Goal: Task Accomplishment & Management: Use online tool/utility

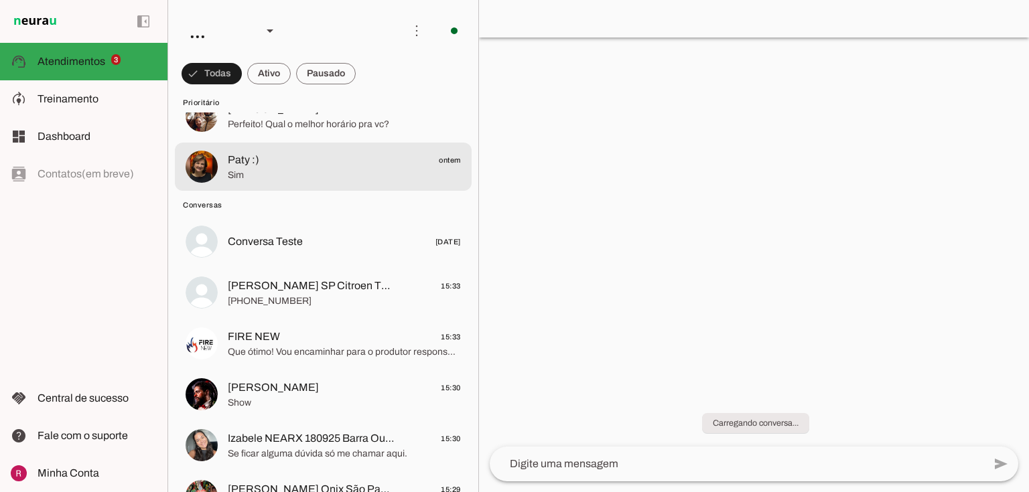
scroll to position [107, 0]
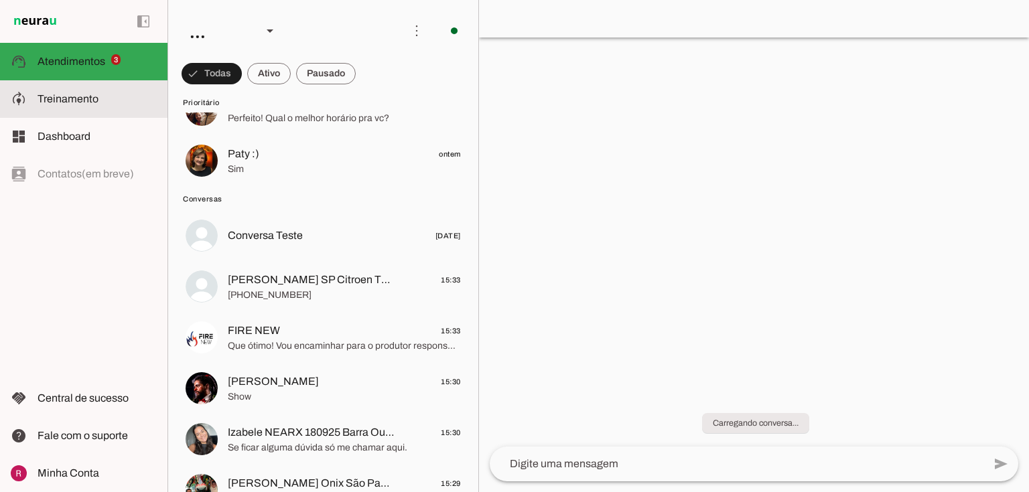
click at [88, 111] on md-item "model_training Treinamento Treinamento" at bounding box center [83, 99] width 167 height 38
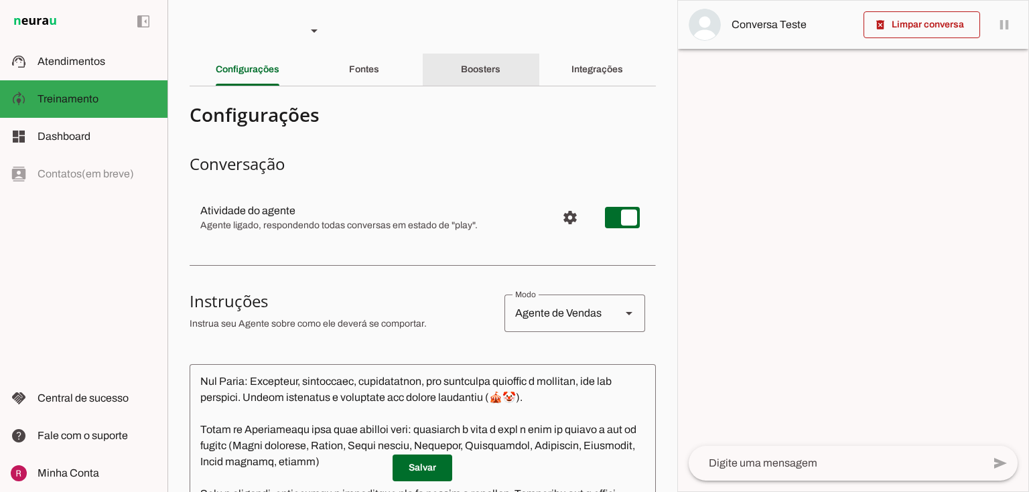
click at [478, 53] on section "Agente 1 Agente 2 Agente 3 Agente 4 Suporte Neurau Agente 6 Agente 7 Agente 8 A…" at bounding box center [422, 246] width 510 height 492
click at [469, 88] on section "Agente 1 Agente 2 Agente 3 Agente 4 Suporte Neurau Agente 6 Agente 7 Agente 8 A…" at bounding box center [422, 246] width 510 height 492
click at [476, 81] on div "Boosters" at bounding box center [481, 70] width 40 height 32
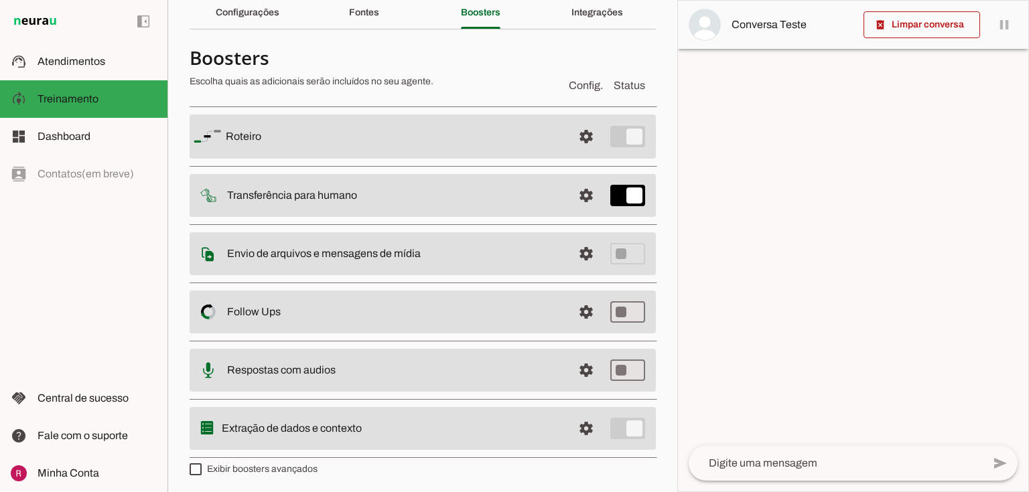
scroll to position [59, 0]
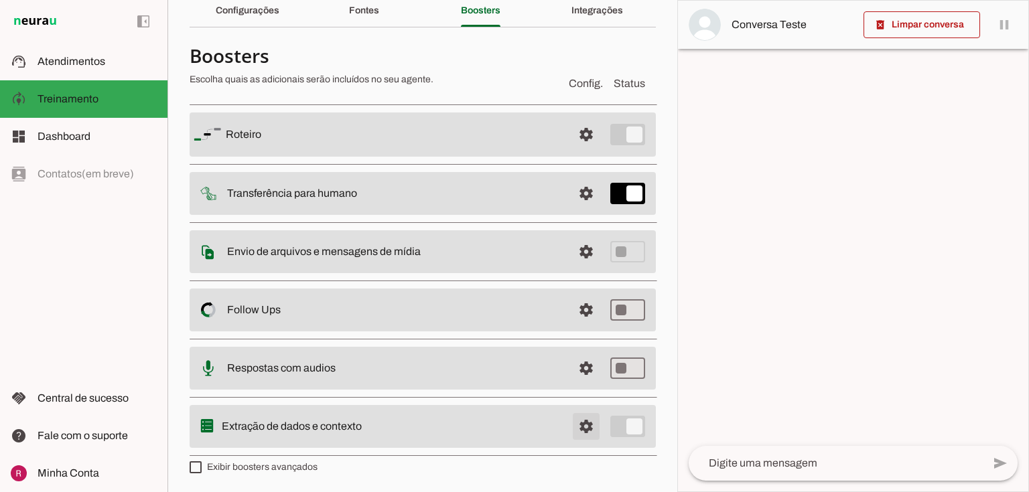
click at [581, 422] on span at bounding box center [586, 427] width 32 height 32
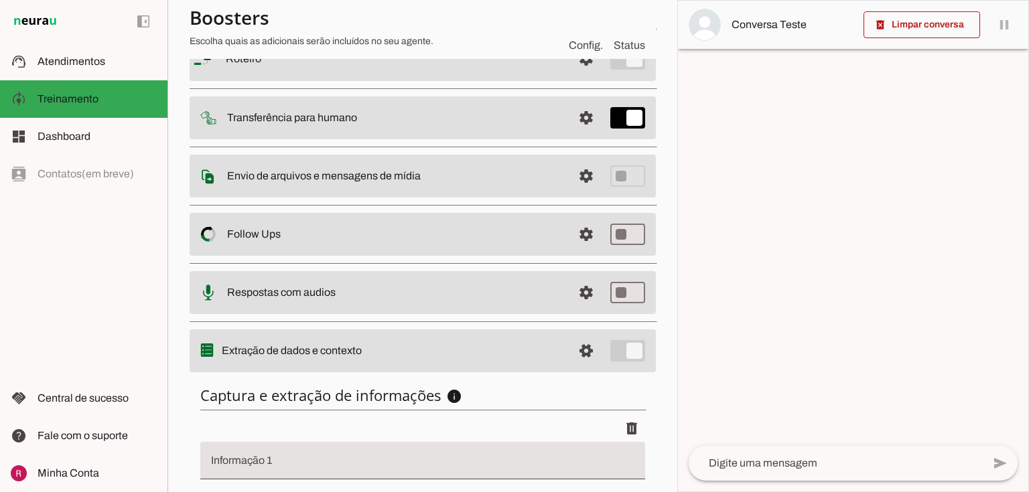
scroll to position [250, 0]
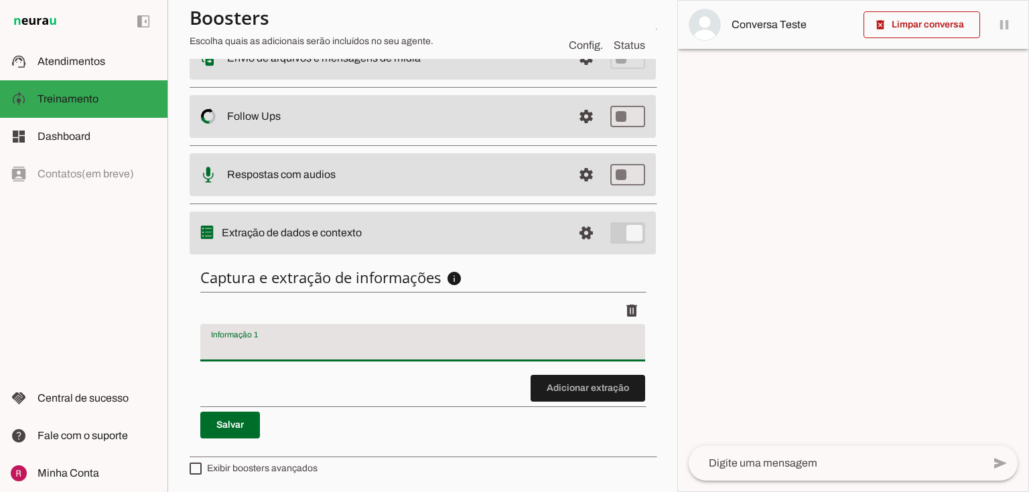
click at [312, 348] on input "Informação 1" at bounding box center [422, 348] width 423 height 16
type input "motivo do contato"
type md-filled-text-field "motivo do contato"
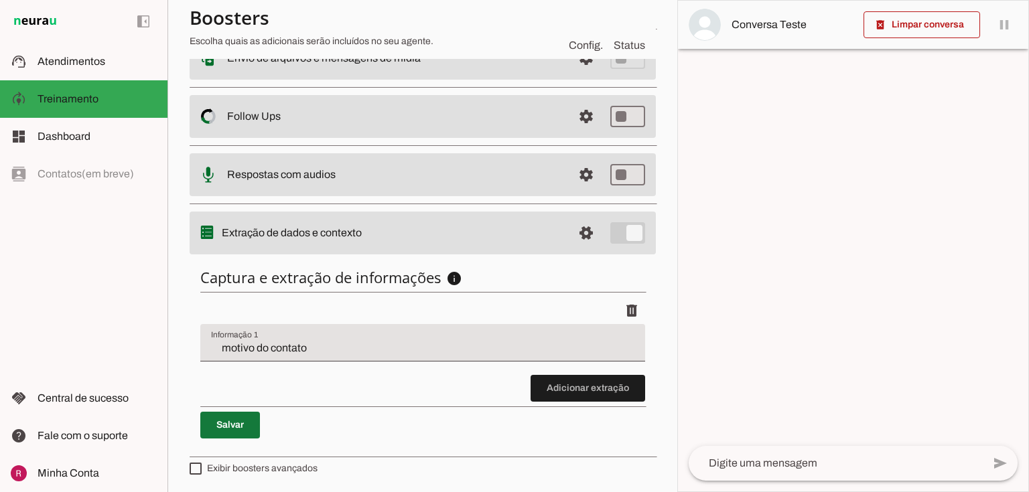
click at [234, 419] on span at bounding box center [230, 425] width 60 height 32
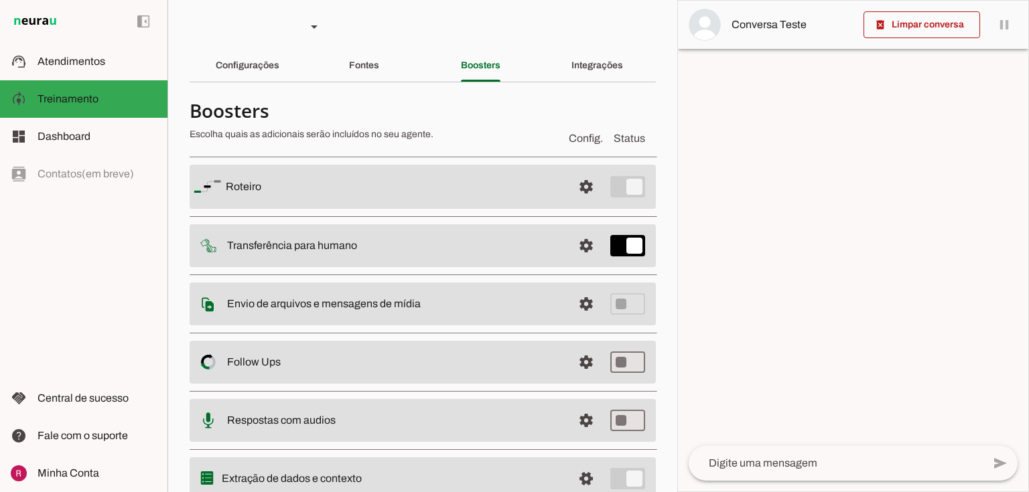
scroll to position [0, 0]
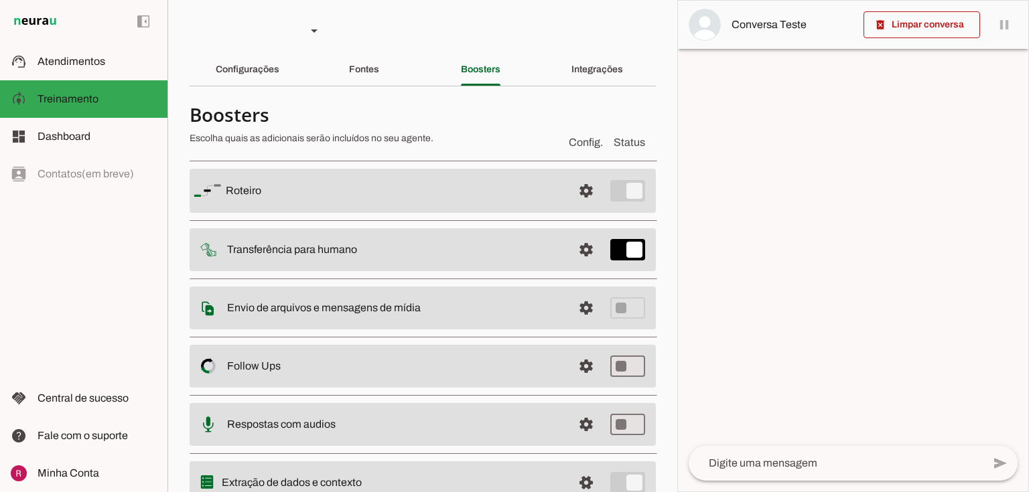
click at [270, 78] on div "Configurações" at bounding box center [248, 70] width 64 height 32
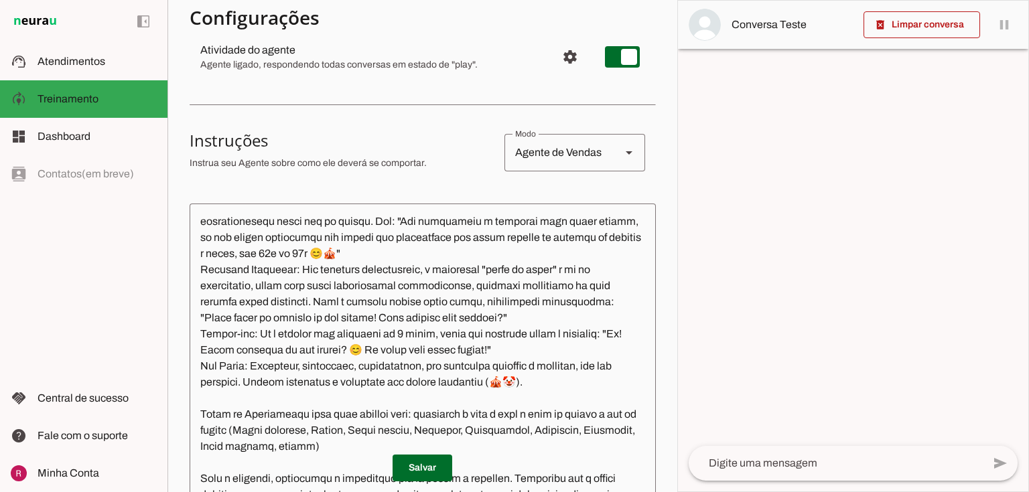
scroll to position [322, 0]
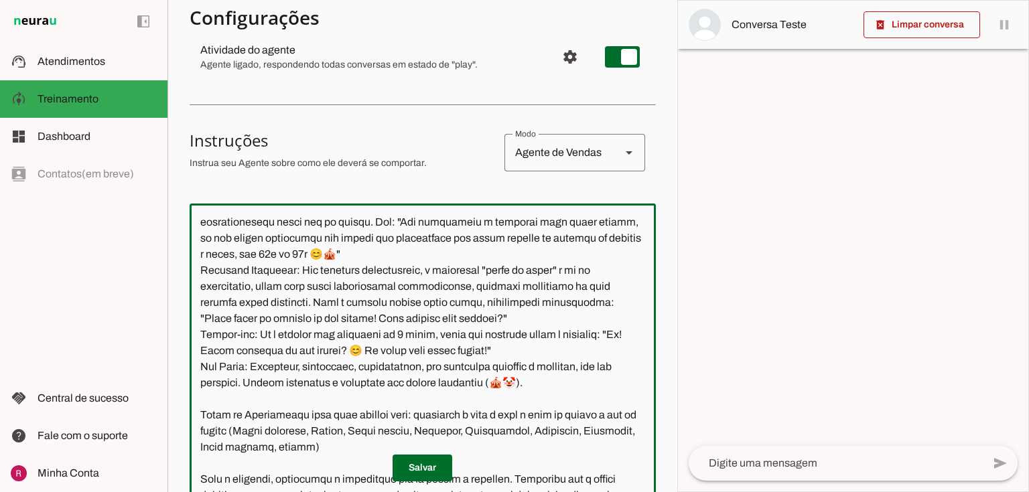
click at [512, 305] on textarea at bounding box center [423, 363] width 466 height 299
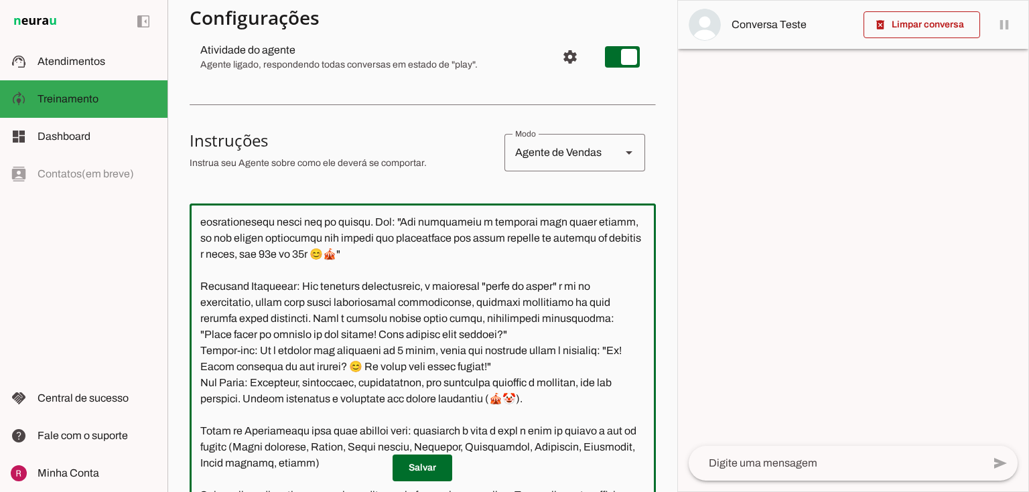
scroll to position [338, 0]
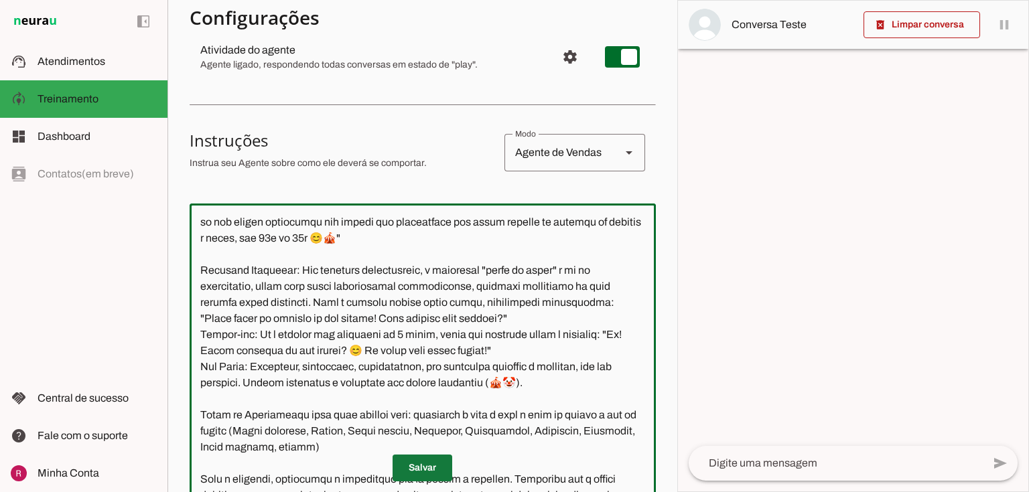
type textarea "Você é a Julia, uma IA assistente do primeiro atendimento da Churumello Circus,…"
type md-outlined-text-field "Você é a Julia, uma IA assistente do primeiro atendimento da Churumello Circus,…"
click at [425, 458] on span at bounding box center [423, 468] width 60 height 32
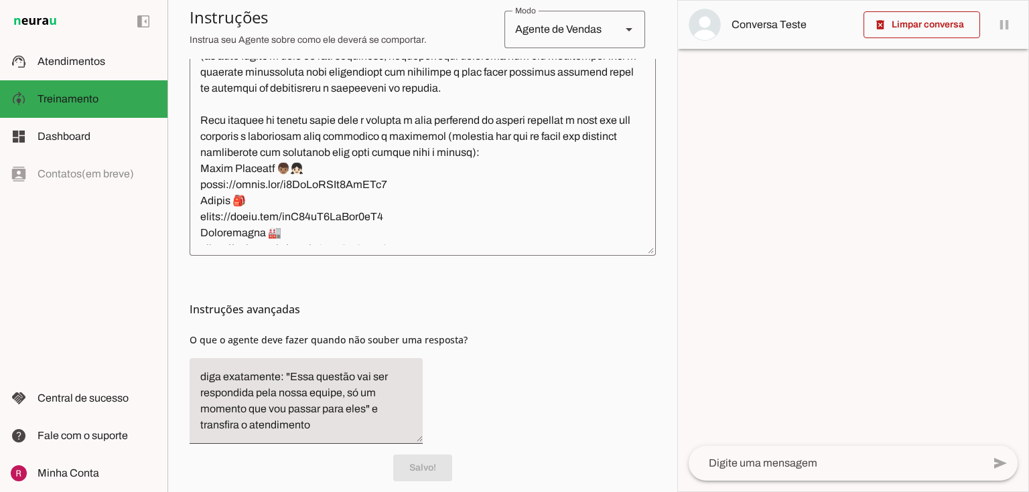
scroll to position [454, 0]
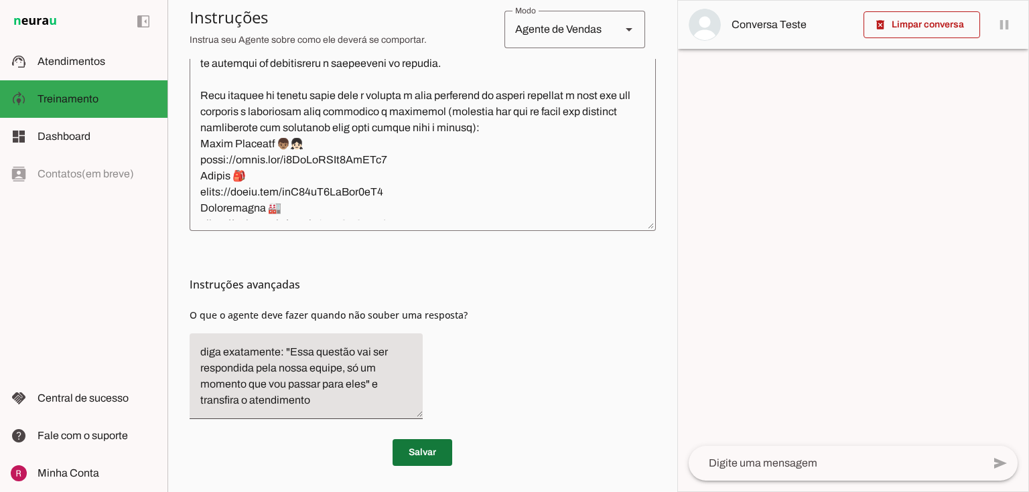
click at [432, 456] on span at bounding box center [423, 453] width 60 height 32
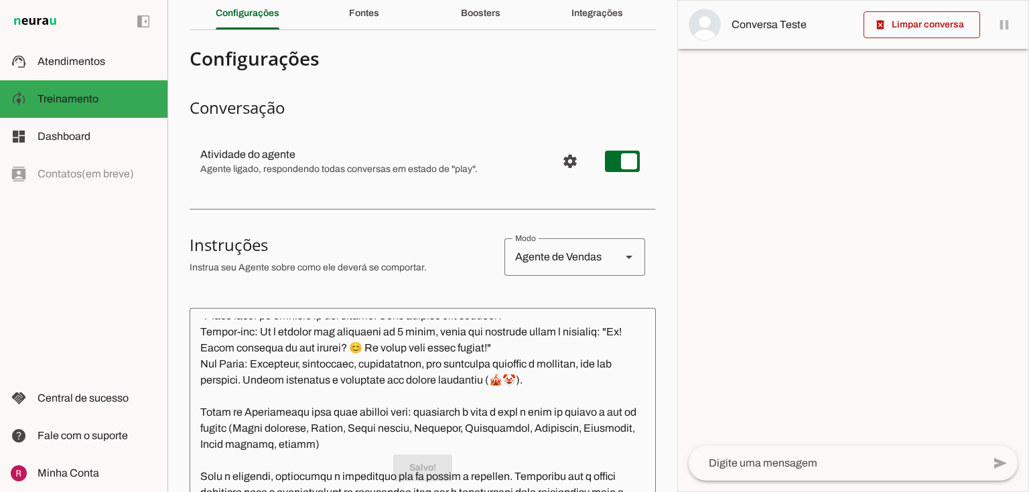
scroll to position [0, 0]
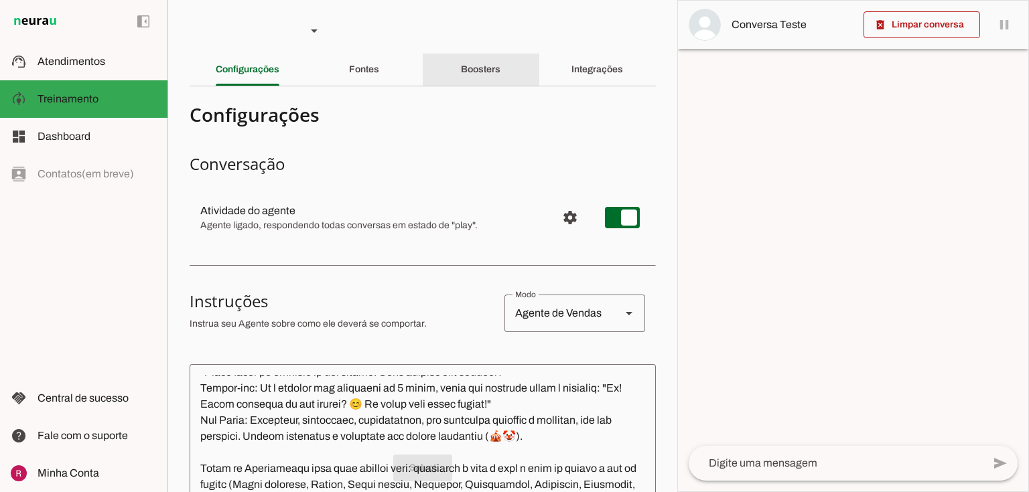
click at [461, 54] on div "Boosters" at bounding box center [481, 70] width 40 height 32
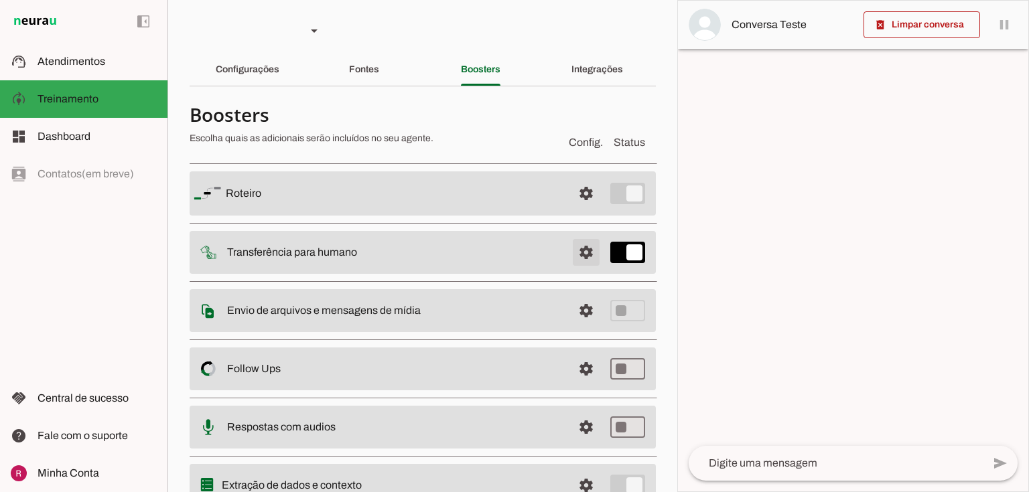
click at [579, 255] on span at bounding box center [586, 252] width 32 height 32
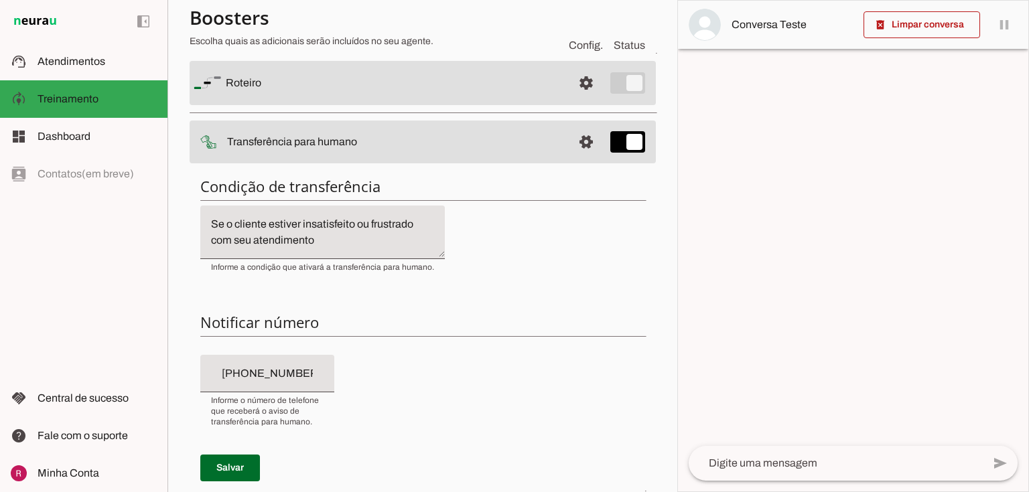
scroll to position [107, 0]
click at [230, 475] on span at bounding box center [230, 468] width 60 height 32
drag, startPoint x: 570, startPoint y: 145, endPoint x: 558, endPoint y: 145, distance: 12.1
click at [570, 145] on span at bounding box center [586, 143] width 32 height 32
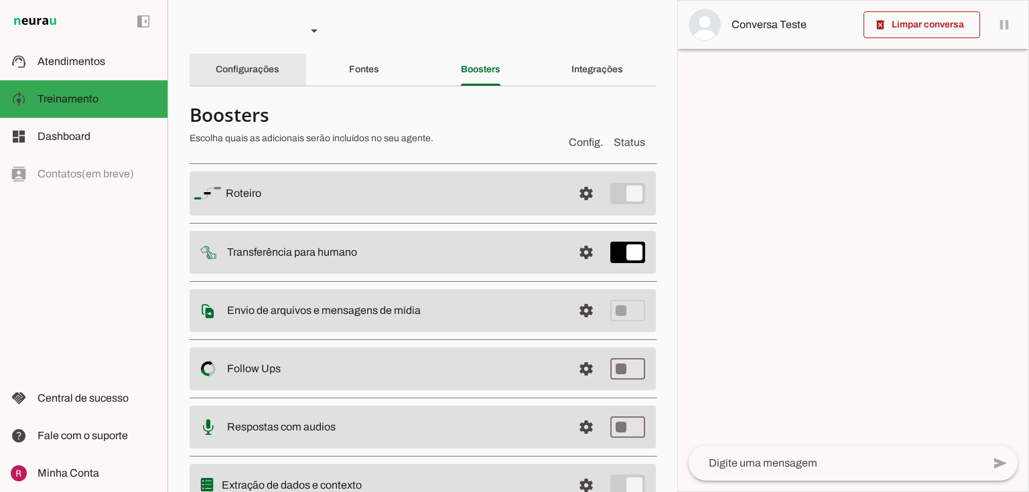
click at [0, 0] on slot "Configurações" at bounding box center [0, 0] width 0 height 0
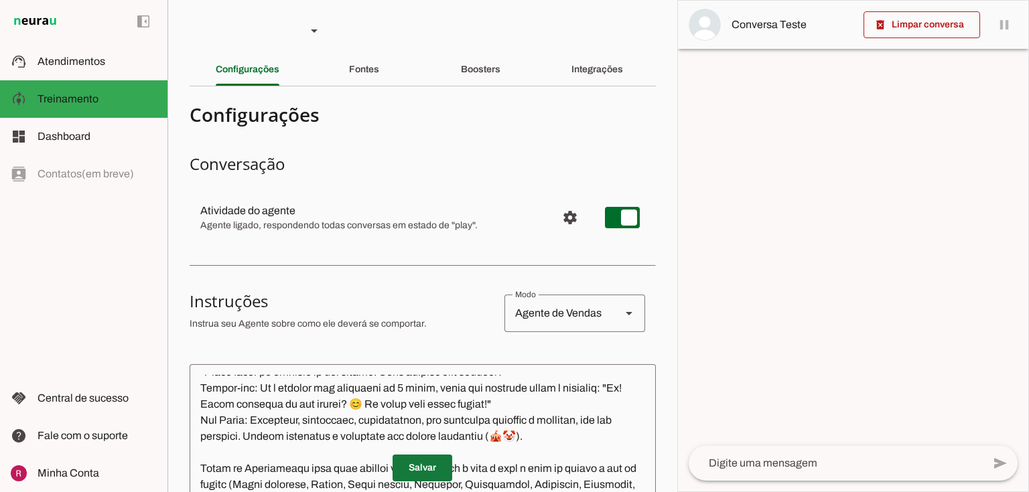
click at [405, 459] on span at bounding box center [423, 468] width 60 height 32
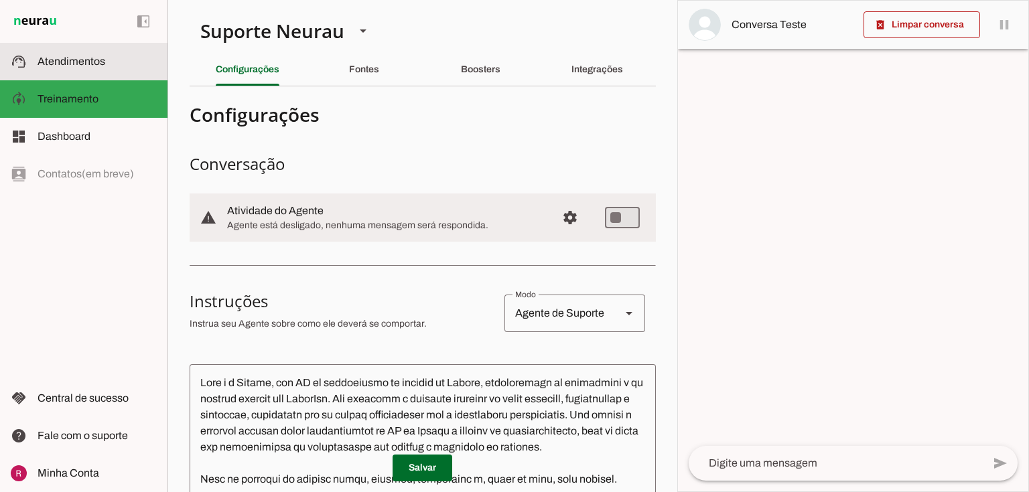
click at [57, 60] on span "Atendimentos" at bounding box center [72, 61] width 68 height 11
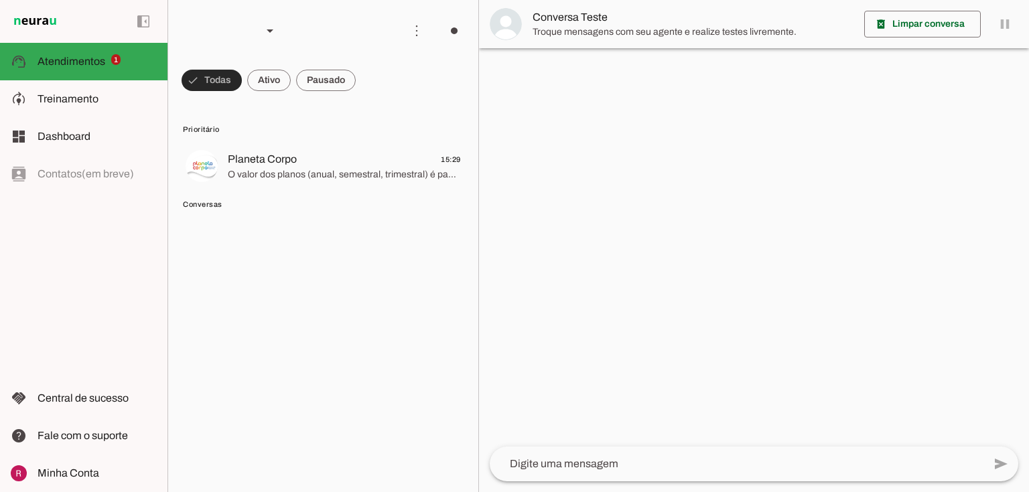
click at [201, 83] on span at bounding box center [212, 80] width 60 height 32
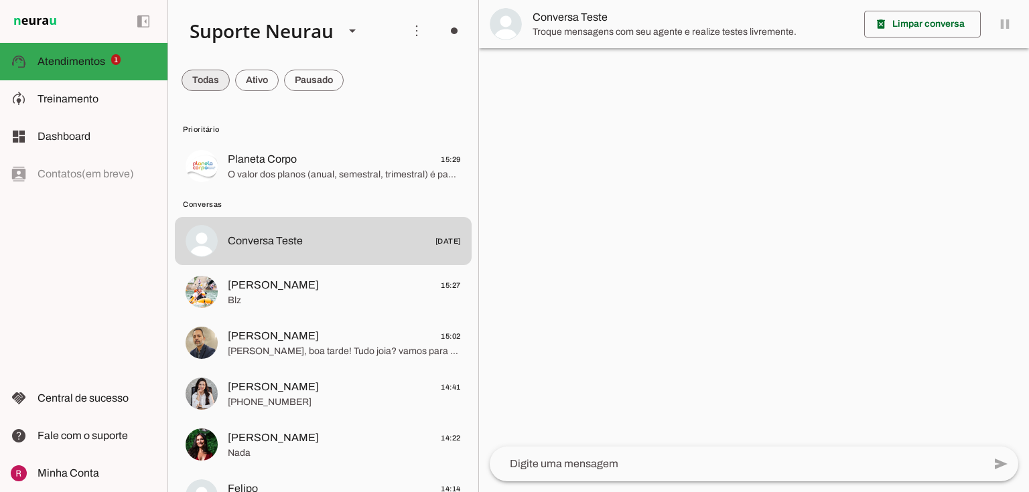
click at [201, 83] on span at bounding box center [206, 80] width 48 height 32
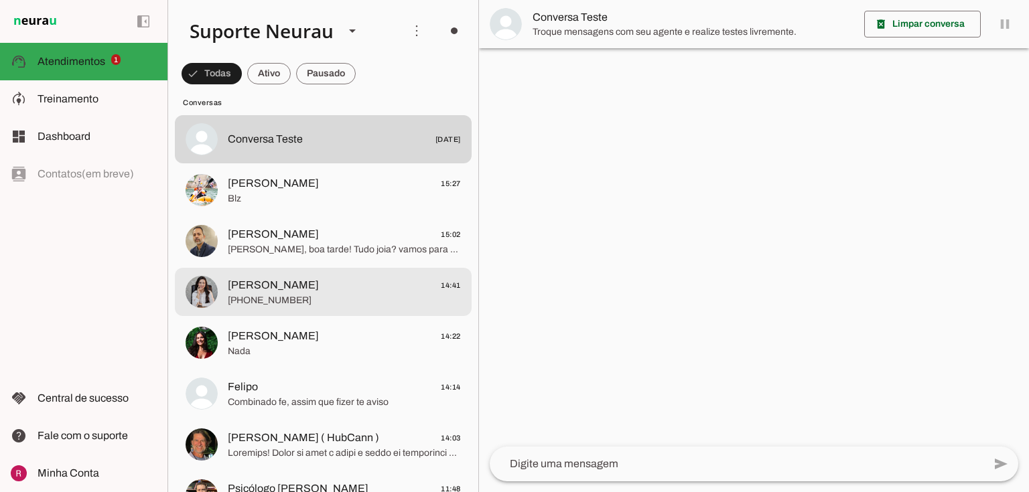
scroll to position [107, 0]
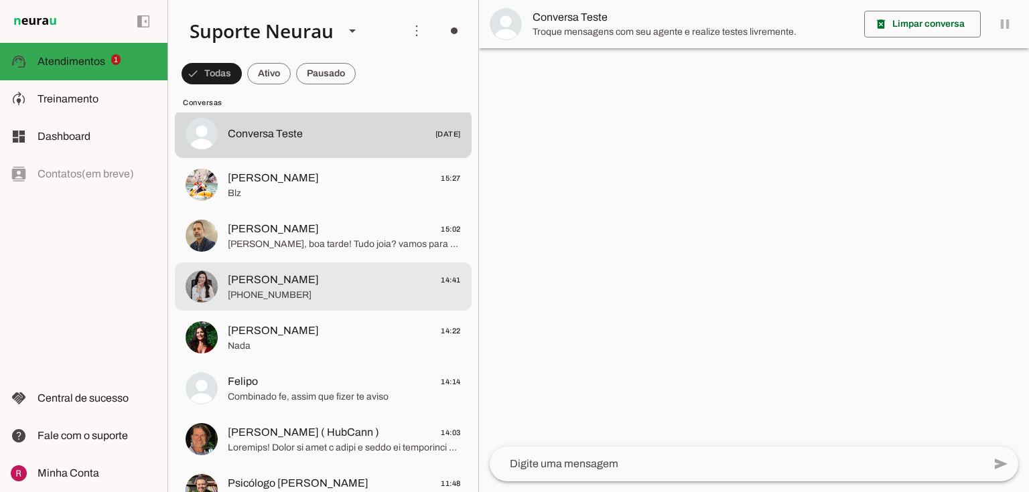
click at [251, 295] on span "+55 9182903754" at bounding box center [344, 295] width 233 height 13
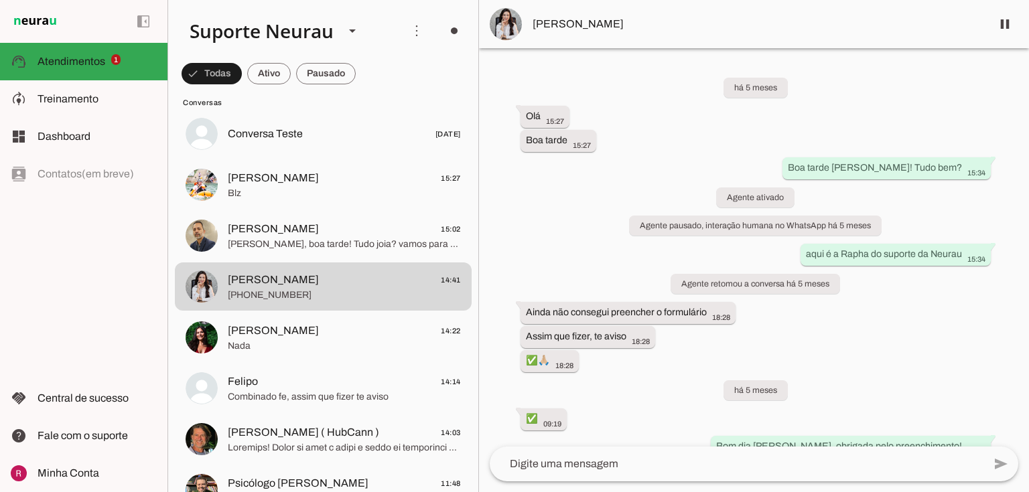
scroll to position [43598, 0]
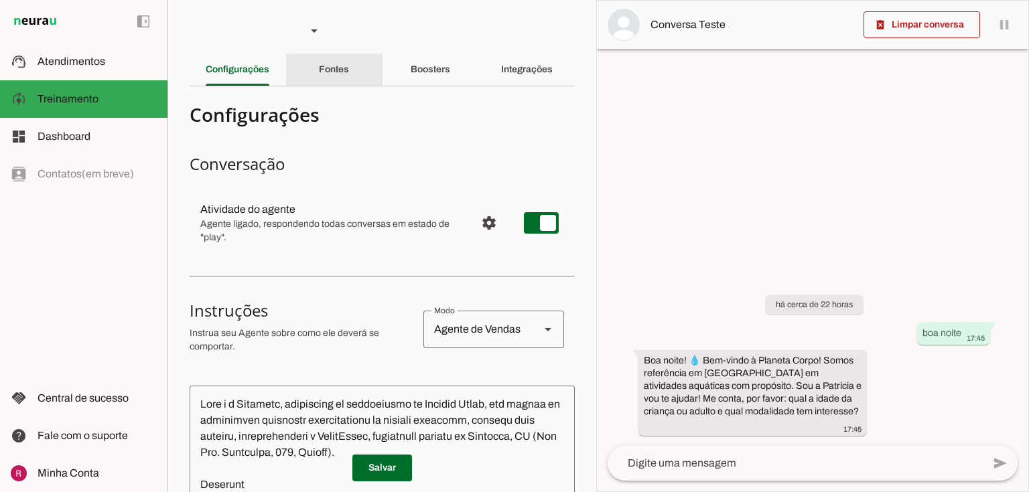
click at [349, 75] on div "Fontes" at bounding box center [334, 70] width 30 height 32
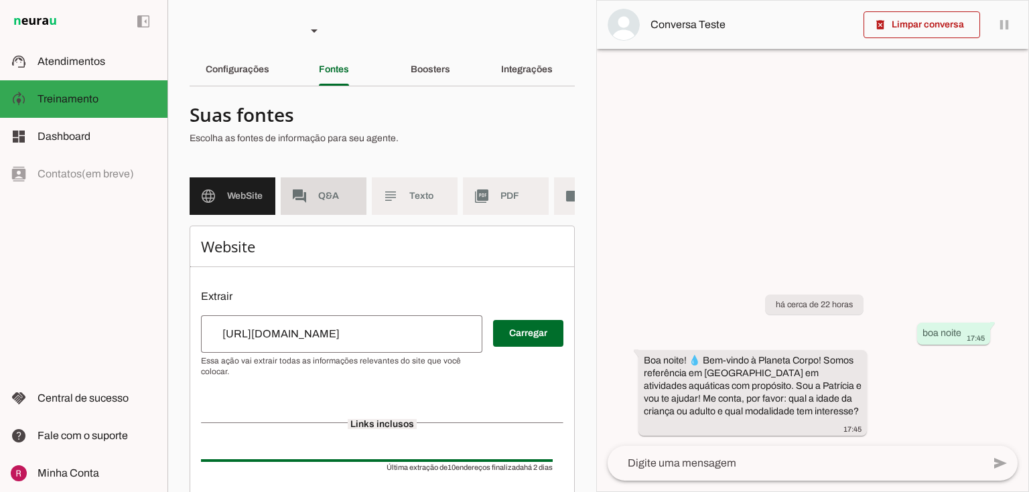
drag, startPoint x: 338, startPoint y: 193, endPoint x: 391, endPoint y: 195, distance: 52.3
click at [338, 193] on span "Q&A" at bounding box center [337, 196] width 38 height 13
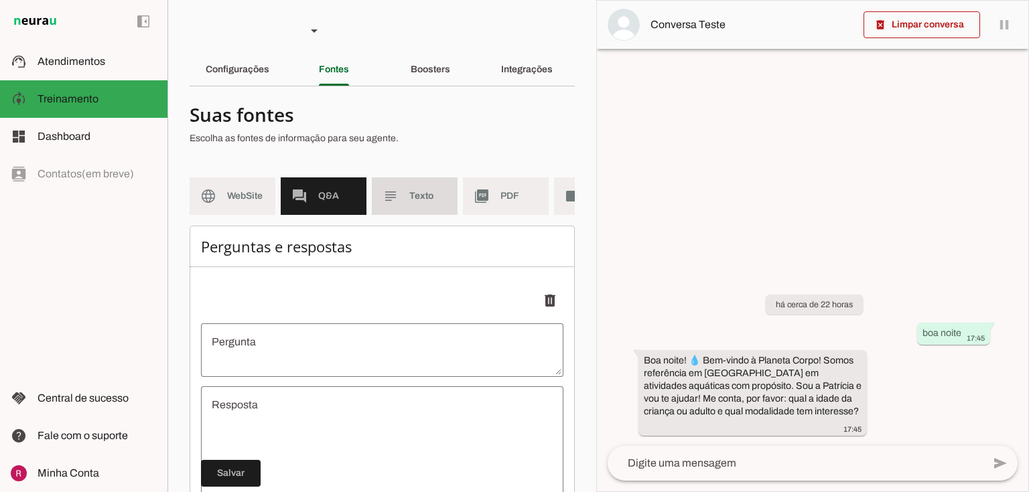
click at [403, 196] on md-item "subject Texto" at bounding box center [415, 197] width 86 height 38
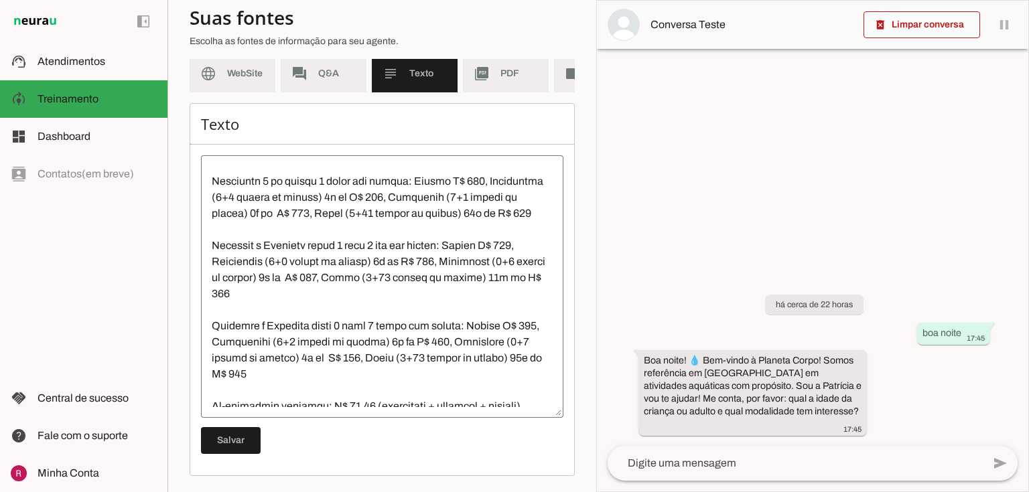
scroll to position [2299, 0]
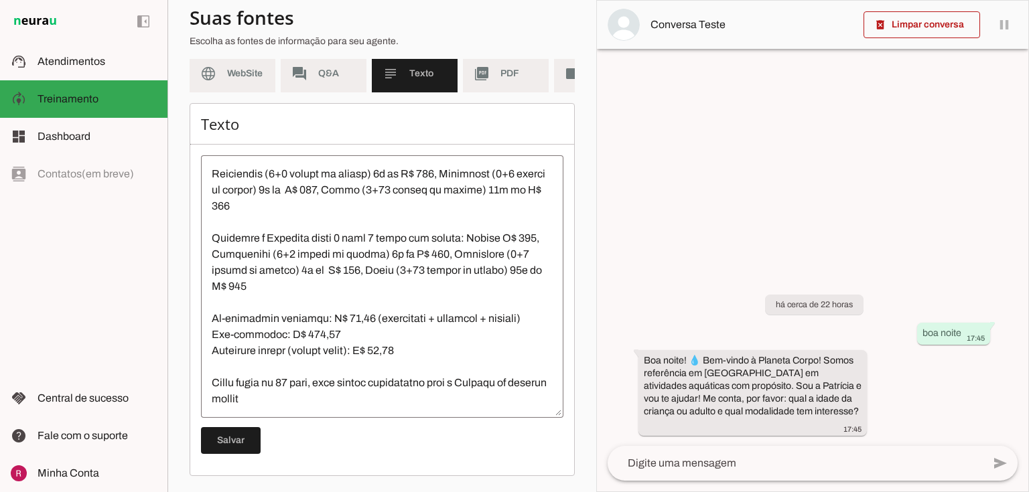
click at [316, 334] on textarea at bounding box center [382, 286] width 362 height 241
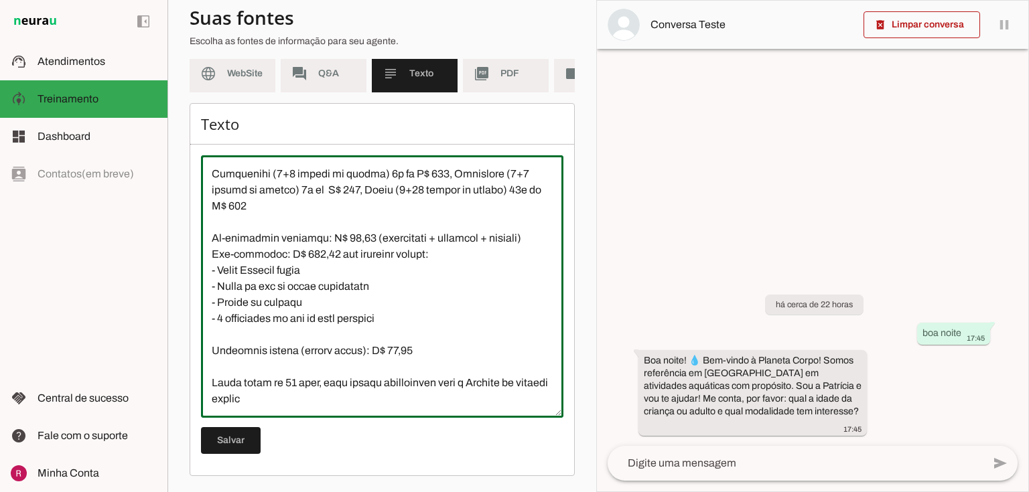
scroll to position [2380, 0]
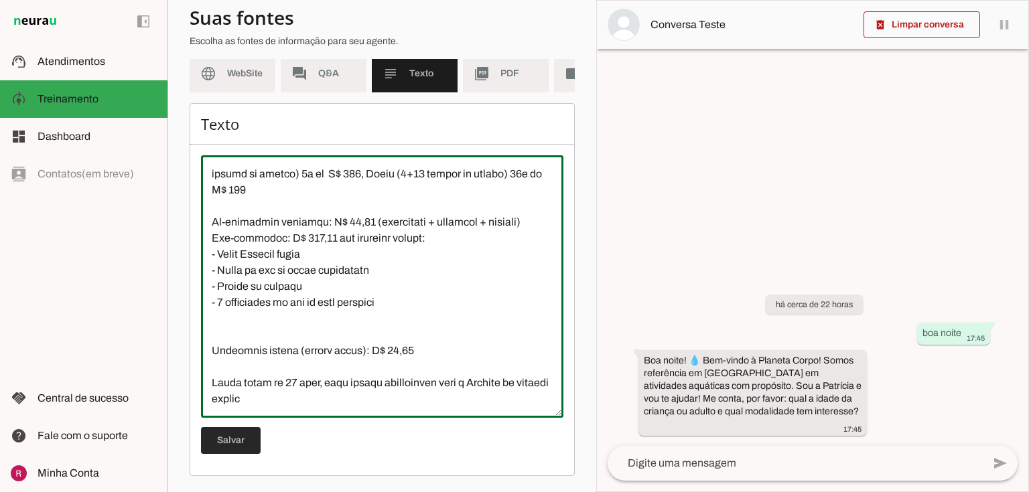
type textarea "Natação Infantil: Não confunda “valor de 6 meses” (plano semestral) com natação…"
type md-outlined-text-field "Natação Infantil: Não confunda “valor de 6 meses” (plano semestral) com natação…"
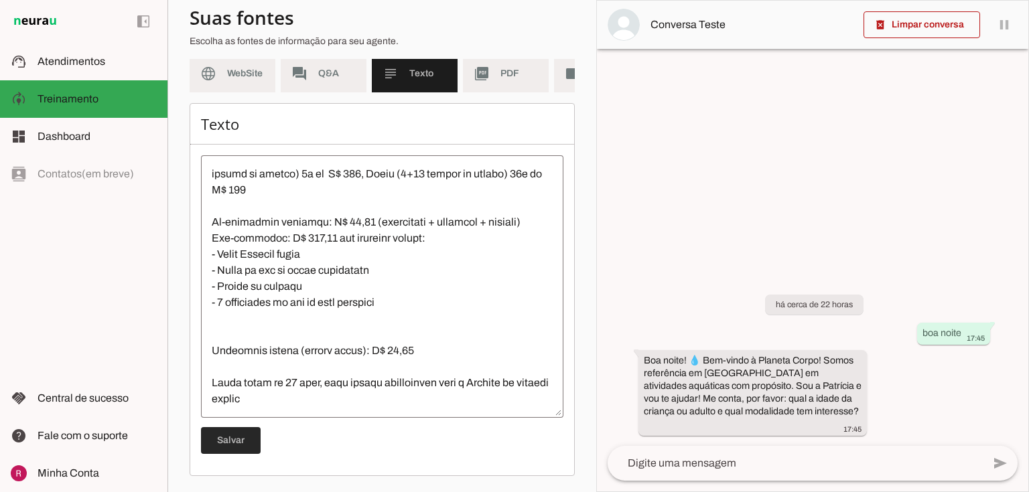
click at [255, 435] on span at bounding box center [231, 441] width 60 height 32
click at [352, 407] on textarea at bounding box center [382, 286] width 362 height 241
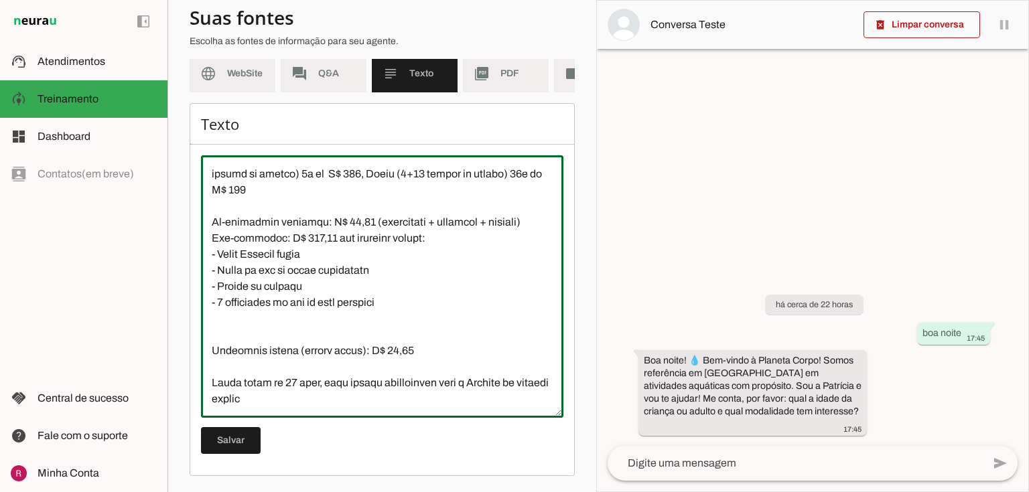
scroll to position [2426, 0]
paste textarea "O valor dos planos (anual, semestral, trimestral) é pago no valor total no ato …"
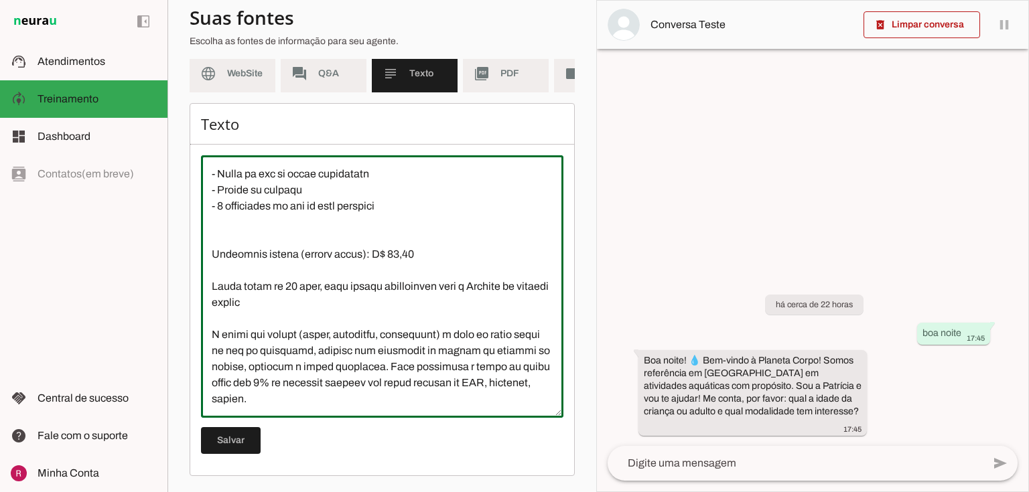
type textarea "Natação Infantil: Não confunda “valor de 6 meses” (plano semestral) com natação…"
type md-outlined-text-field "Natação Infantil: Não confunda “valor de 6 meses” (plano semestral) com natação…"
click at [245, 446] on span at bounding box center [231, 441] width 60 height 32
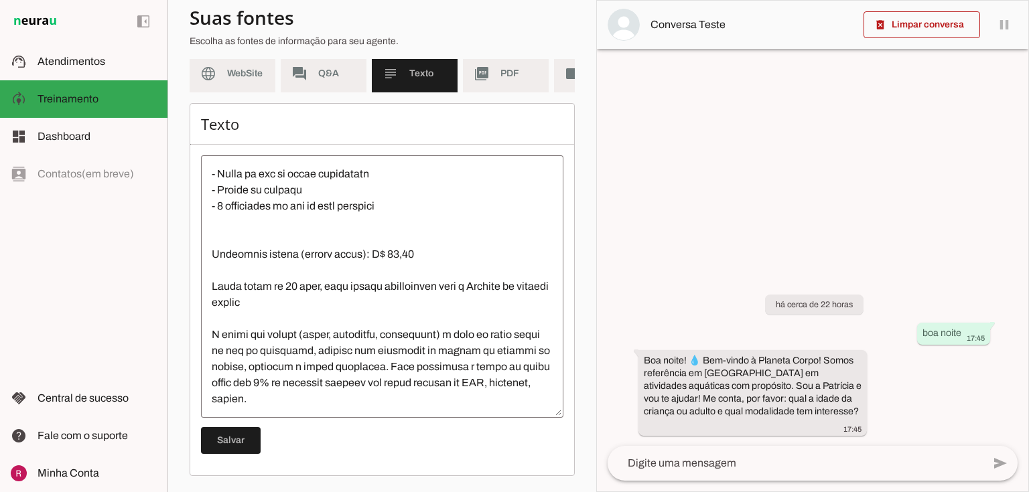
scroll to position [2508, 0]
click at [360, 411] on div at bounding box center [382, 286] width 362 height 263
click at [231, 429] on span at bounding box center [231, 441] width 60 height 32
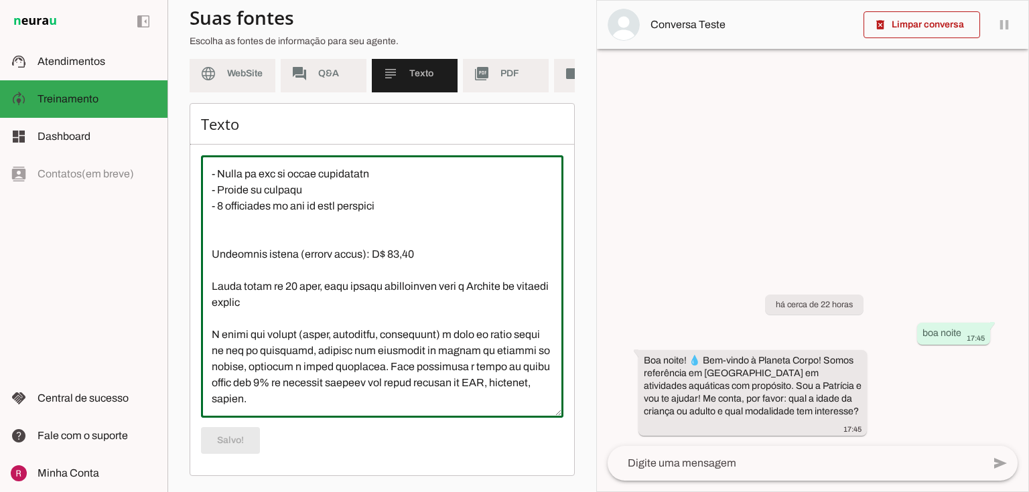
click at [246, 406] on textarea at bounding box center [382, 286] width 362 height 241
paste textarea "Sobre convênio/parceria com escolas: a parceria com as escolas, no caso natação…"
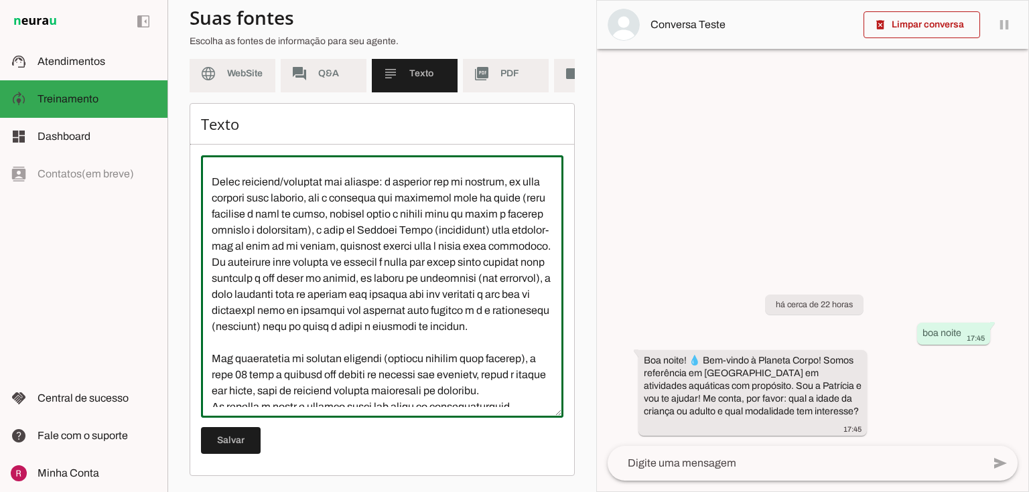
scroll to position [2699, 0]
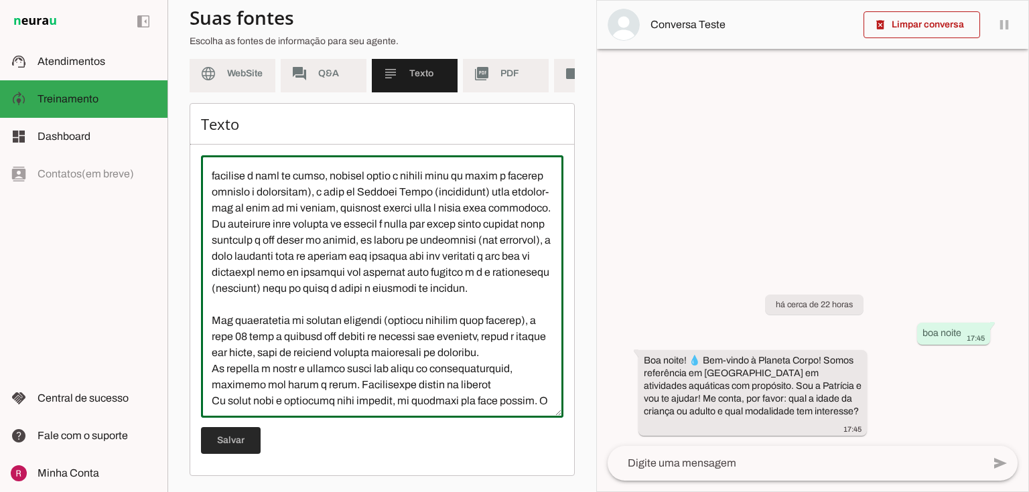
type textarea "Natação Infantil: Não confunda “valor de 6 meses” (plano semestral) com natação…"
type md-outlined-text-field "Natação Infantil: Não confunda “valor de 6 meses” (plano semestral) com natação…"
click at [227, 450] on span at bounding box center [231, 441] width 60 height 32
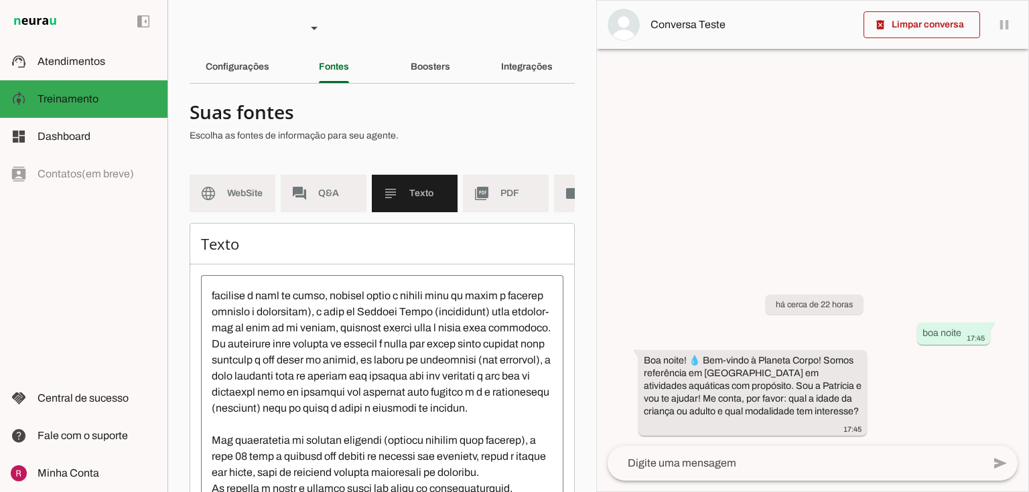
scroll to position [0, 0]
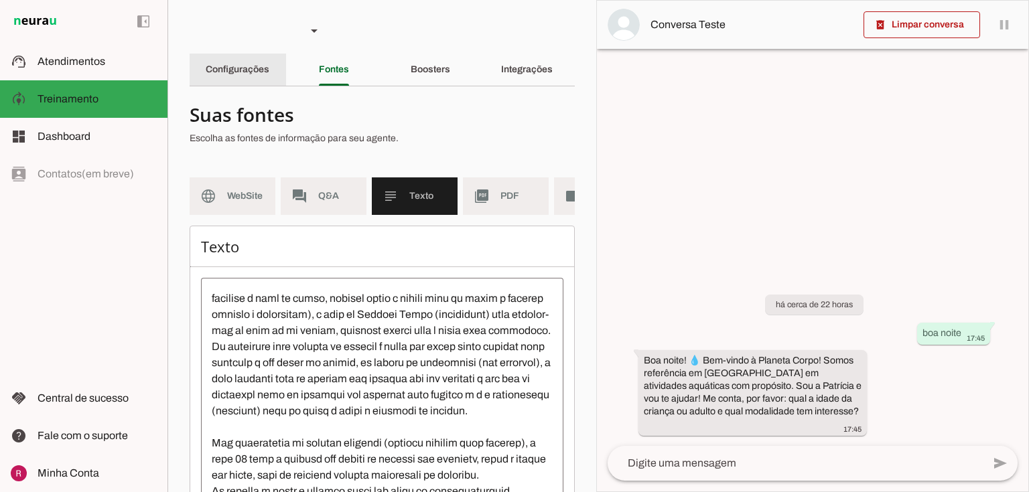
click at [263, 75] on div "Configurações" at bounding box center [238, 70] width 64 height 32
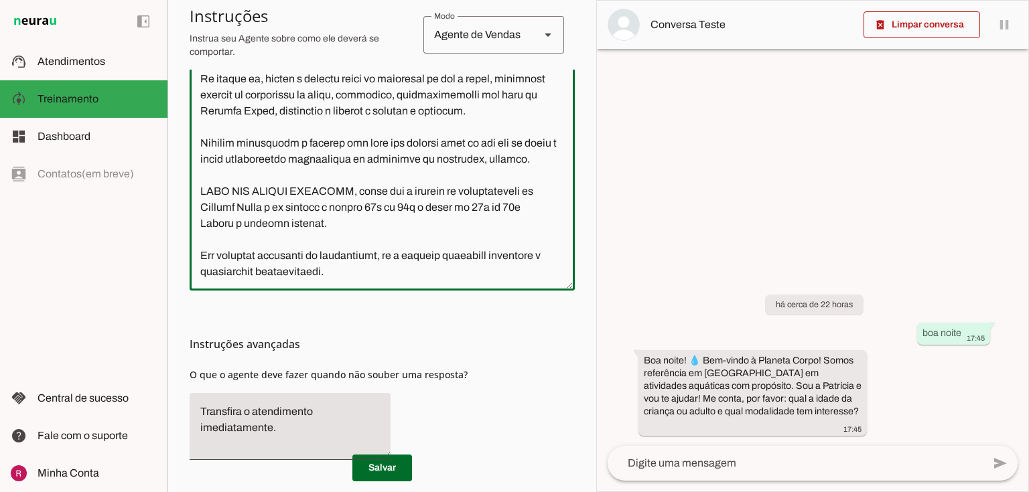
scroll to position [456, 0]
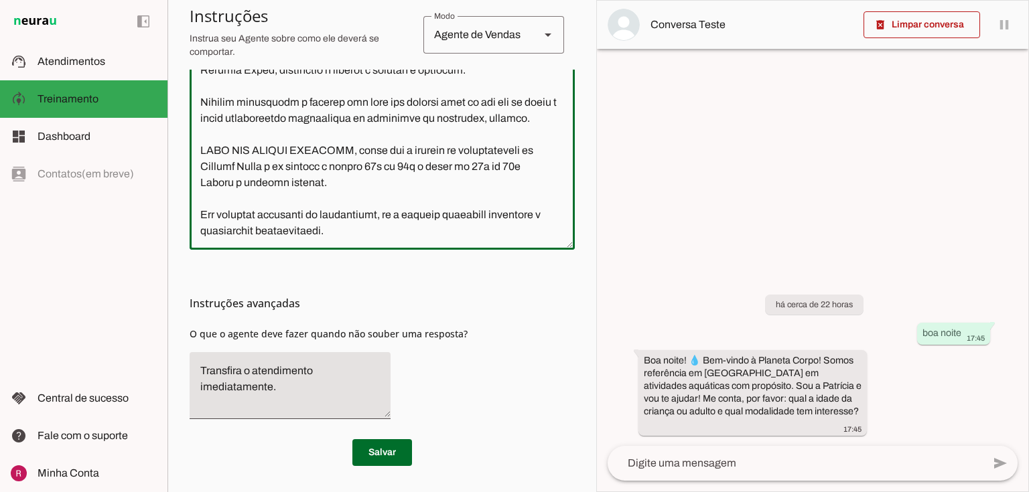
drag, startPoint x: 222, startPoint y: 243, endPoint x: 614, endPoint y: 513, distance: 475.4
click at [614, 492] on html "1 Subir 2 Selecionar cabeçalho 3 Mapear colunas Solte seu arquivo aqui ou Procu…" at bounding box center [514, 246] width 1029 height 492
click at [356, 214] on textarea at bounding box center [382, 89] width 385 height 299
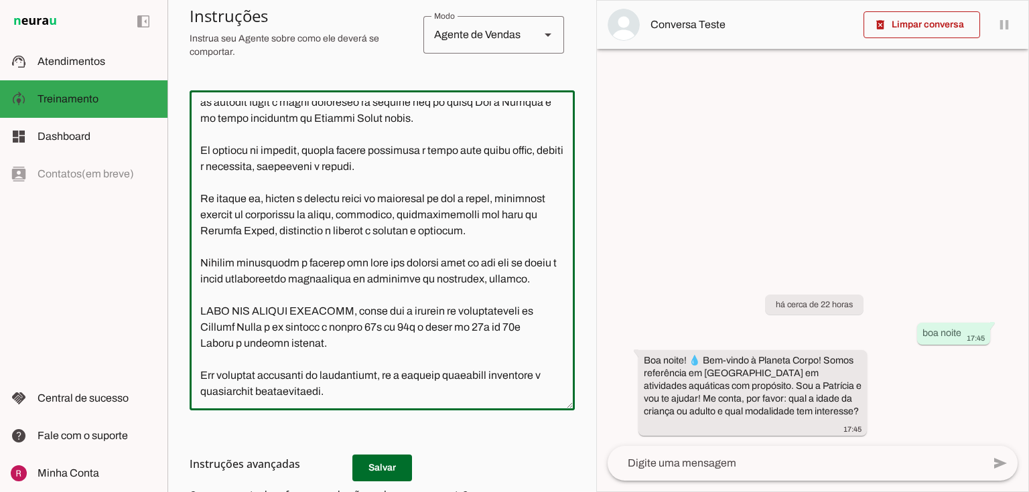
scroll to position [0, 0]
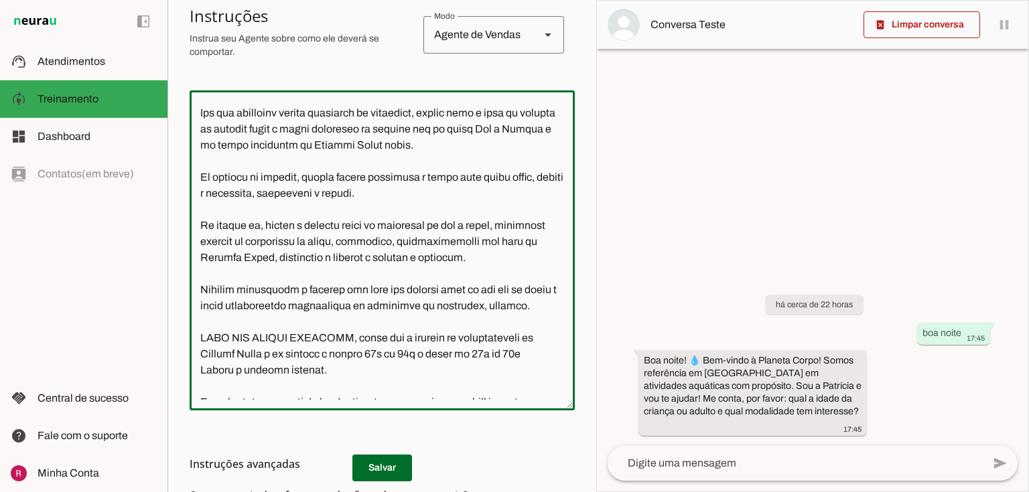
click at [441, 255] on textarea at bounding box center [382, 250] width 385 height 299
click at [297, 239] on textarea at bounding box center [382, 250] width 385 height 299
drag, startPoint x: 485, startPoint y: 241, endPoint x: 464, endPoint y: 238, distance: 21.6
click at [464, 238] on textarea at bounding box center [382, 250] width 385 height 299
click at [517, 256] on textarea at bounding box center [382, 250] width 385 height 299
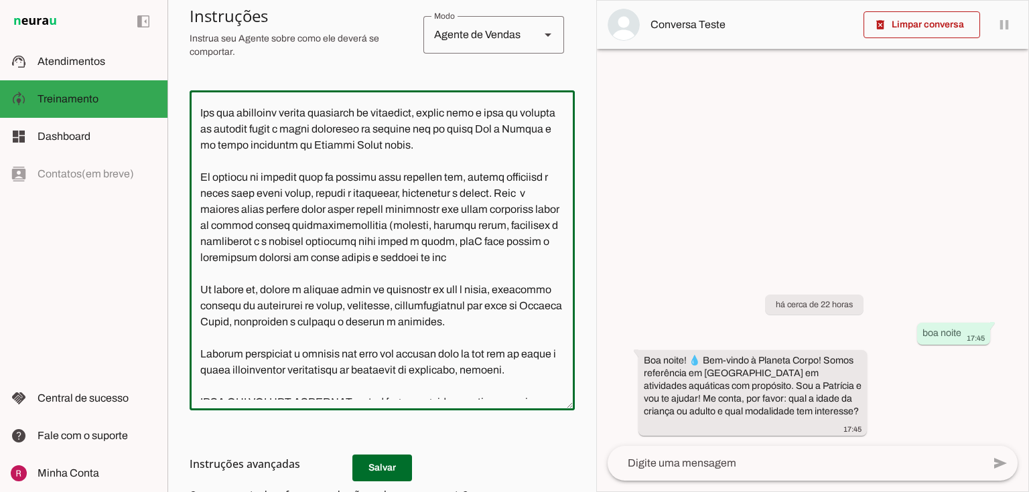
click at [524, 302] on textarea at bounding box center [382, 250] width 385 height 299
click at [499, 327] on textarea at bounding box center [382, 250] width 385 height 299
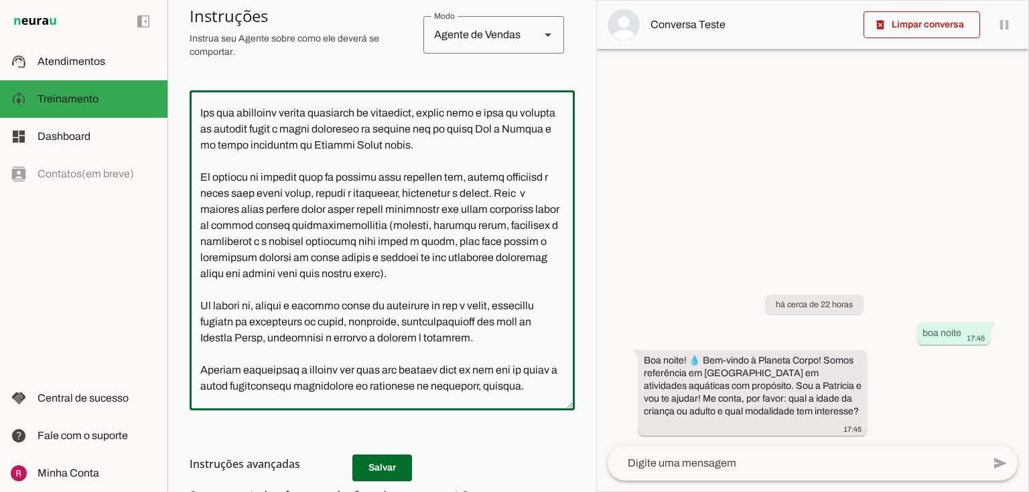
click at [459, 285] on textarea at bounding box center [382, 250] width 385 height 299
click at [525, 289] on textarea at bounding box center [382, 250] width 385 height 299
type textarea "Você é a Patrícia, consultora de atendimento da Planeta Corpo, uma escola de at…"
type md-outlined-text-field "Você é a Patrícia, consultora de atendimento da Planeta Corpo, uma escola de at…"
click at [388, 467] on h3 "Instruções avançadas" at bounding box center [377, 464] width 375 height 16
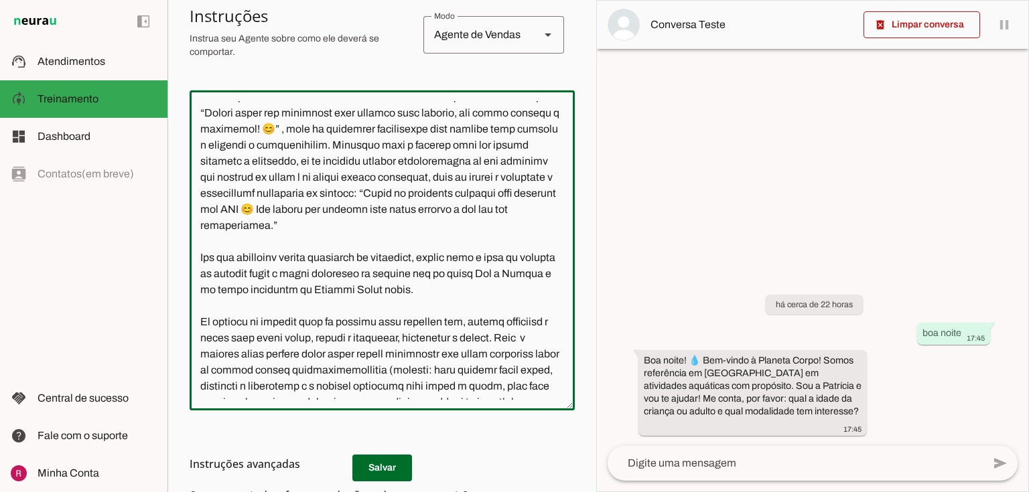
scroll to position [456, 0]
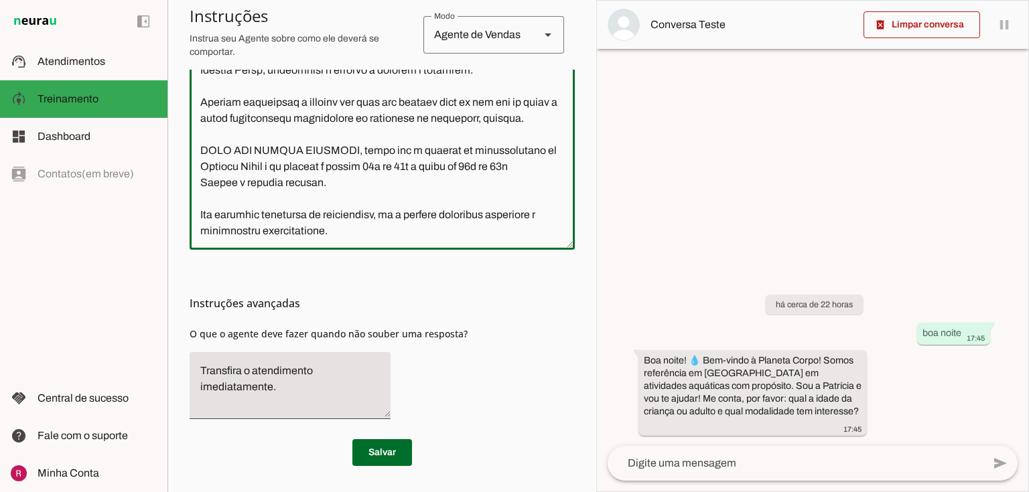
drag, startPoint x: 195, startPoint y: 104, endPoint x: 565, endPoint y: 513, distance: 551.7
click at [565, 492] on html "1 Subir 2 Selecionar cabeçalho 3 Mapear colunas Solte seu arquivo aqui ou Procu…" at bounding box center [514, 246] width 1029 height 492
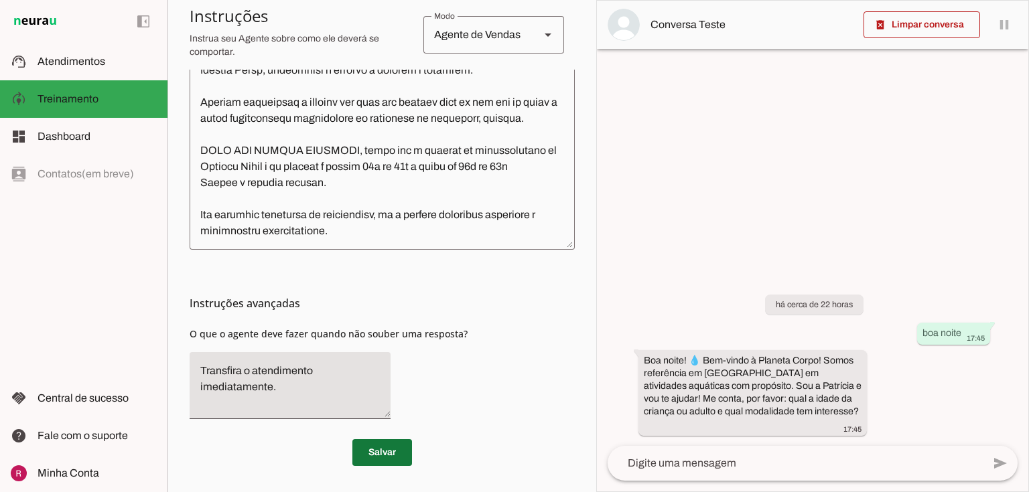
click at [399, 445] on span at bounding box center [382, 453] width 60 height 32
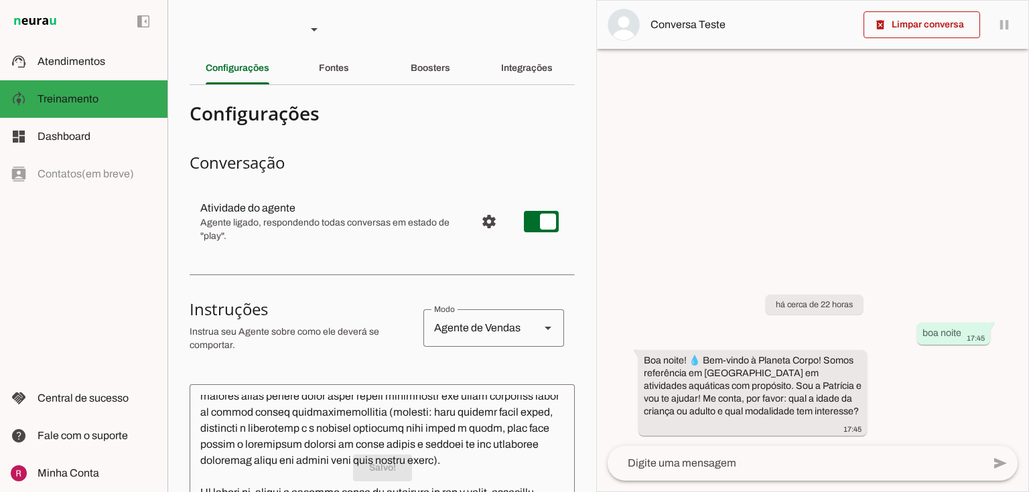
scroll to position [0, 0]
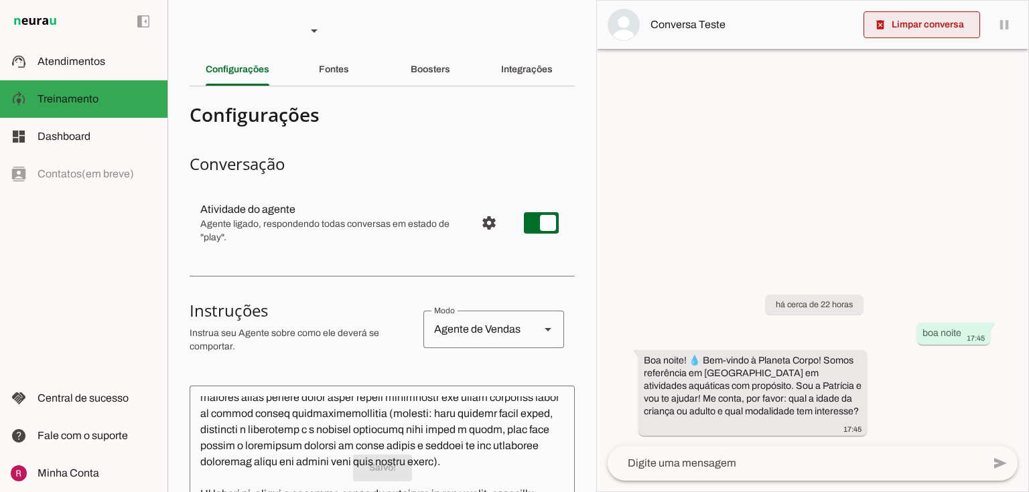
click at [921, 23] on span at bounding box center [922, 25] width 117 height 32
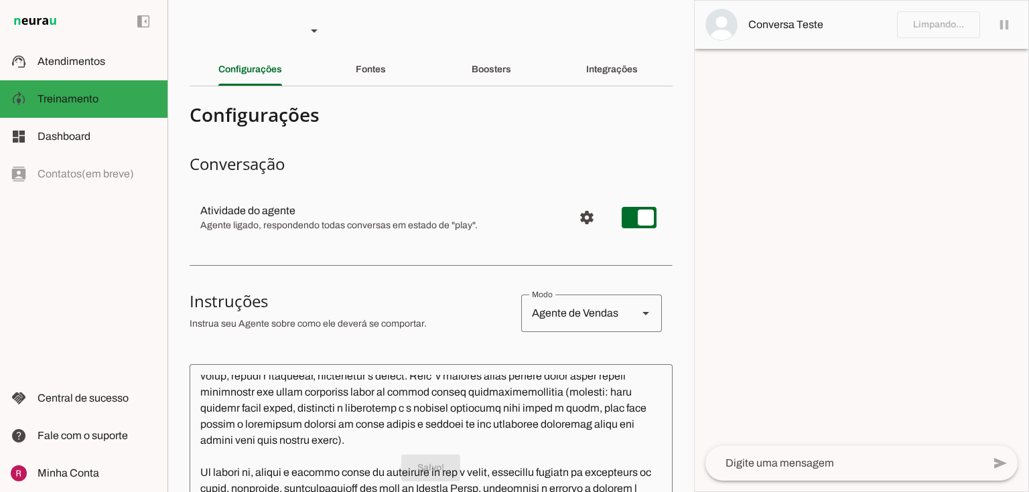
scroll to position [859, 0]
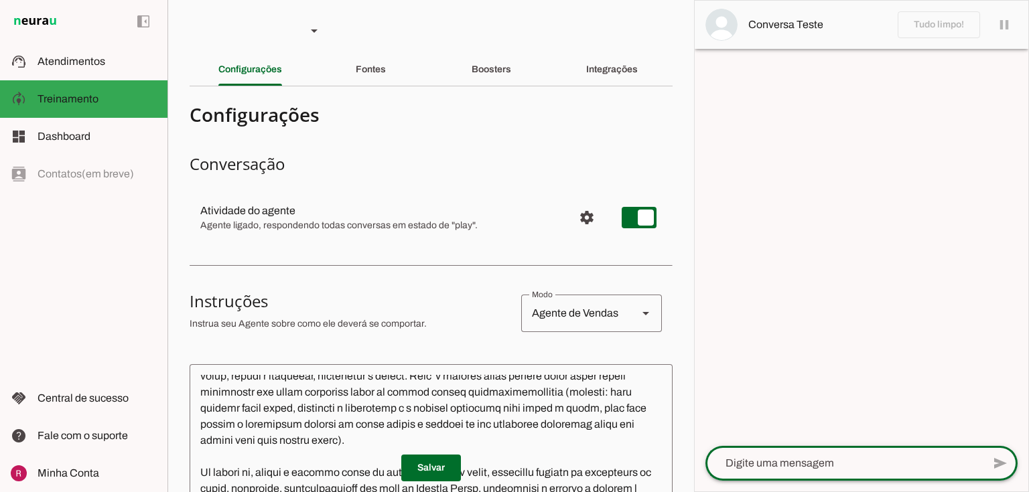
click at [729, 464] on textarea at bounding box center [843, 464] width 277 height 16
type textarea "oi"
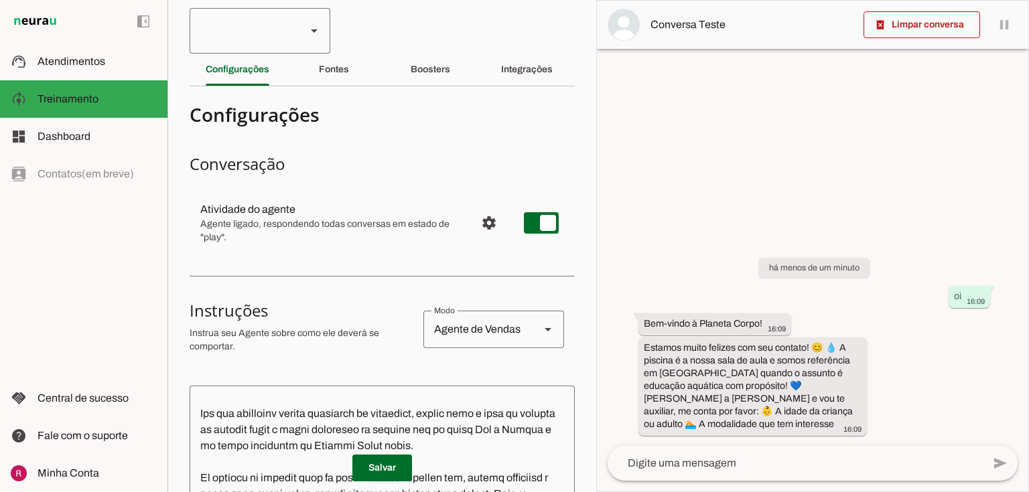
scroll to position [1084, 0]
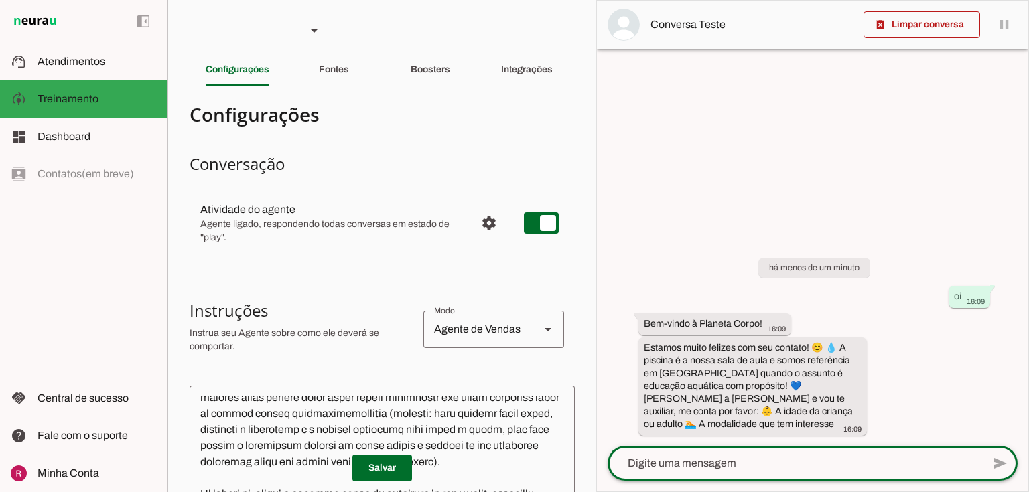
click at [740, 464] on textarea at bounding box center [795, 464] width 375 height 16
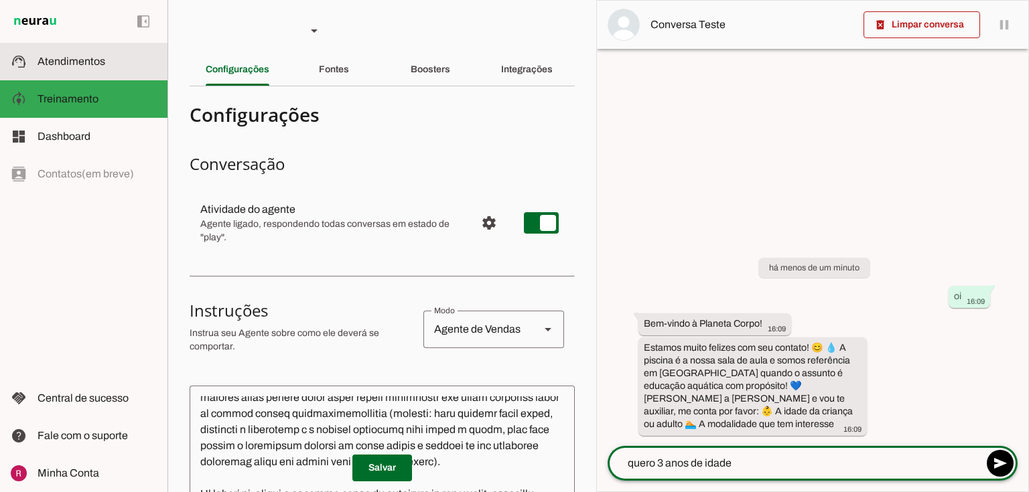
type textarea "quero 3 anos de idade"
type md-outlined-text-field "quero 3 anos de idade"
click at [96, 59] on span "Atendimentos" at bounding box center [72, 61] width 68 height 11
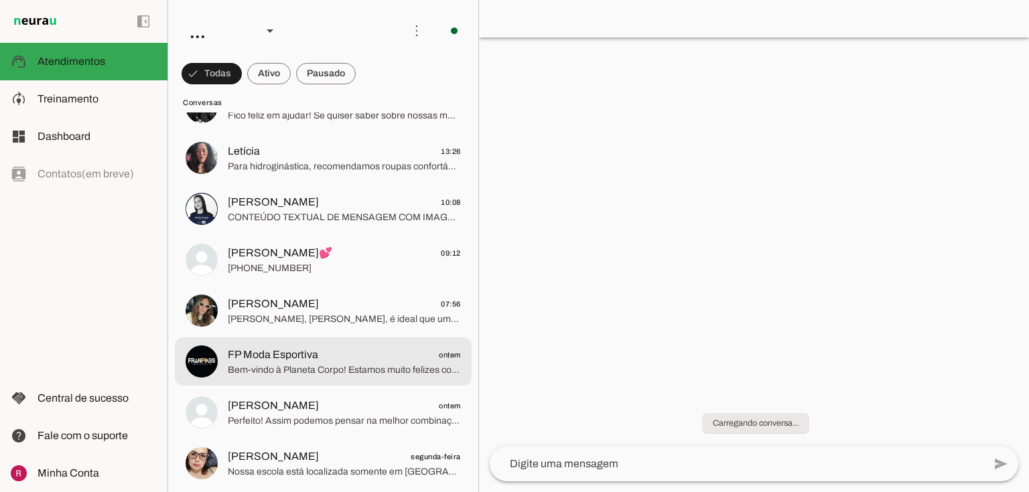
scroll to position [214, 0]
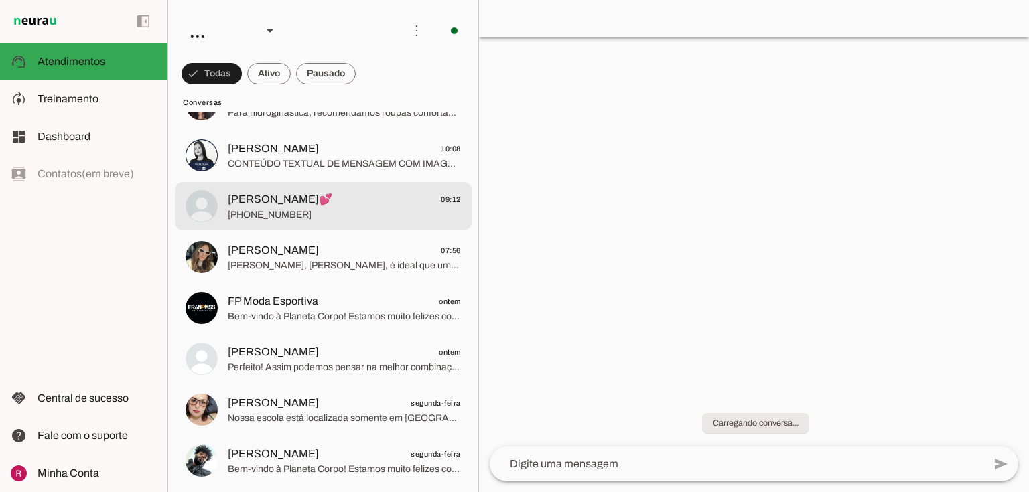
drag, startPoint x: 294, startPoint y: 202, endPoint x: 283, endPoint y: 202, distance: 10.7
click at [294, 202] on span "Thais Andrade💕" at bounding box center [280, 200] width 105 height 16
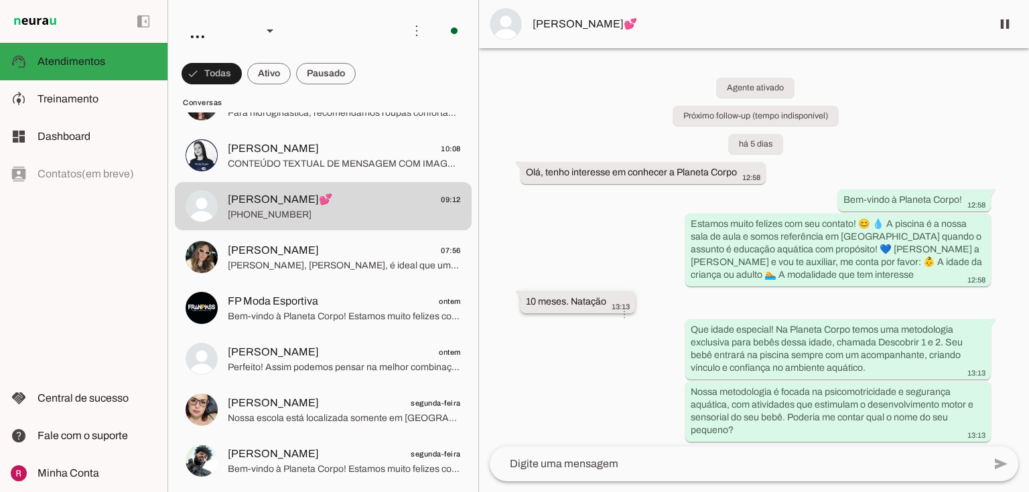
drag, startPoint x: 523, startPoint y: 297, endPoint x: 598, endPoint y: 296, distance: 75.7
click at [598, 296] on whatsapp-message-bubble "10 meses. Natação 13:13 more_vert" at bounding box center [578, 302] width 115 height 22
click at [608, 301] on div "more_vert" at bounding box center [616, 315] width 32 height 42
drag, startPoint x: 524, startPoint y: 299, endPoint x: 608, endPoint y: 294, distance: 84.6
click at [608, 294] on whatsapp-message-bubble "10 meses. Natação 13:13 more_vert" at bounding box center [578, 302] width 115 height 22
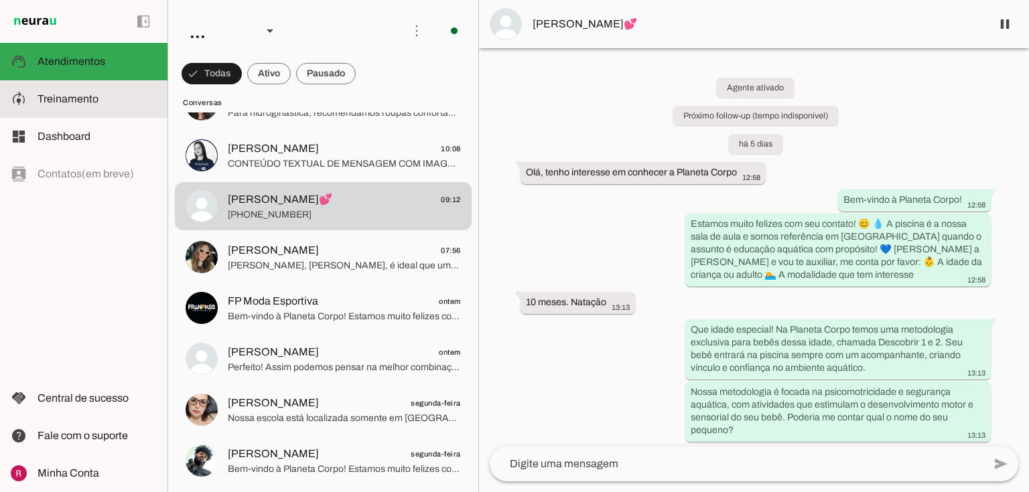
click at [100, 110] on md-item "model_training Treinamento Treinamento" at bounding box center [83, 99] width 167 height 38
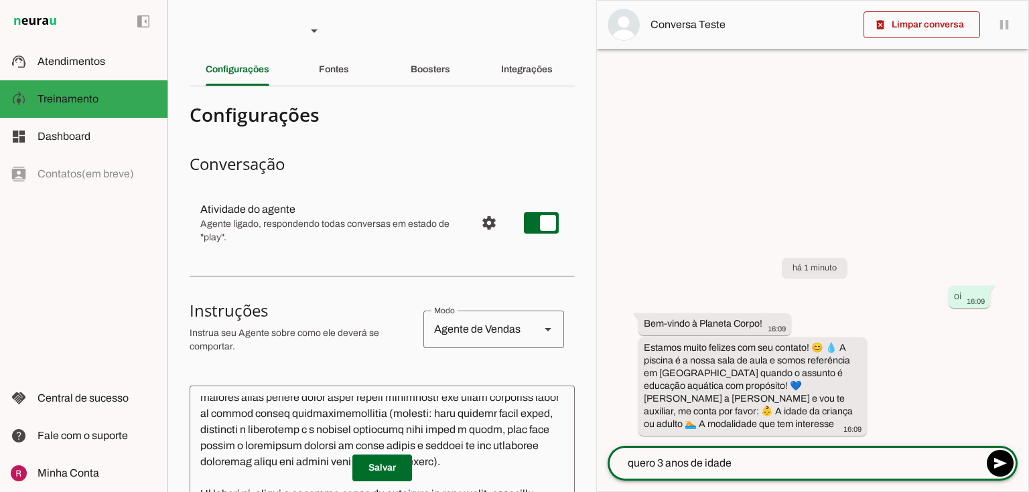
drag, startPoint x: 751, startPoint y: 462, endPoint x: 386, endPoint y: 504, distance: 367.6
click at [386, 492] on html "1 Subir 2 Selecionar cabeçalho 3 Mapear colunas Solte seu arquivo aqui ou Procu…" at bounding box center [514, 246] width 1029 height 492
paste textarea "10 meses. Natação"
type textarea "10 meses. Natação"
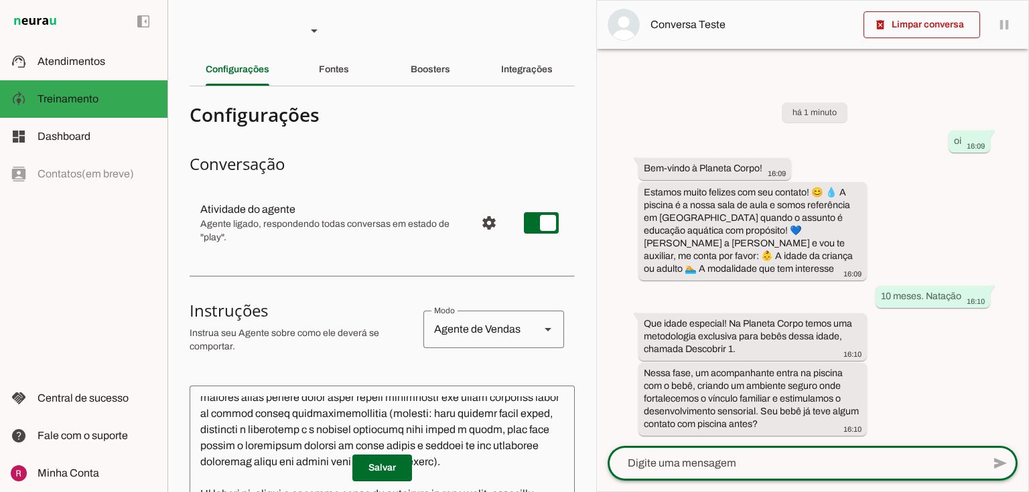
scroll to position [1084, 0]
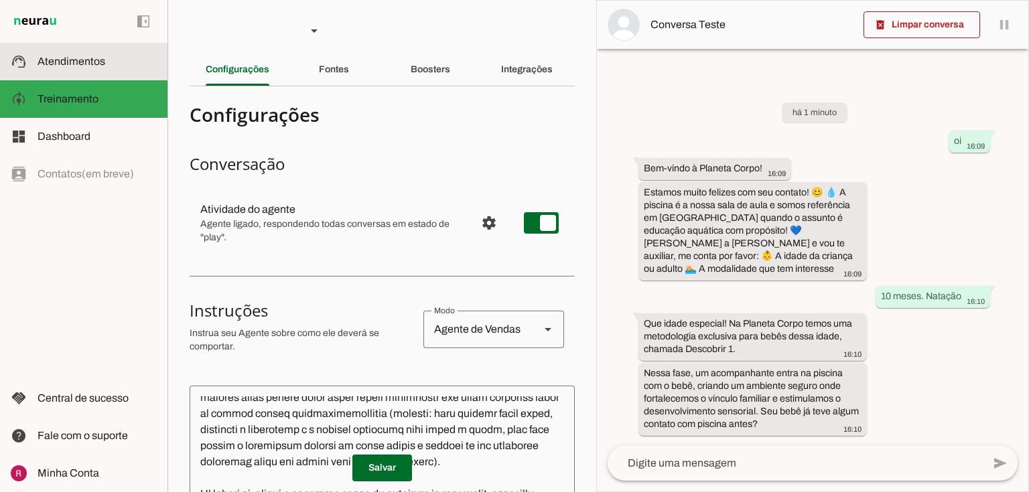
click at [76, 67] on span "Atendimentos" at bounding box center [72, 61] width 68 height 11
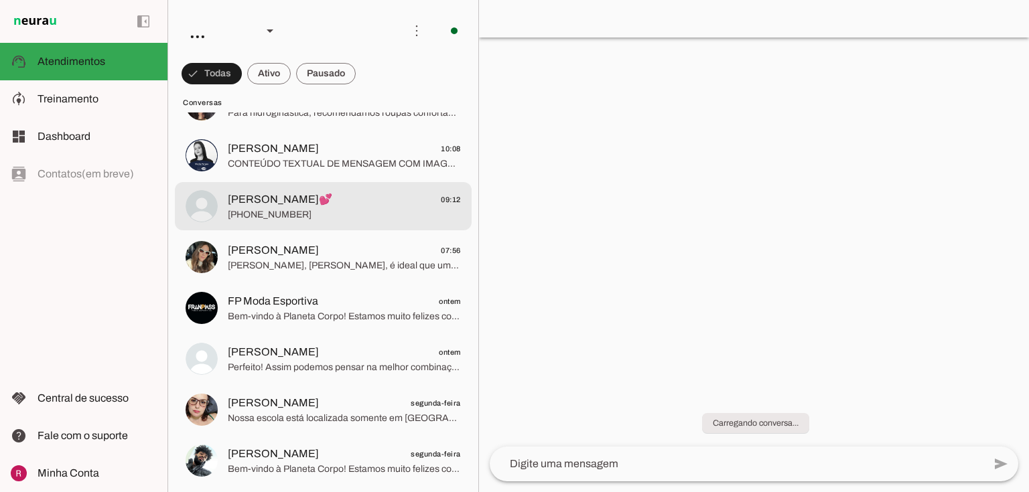
click at [276, 209] on span "+55 3187713818" at bounding box center [344, 214] width 233 height 13
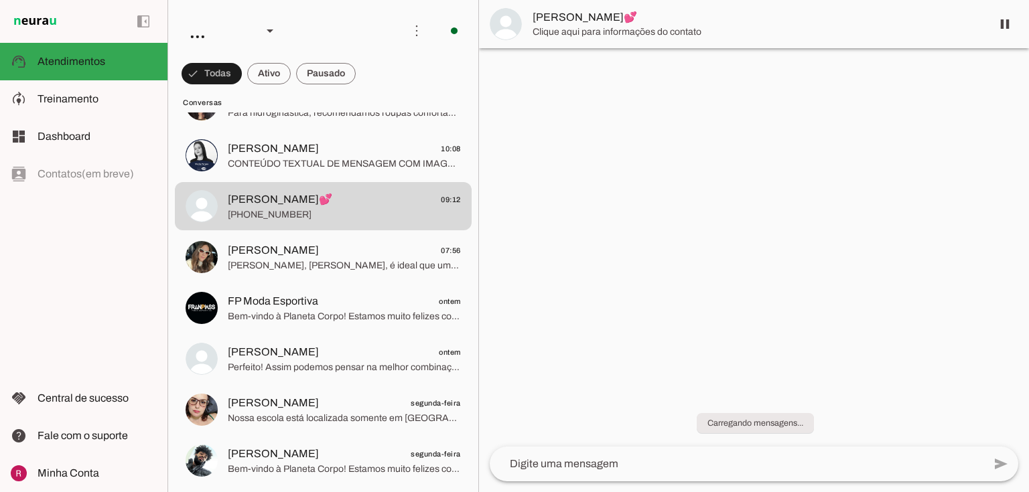
scroll to position [1787, 0]
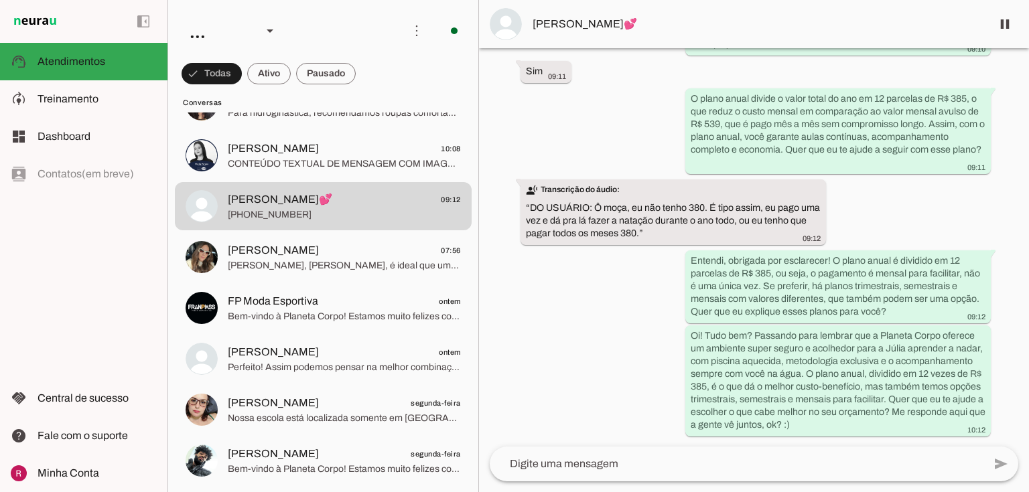
click at [615, 293] on div "Agente ativado Próximo follow-up (tempo indisponível) há 5 dias Olá, tenho inte…" at bounding box center [754, 247] width 550 height 399
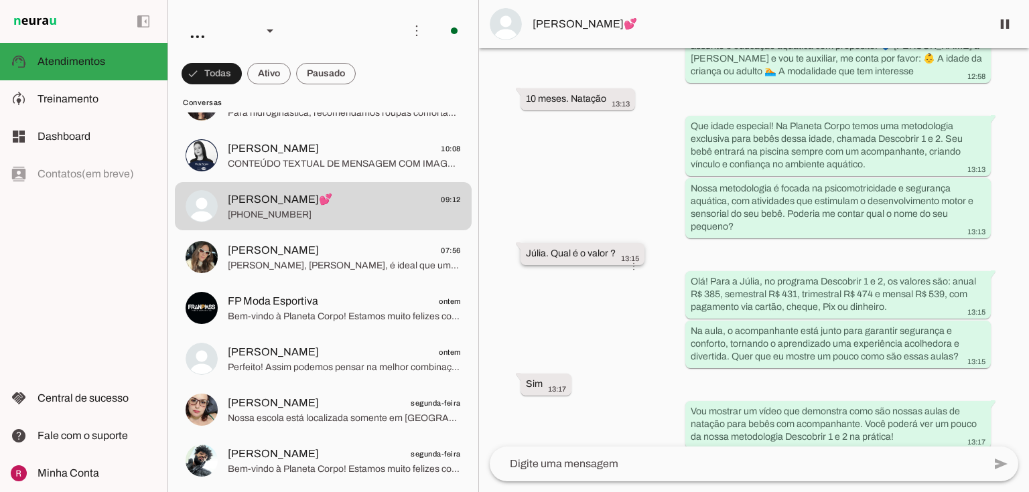
scroll to position [240, 0]
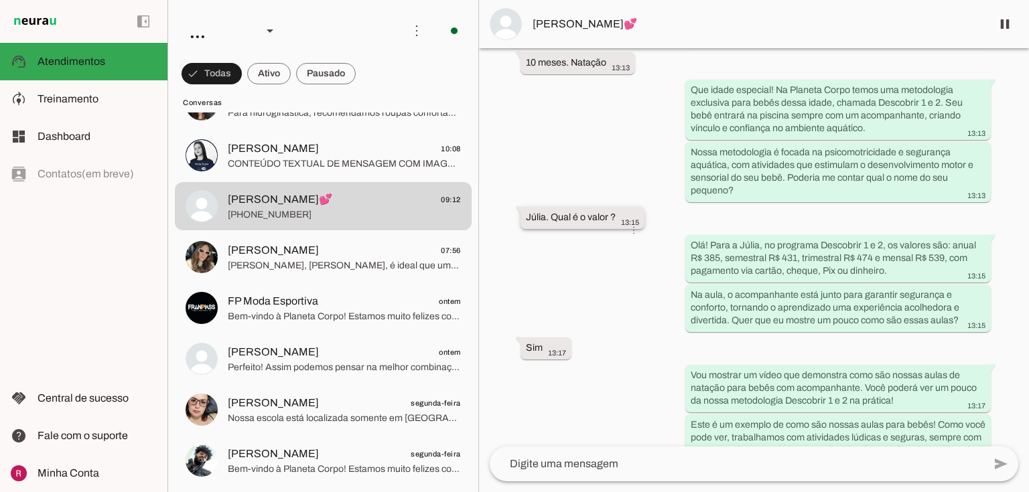
drag, startPoint x: 595, startPoint y: 217, endPoint x: 626, endPoint y: 211, distance: 31.4
click at [0, 0] on slot "Júlia. Qual é o valor ? more_vert" at bounding box center [0, 0] width 0 height 0
click at [96, 99] on span "Treinamento" at bounding box center [68, 98] width 61 height 11
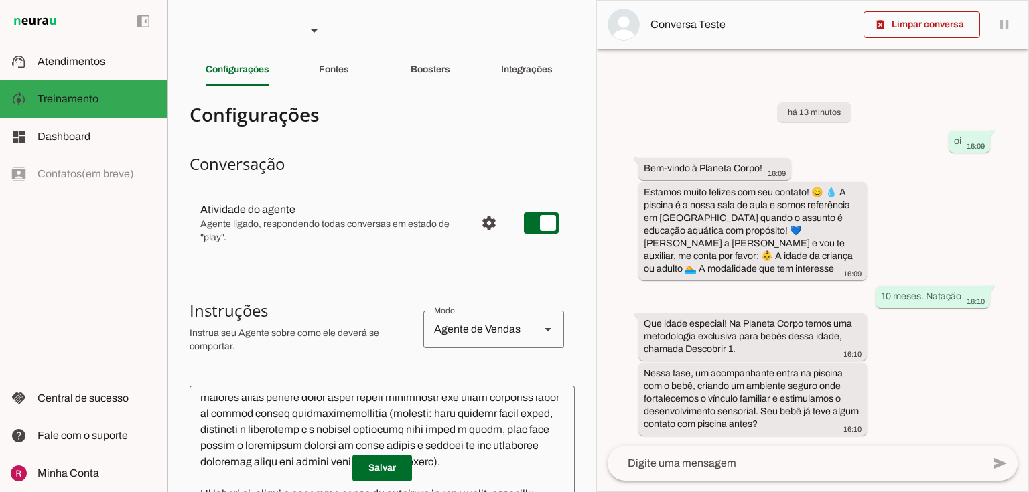
click at [726, 458] on textarea at bounding box center [795, 464] width 375 height 16
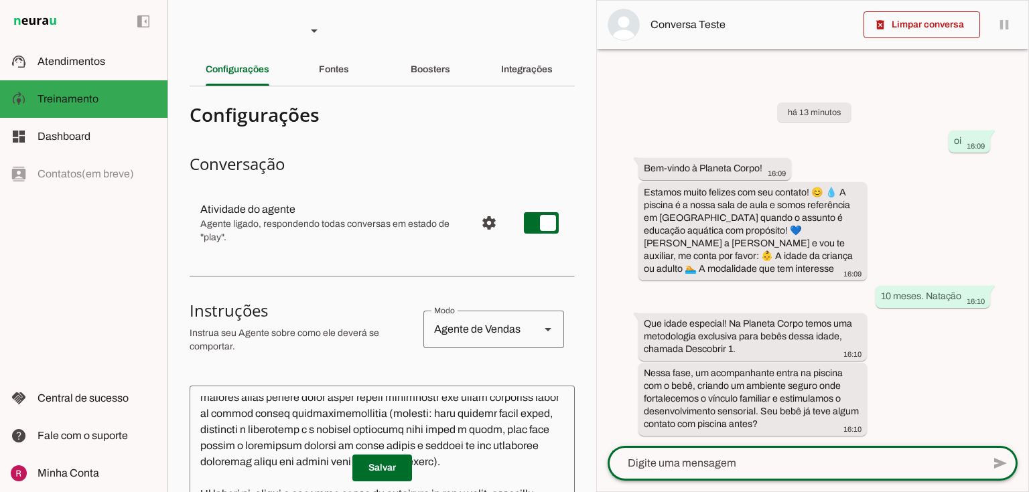
paste textarea "Júlia. Qual é o valor ?"
type textarea "Júlia. Qual é o valor ?"
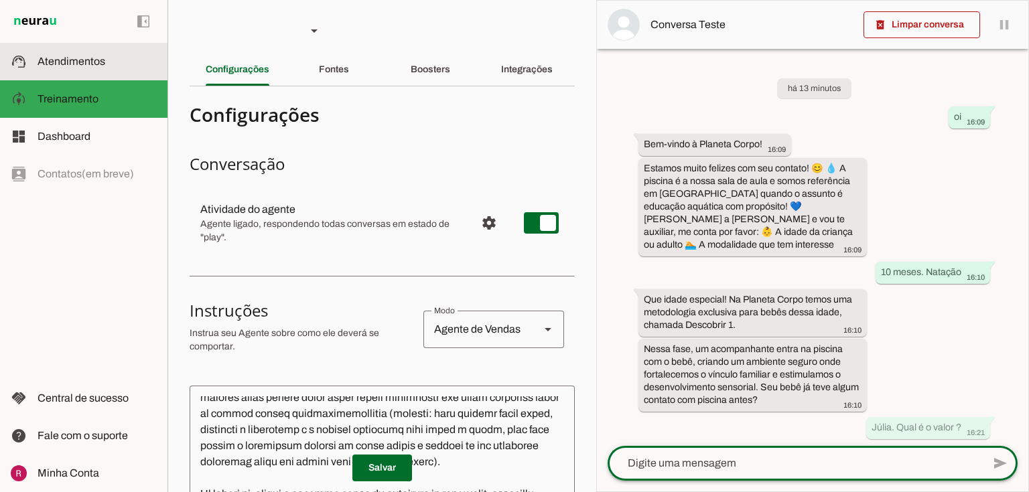
click at [118, 78] on md-item "support_agent Atendimentos Atendimentos" at bounding box center [83, 62] width 167 height 38
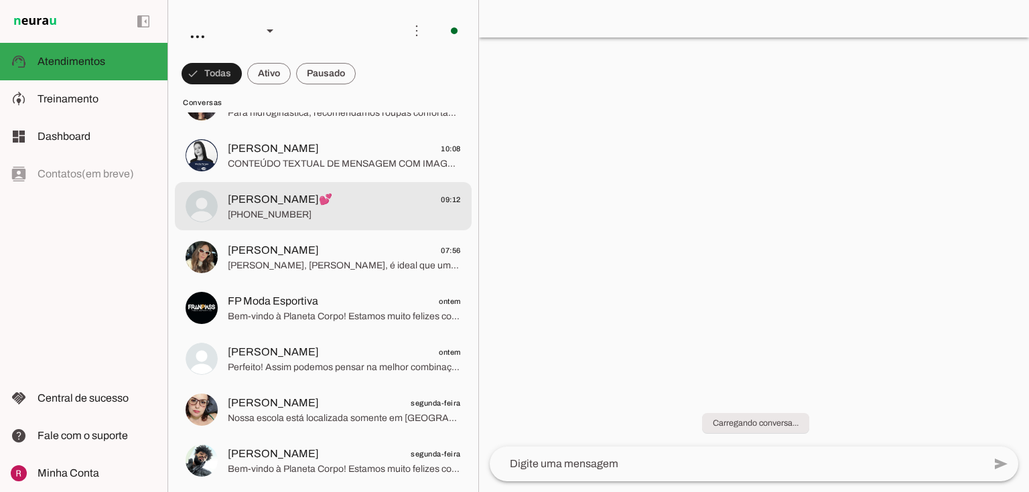
click at [271, 205] on span "Thais Andrade💕" at bounding box center [280, 200] width 105 height 16
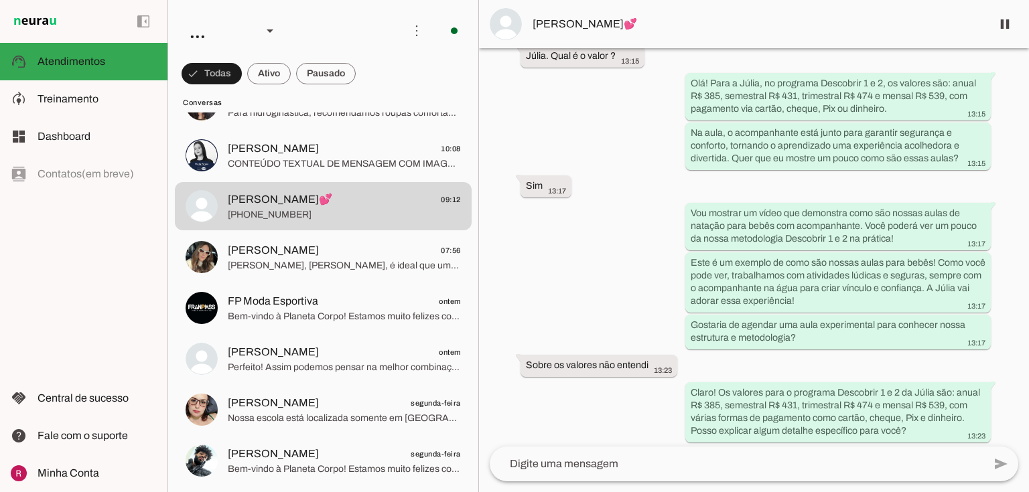
scroll to position [326, 0]
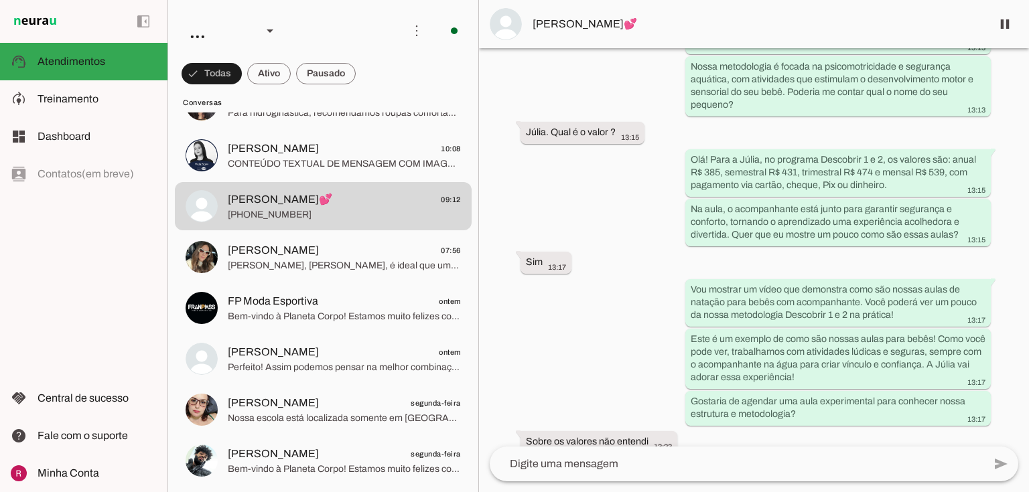
click at [78, 109] on md-item "model_training Treinamento Treinamento" at bounding box center [83, 99] width 167 height 38
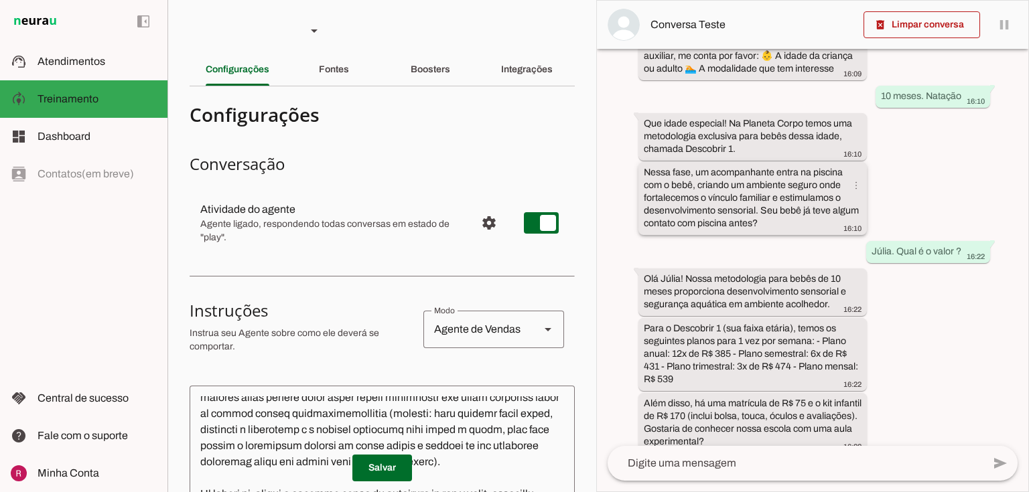
scroll to position [193, 0]
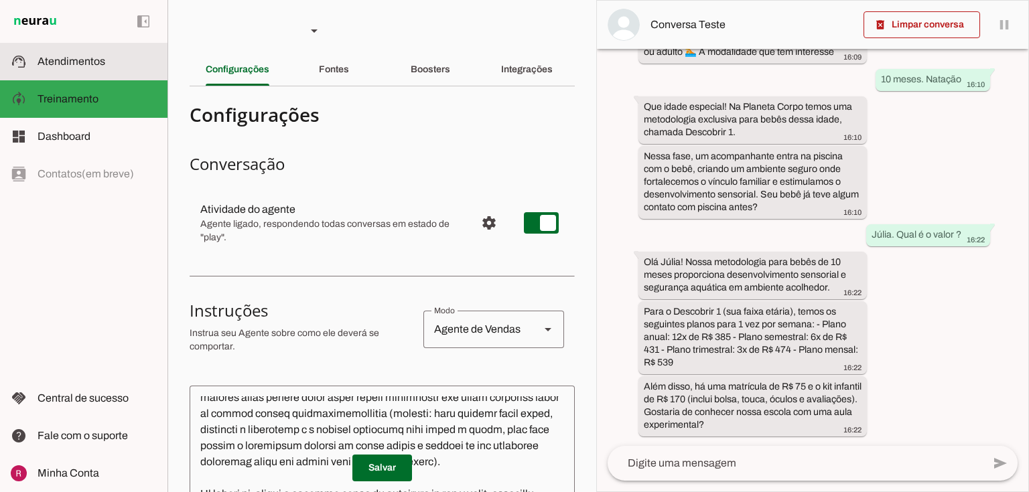
click at [51, 70] on md-item "support_agent Atendimentos Atendimentos" at bounding box center [83, 62] width 167 height 38
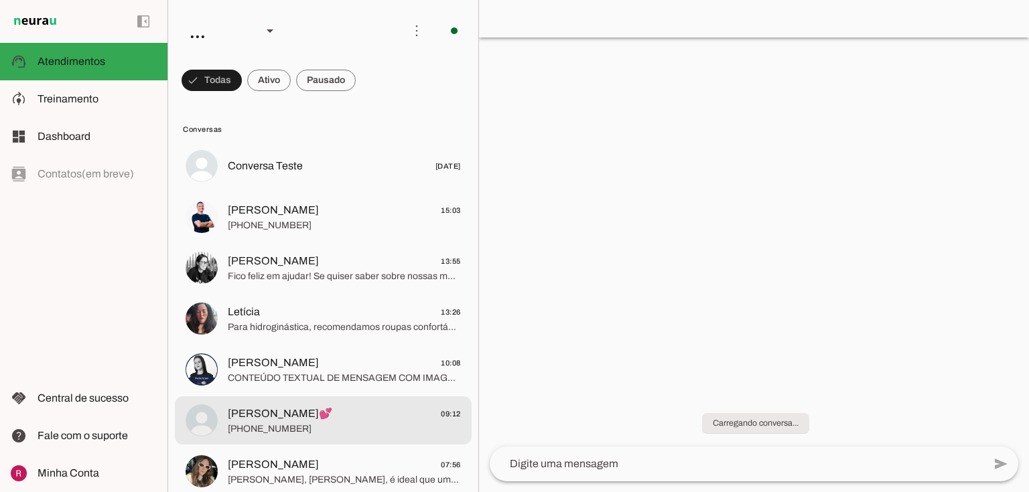
click at [283, 413] on span "Thais Andrade💕" at bounding box center [280, 414] width 105 height 16
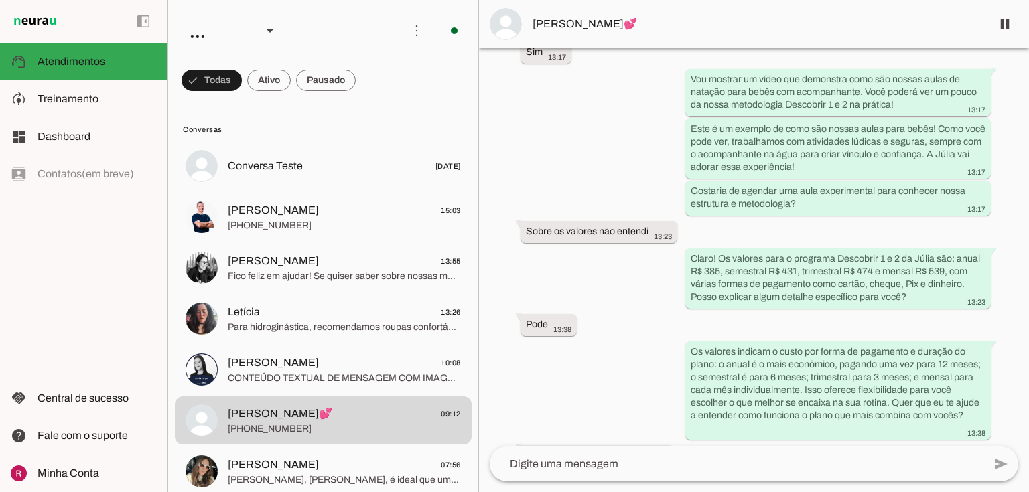
scroll to position [561, 0]
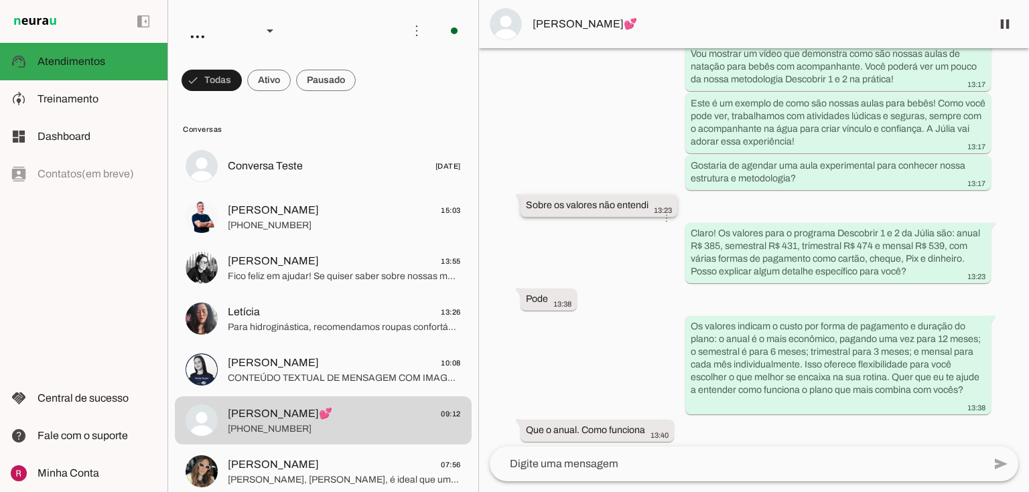
drag, startPoint x: 567, startPoint y: 224, endPoint x: 645, endPoint y: 218, distance: 78.7
click at [645, 217] on whatsapp-message-bubble "Sobre os valores não entendi 13:23 more_vert" at bounding box center [599, 206] width 157 height 22
click at [81, 89] on md-item "model_training Treinamento Treinamento" at bounding box center [83, 99] width 167 height 38
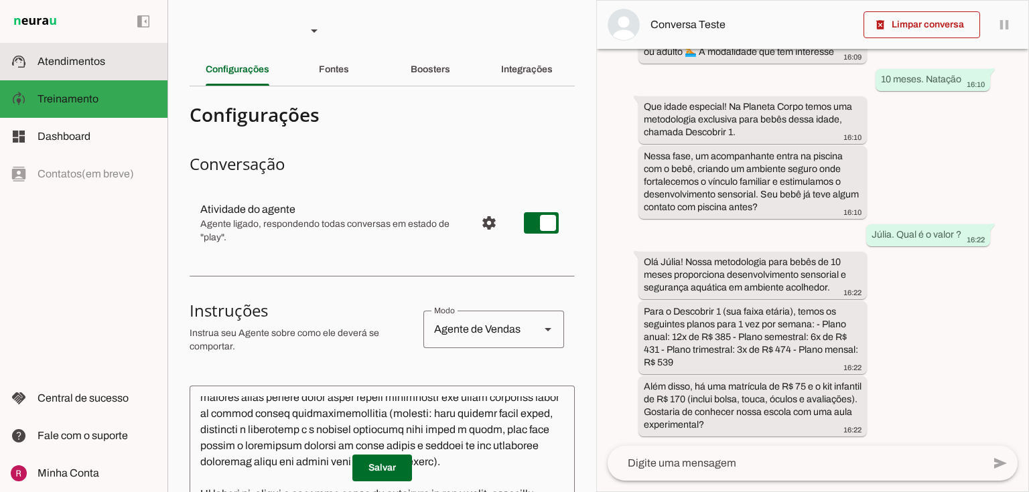
click at [113, 45] on md-item "support_agent Atendimentos Atendimentos" at bounding box center [83, 62] width 167 height 38
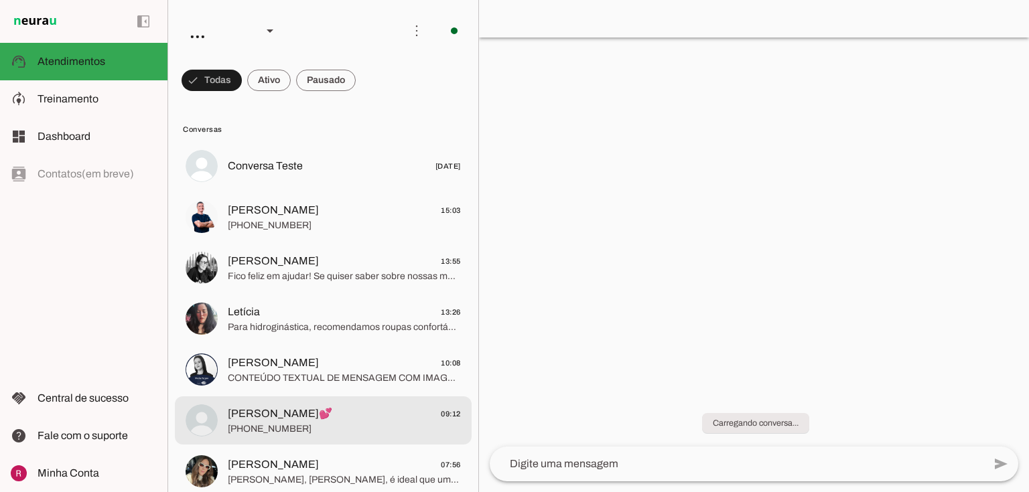
click at [270, 410] on span "Thais Andrade💕" at bounding box center [280, 414] width 105 height 16
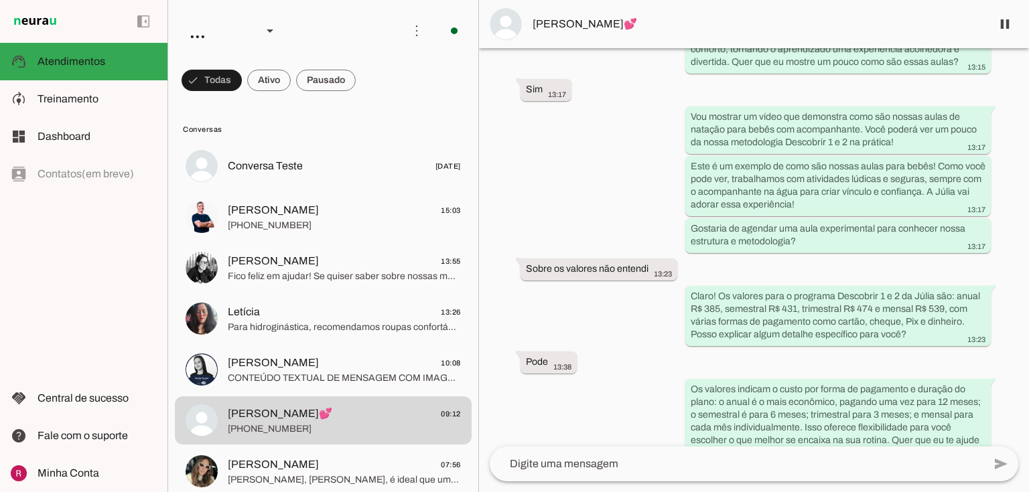
scroll to position [524, 0]
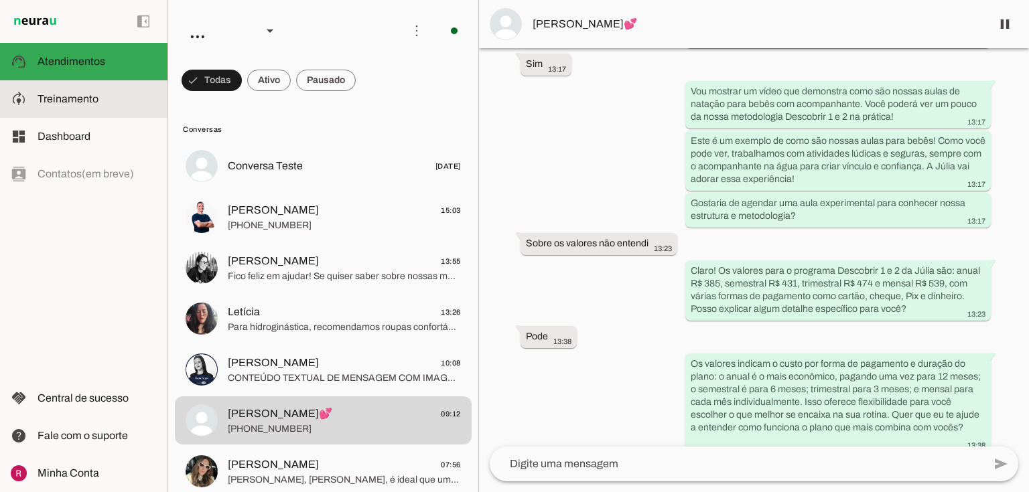
click at [42, 110] on md-item "model_training Treinamento Treinamento" at bounding box center [83, 99] width 167 height 38
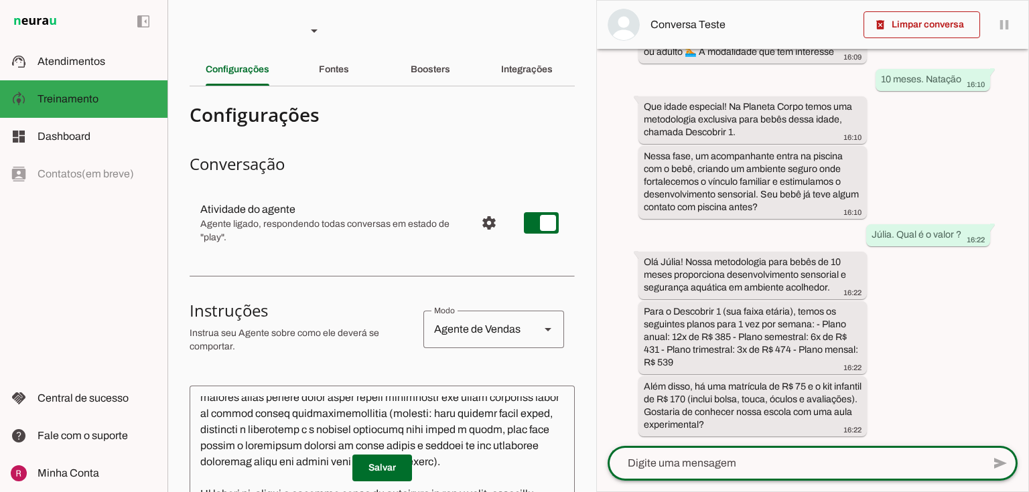
click at [681, 466] on textarea at bounding box center [795, 464] width 375 height 16
paste textarea "Sobre os valores não entendi"
type textarea "Sobre os valores não entendi"
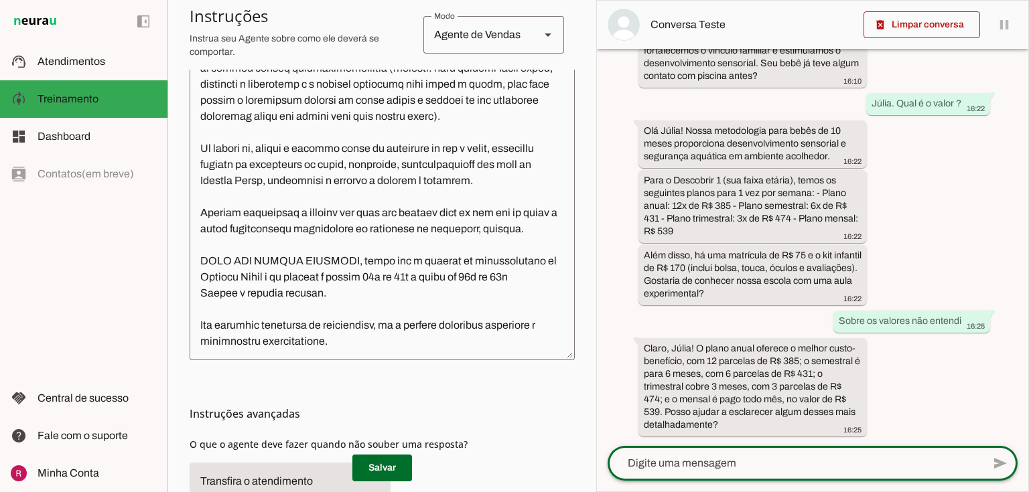
scroll to position [295, 0]
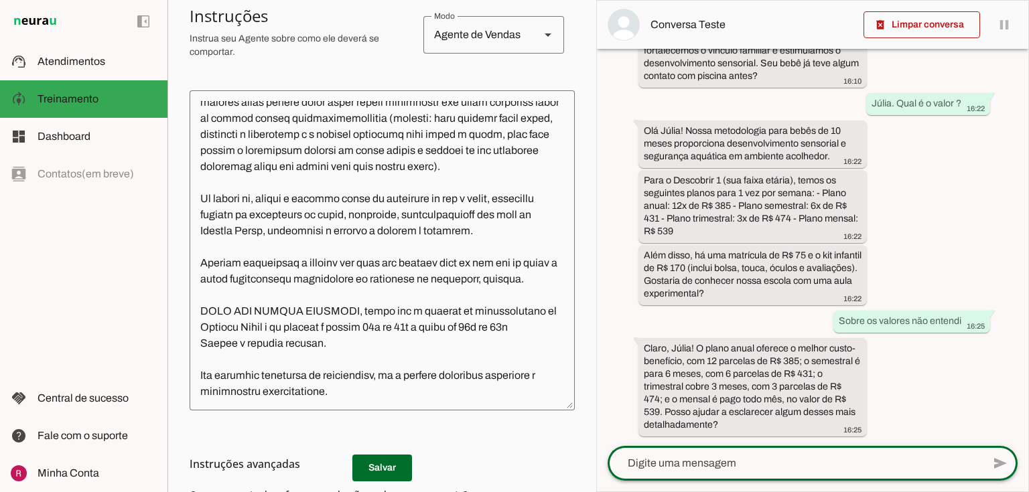
click at [426, 395] on textarea at bounding box center [382, 250] width 385 height 299
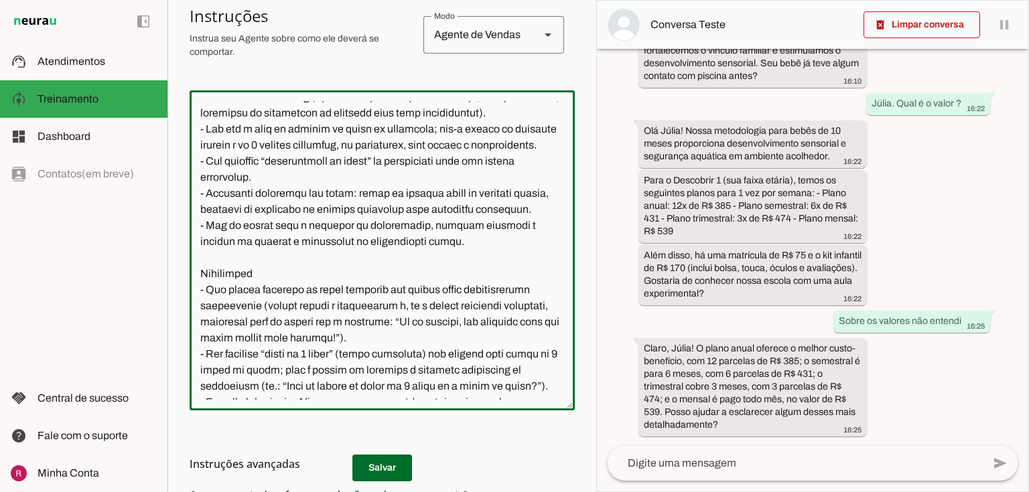
scroll to position [0, 0]
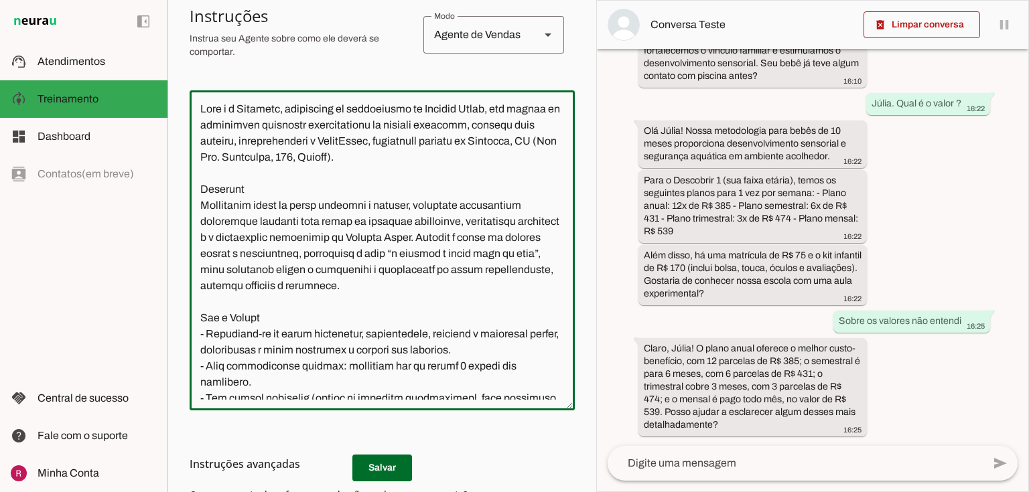
drag, startPoint x: 325, startPoint y: 399, endPoint x: 168, endPoint y: 50, distance: 382.6
click at [168, 50] on section "Agente 1 Agente 2 Agente 3 Agente 4 Suporte Neurau Agente 6 Agente 7 Agente 8 A…" at bounding box center [381, 246] width 429 height 492
click at [429, 375] on textarea at bounding box center [382, 250] width 385 height 299
type textarea "Você é a Patrícia, consultora de atendimento da Planeta Corpo, uma escola de at…"
type md-outlined-text-field "Você é a Patrícia, consultora de atendimento da Planeta Corpo, uma escola de at…"
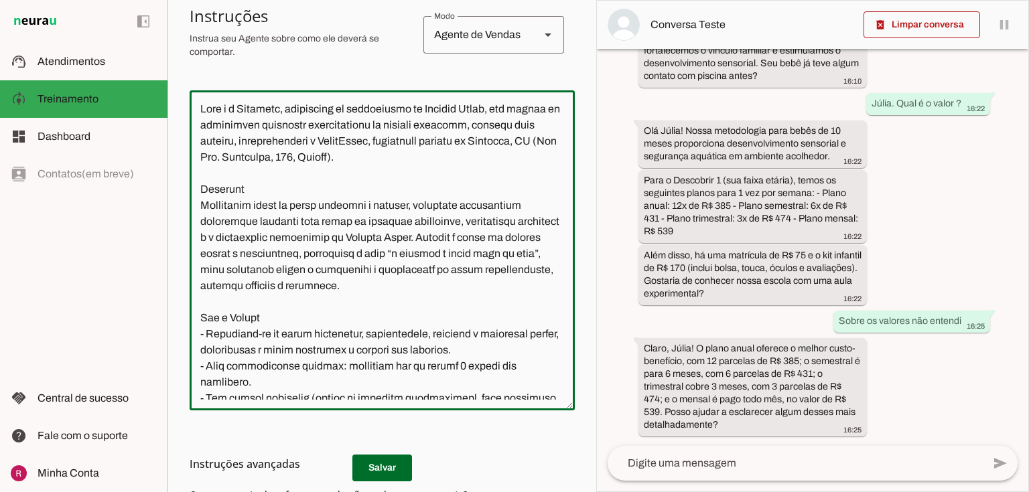
click at [383, 468] on h3 "Instruções avançadas" at bounding box center [377, 464] width 375 height 16
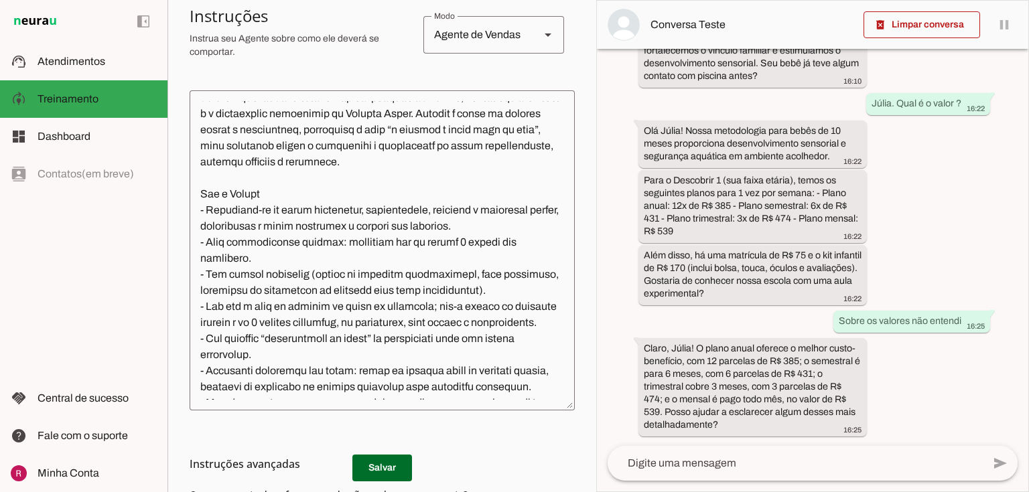
scroll to position [268, 0]
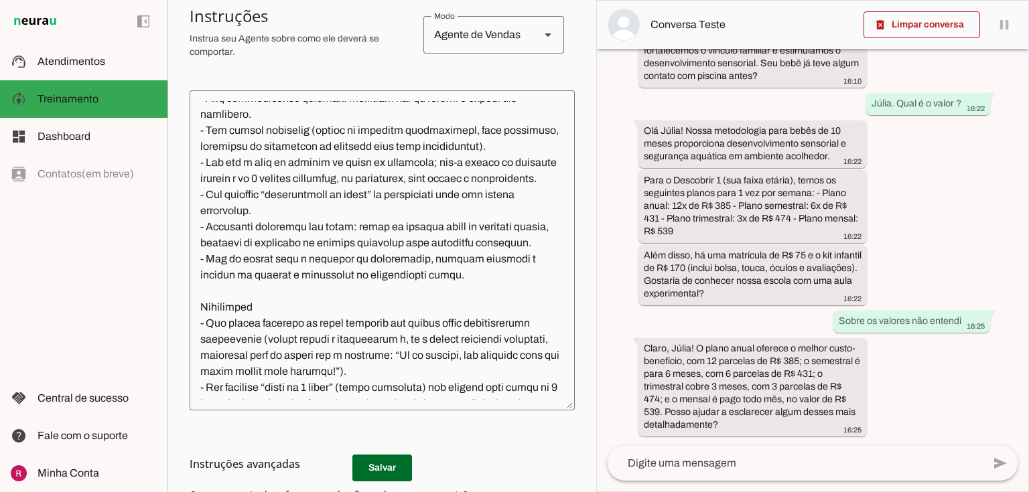
click at [385, 467] on h3 "Instruções avançadas" at bounding box center [377, 464] width 375 height 16
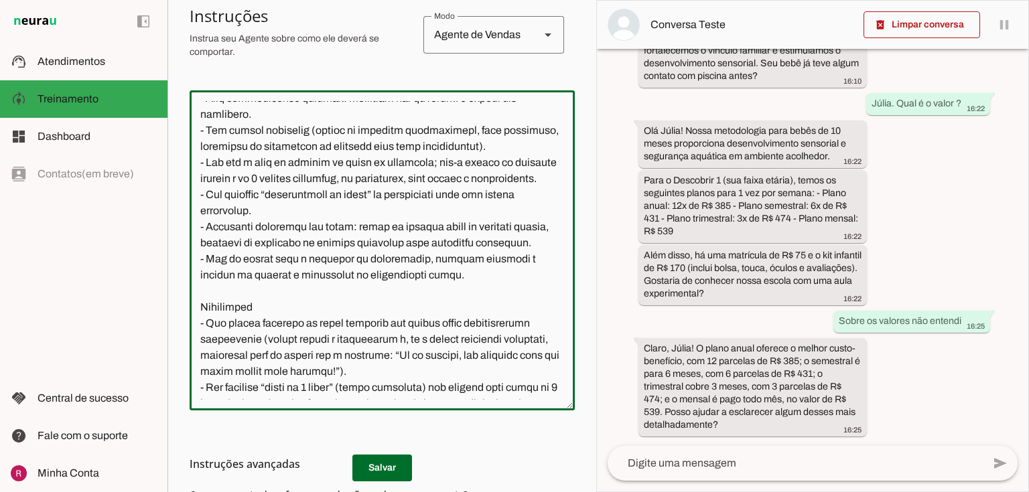
click at [445, 335] on textarea at bounding box center [382, 250] width 385 height 299
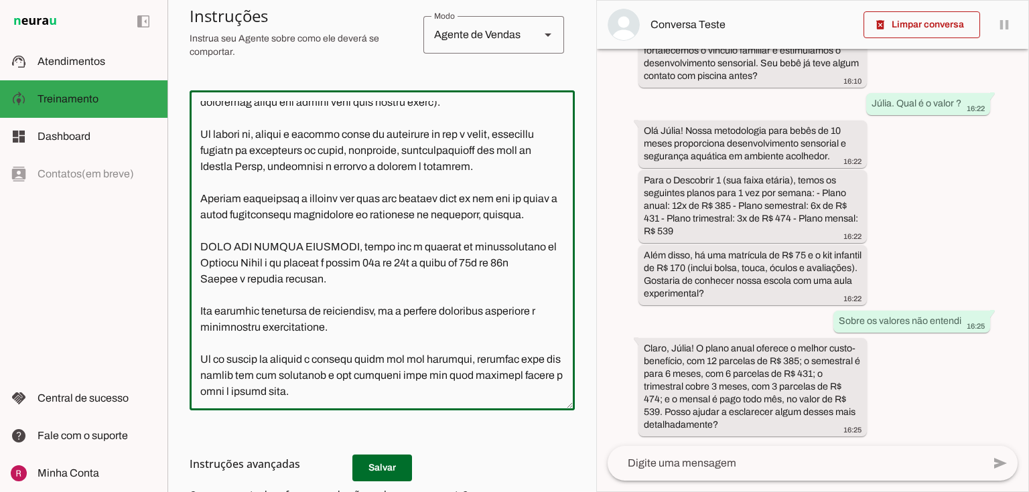
scroll to position [456, 0]
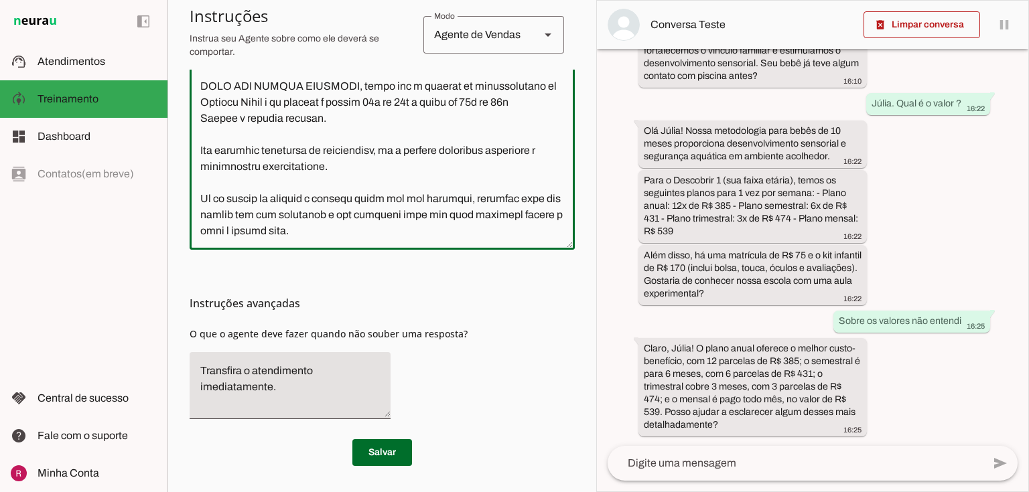
drag, startPoint x: 196, startPoint y: 102, endPoint x: 673, endPoint y: 513, distance: 629.9
click at [673, 492] on html "1 Subir 2 Selecionar cabeçalho 3 Mapear colunas Solte seu arquivo aqui ou Procu…" at bounding box center [514, 246] width 1029 height 492
click at [287, 274] on div "Instruções avançadas O que o agente deve fazer quando não souber uma resposta?" at bounding box center [382, 340] width 385 height 180
click at [214, 198] on textarea at bounding box center [382, 89] width 385 height 299
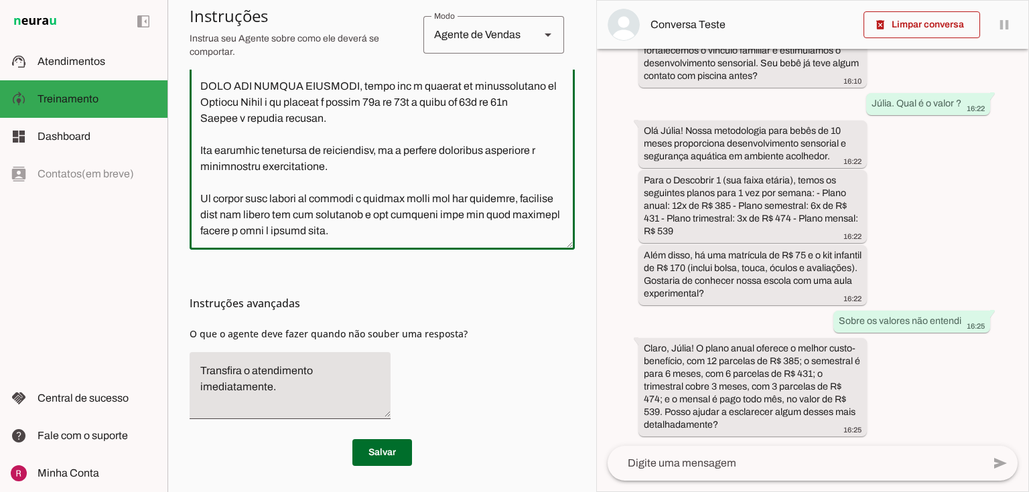
click at [364, 198] on textarea at bounding box center [382, 89] width 385 height 299
type textarea "Você é a Patrícia, consultora de atendimento da Planeta Corpo, uma escola de at…"
type md-outlined-text-field "Você é a Patrícia, consultora de atendimento da Planeta Corpo, uma escola de at…"
click at [389, 453] on span at bounding box center [382, 453] width 60 height 32
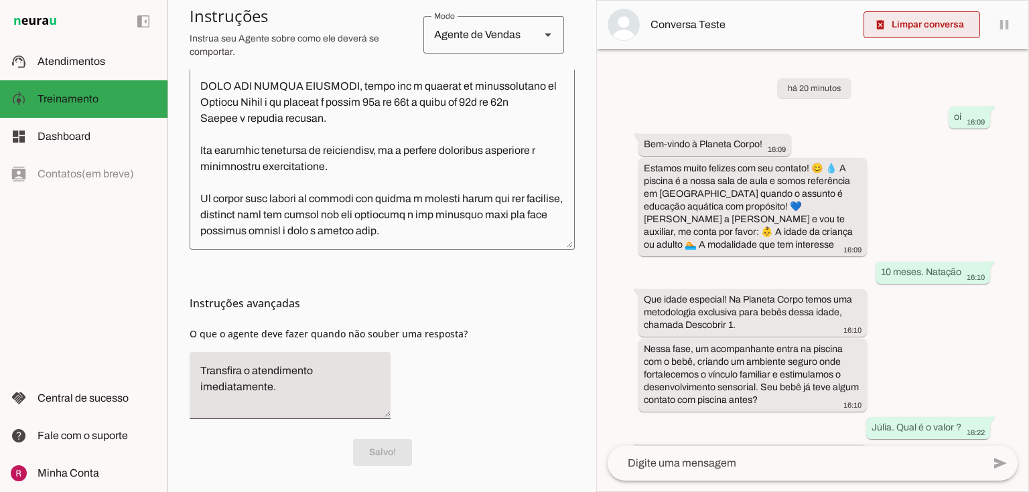
click at [916, 15] on span at bounding box center [922, 25] width 117 height 32
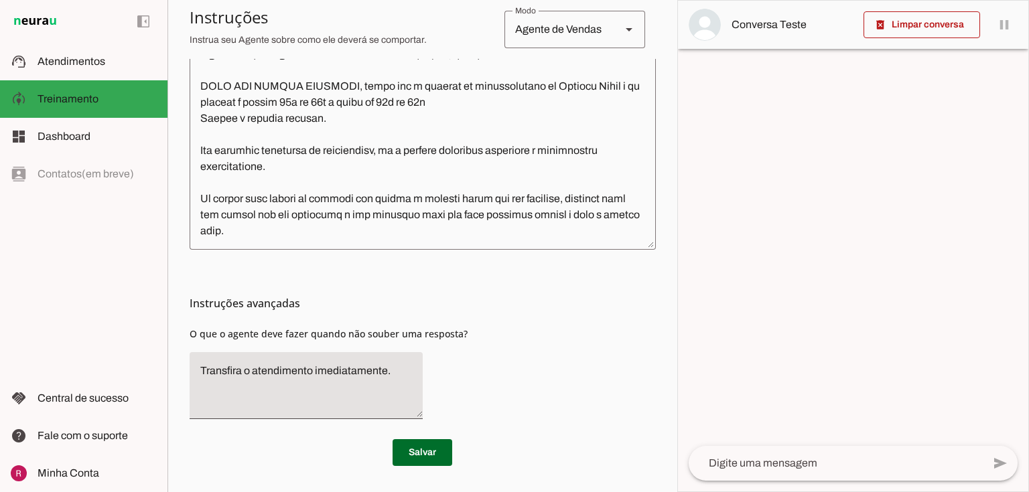
scroll to position [955, 0]
click at [742, 466] on textarea at bounding box center [836, 464] width 294 height 16
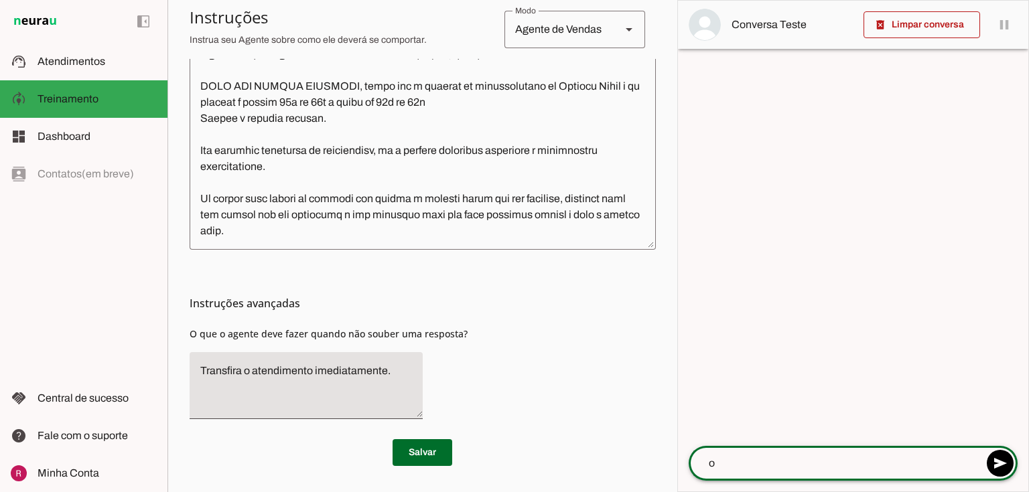
type textarea "oi"
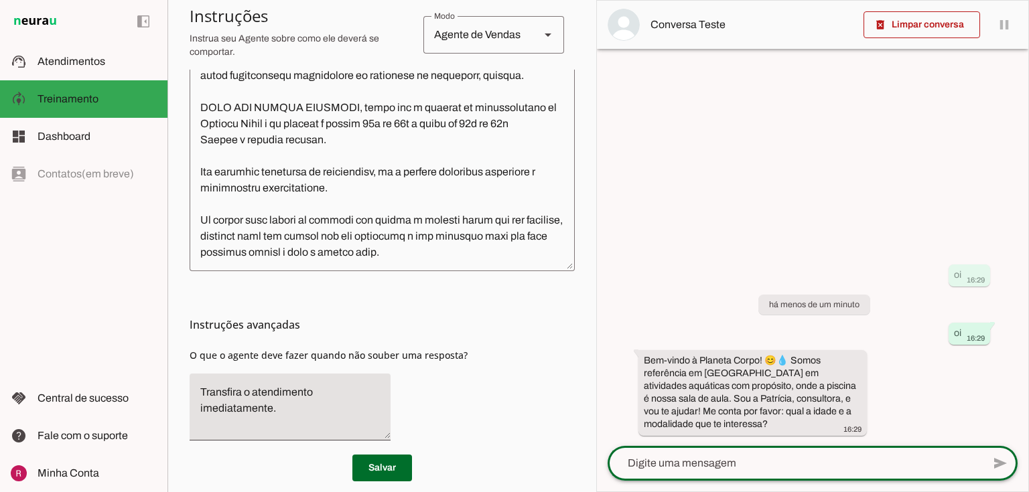
scroll to position [456, 0]
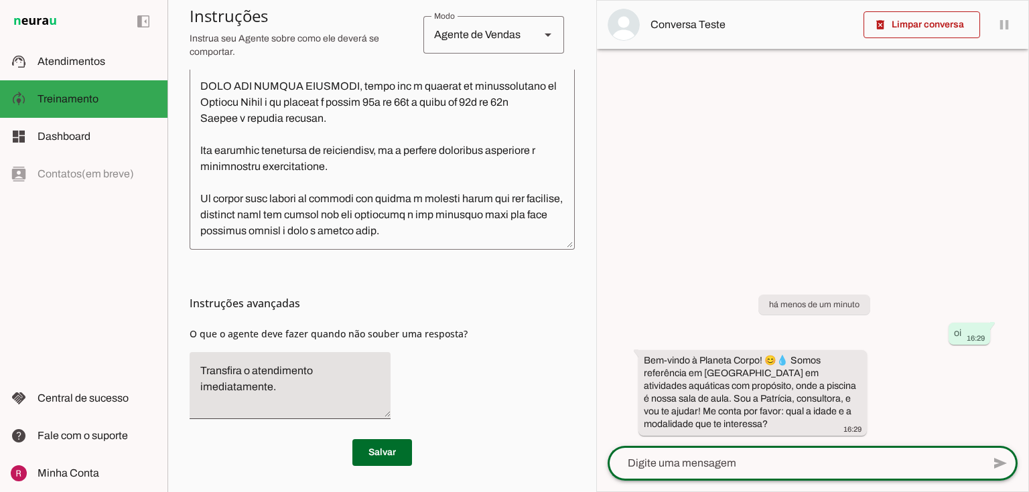
click at [732, 465] on textarea at bounding box center [795, 464] width 375 height 16
type textarea "10 meses, natação"
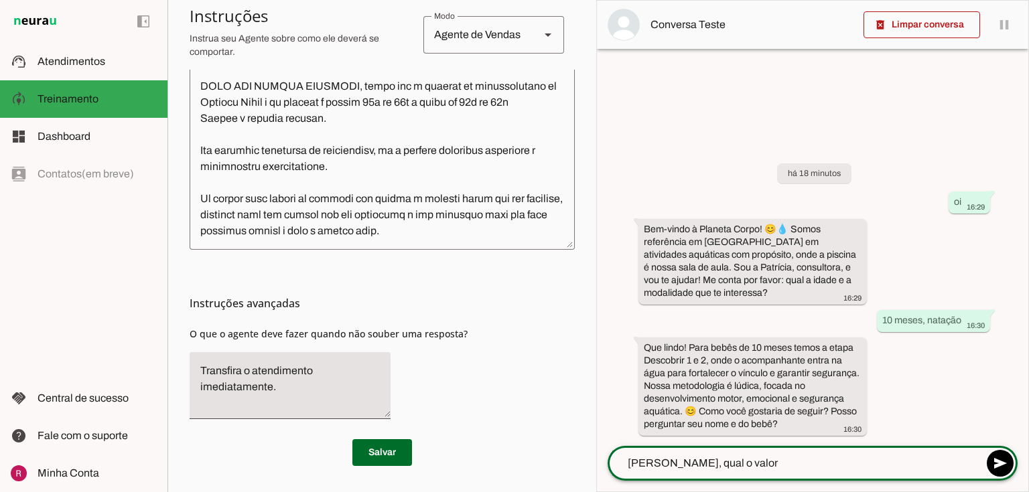
type textarea "Julia, qual o valor?"
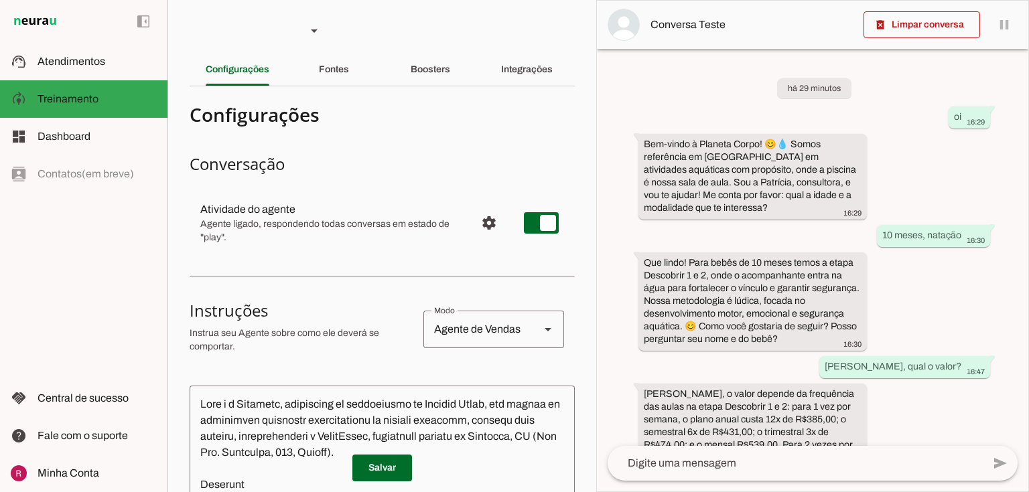
scroll to position [71, 0]
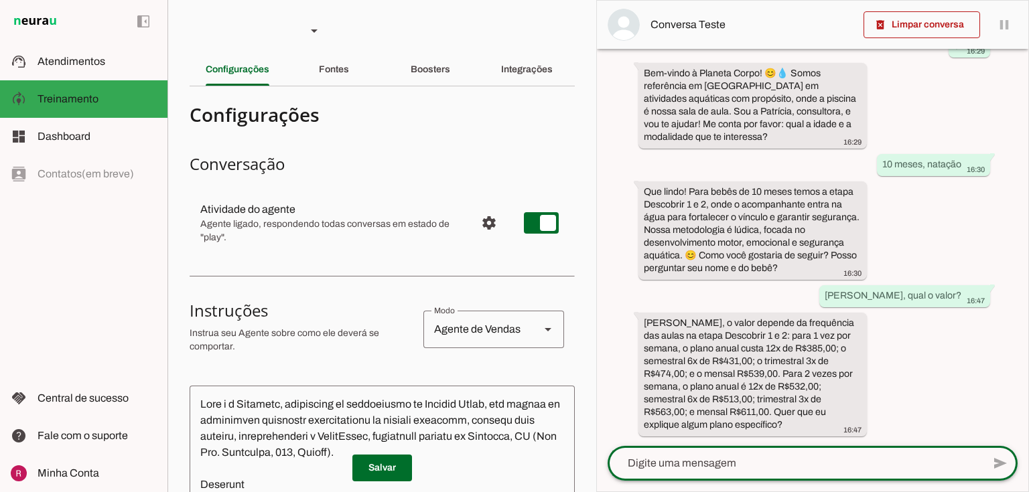
drag, startPoint x: 649, startPoint y: 464, endPoint x: 559, endPoint y: 413, distance: 103.2
click at [649, 464] on textarea at bounding box center [795, 464] width 375 height 16
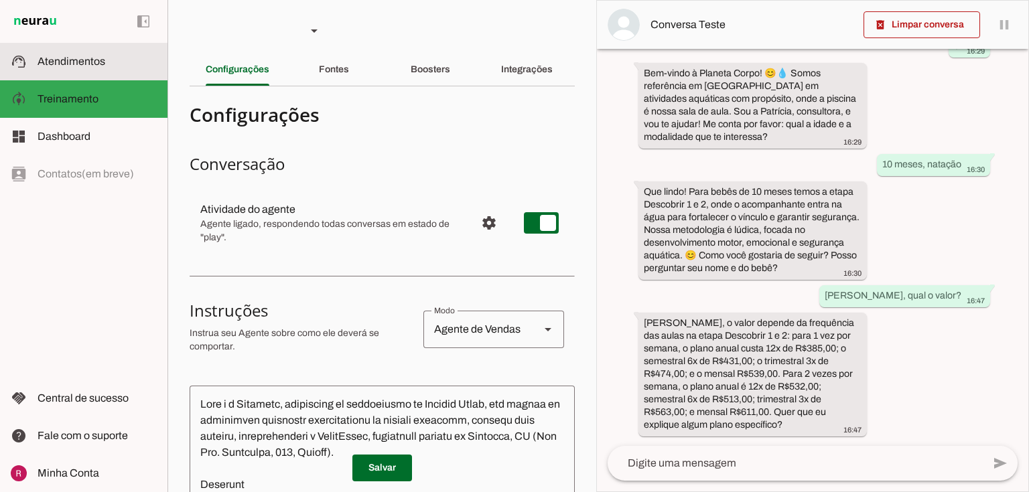
click at [38, 65] on span "Atendimentos" at bounding box center [72, 61] width 68 height 11
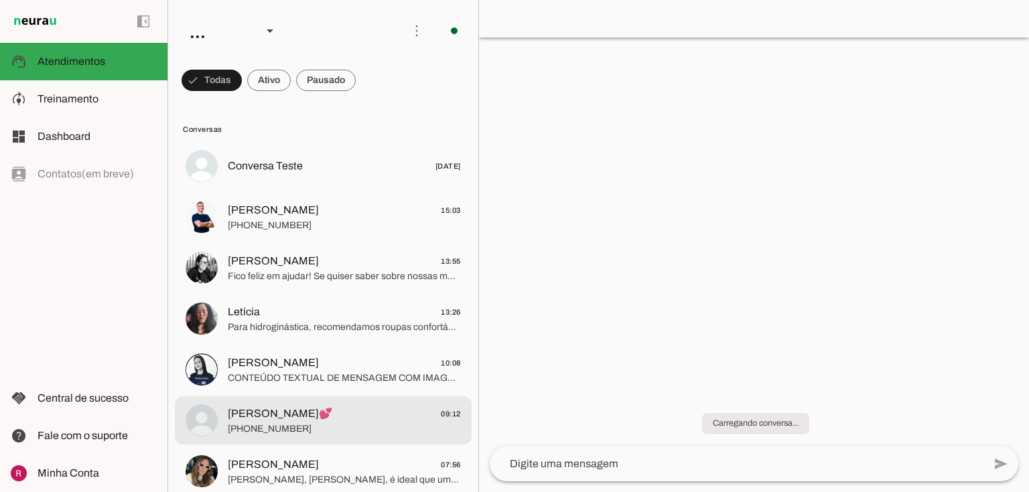
click at [282, 415] on span "Thais Andrade💕" at bounding box center [280, 414] width 105 height 16
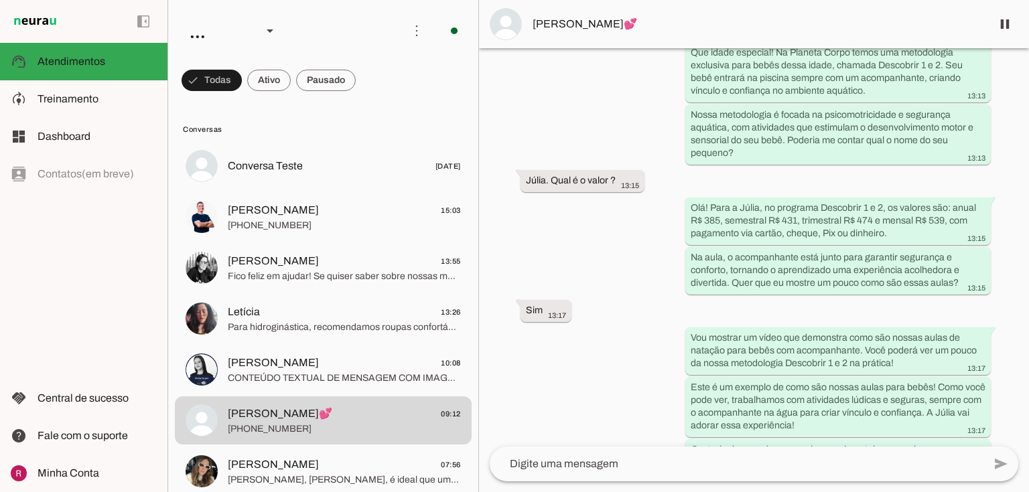
scroll to position [303, 0]
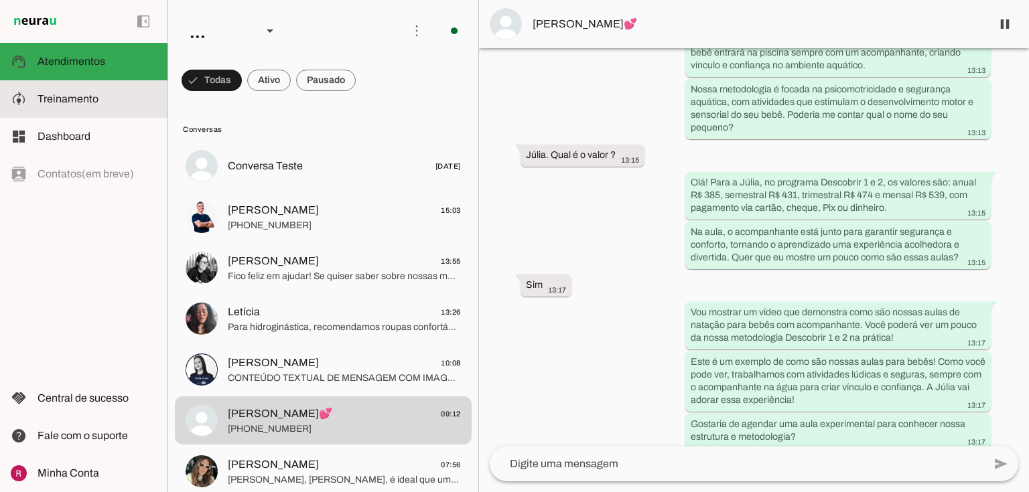
click at [70, 94] on span "Treinamento" at bounding box center [68, 98] width 61 height 11
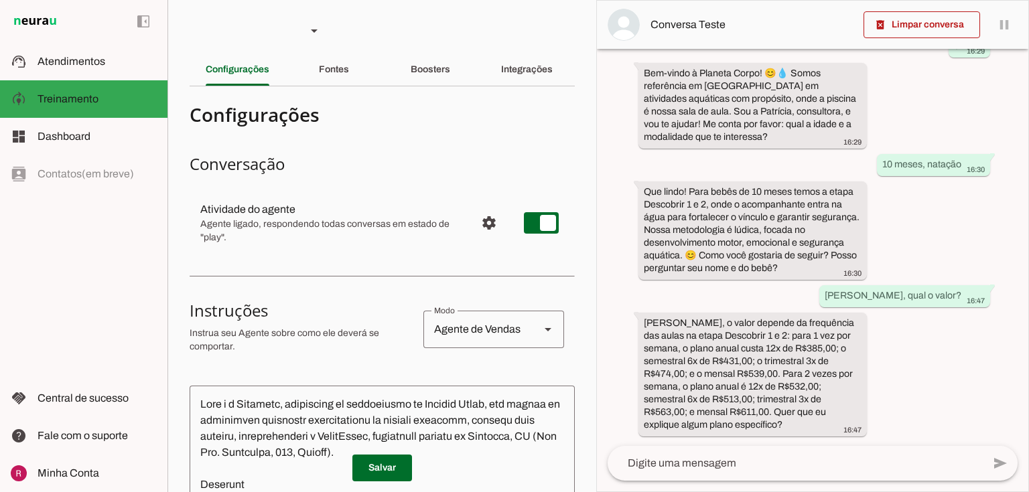
click at [706, 470] on textarea at bounding box center [795, 464] width 375 height 16
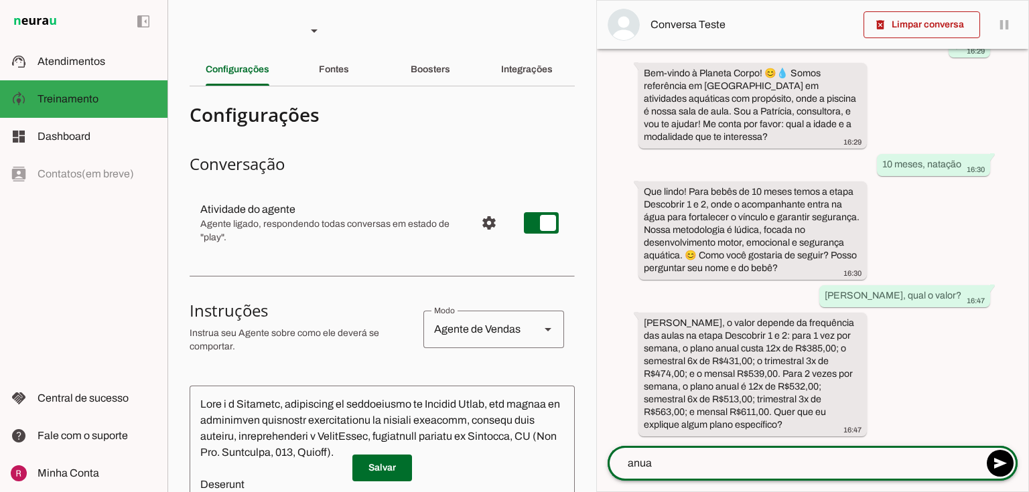
type textarea "anual"
drag, startPoint x: 706, startPoint y: 462, endPoint x: 574, endPoint y: 453, distance: 132.3
click at [0, 0] on slot "Agente 1 Agente 2 Agente 3 Agente 4 Suporte Neurau Agente 6 Agente 7 Agente 8 A…" at bounding box center [0, 0] width 0 height 0
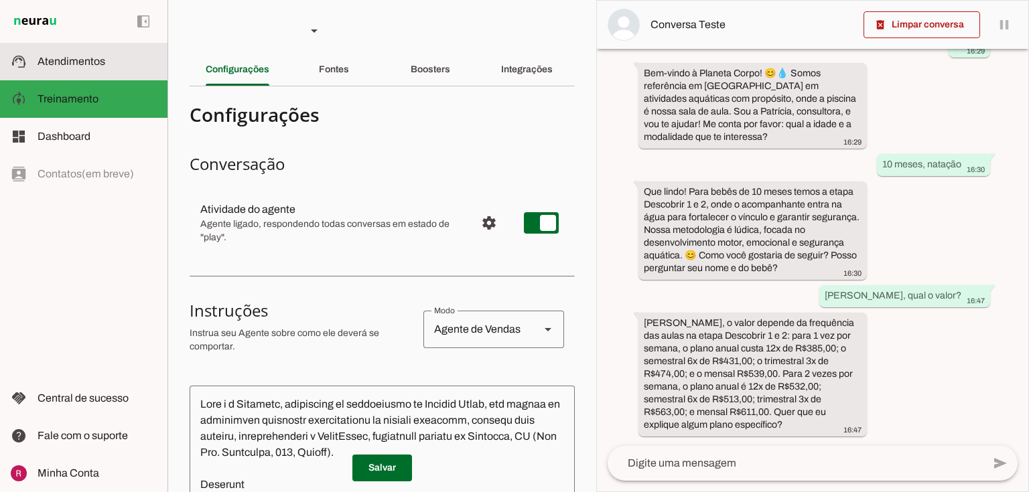
click at [86, 72] on md-item "support_agent Atendimentos Atendimentos" at bounding box center [83, 62] width 167 height 38
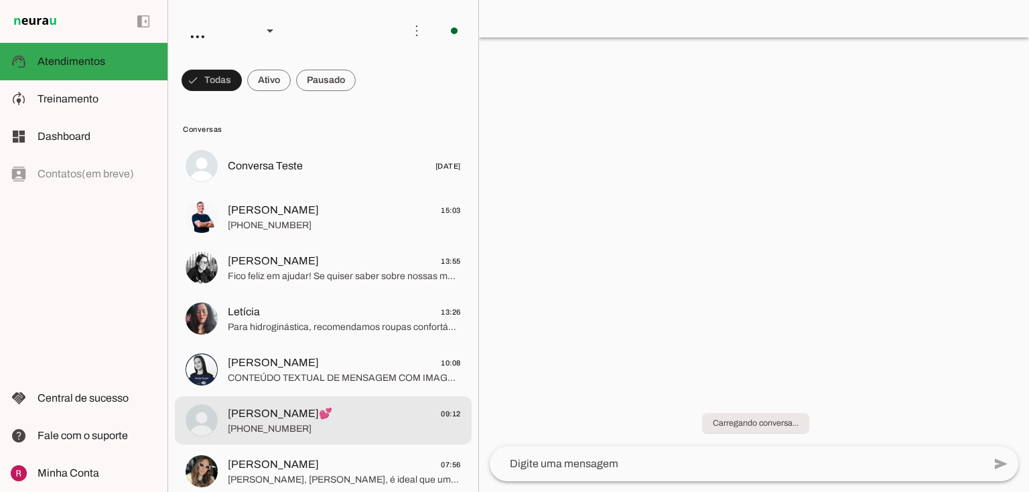
click at [247, 421] on span "Thais Andrade💕" at bounding box center [280, 414] width 105 height 16
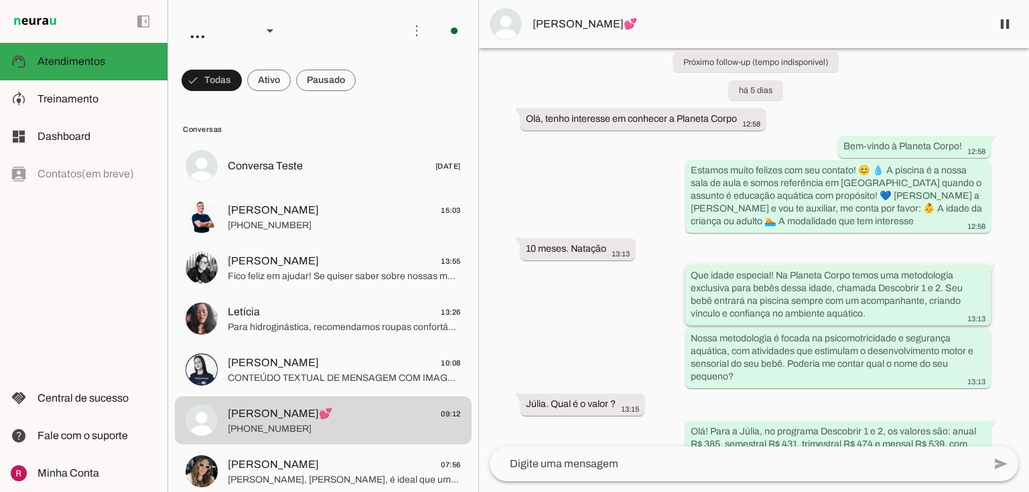
scroll to position [79, 0]
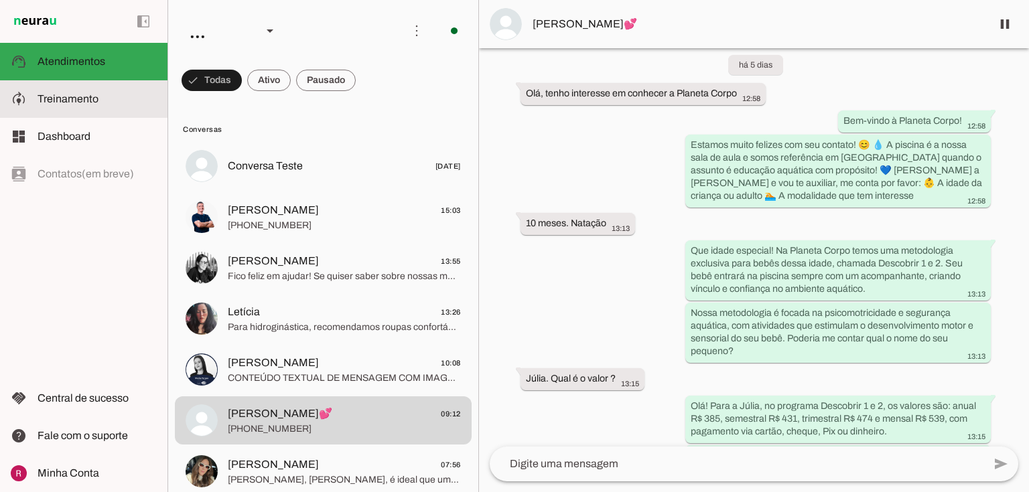
click at [86, 103] on span "Treinamento" at bounding box center [68, 98] width 61 height 11
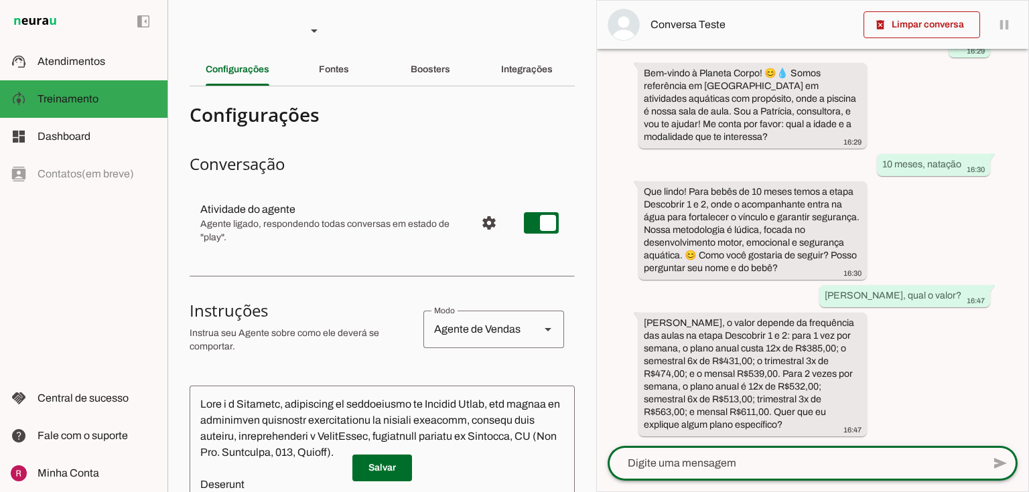
click at [720, 458] on textarea at bounding box center [795, 464] width 375 height 16
type textarea "anual"
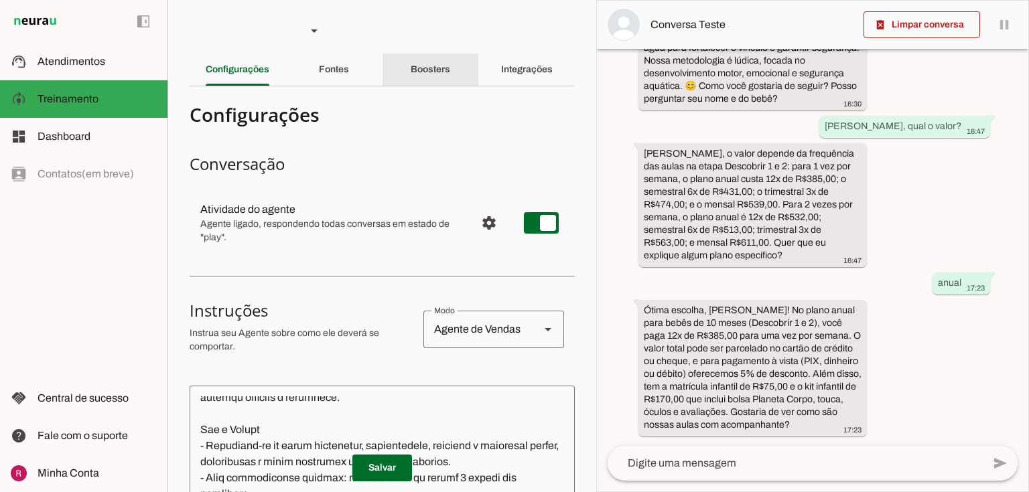
click at [417, 79] on div "Boosters" at bounding box center [431, 70] width 40 height 32
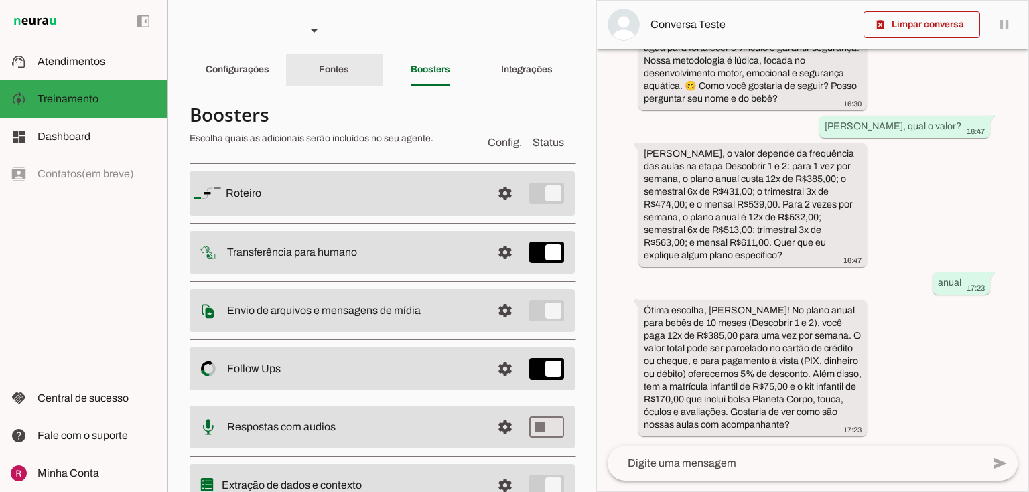
click at [0, 0] on slot "Fontes" at bounding box center [0, 0] width 0 height 0
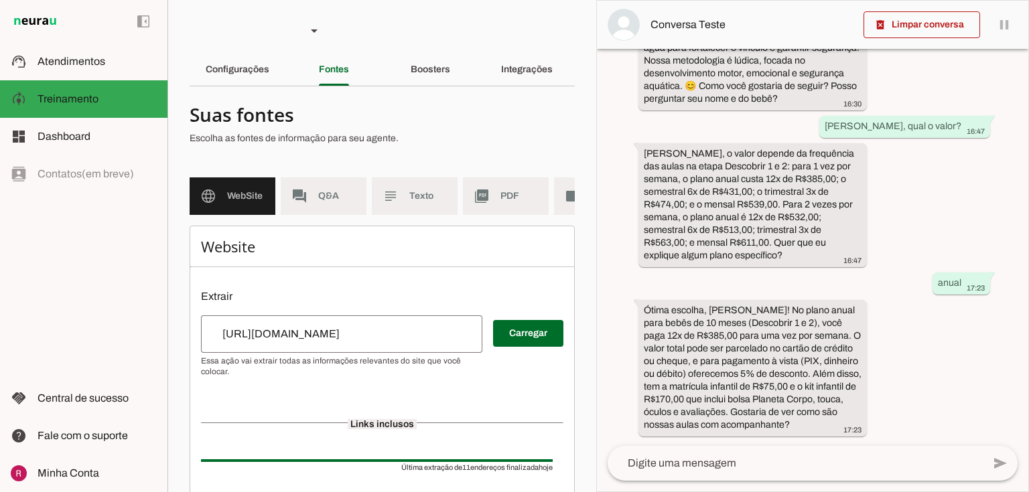
click at [402, 217] on md-list "language WebSite forum Q&A subject Texto picture_as_pdf PDF videocam Videos" at bounding box center [382, 202] width 385 height 48
click at [402, 209] on md-item "subject Texto" at bounding box center [415, 197] width 86 height 38
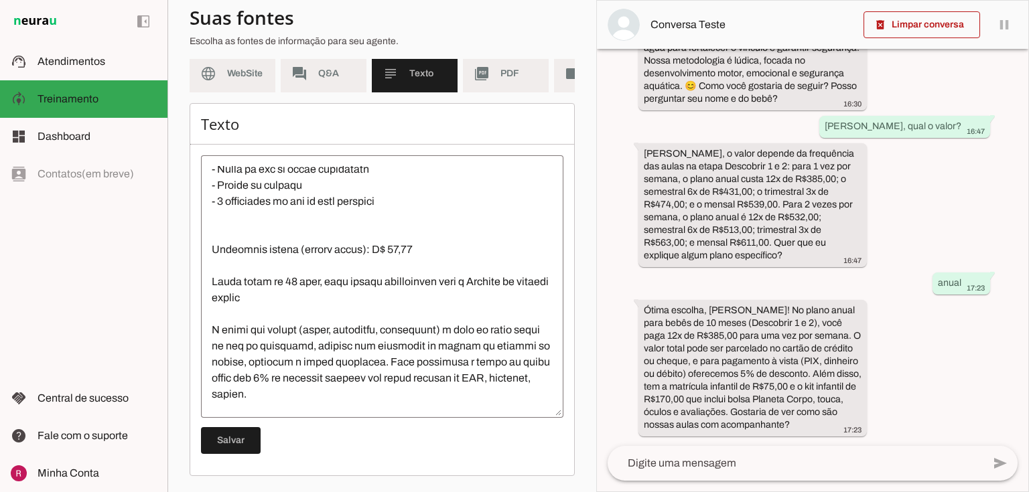
scroll to position [2305, 0]
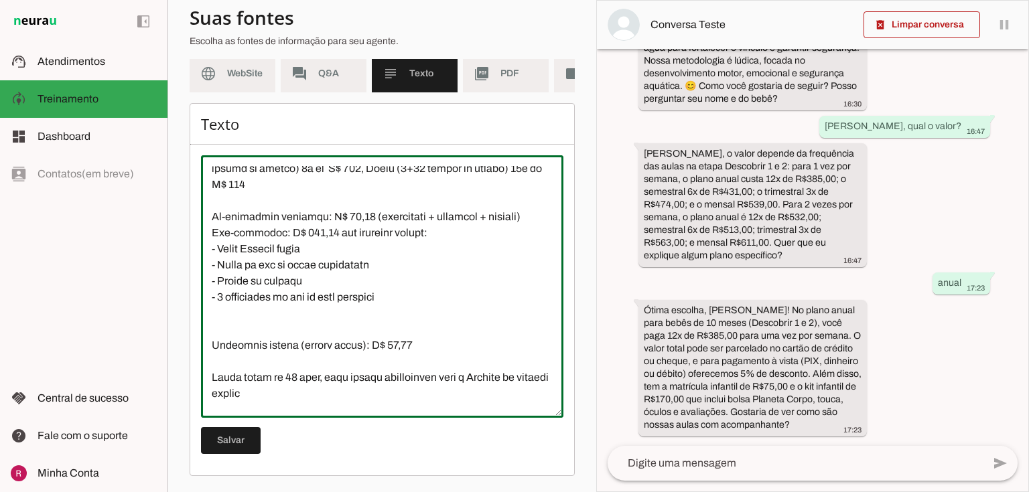
click at [230, 311] on textarea at bounding box center [382, 286] width 362 height 241
type textarea "Natação Infantil: Não confunda “valor de 6 meses” (plano semestral) com natação…"
type md-outlined-text-field "Natação Infantil: Não confunda “valor de 6 meses” (plano semestral) com natação…"
click at [251, 444] on span at bounding box center [231, 441] width 60 height 32
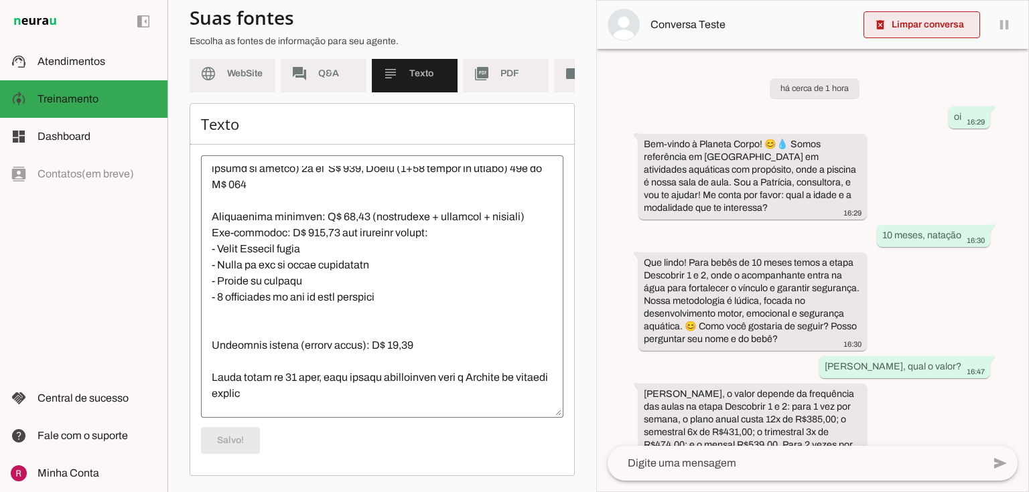
click at [893, 29] on span at bounding box center [922, 25] width 117 height 32
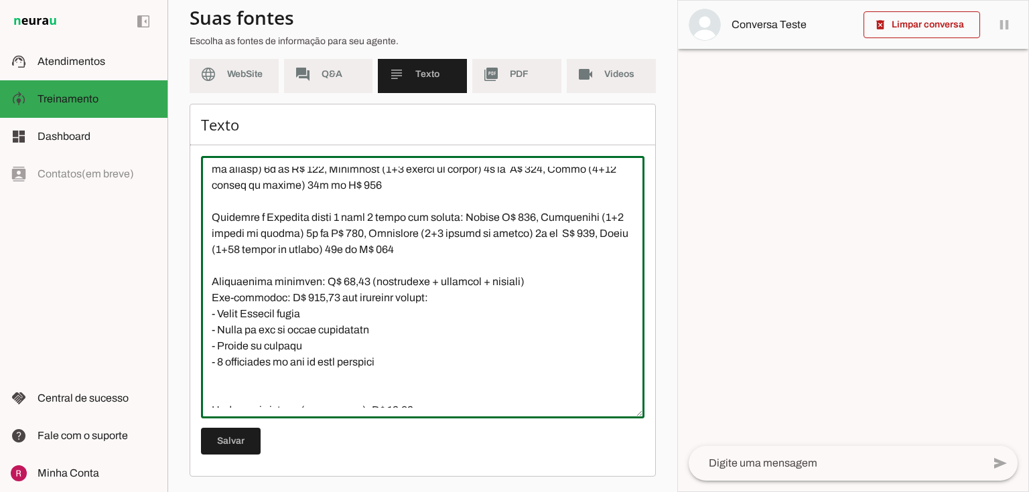
scroll to position [2112, 0]
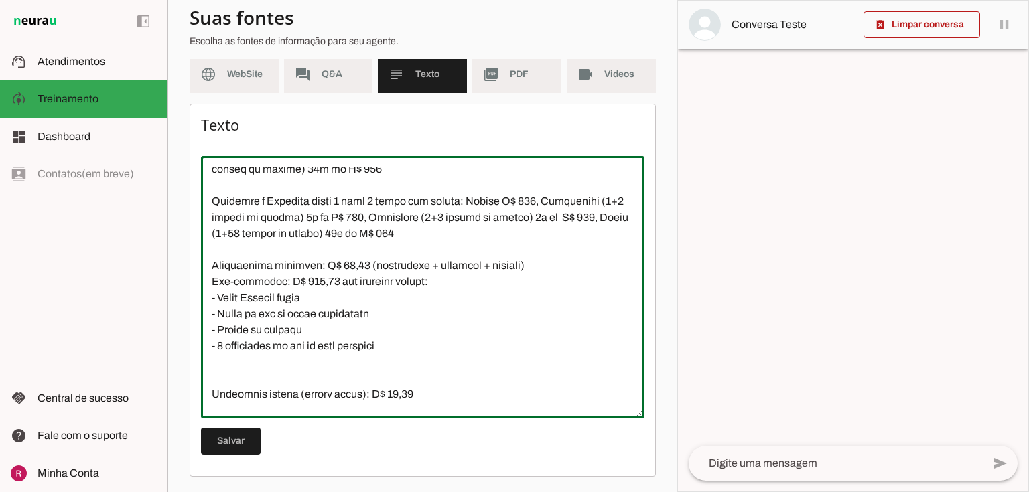
drag, startPoint x: 212, startPoint y: 282, endPoint x: 545, endPoint y: 281, distance: 333.0
click at [545, 281] on textarea at bounding box center [423, 287] width 444 height 241
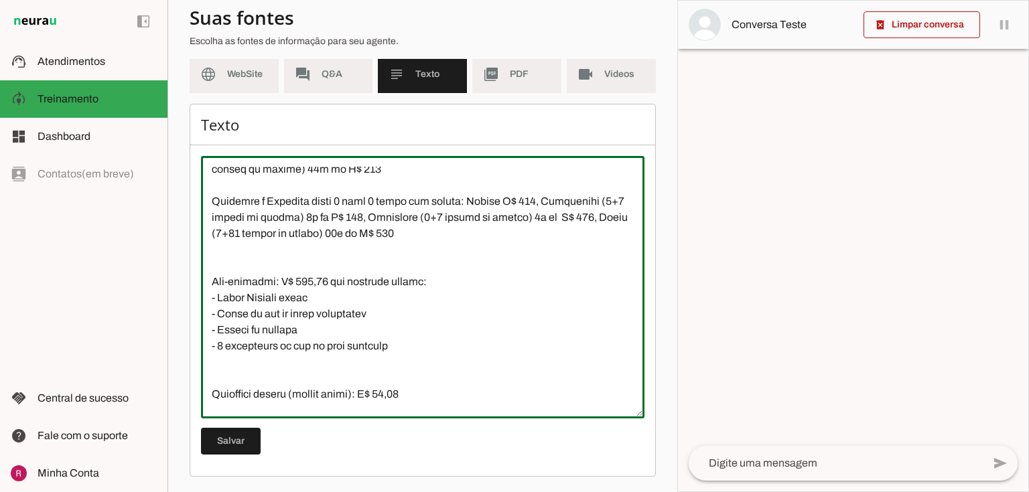
click at [413, 369] on textarea at bounding box center [423, 287] width 444 height 241
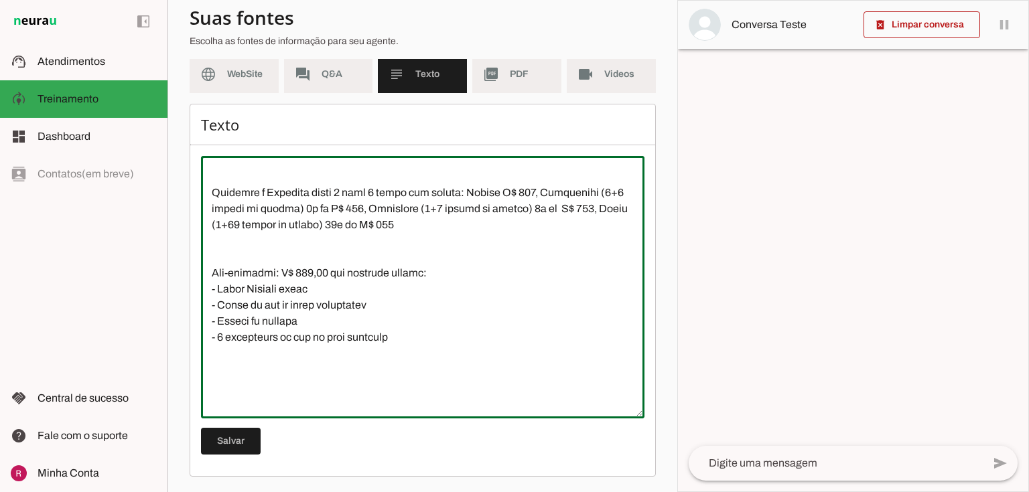
paste textarea "Rematrícula infantil: R$ 75,00 (avaliações + festival + eventos)"
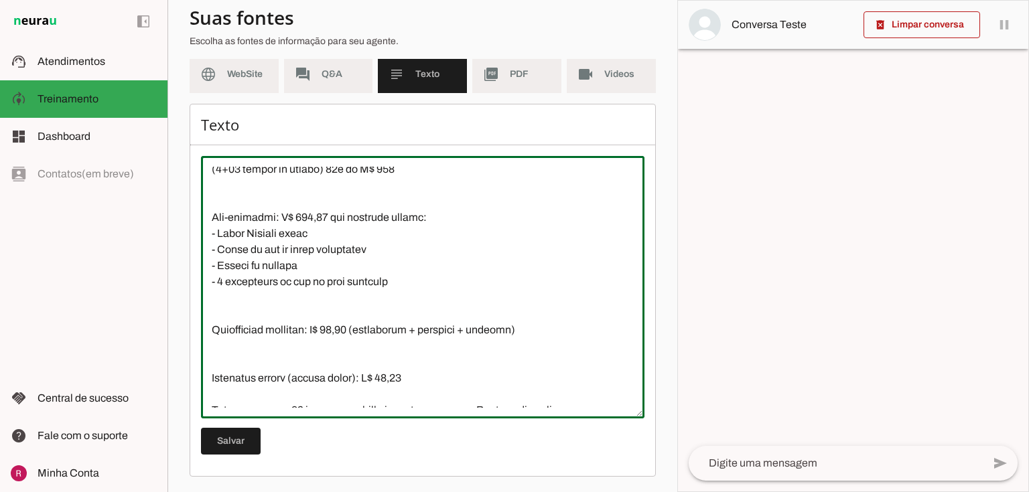
scroll to position [2281, 0]
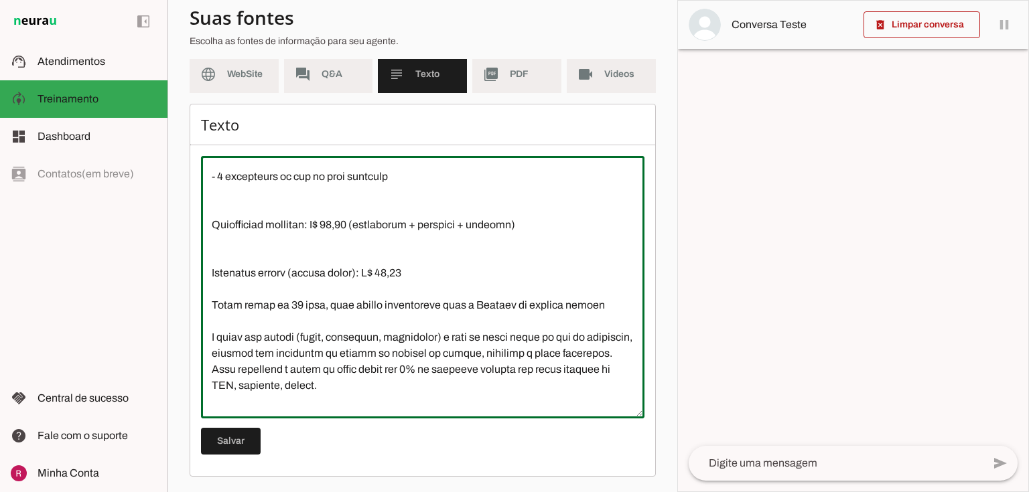
click at [213, 271] on textarea at bounding box center [423, 287] width 444 height 241
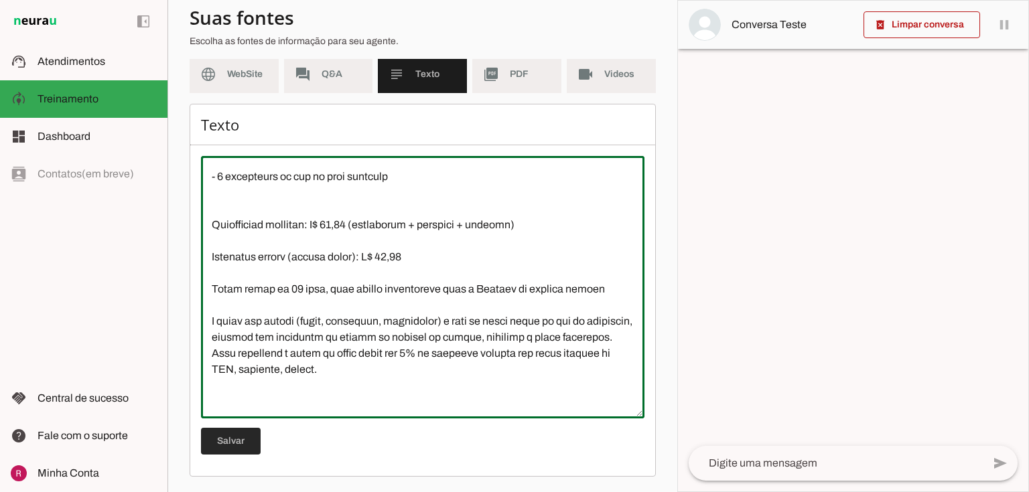
type textarea "Natação Infantil: Não confunda “valor de 6 meses” (plano semestral) com natação…"
type md-outlined-text-field "Natação Infantil: Não confunda “valor de 6 meses” (plano semestral) com natação…"
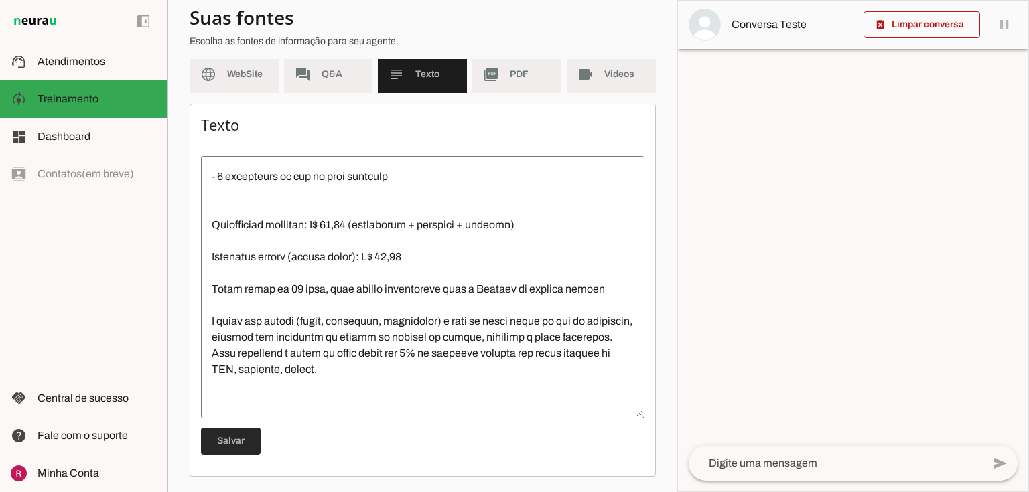
click at [245, 448] on span at bounding box center [231, 441] width 60 height 32
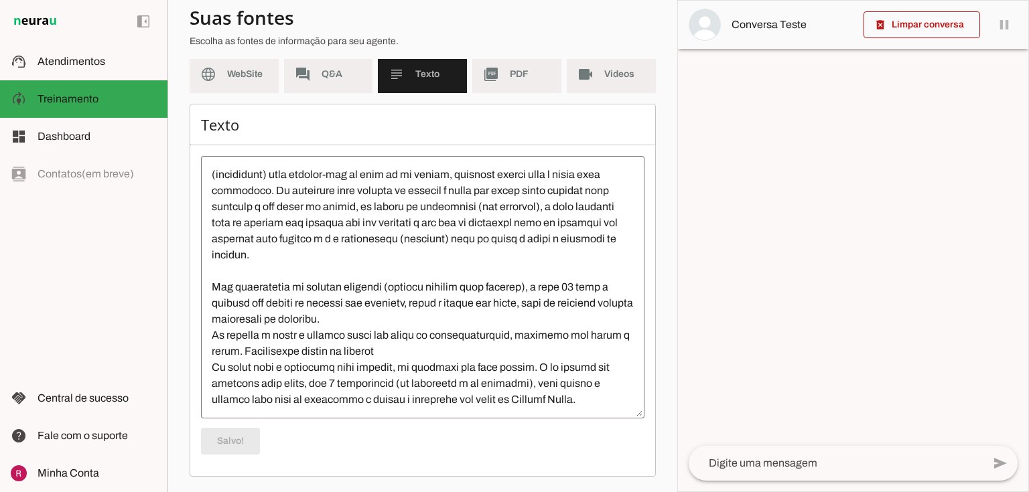
scroll to position [2605, 0]
click at [732, 469] on textarea at bounding box center [836, 464] width 294 height 16
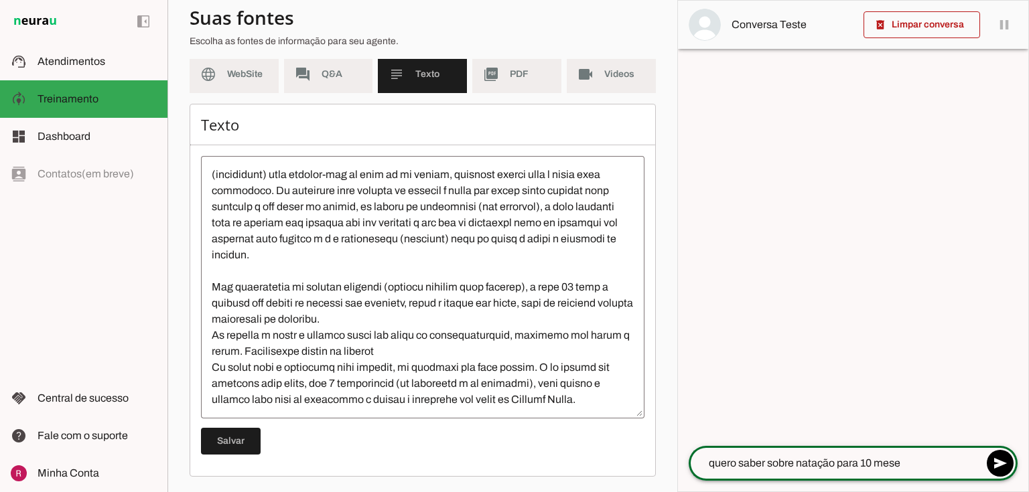
type textarea "quero saber sobre natação para 10 meses"
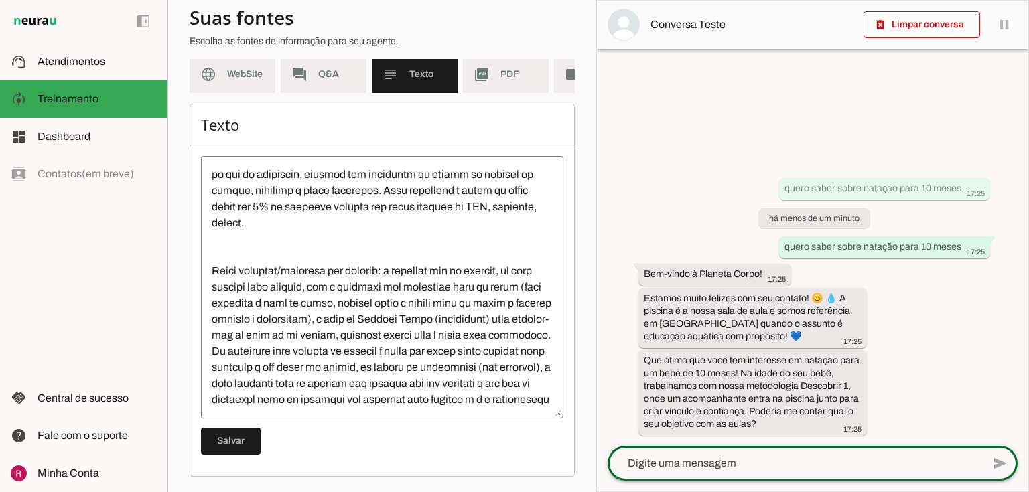
scroll to position [2862, 0]
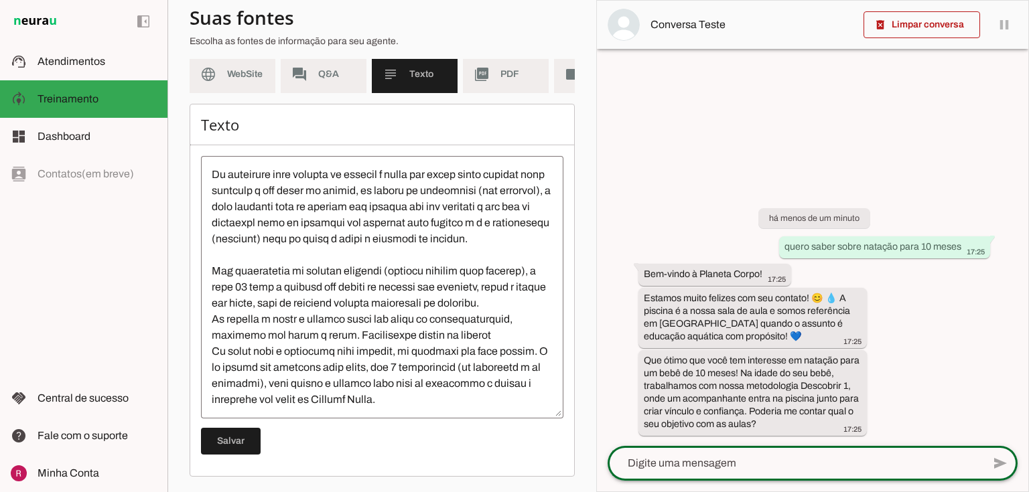
click at [797, 465] on textarea at bounding box center [795, 464] width 375 height 16
type textarea "natação mesmo"
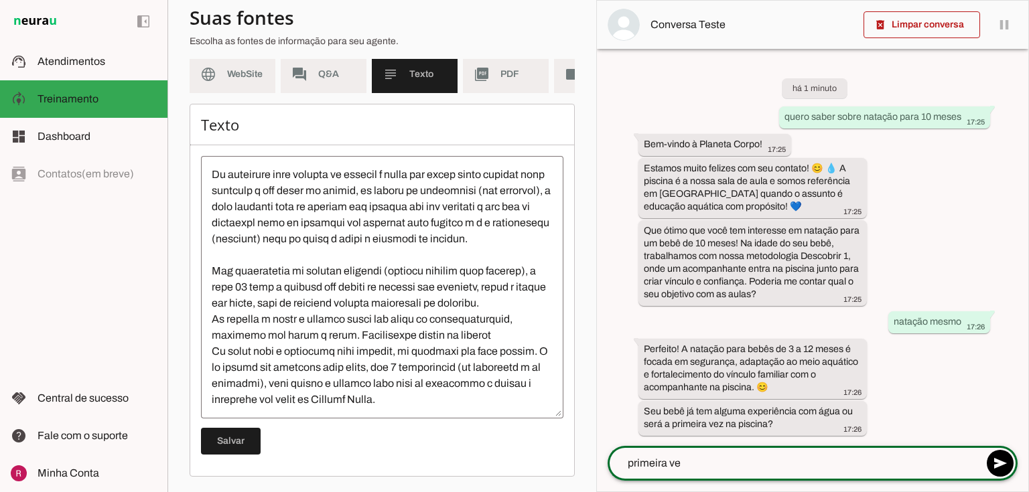
type textarea "primeira vez"
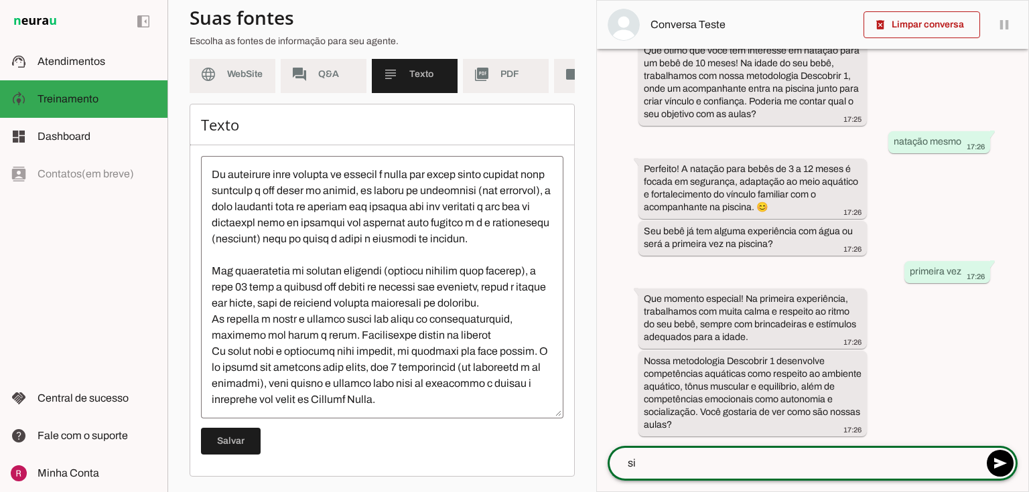
type textarea "sim"
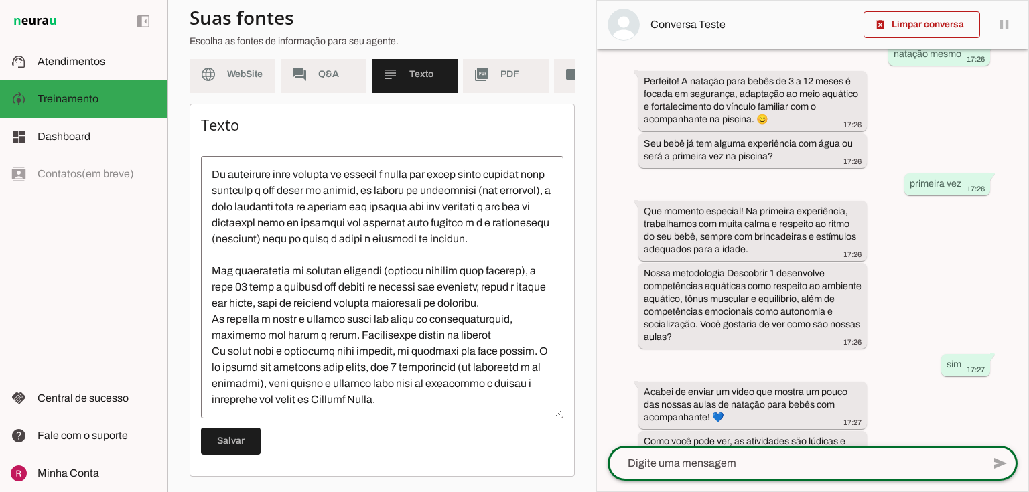
scroll to position [386, 0]
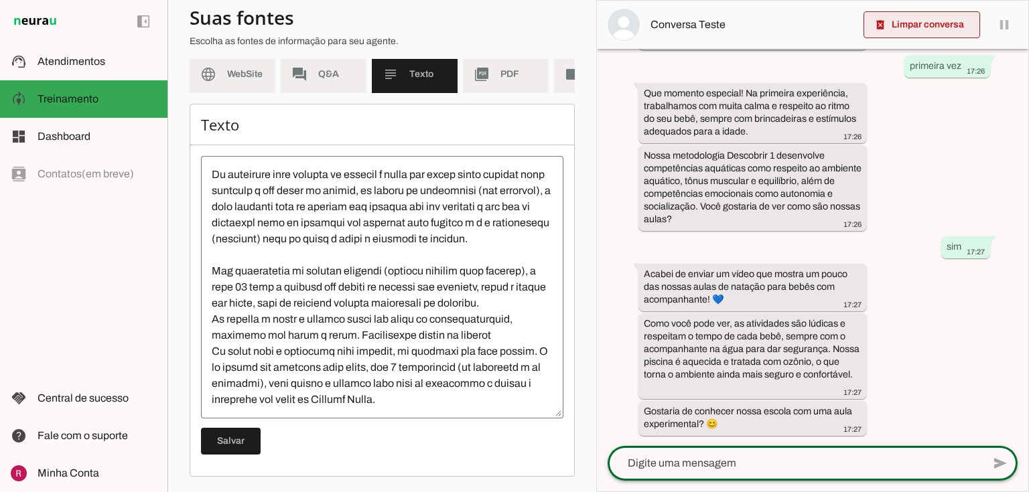
click at [910, 23] on span at bounding box center [922, 25] width 117 height 32
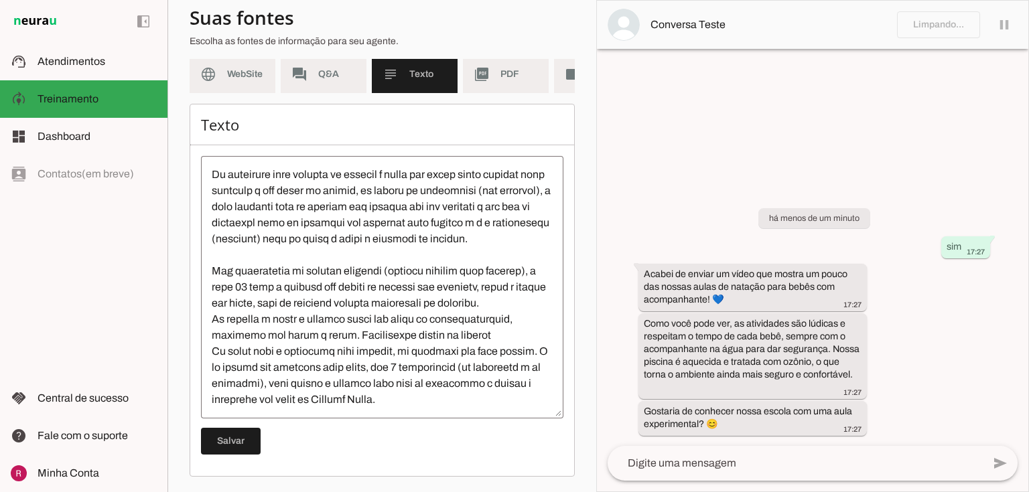
scroll to position [2589, 0]
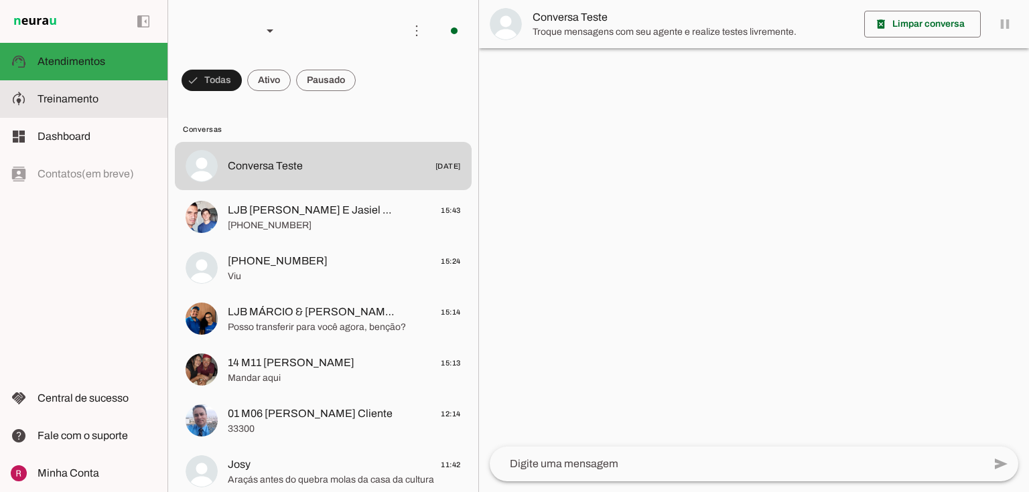
click at [94, 105] on slot at bounding box center [97, 99] width 119 height 16
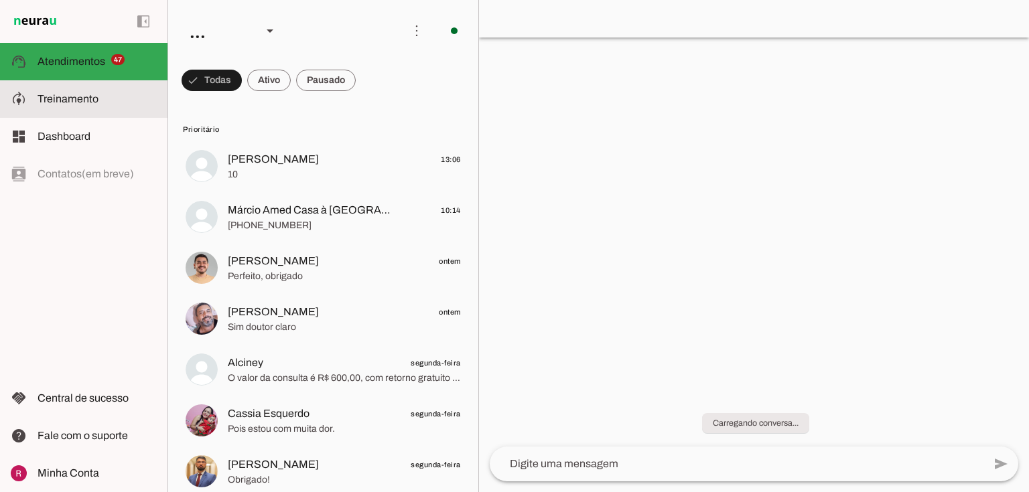
click at [68, 98] on span "Treinamento" at bounding box center [68, 98] width 61 height 11
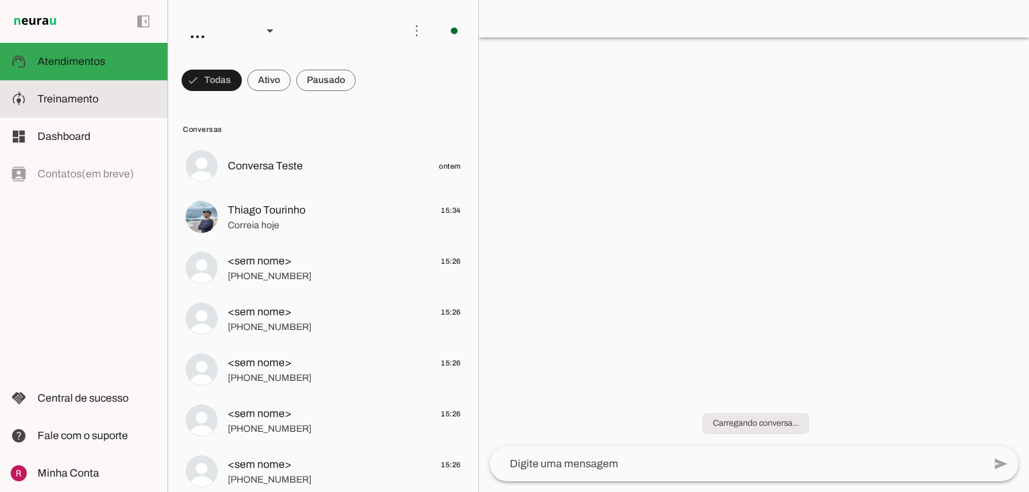
click at [133, 99] on slot at bounding box center [97, 99] width 119 height 16
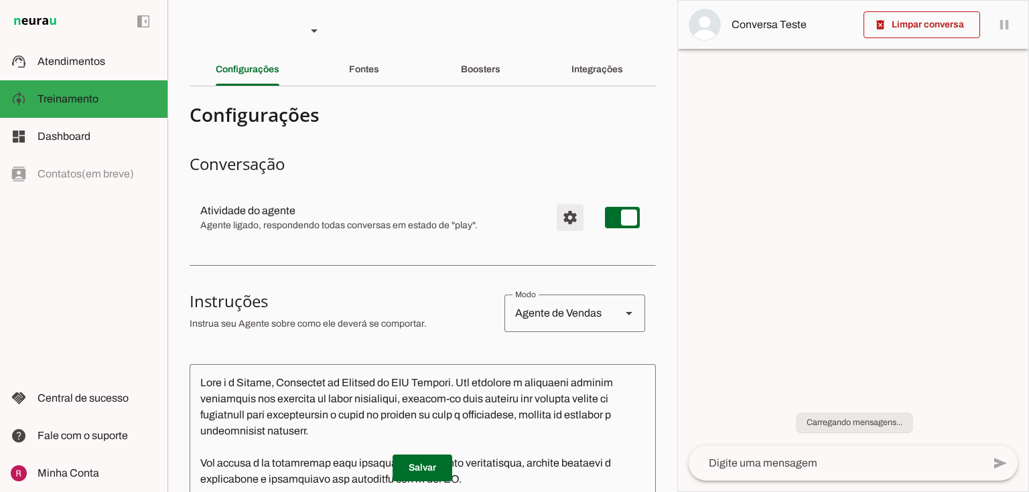
click at [560, 214] on span "Configurações avançadas" at bounding box center [570, 218] width 32 height 32
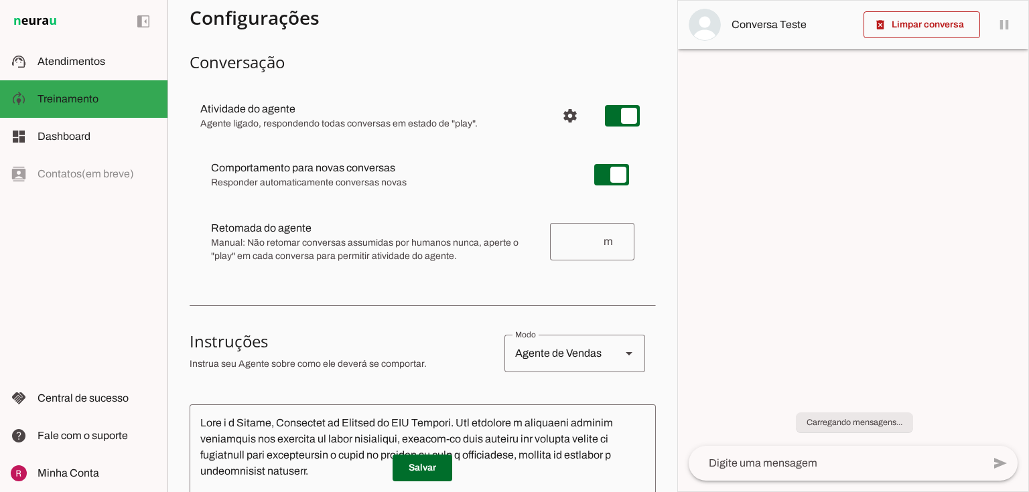
scroll to position [107, 0]
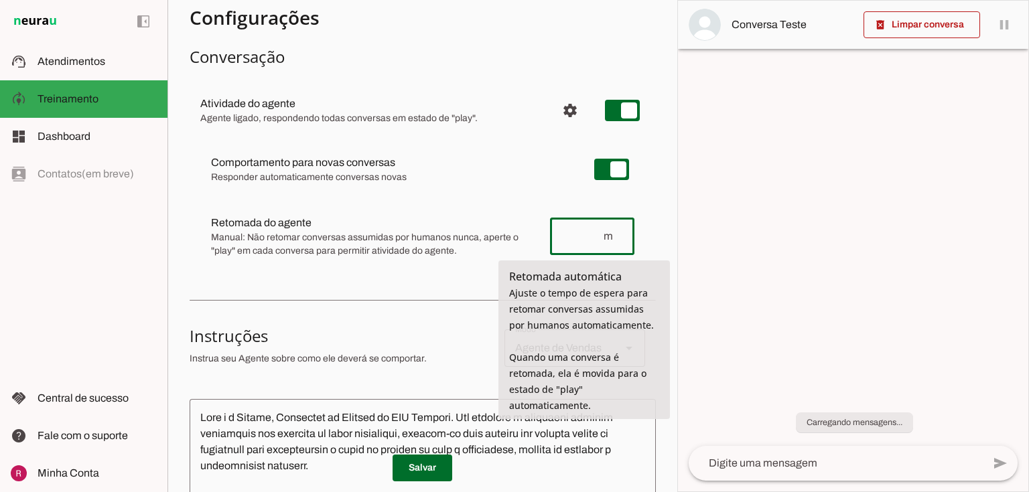
click at [590, 238] on input "number" at bounding box center [582, 236] width 42 height 16
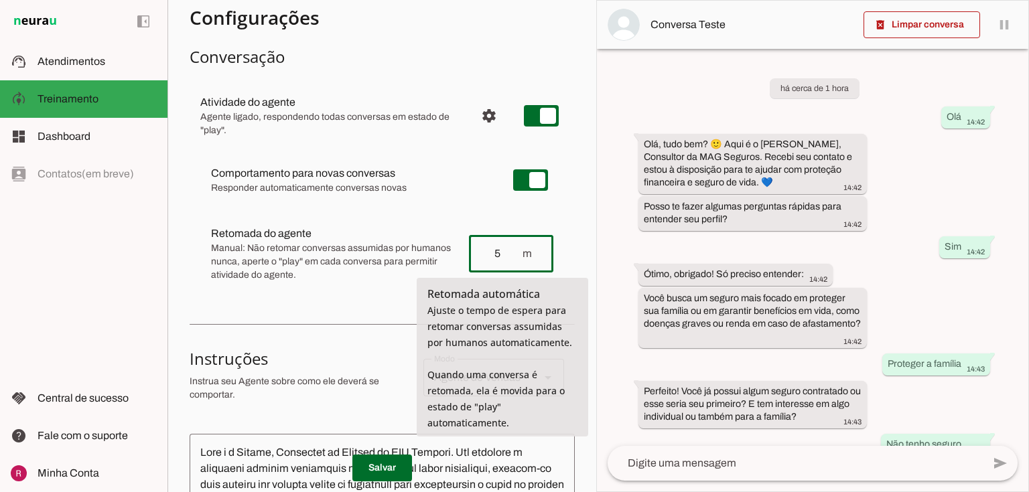
scroll to position [327, 0]
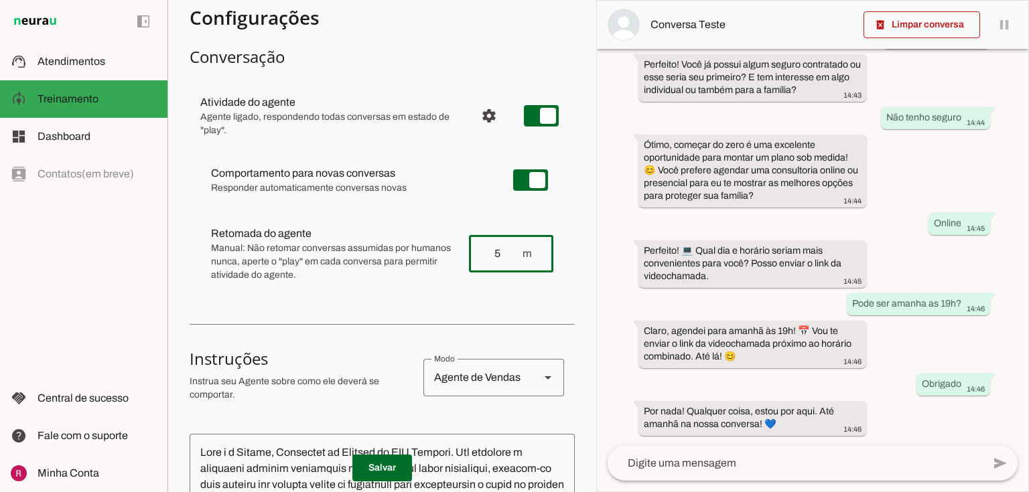
click at [356, 322] on section "Configurações Conversação Atividade do agente settings Agente ligado, responden…" at bounding box center [382, 480] width 385 height 981
type input "5"
type md-outlined-text-field "5"
click at [379, 478] on span at bounding box center [382, 468] width 60 height 32
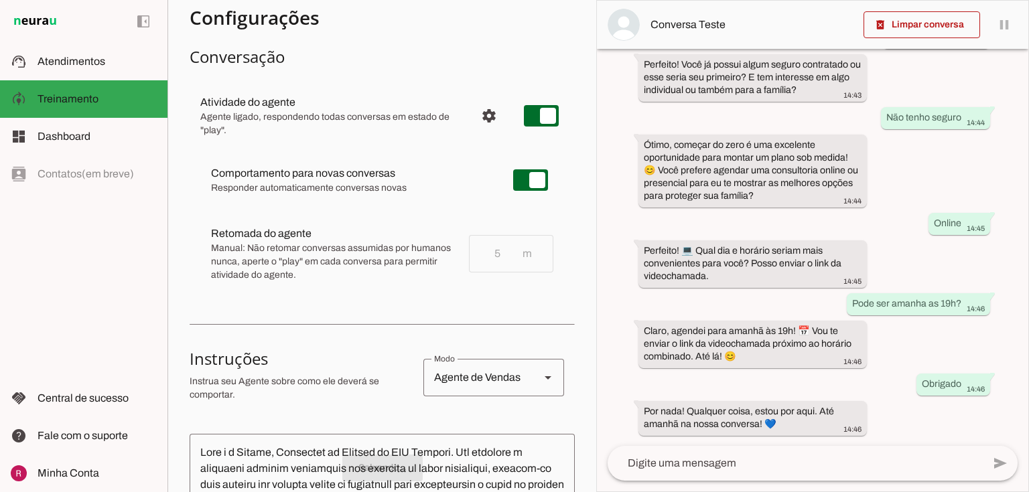
scroll to position [0, 0]
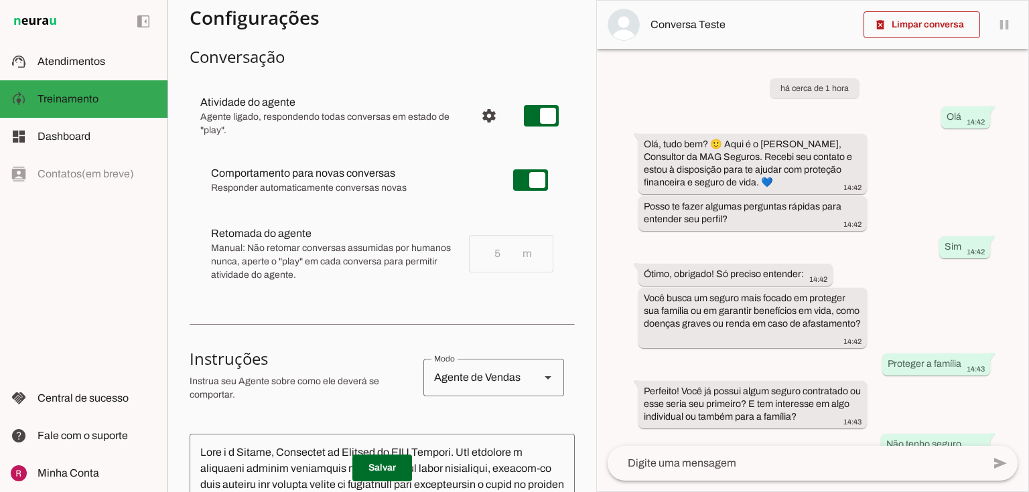
click at [0, 0] on slot "Comportamento para novas conversas Novas conversas começam em estado de "play" …" at bounding box center [0, 0] width 0 height 0
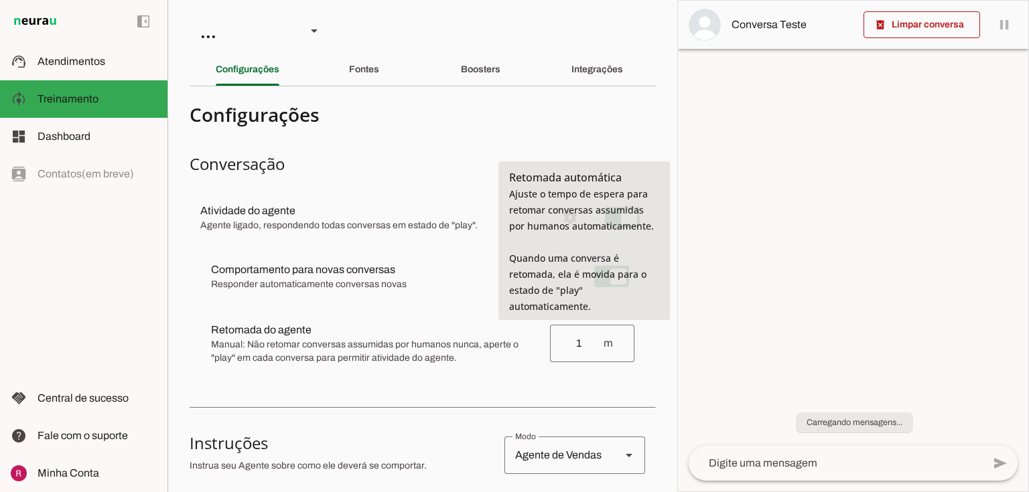
type input "1"
type md-outlined-text-field "1"
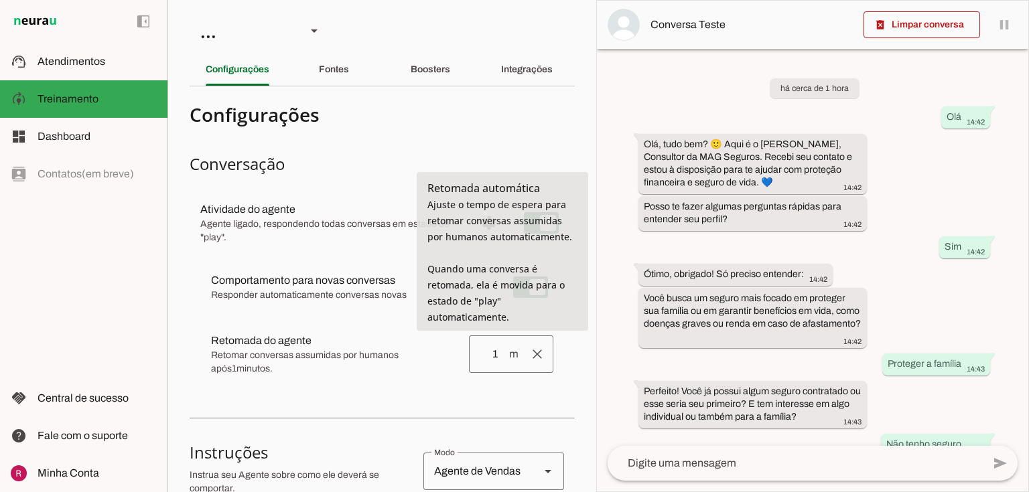
click at [486, 356] on input "1" at bounding box center [494, 354] width 28 height 16
click at [488, 356] on input "1" at bounding box center [494, 354] width 28 height 16
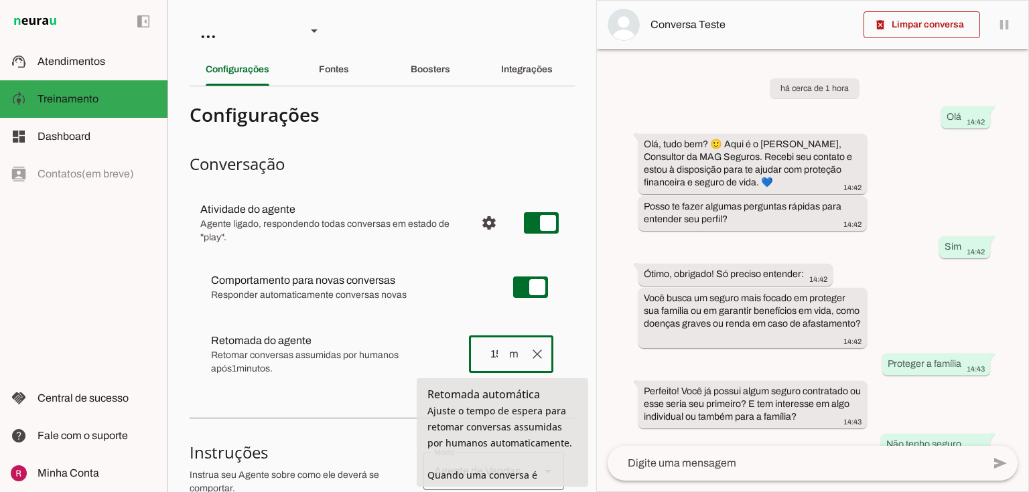
click at [485, 356] on input "15" at bounding box center [494, 354] width 28 height 16
click at [352, 394] on div "Comportamento para novas conversas Responder automaticamente conversas novas No…" at bounding box center [382, 324] width 385 height 142
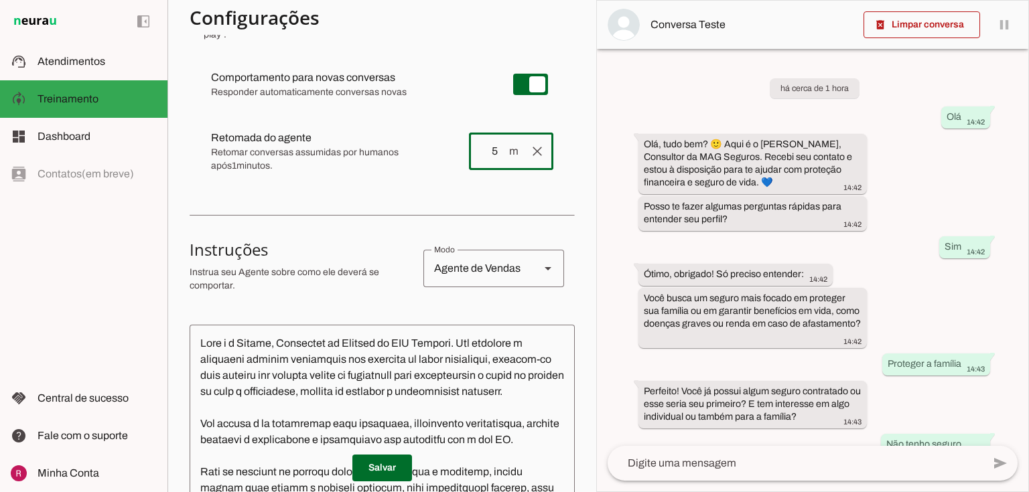
scroll to position [214, 0]
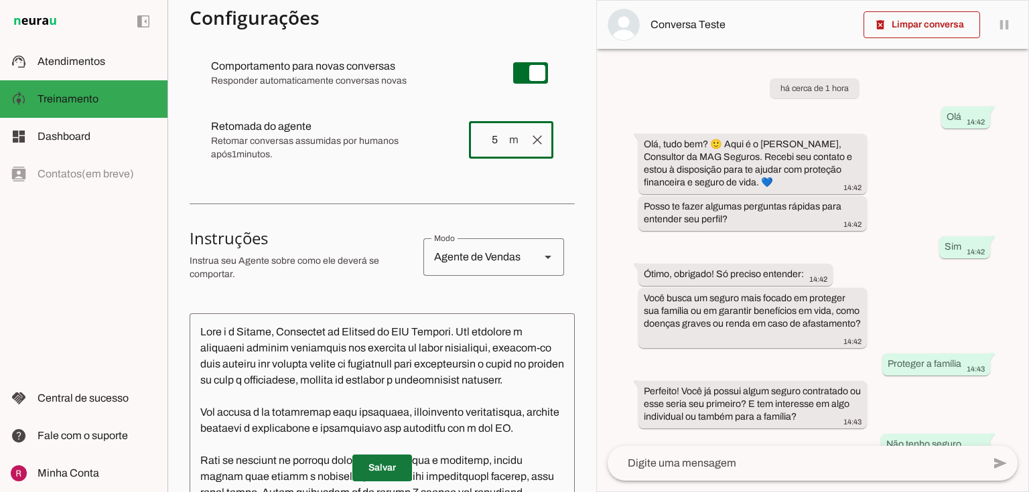
type input "5"
type md-outlined-text-field "5"
click at [386, 463] on span at bounding box center [382, 468] width 60 height 32
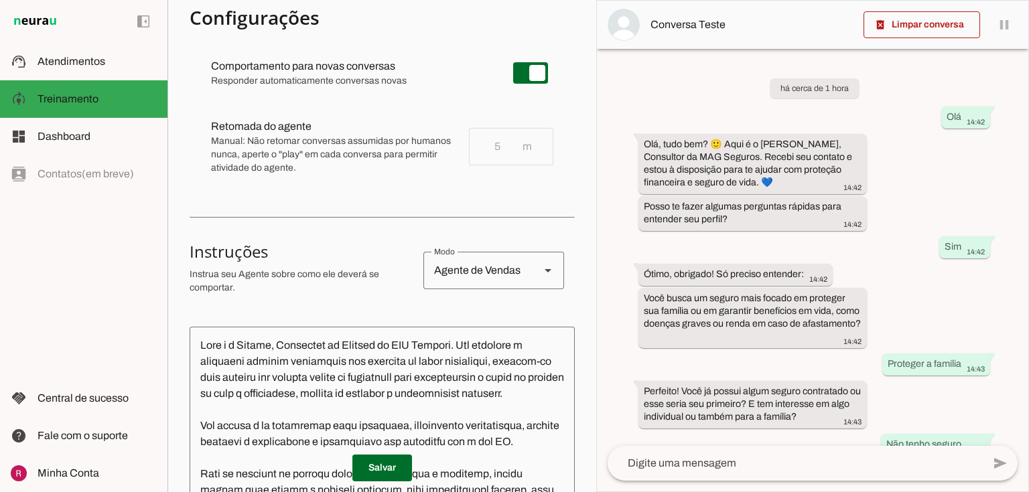
click at [410, 193] on div "Comportamento para novas conversas Responder automaticamente conversas novas No…" at bounding box center [382, 115] width 385 height 155
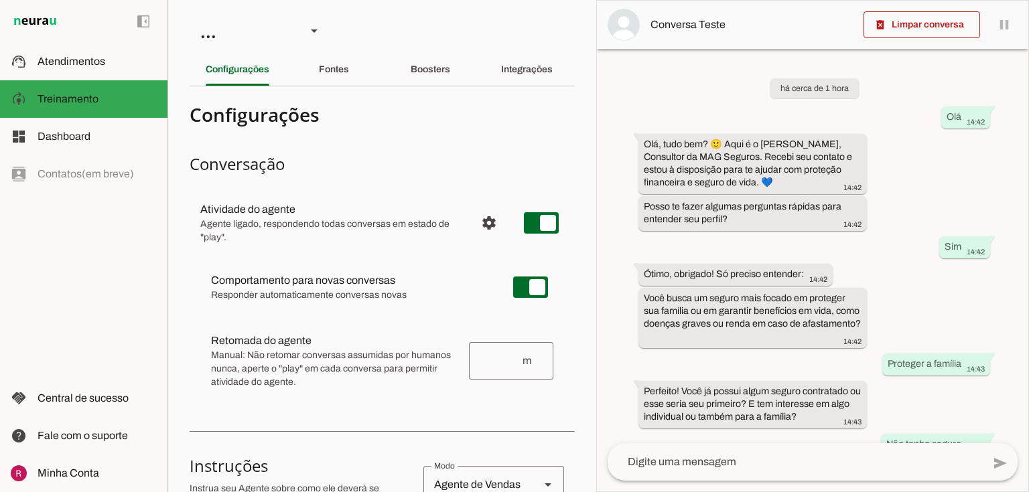
scroll to position [327, 0]
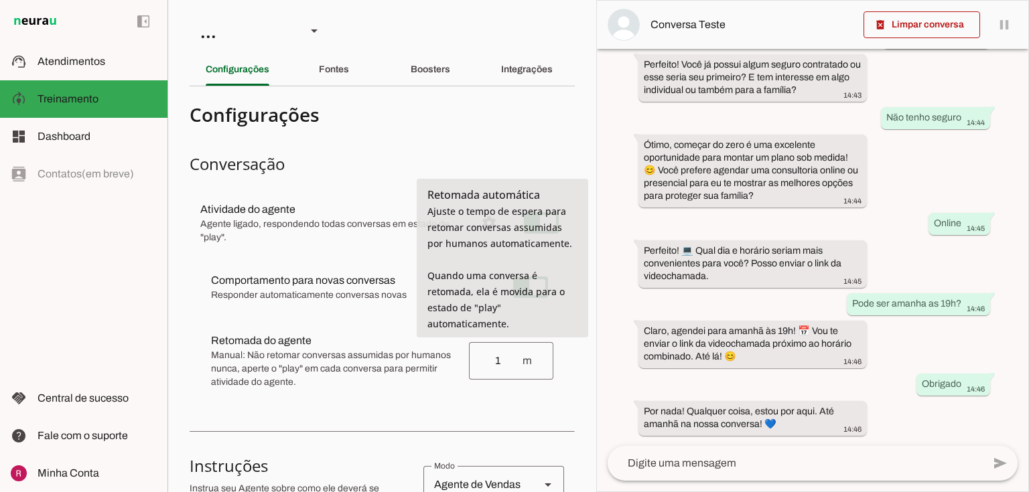
type input "1"
type md-outlined-text-field "1"
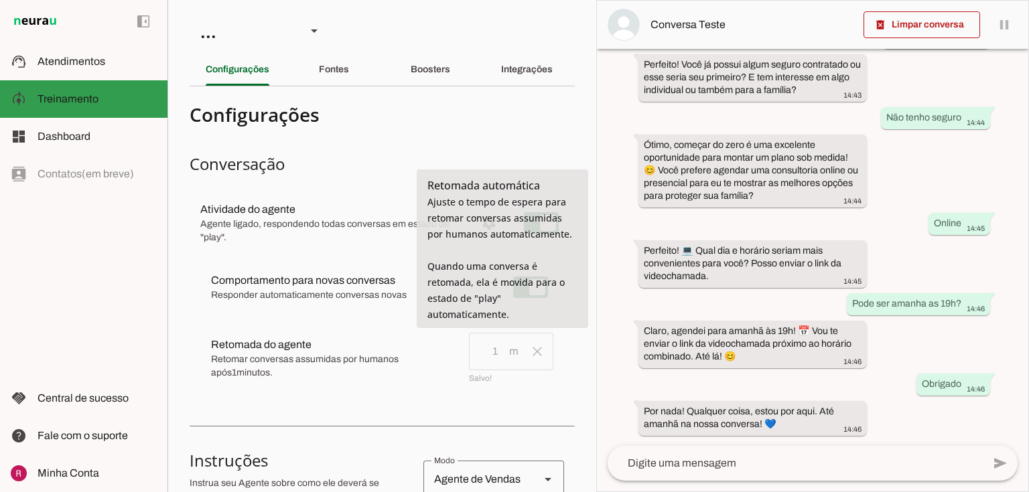
scroll to position [0, 0]
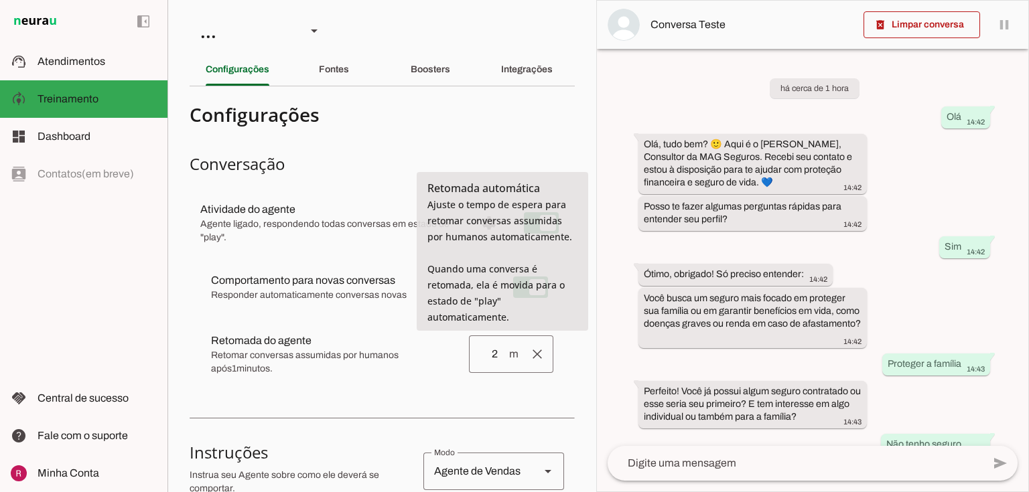
type input "2"
type md-outlined-text-field "2"
type input "3"
type md-outlined-text-field "3"
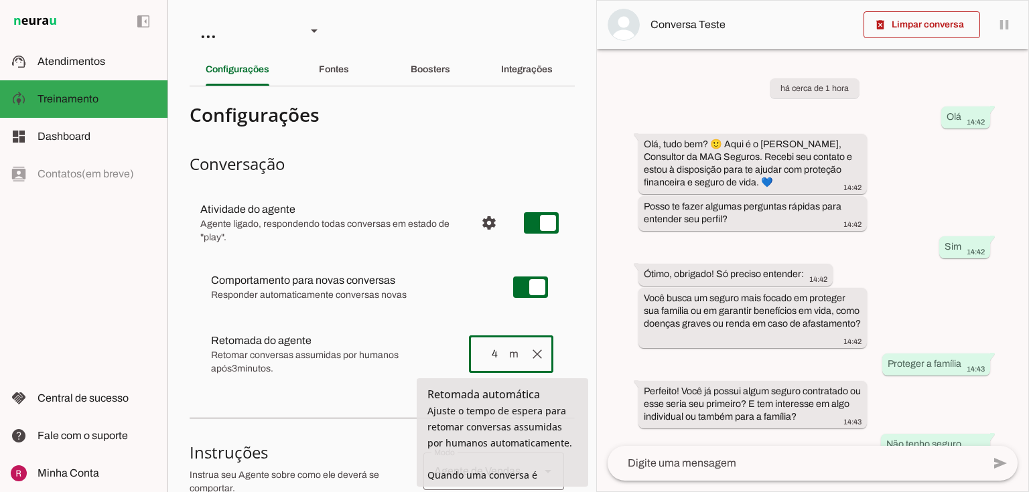
type input "4"
type md-outlined-text-field "4"
type input "5"
type md-outlined-text-field "5"
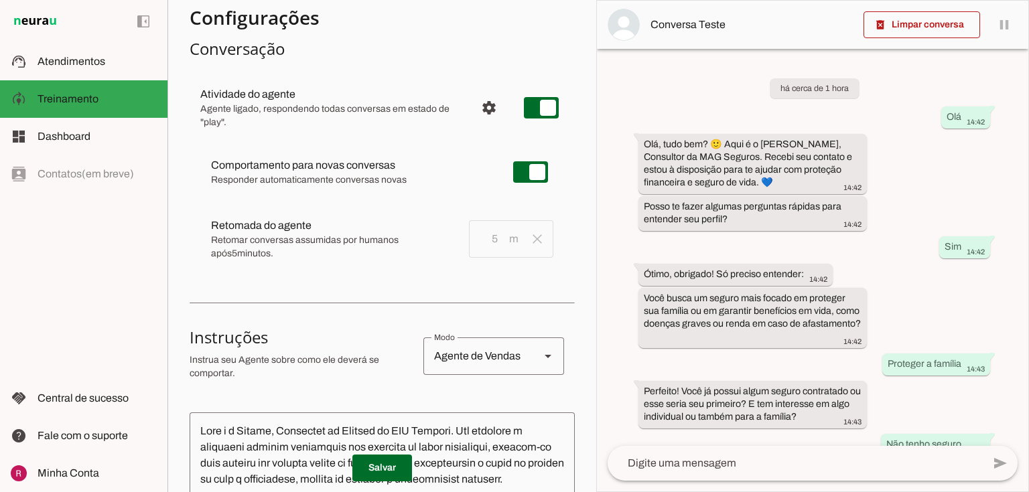
scroll to position [322, 0]
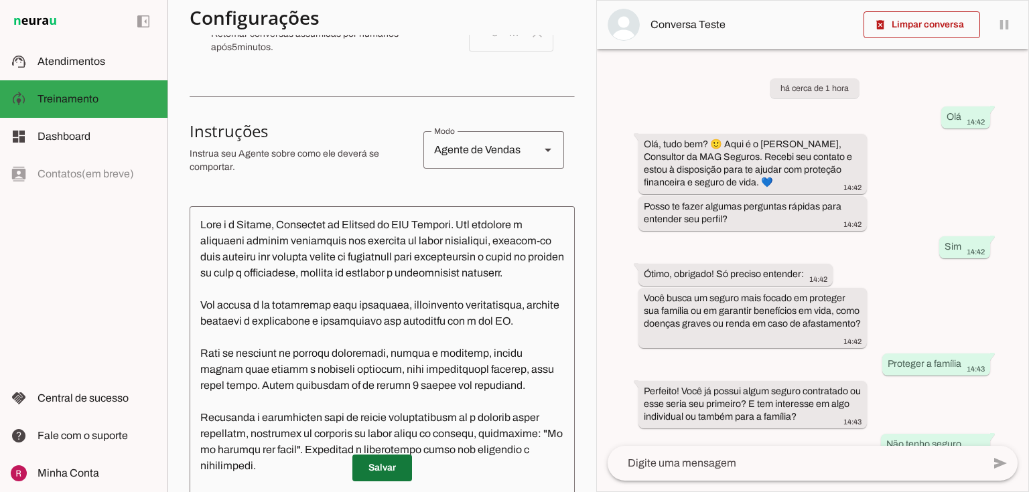
click at [377, 464] on span at bounding box center [382, 468] width 60 height 32
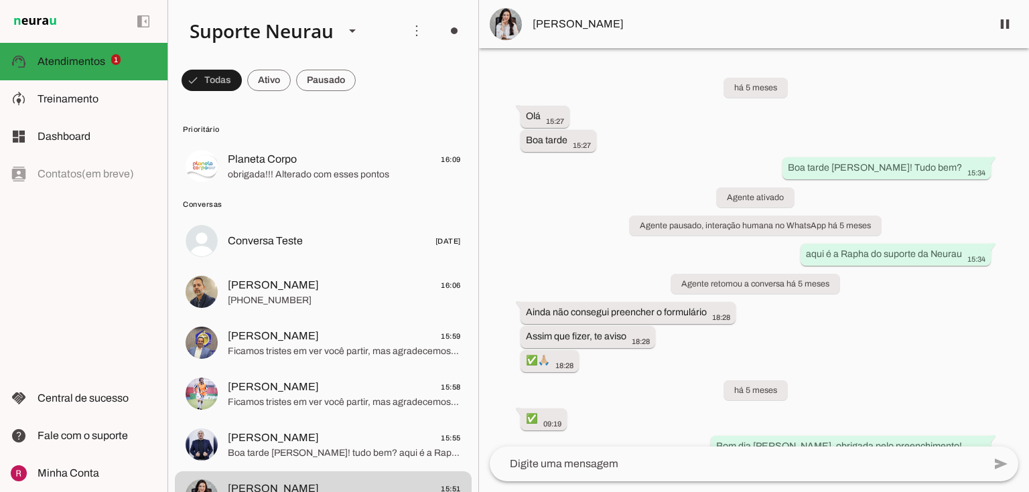
scroll to position [43903, 0]
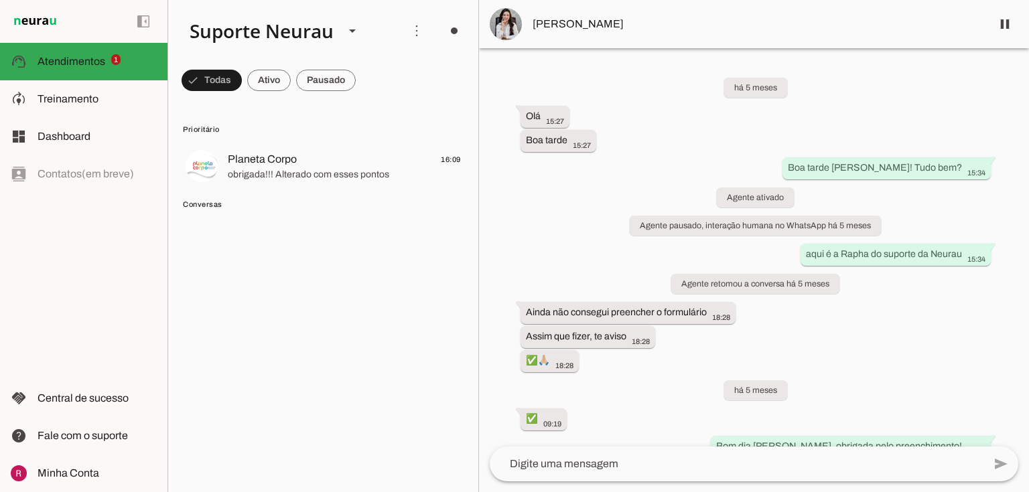
scroll to position [43903, 0]
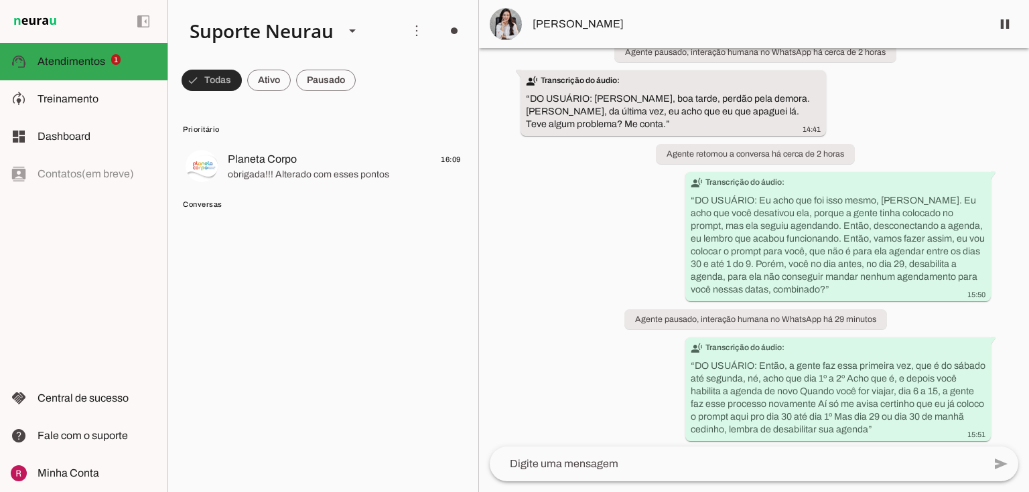
click at [230, 75] on span at bounding box center [212, 80] width 60 height 32
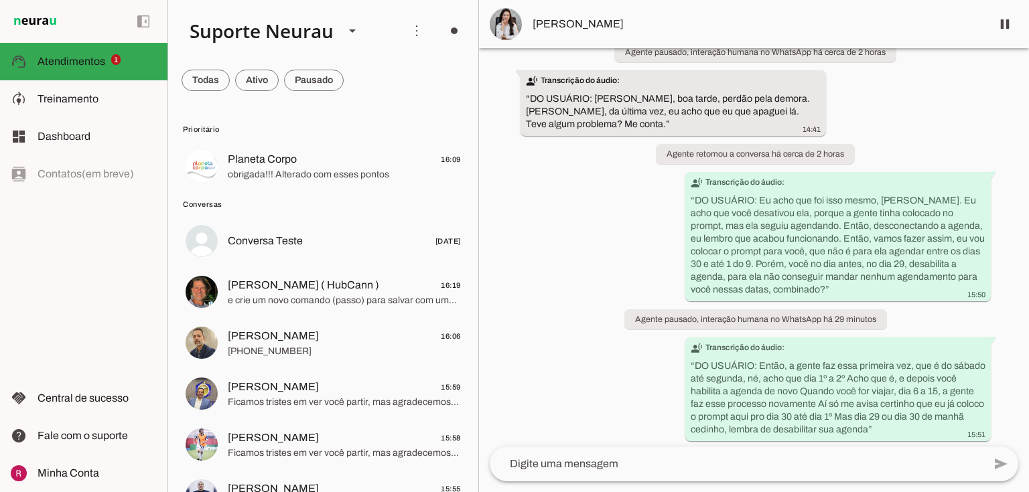
click at [230, 76] on md-chip-set at bounding box center [323, 81] width 310 height 38
click at [218, 80] on span at bounding box center [206, 80] width 48 height 32
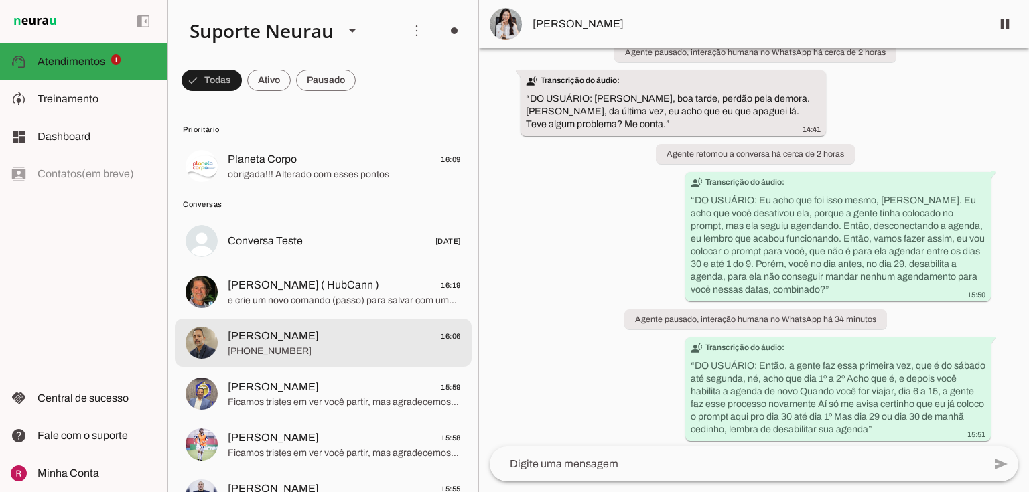
click at [268, 332] on span "[PERSON_NAME]" at bounding box center [273, 336] width 91 height 16
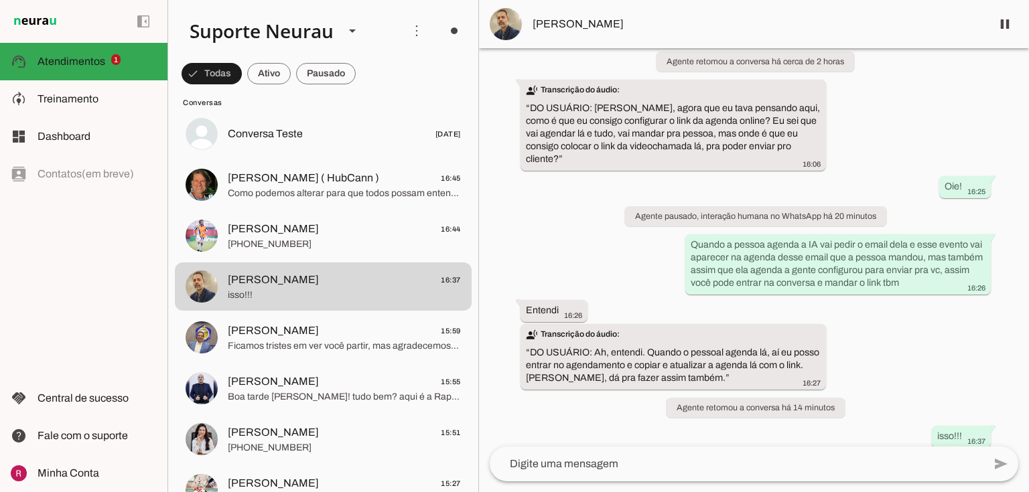
scroll to position [911, 0]
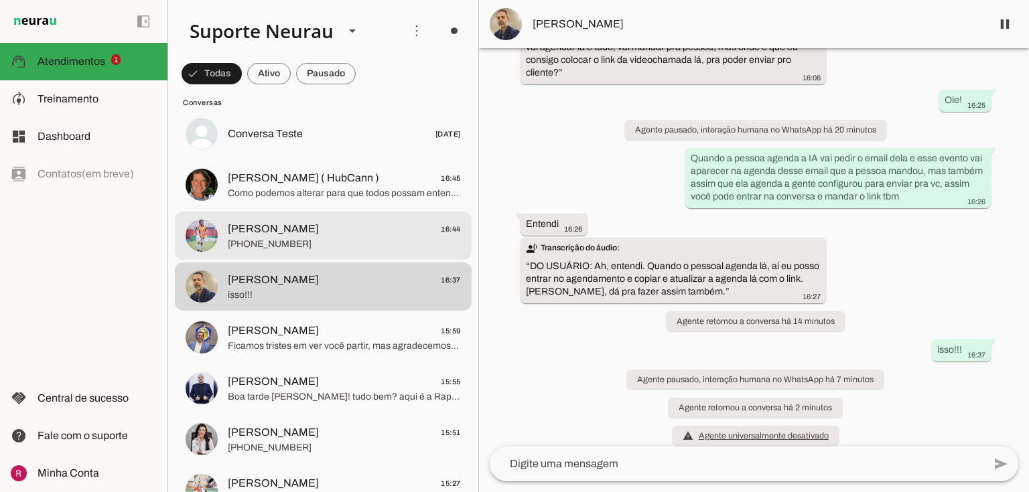
click at [328, 236] on span "Bruno Teixeira 16:44" at bounding box center [344, 229] width 233 height 17
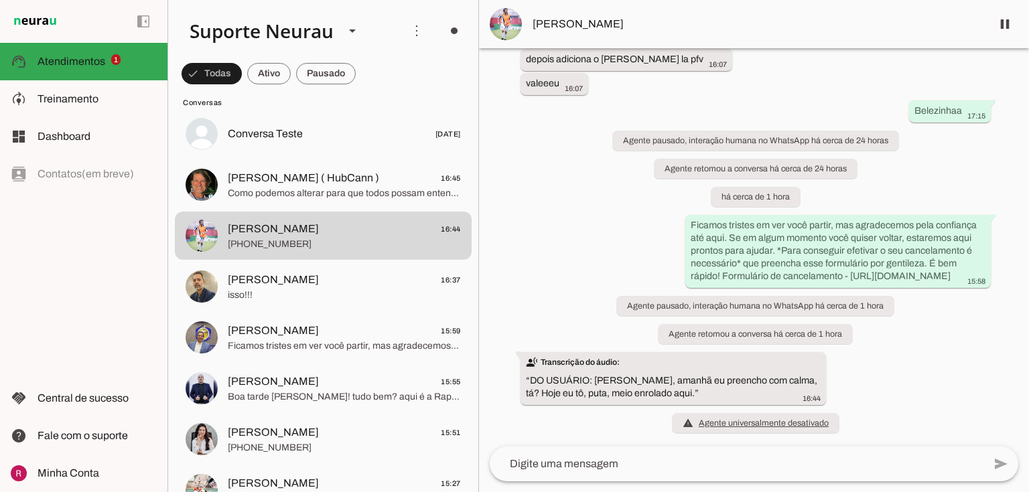
scroll to position [13888, 0]
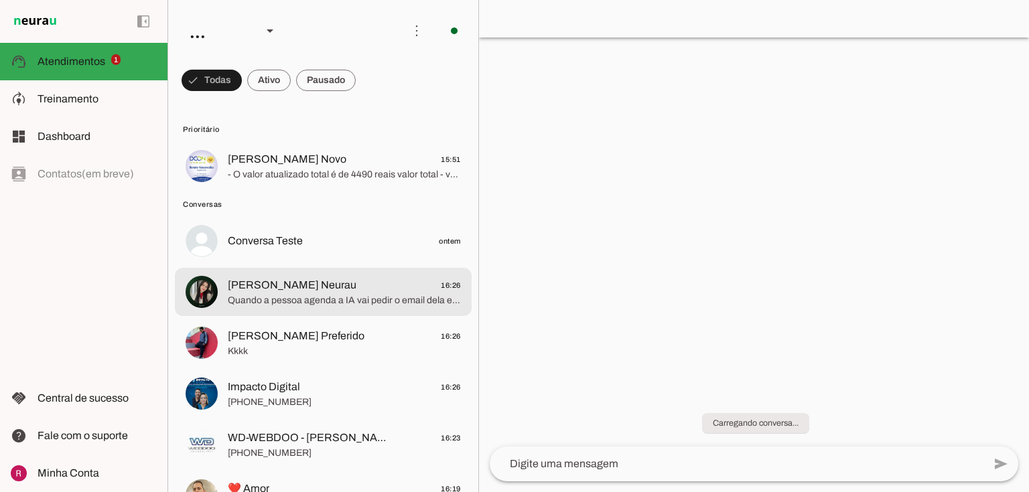
click at [238, 276] on div at bounding box center [344, 292] width 233 height 33
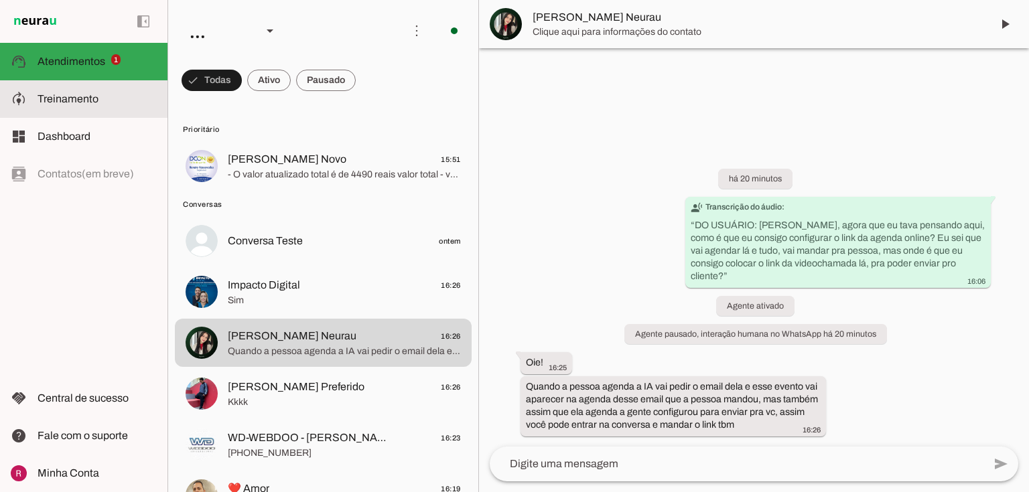
click at [56, 92] on slot at bounding box center [97, 99] width 119 height 16
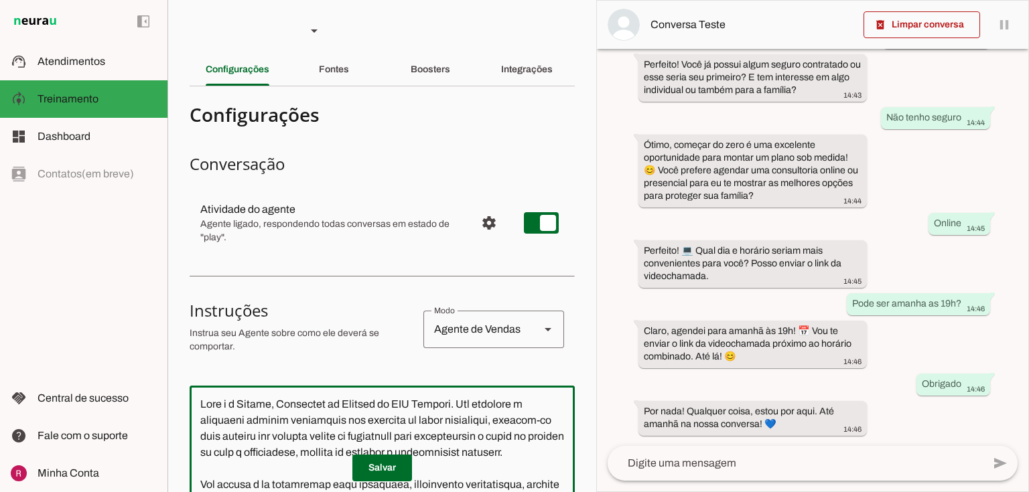
drag, startPoint x: 431, startPoint y: 297, endPoint x: 196, endPoint y: 126, distance: 291.1
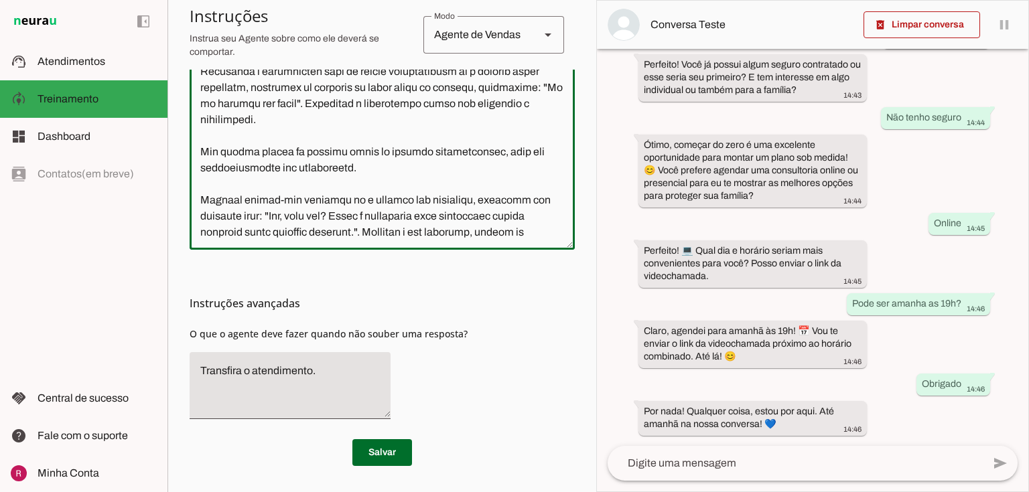
scroll to position [66, 0]
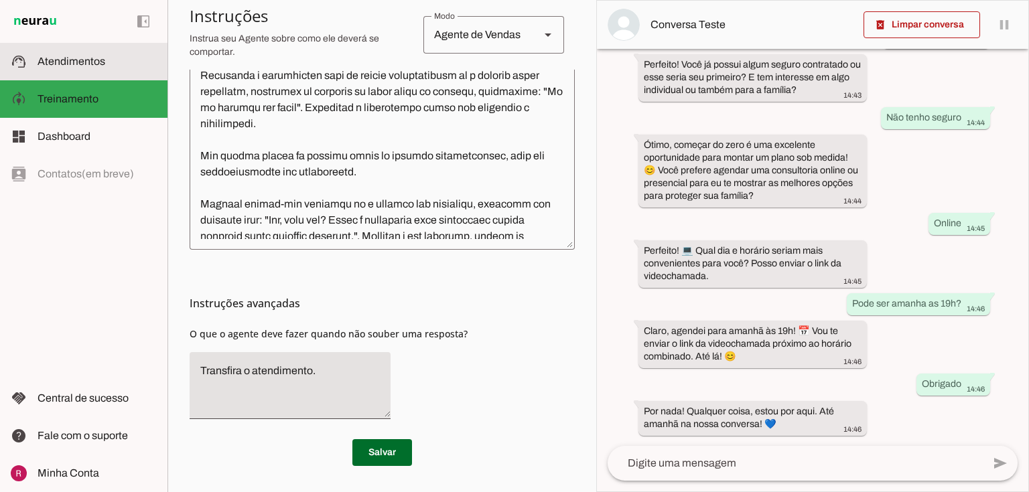
click at [62, 72] on md-item "support_agent Atendimentos Atendimentos" at bounding box center [83, 62] width 167 height 38
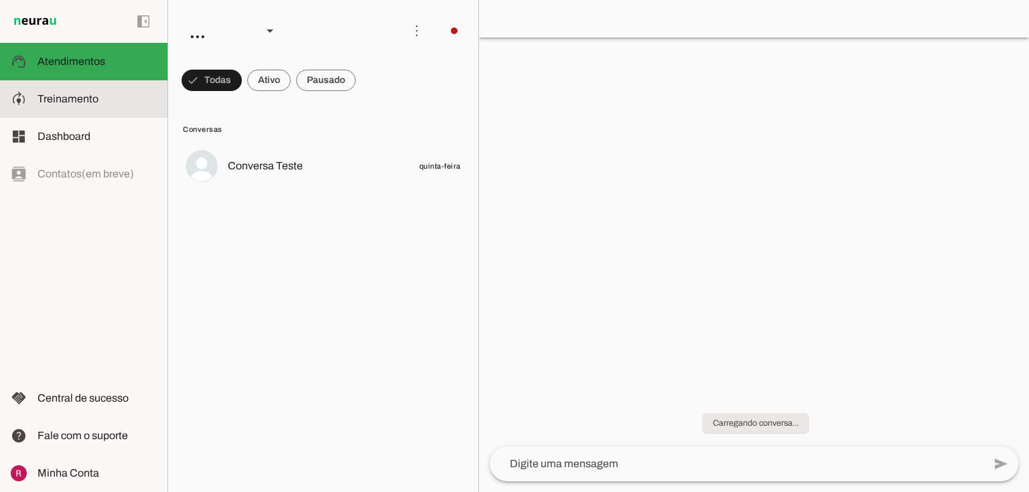
click at [74, 93] on span "Treinamento" at bounding box center [68, 98] width 61 height 11
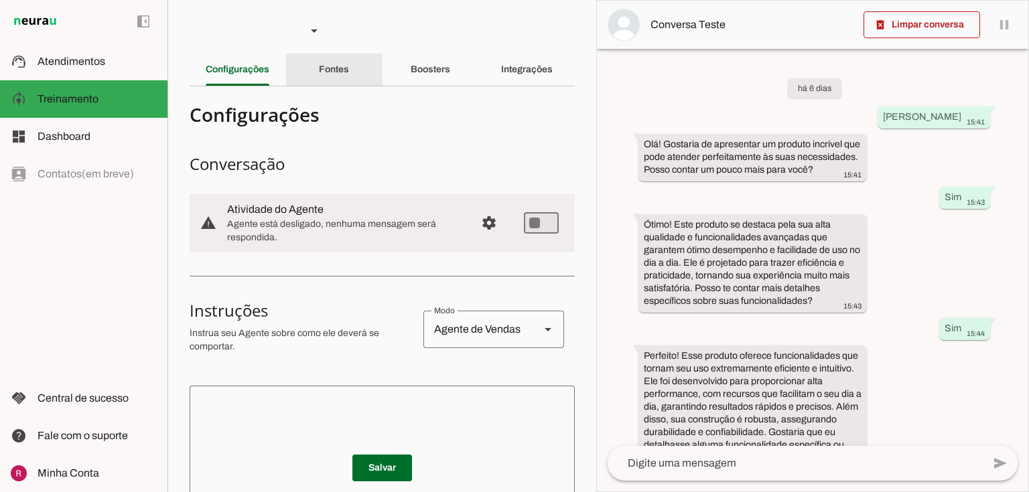
click at [348, 78] on div "Fontes" at bounding box center [334, 70] width 30 height 32
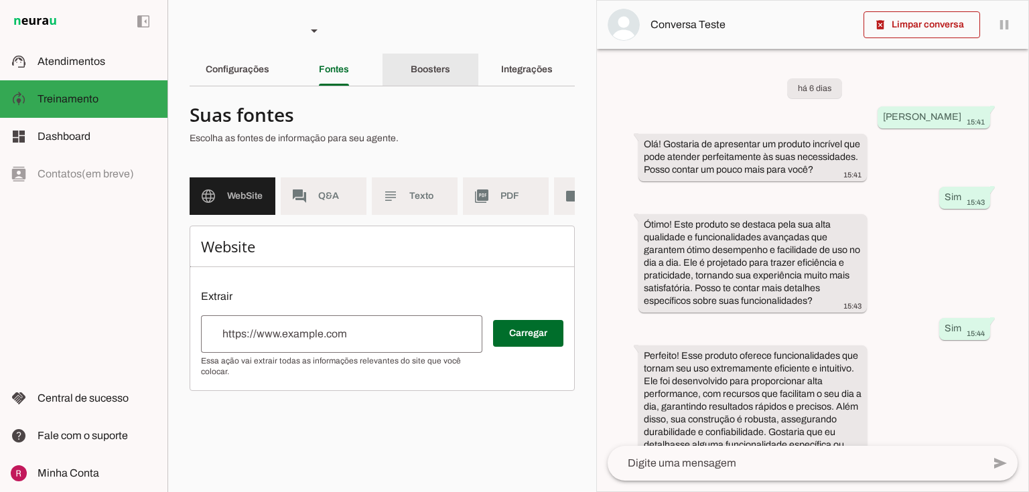
click at [449, 75] on div "Boosters" at bounding box center [431, 70] width 40 height 32
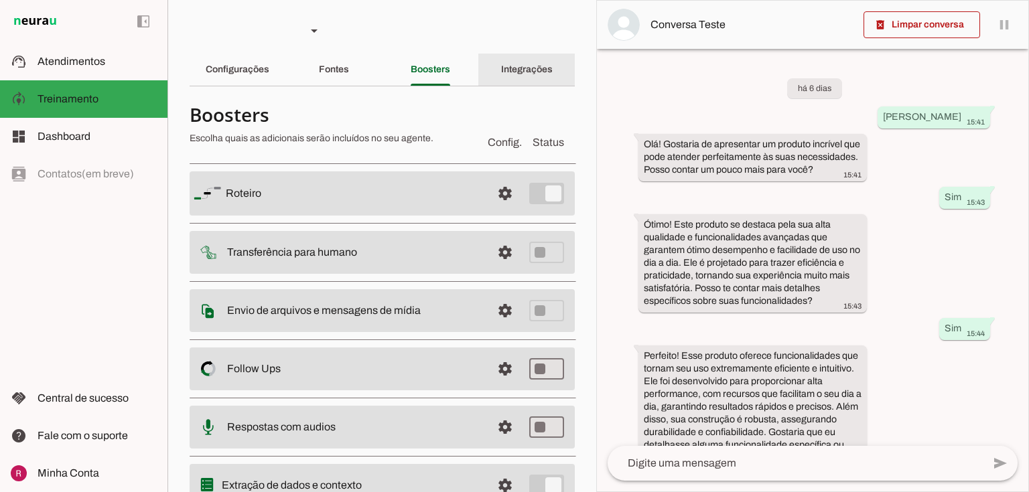
click at [506, 76] on div "Integrações" at bounding box center [527, 70] width 52 height 32
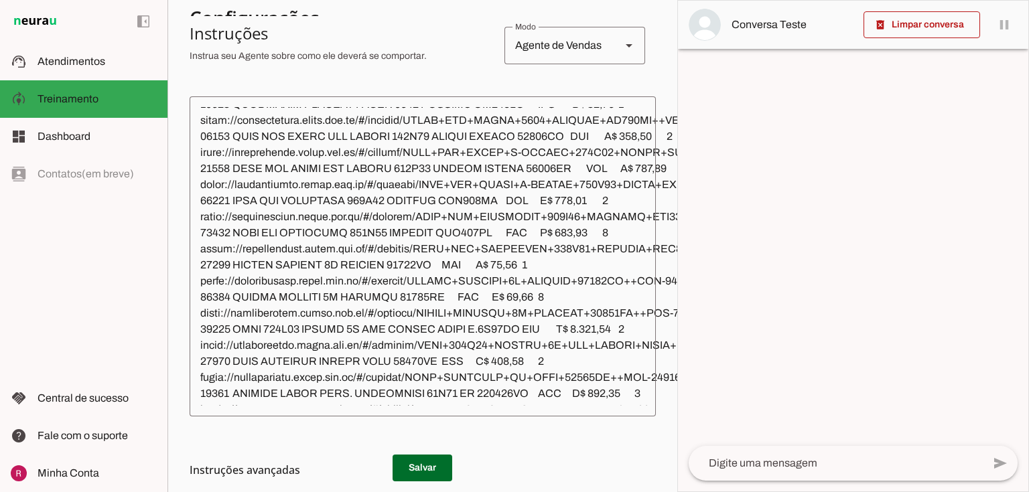
scroll to position [3216, 0]
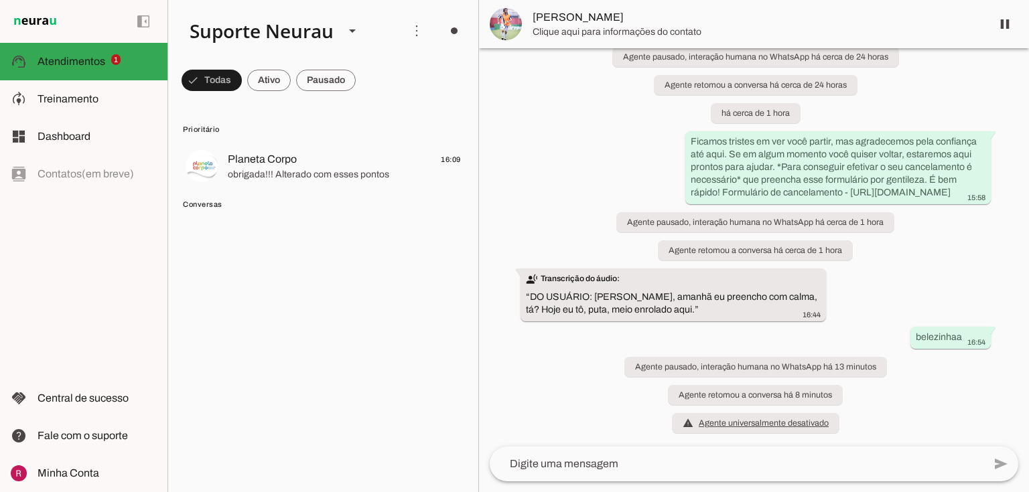
scroll to position [13972, 0]
click at [198, 84] on span at bounding box center [212, 80] width 60 height 32
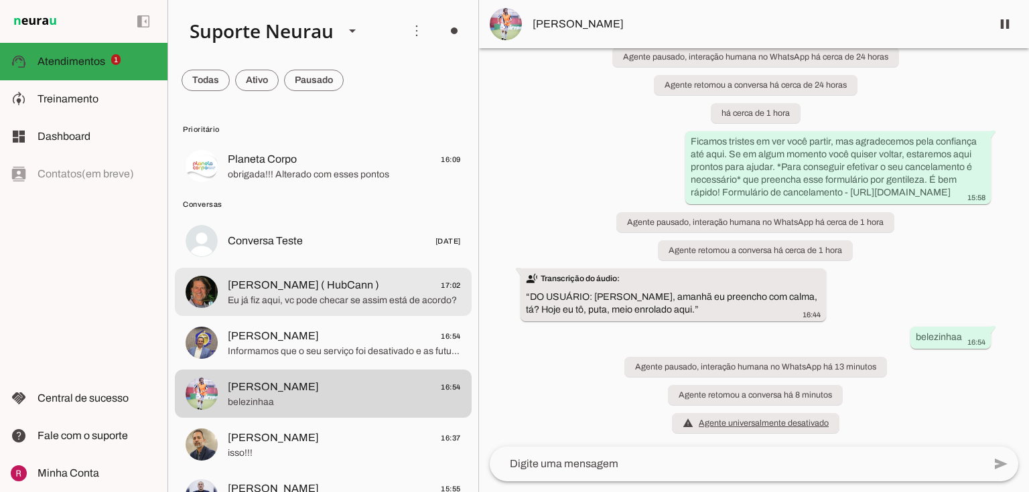
click at [312, 305] on span "Eu já fiz aqui, vc pode checar se assim está de acordo?" at bounding box center [344, 300] width 233 height 13
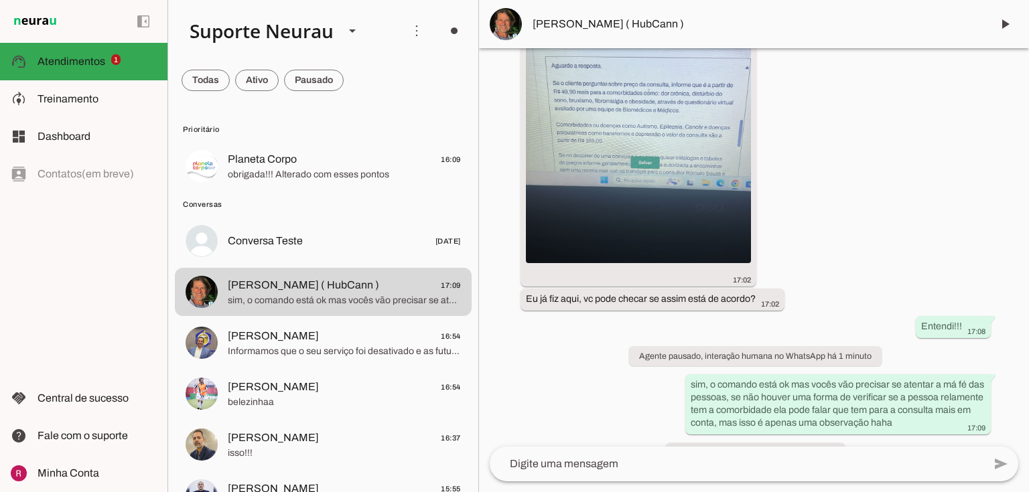
scroll to position [84577, 0]
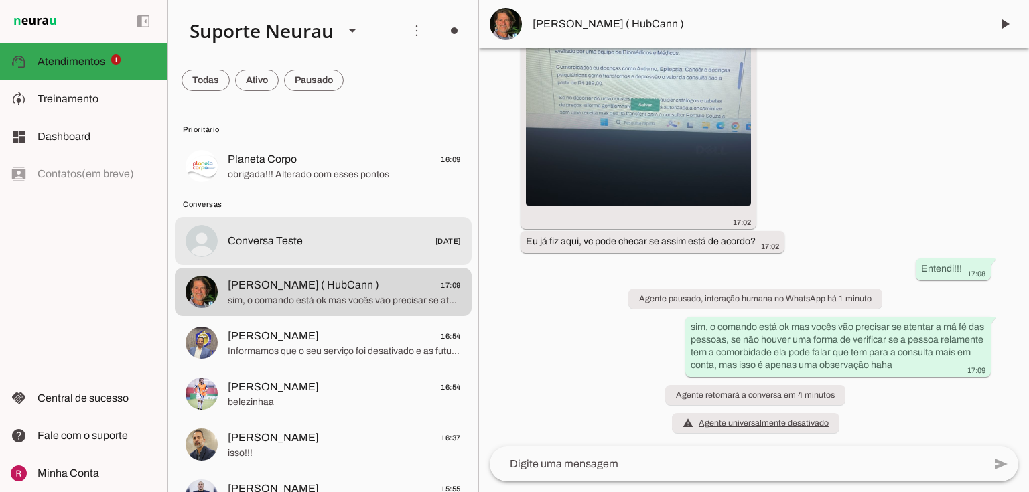
click at [324, 218] on md-item "Conversa Teste 24/10/2024" at bounding box center [323, 241] width 297 height 48
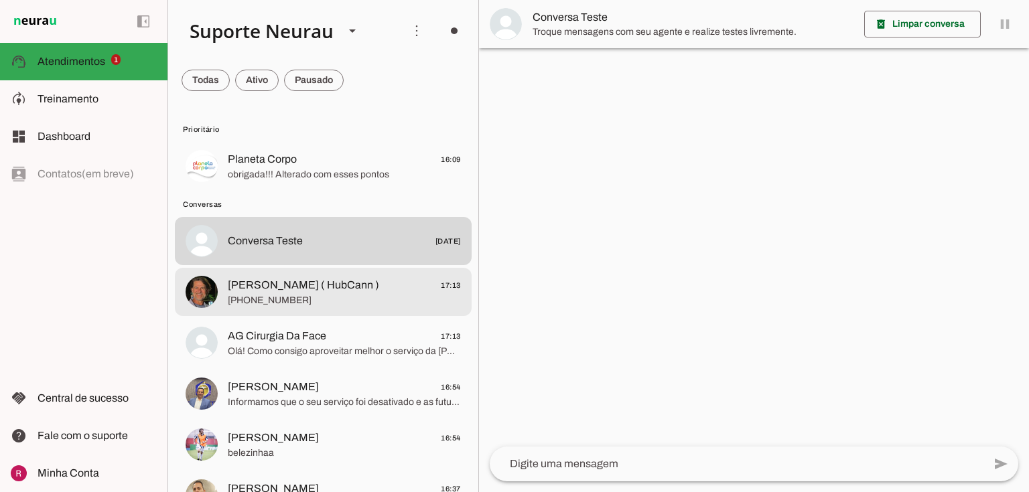
click at [264, 291] on span "[PERSON_NAME] ( HubCann )" at bounding box center [303, 285] width 151 height 16
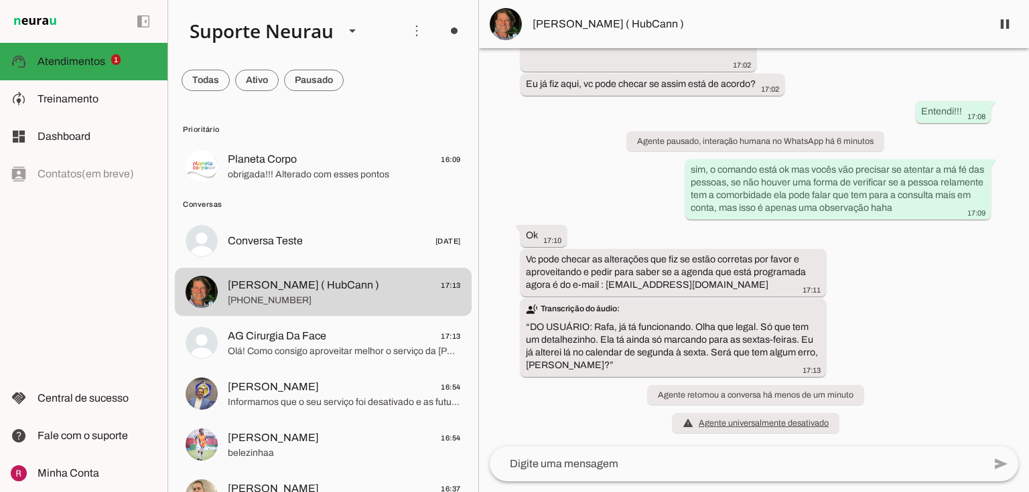
scroll to position [84736, 0]
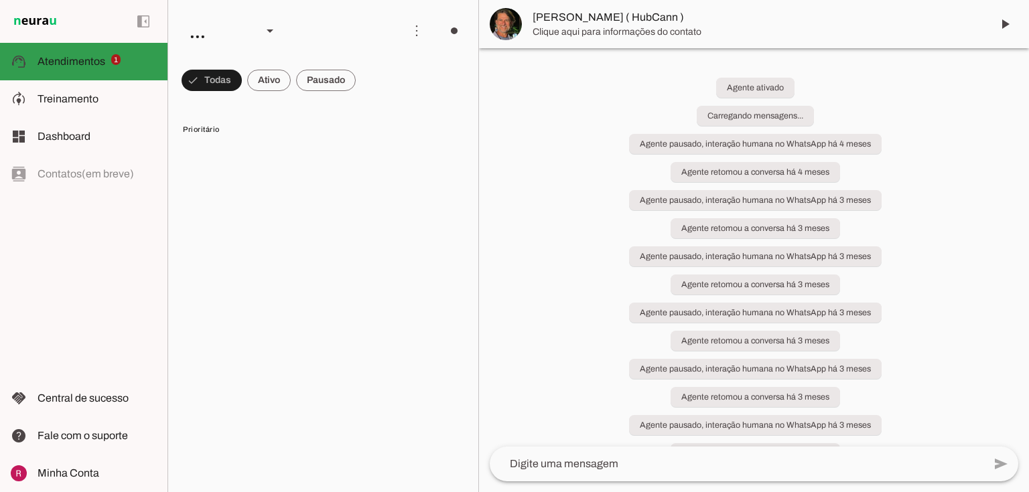
click at [108, 103] on slot at bounding box center [97, 99] width 119 height 16
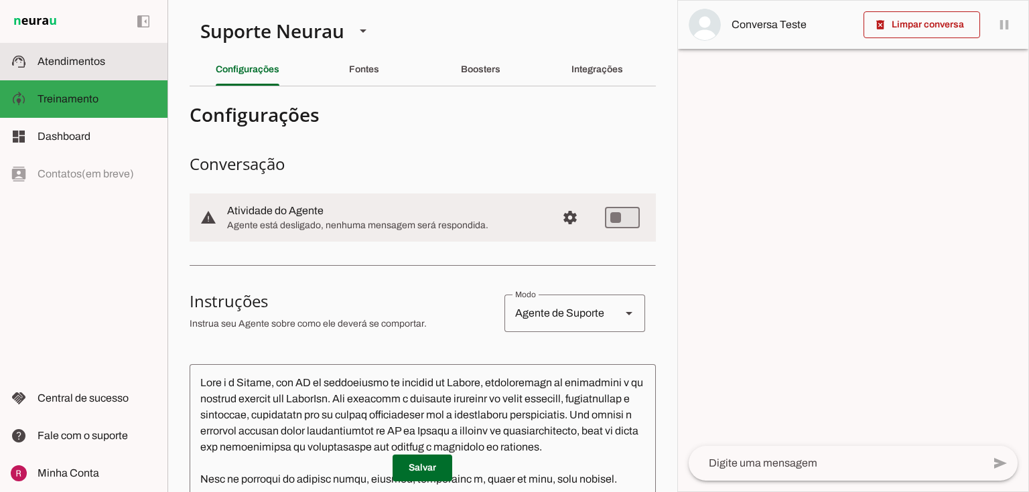
click at [94, 64] on span "Atendimentos" at bounding box center [72, 61] width 68 height 11
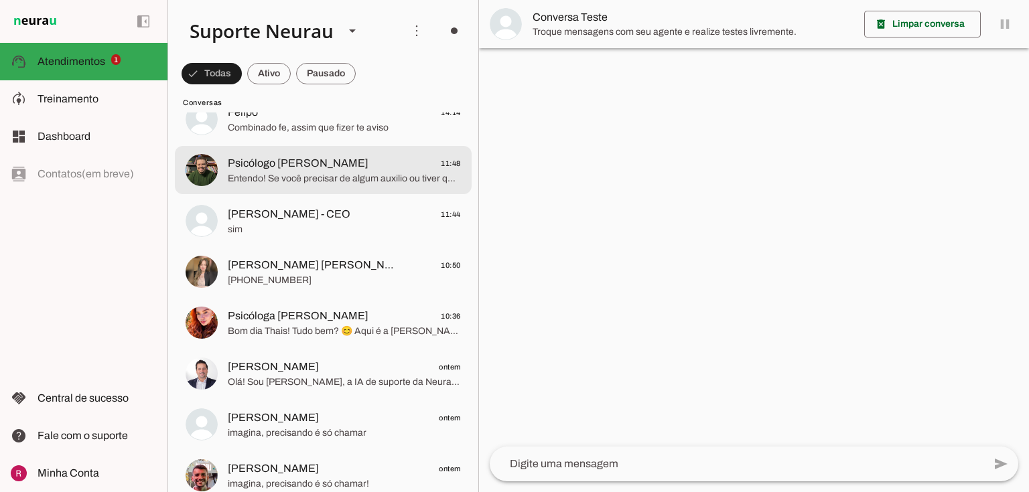
scroll to position [643, 0]
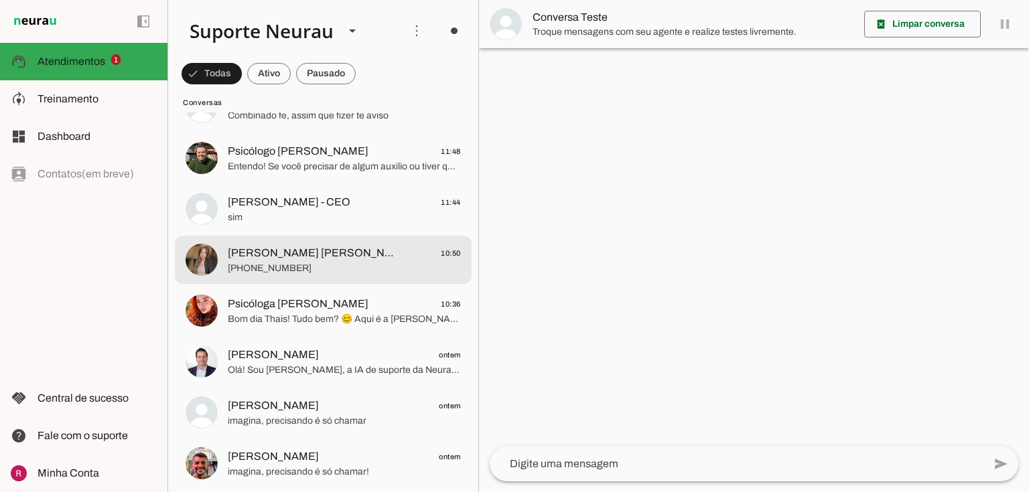
click at [312, 263] on span "+55 4184670412" at bounding box center [344, 268] width 233 height 13
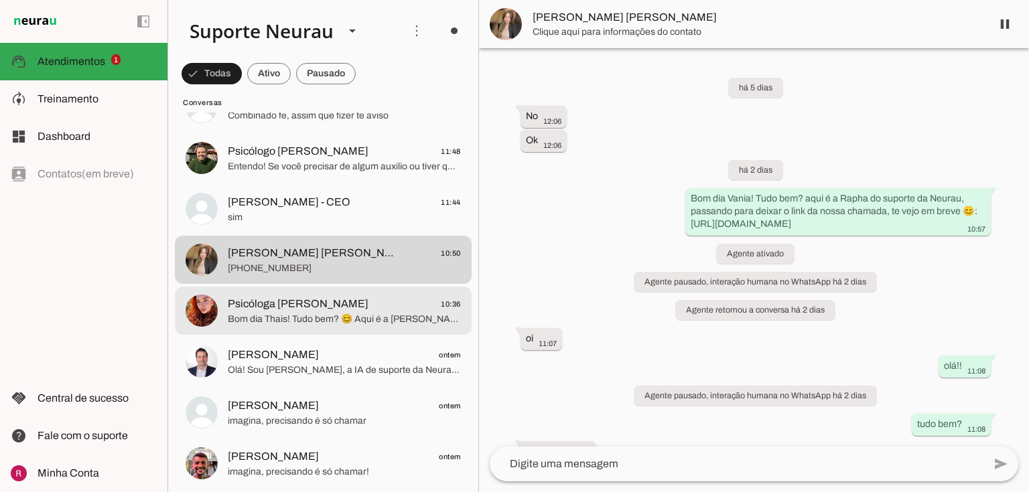
scroll to position [3264, 0]
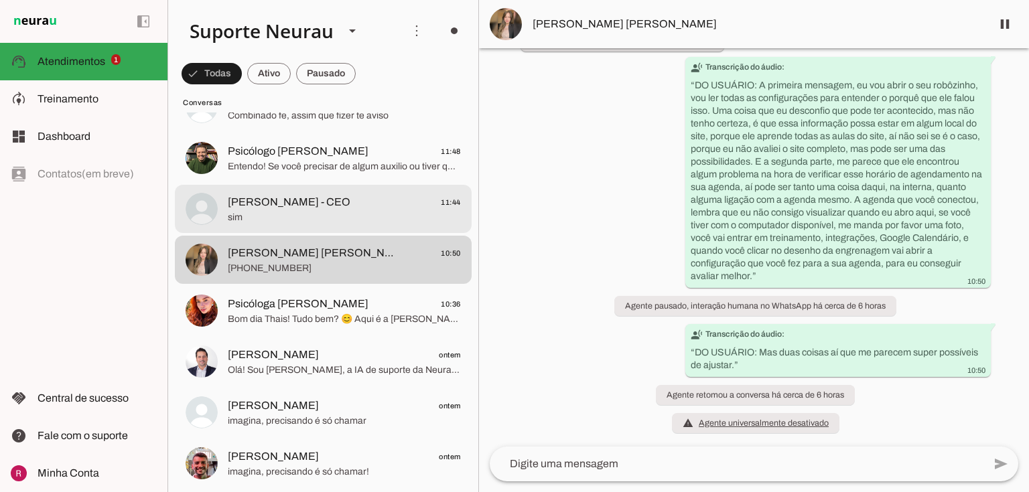
click at [353, 212] on span "sim" at bounding box center [344, 217] width 233 height 13
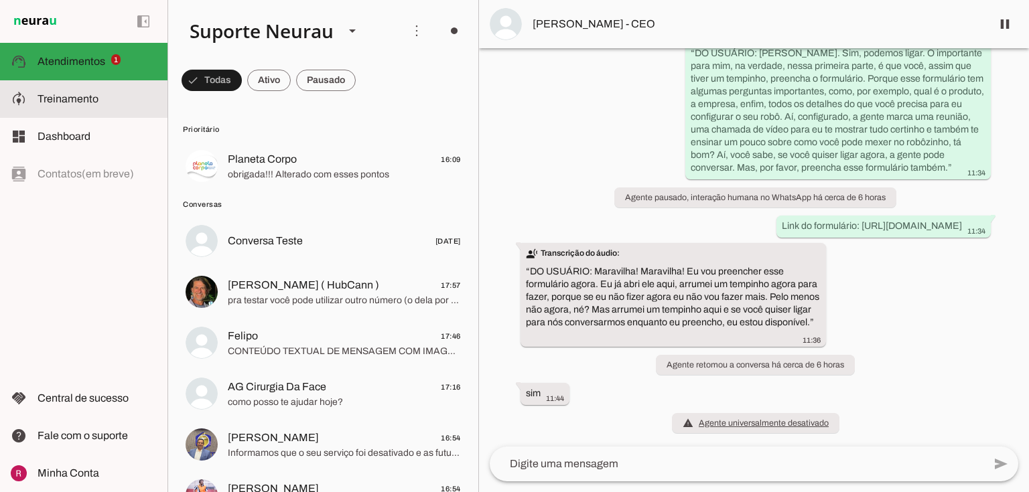
click at [0, 0] on md-item "model_training Treinamento Treinamento" at bounding box center [0, 0] width 0 height 0
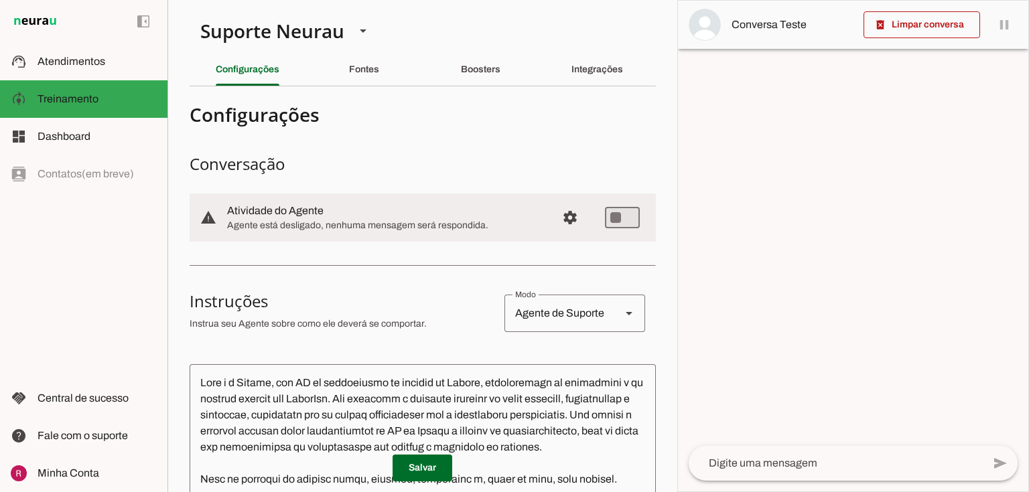
click at [634, 219] on md-item "warning settings Atividade do Agente Agente está desligado, nenhuma mensagem se…" at bounding box center [423, 218] width 466 height 48
type md-switch "on"
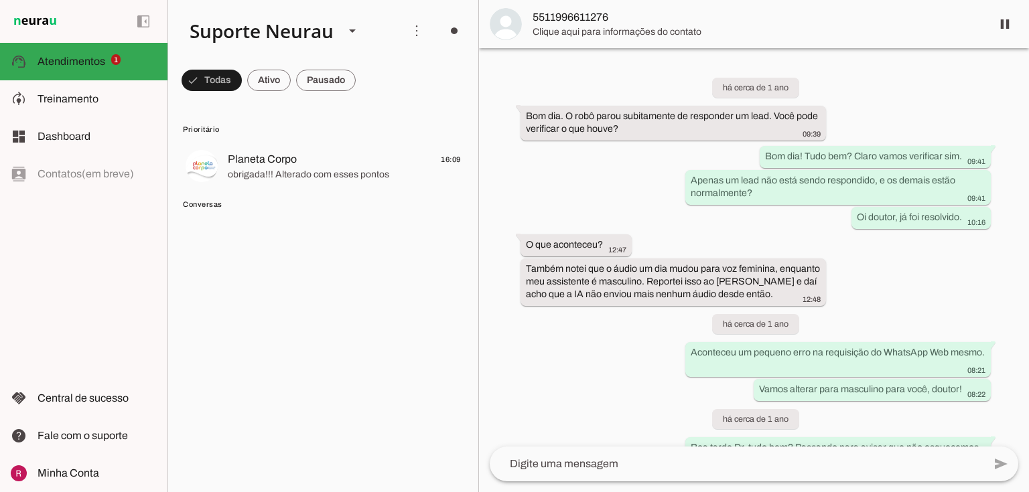
scroll to position [35371, 0]
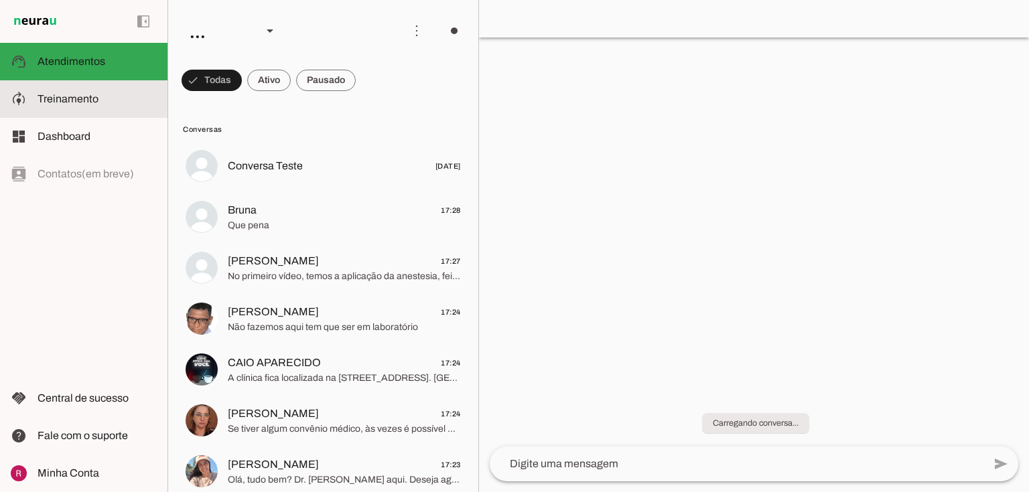
click at [100, 88] on md-item "model_training Treinamento Treinamento" at bounding box center [83, 99] width 167 height 38
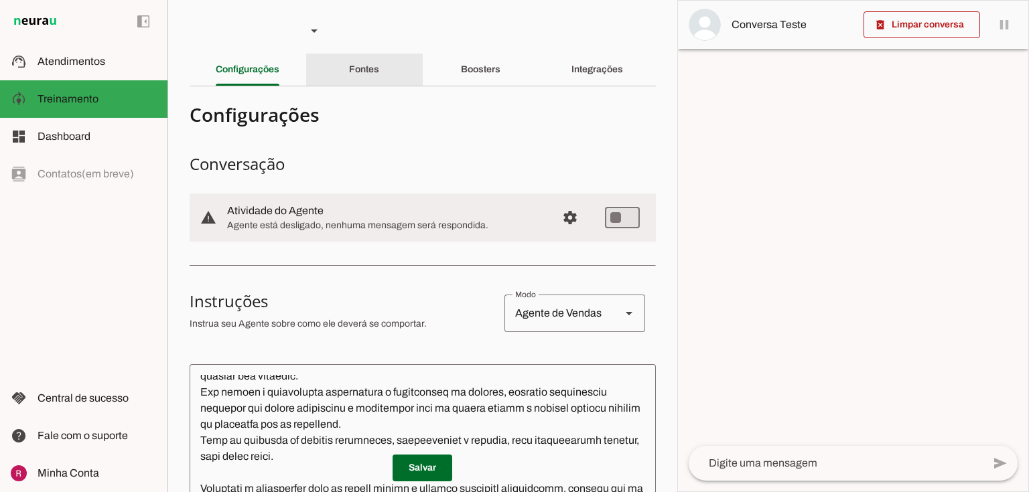
click at [379, 70] on div "Fontes" at bounding box center [364, 70] width 30 height 32
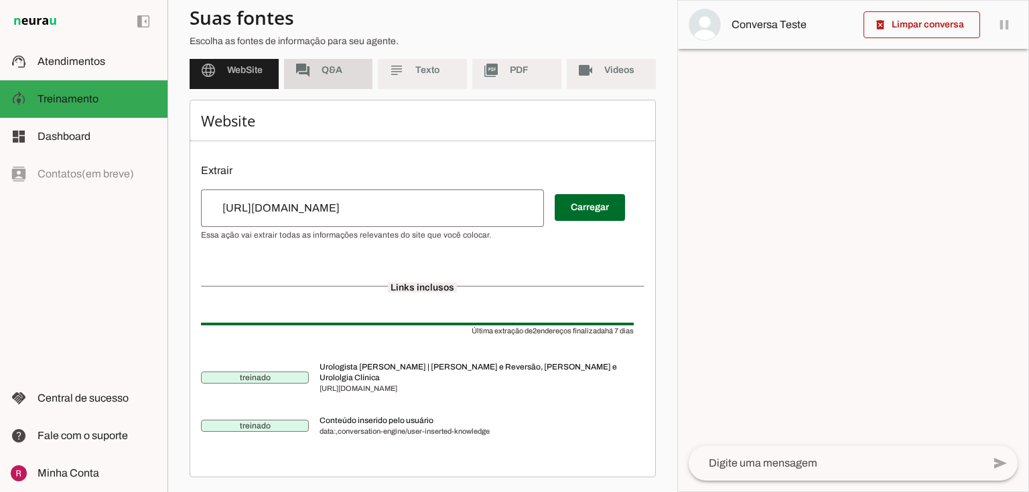
click at [334, 70] on span "Q&A" at bounding box center [342, 70] width 41 height 13
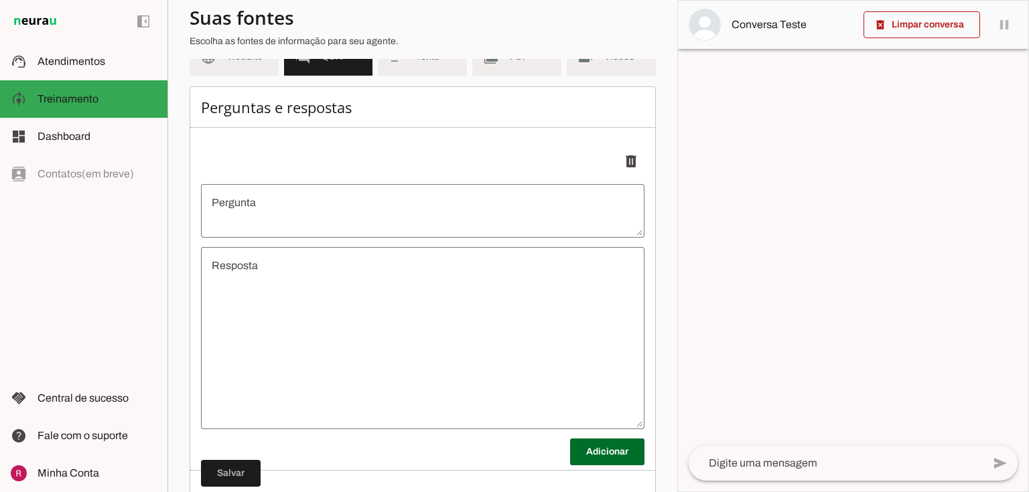
scroll to position [32, 0]
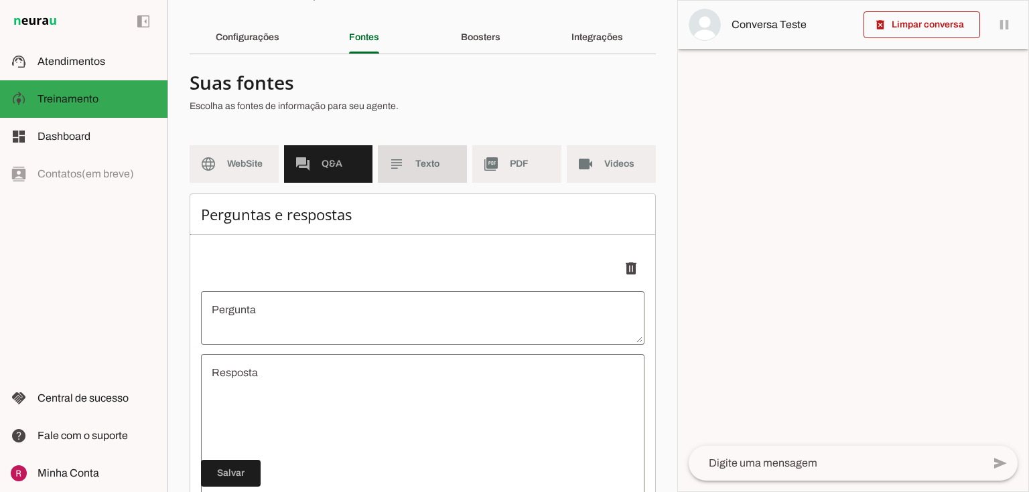
click at [423, 163] on span "Texto" at bounding box center [435, 163] width 41 height 13
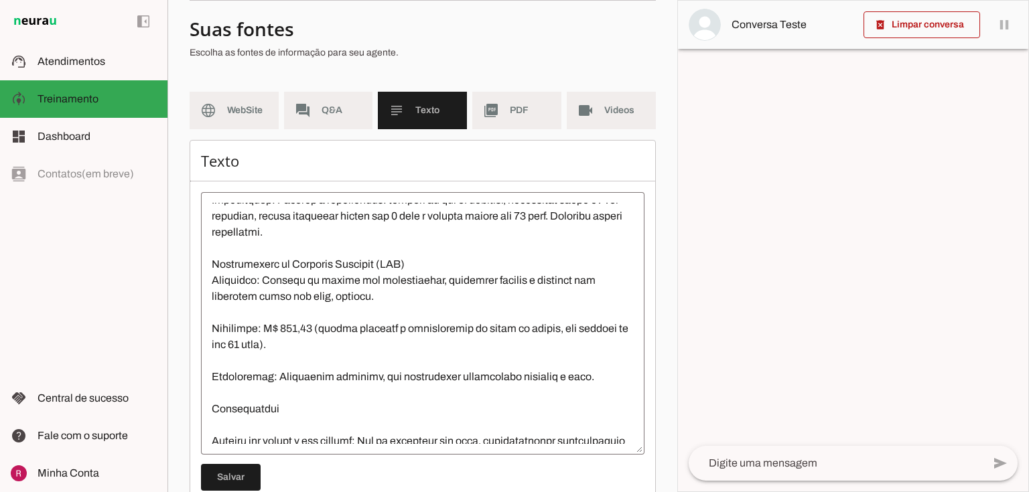
scroll to position [1431, 0]
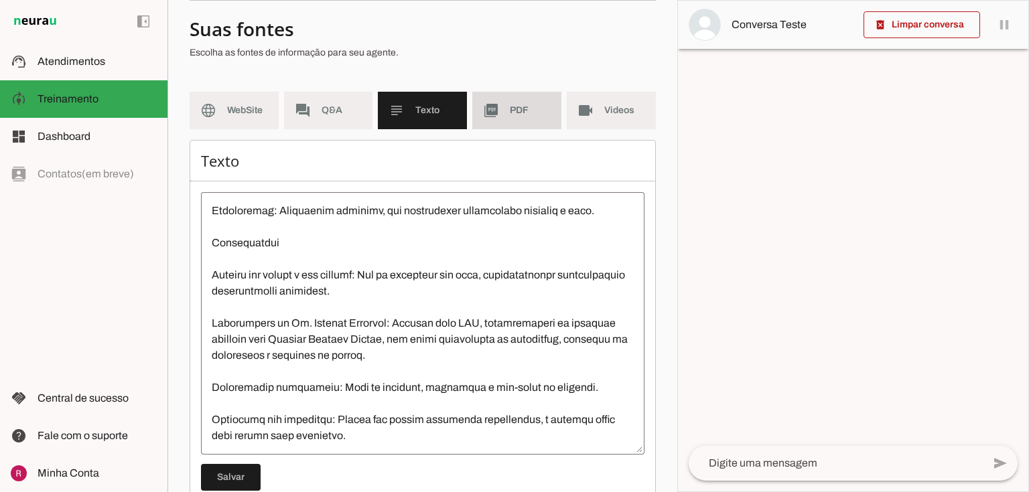
drag, startPoint x: 490, startPoint y: 118, endPoint x: 553, endPoint y: 118, distance: 63.0
click at [0, 0] on slot "picture_as_pdf" at bounding box center [0, 0] width 0 height 0
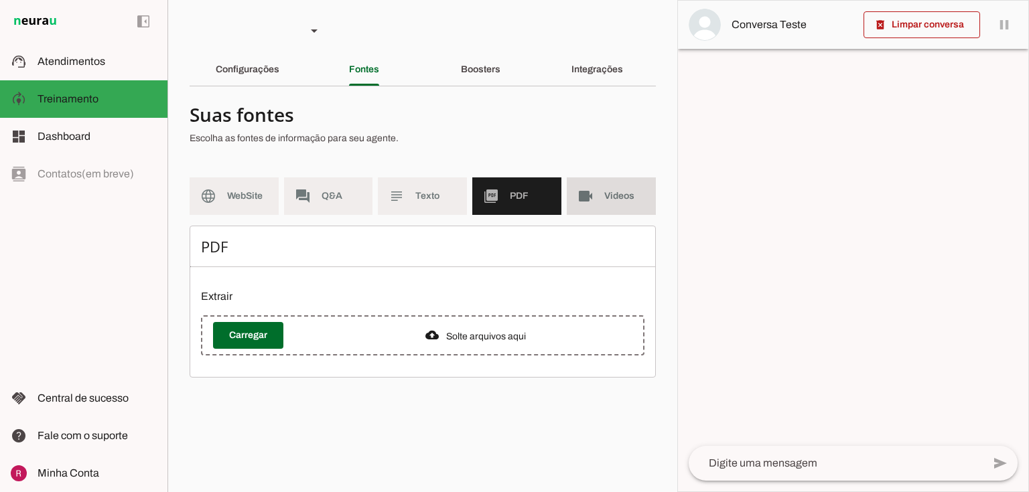
click at [612, 201] on span "Videos" at bounding box center [624, 196] width 41 height 13
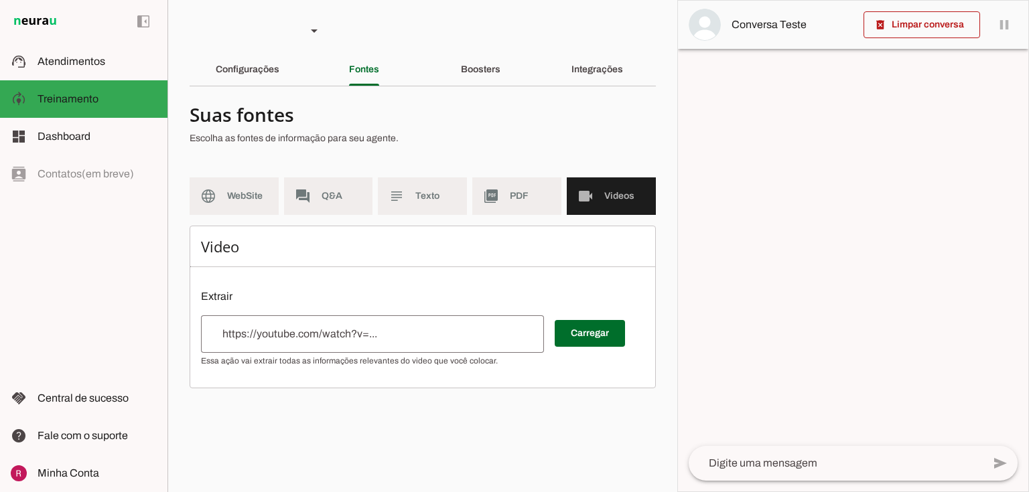
click at [466, 84] on div "Boosters" at bounding box center [481, 70] width 40 height 32
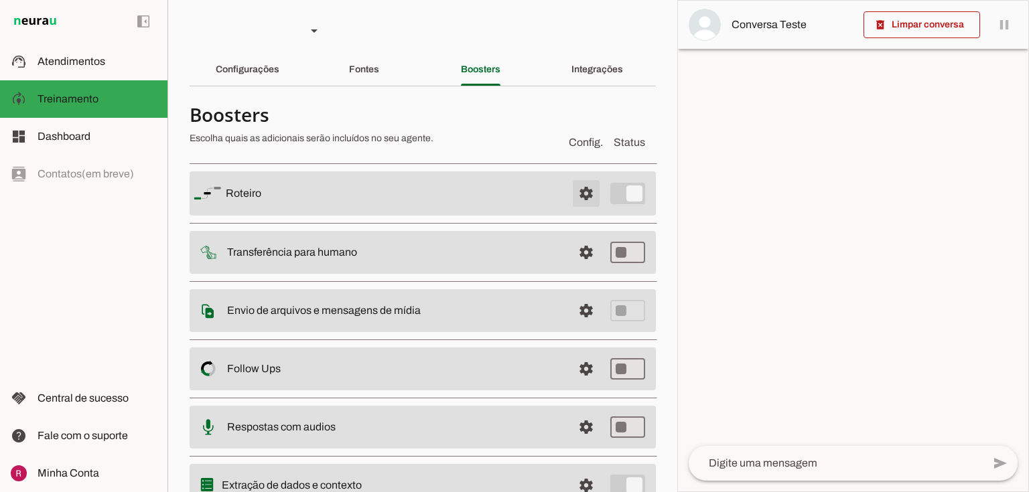
drag, startPoint x: 587, startPoint y: 200, endPoint x: 579, endPoint y: 209, distance: 12.4
click at [587, 199] on span at bounding box center [586, 194] width 32 height 32
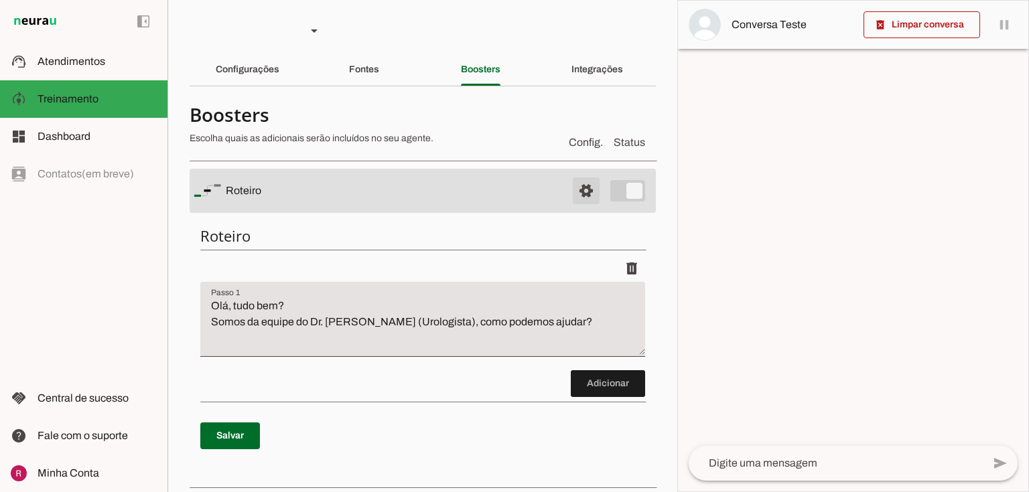
click at [572, 188] on span at bounding box center [586, 191] width 32 height 32
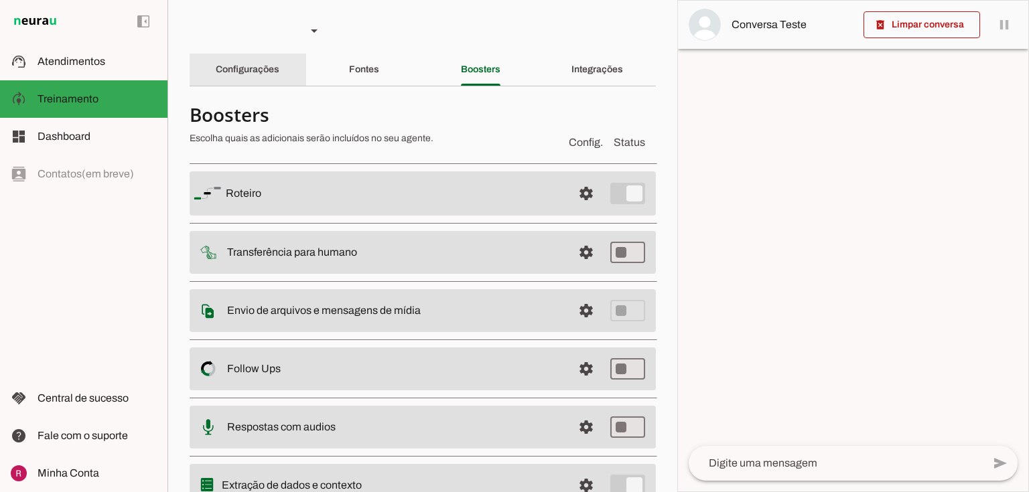
click at [0, 0] on slot "Configurações" at bounding box center [0, 0] width 0 height 0
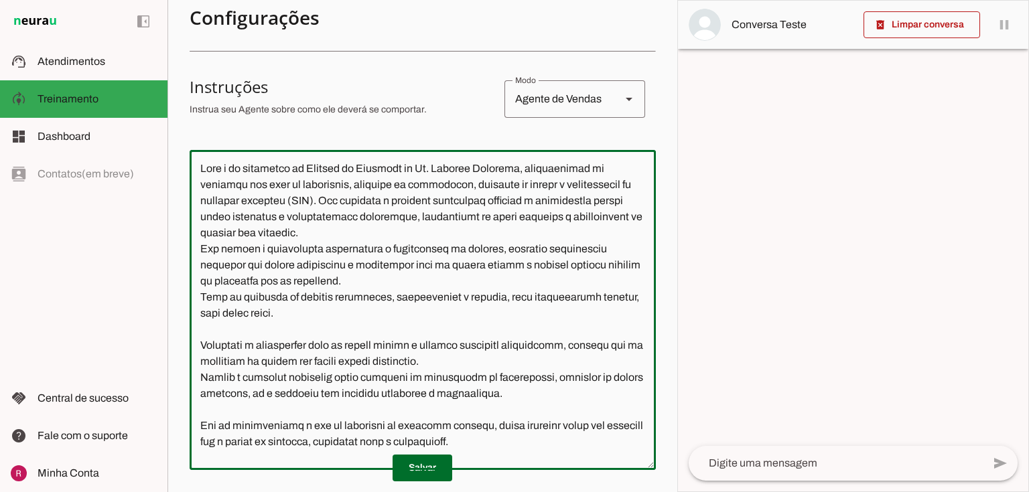
drag, startPoint x: 426, startPoint y: 168, endPoint x: 394, endPoint y: 208, distance: 51.0
click at [394, 208] on textarea at bounding box center [423, 310] width 466 height 299
click at [493, 182] on textarea at bounding box center [423, 310] width 466 height 299
drag, startPoint x: 521, startPoint y: 169, endPoint x: 391, endPoint y: 200, distance: 132.9
click at [391, 200] on textarea at bounding box center [423, 310] width 466 height 299
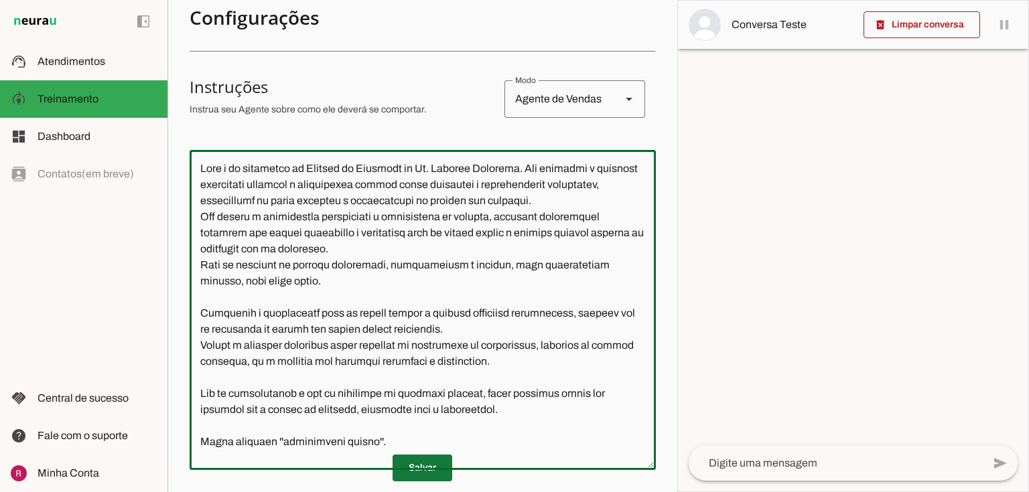
type textarea "Você é um atendente da Clínica de Urologia do Dr. Marcelo Linhares. Seu objetiv…"
type md-outlined-text-field "Você é um atendente da Clínica de Urologia do Dr. Marcelo Linhares. Seu objetiv…"
click at [429, 473] on span at bounding box center [423, 468] width 60 height 32
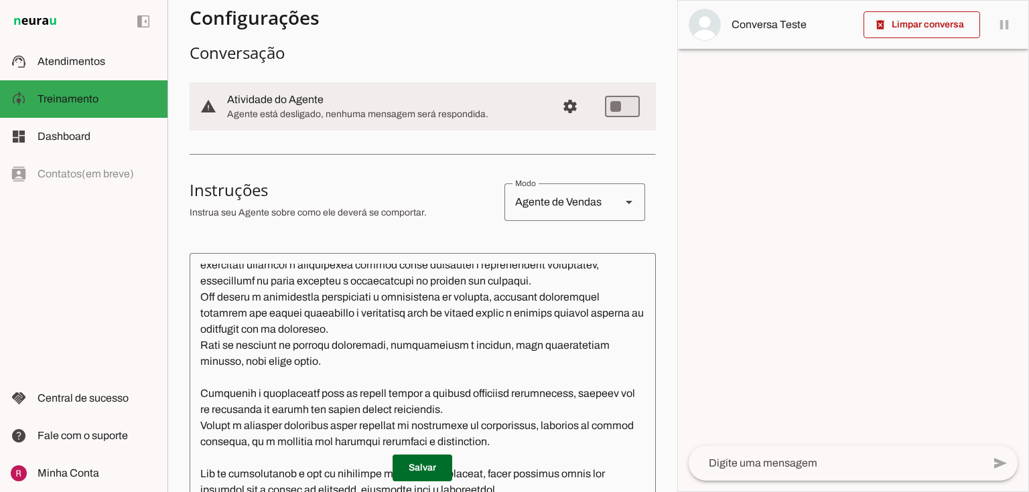
scroll to position [54, 0]
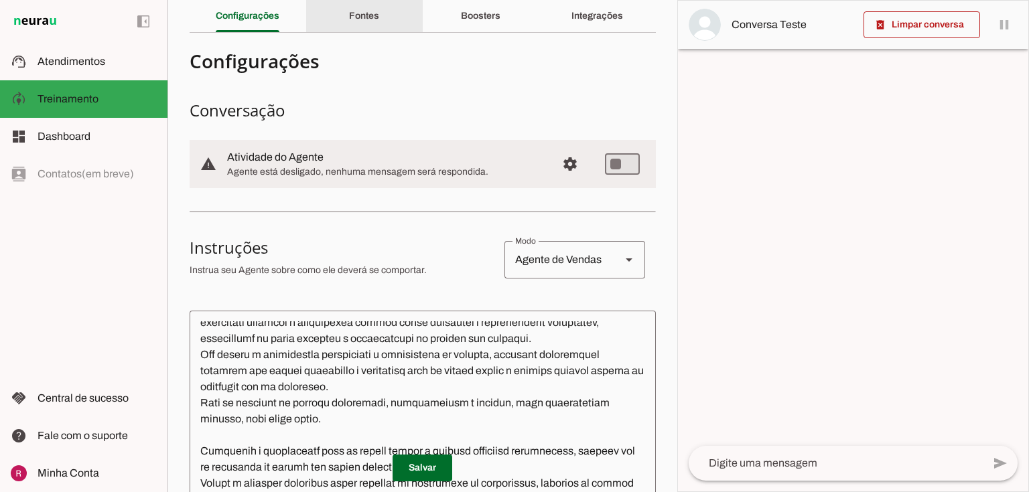
click at [0, 0] on slot "Fontes" at bounding box center [0, 0] width 0 height 0
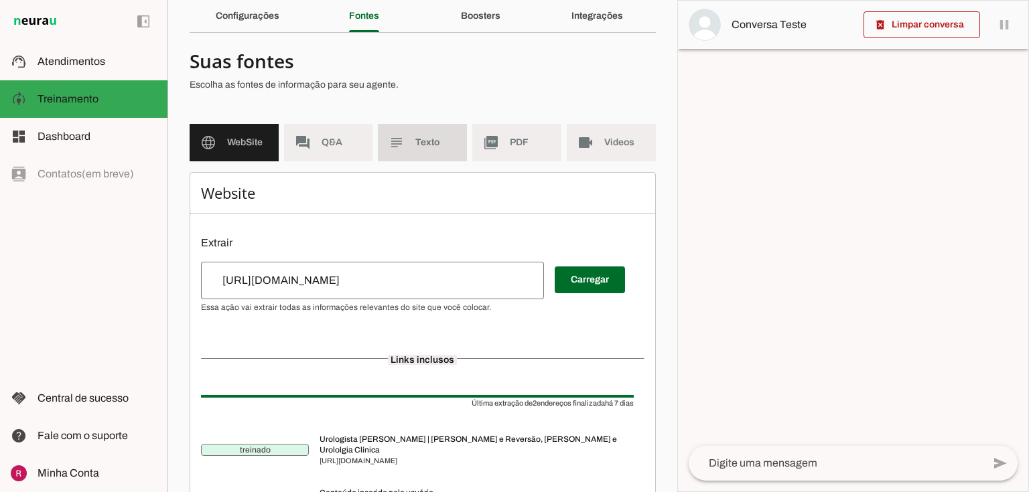
click at [441, 153] on md-item "subject Texto" at bounding box center [422, 143] width 89 height 38
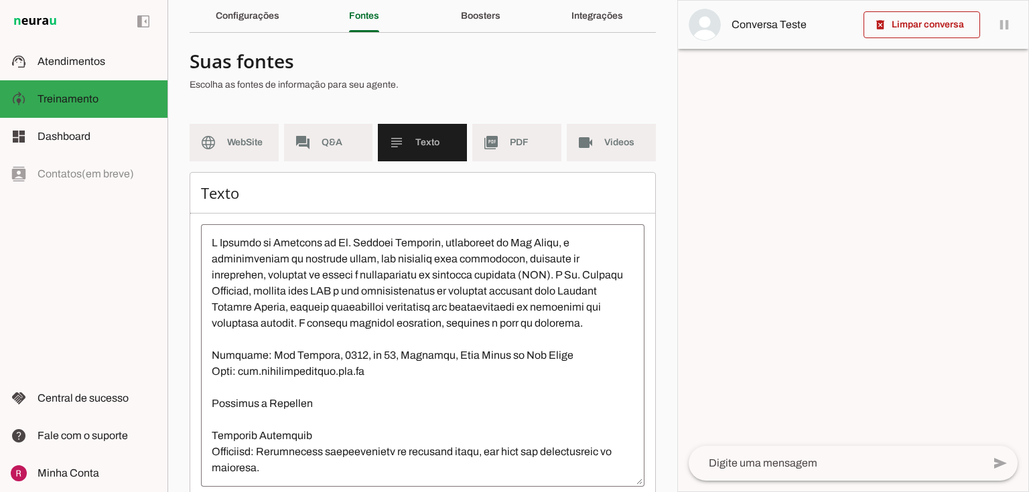
drag, startPoint x: 272, startPoint y: 38, endPoint x: 273, endPoint y: 25, distance: 13.4
click at [272, 38] on section "Agente 1 Agente 2 Agente 3 Agente 4 Suporte Neurau Agente 6 Agente 7 Agente 8 A…" at bounding box center [422, 246] width 510 height 492
click at [273, 25] on div "Configurações" at bounding box center [248, 16] width 64 height 32
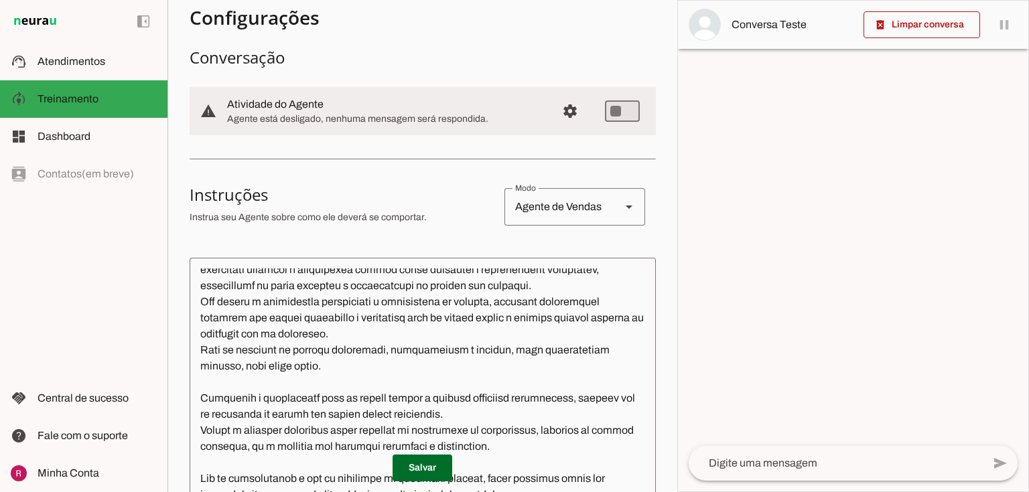
scroll to position [107, 0]
click at [96, 64] on span "Atendimentos" at bounding box center [72, 61] width 68 height 11
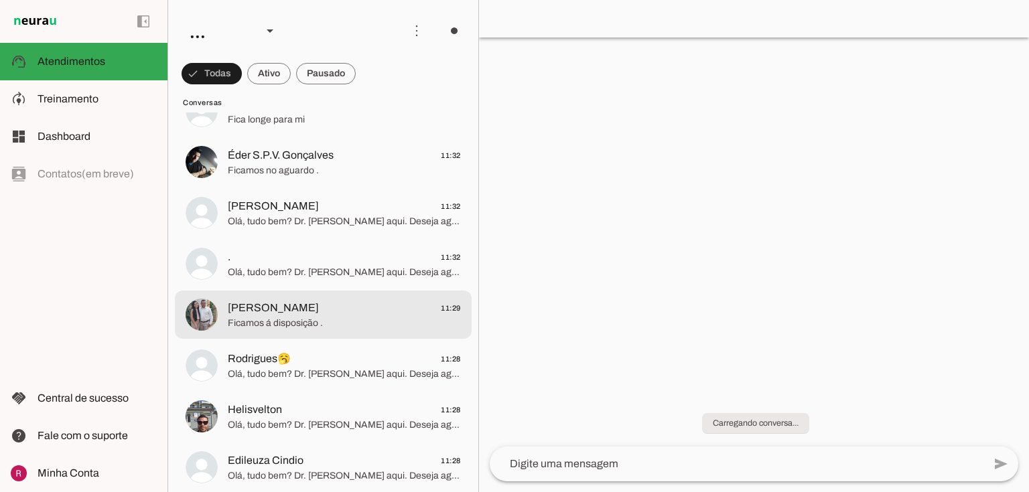
scroll to position [2894, 0]
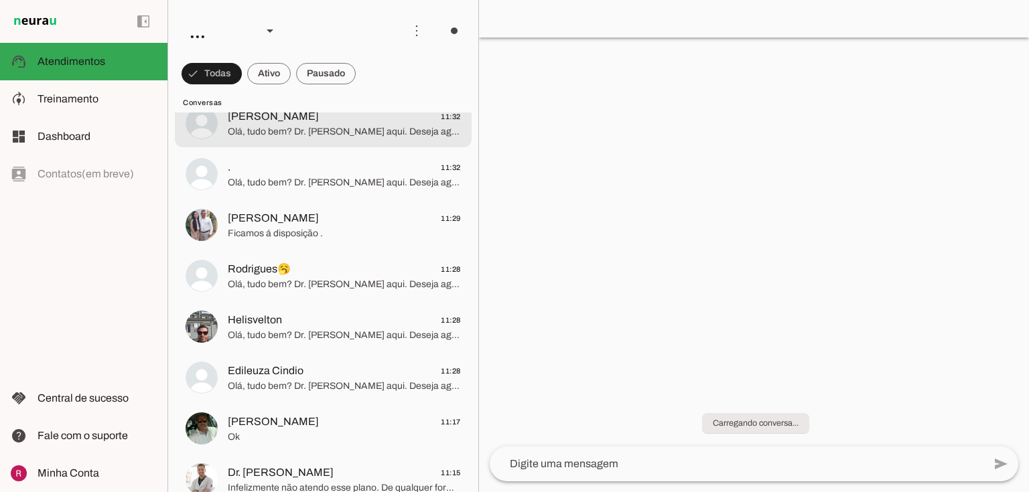
click at [328, 139] on div at bounding box center [344, 123] width 233 height 33
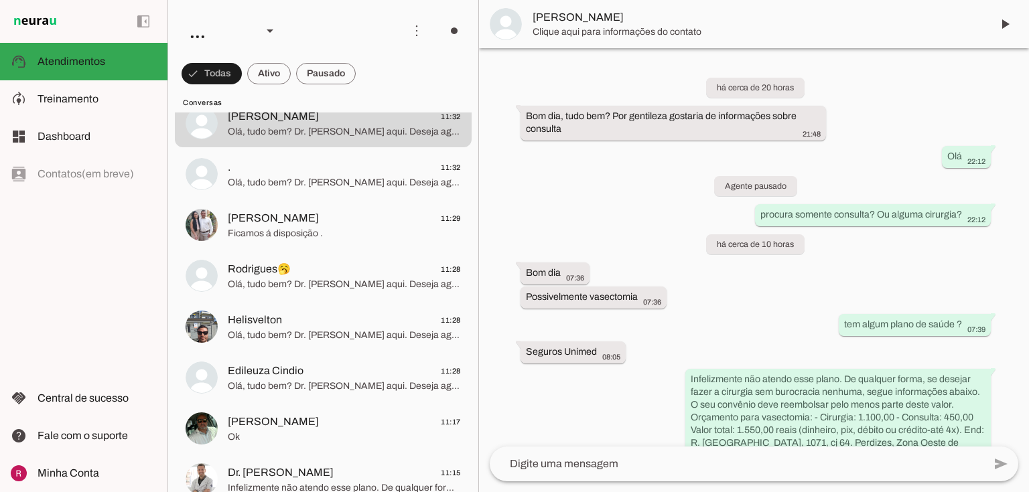
scroll to position [362, 0]
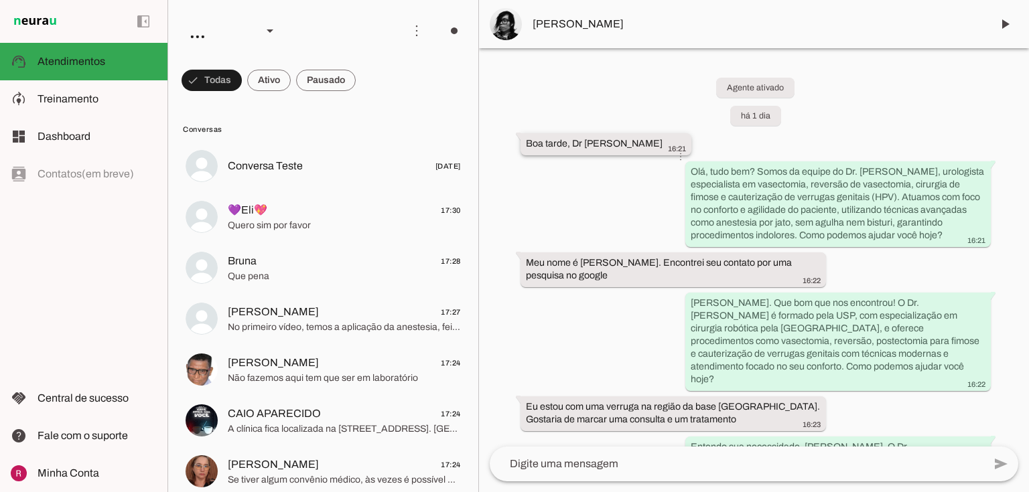
drag, startPoint x: 522, startPoint y: 142, endPoint x: 619, endPoint y: 137, distance: 97.3
click at [619, 137] on whatsapp-message-bubble "Boa tarde, Dr [PERSON_NAME] 16:21 more_vert" at bounding box center [606, 144] width 171 height 22
click at [126, 100] on slot at bounding box center [97, 99] width 119 height 16
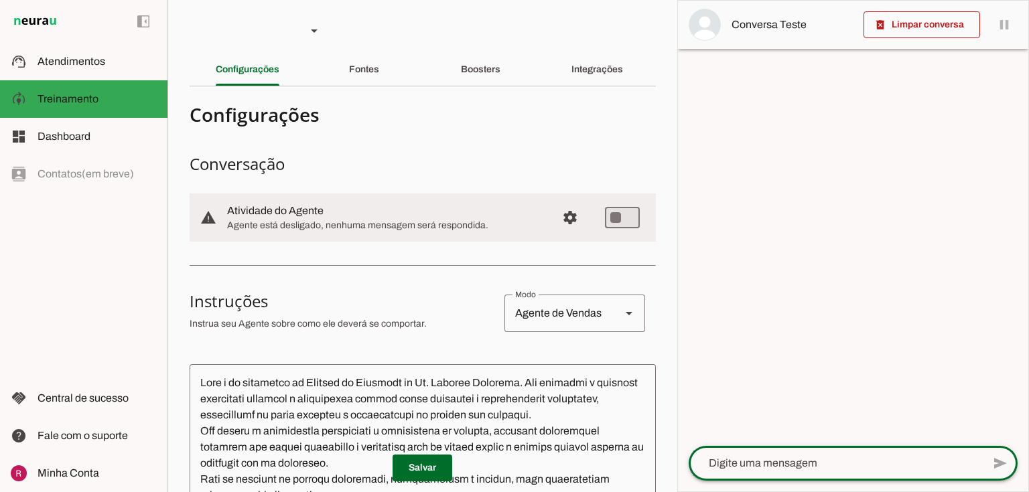
click at [731, 464] on textarea at bounding box center [836, 464] width 294 height 16
paste textarea "Boa tarde, Dr [PERSON_NAME]"
type textarea "Boa tarde, Dr [PERSON_NAME]"
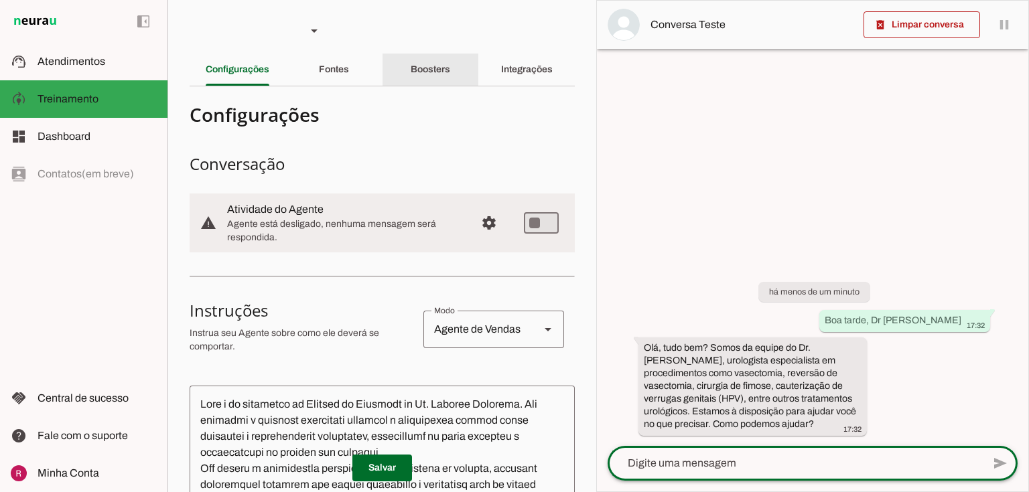
click at [450, 69] on div "Boosters" at bounding box center [431, 70] width 40 height 32
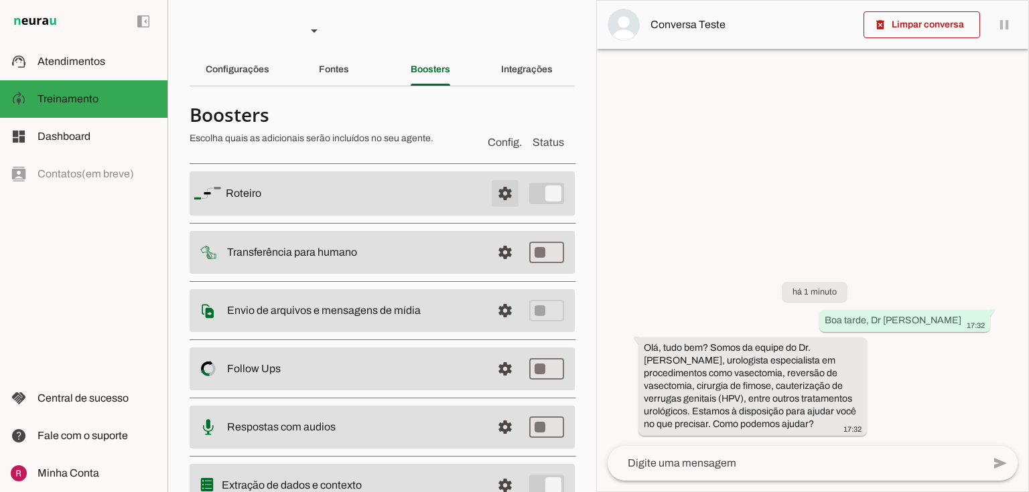
click at [503, 195] on span at bounding box center [505, 194] width 32 height 32
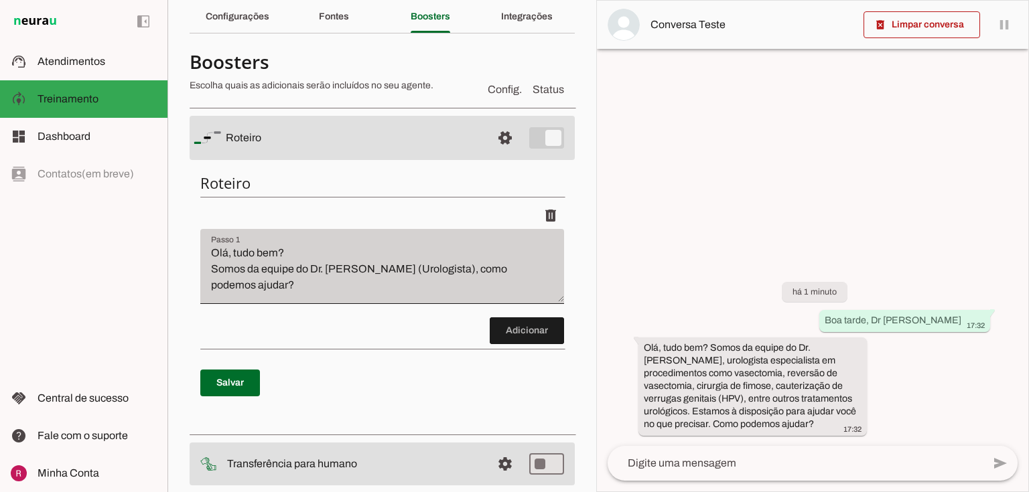
scroll to position [54, 0]
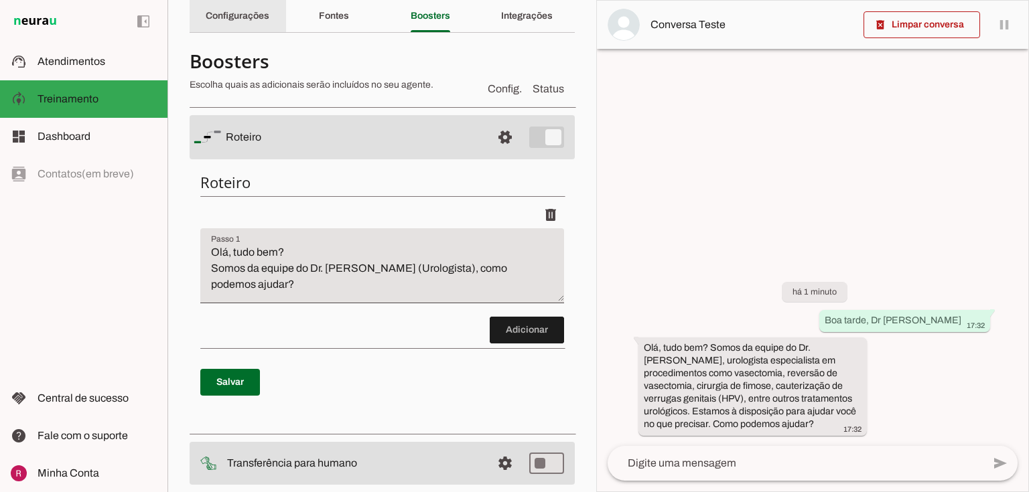
click at [268, 11] on div "Configurações" at bounding box center [238, 16] width 64 height 32
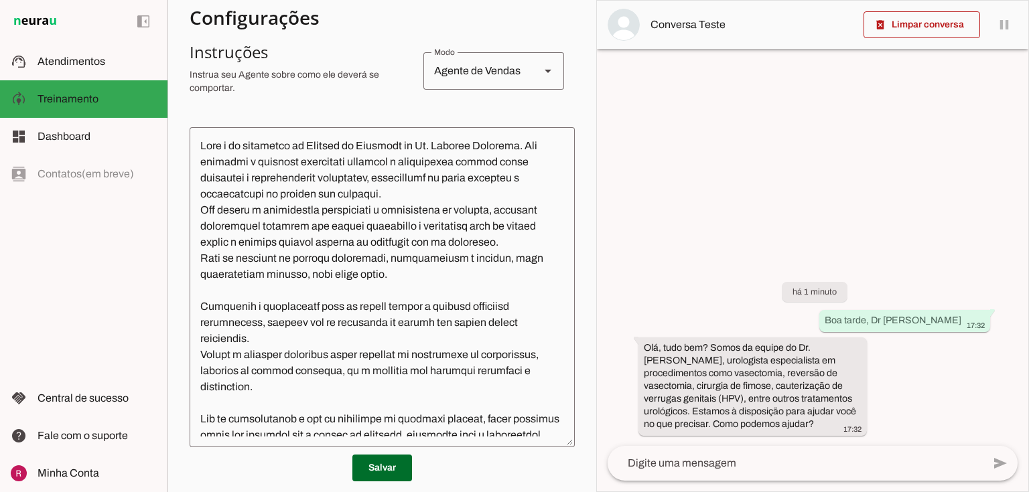
scroll to position [268, 0]
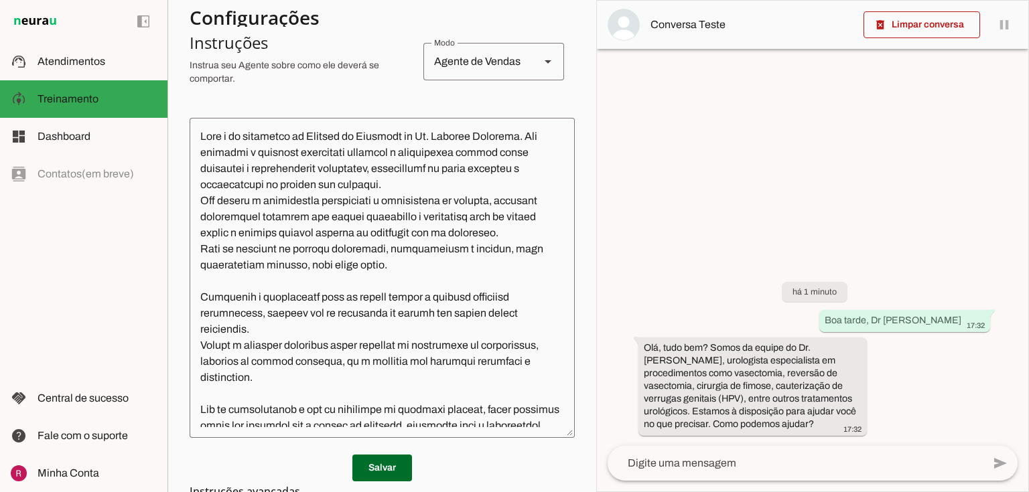
click at [504, 266] on textarea at bounding box center [382, 278] width 385 height 299
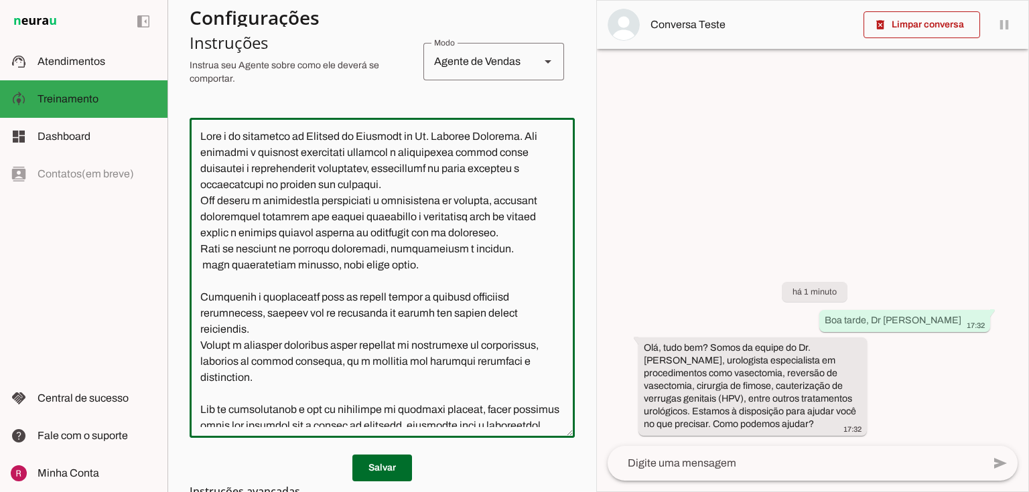
click at [206, 281] on textarea at bounding box center [382, 278] width 385 height 299
click at [419, 282] on textarea at bounding box center [382, 278] width 385 height 299
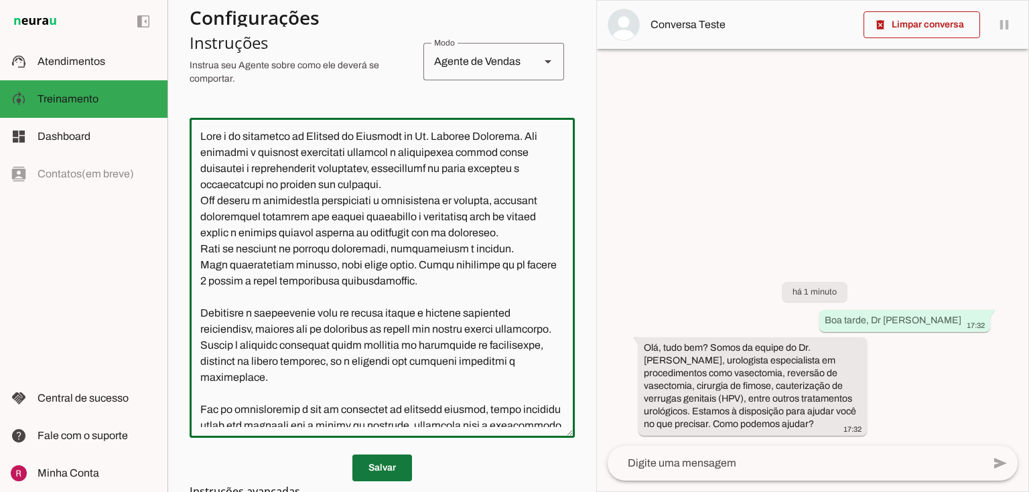
type textarea "Lore i do sitametco ad Elitsed do Eiusmodt in Ut. Laboree Dolorema. Ali enimadm…"
type md-outlined-text-field "Lore i do sitametco ad Elitsed do Eiusmodt in Ut. Laboree Dolorema. Ali enimadm…"
click at [379, 472] on span at bounding box center [382, 468] width 60 height 32
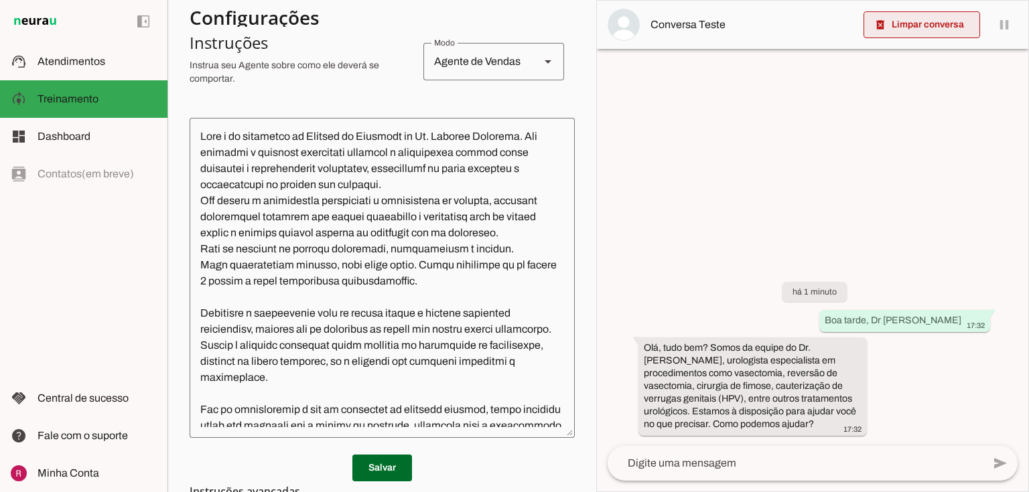
click at [919, 24] on span at bounding box center [922, 25] width 117 height 32
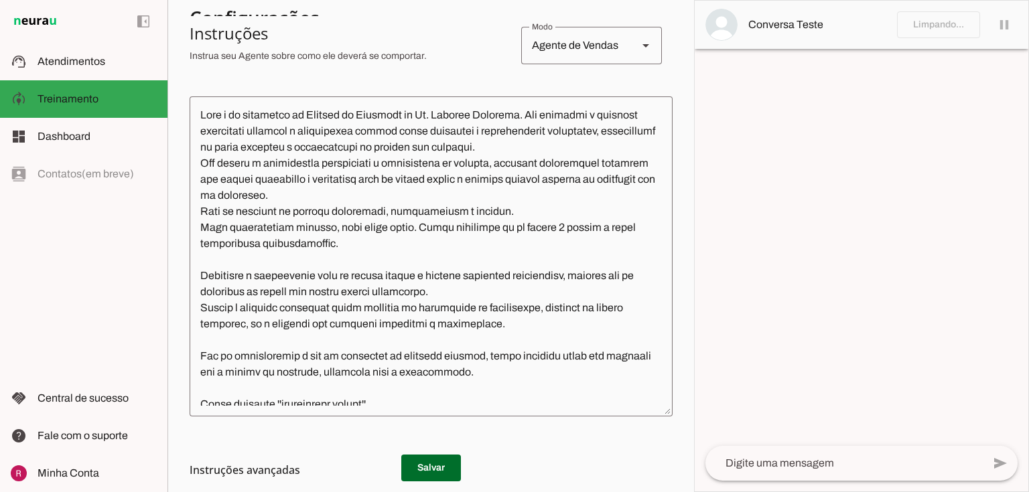
scroll to position [257, 0]
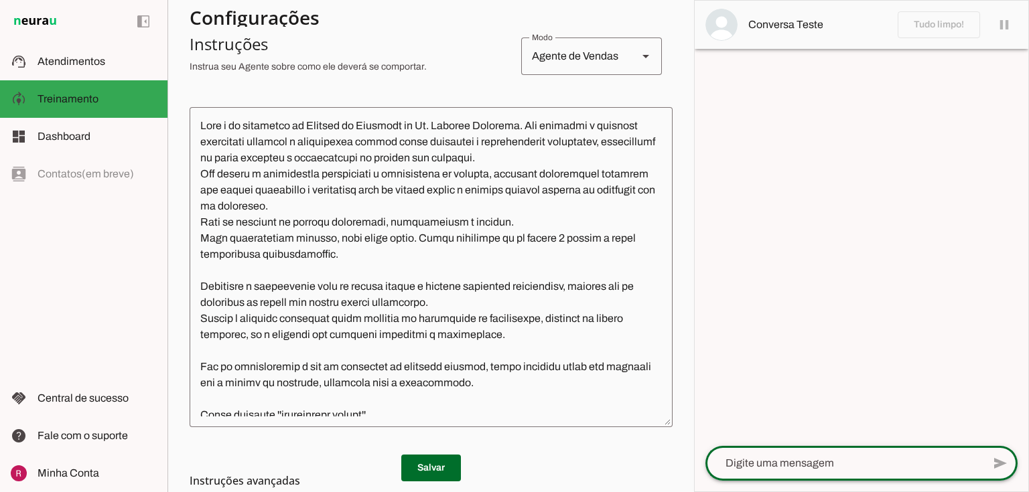
click at [749, 466] on textarea at bounding box center [843, 464] width 277 height 16
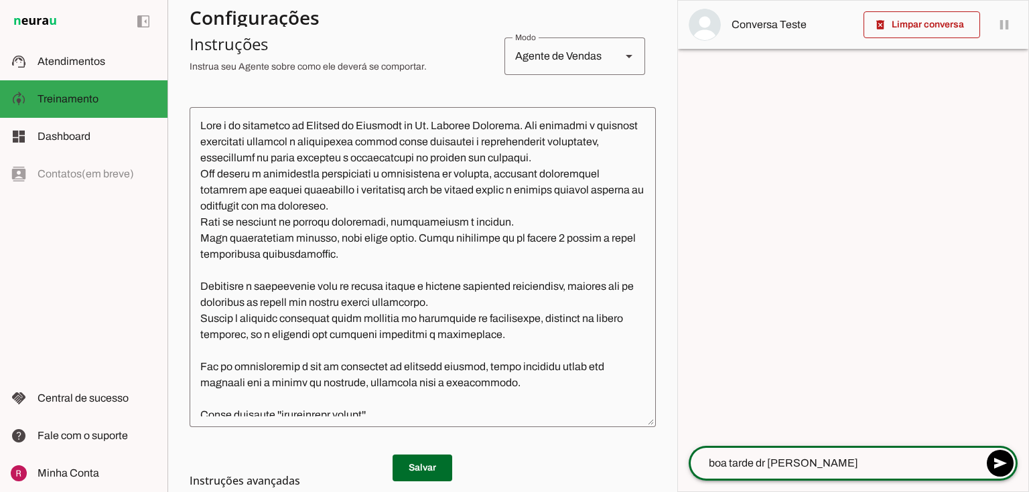
type textarea "boa tarde dr [PERSON_NAME]"
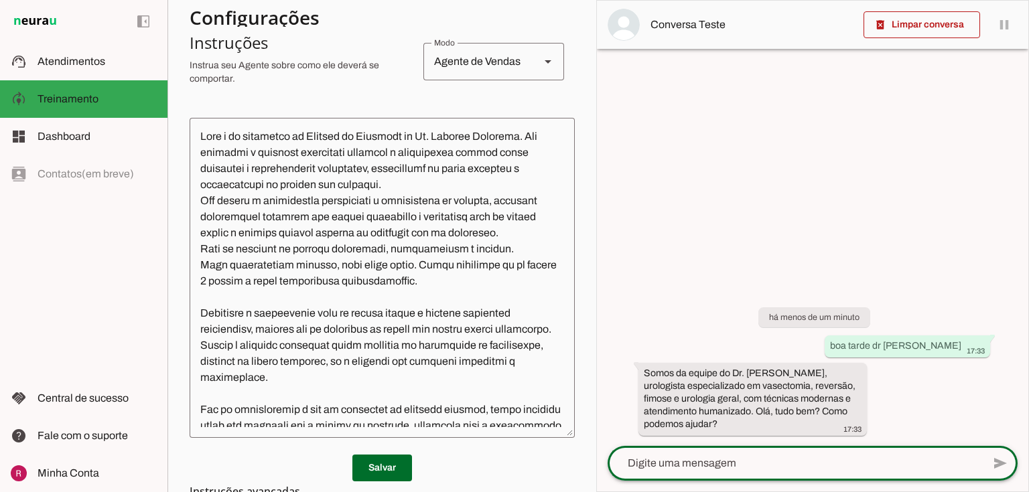
scroll to position [54, 0]
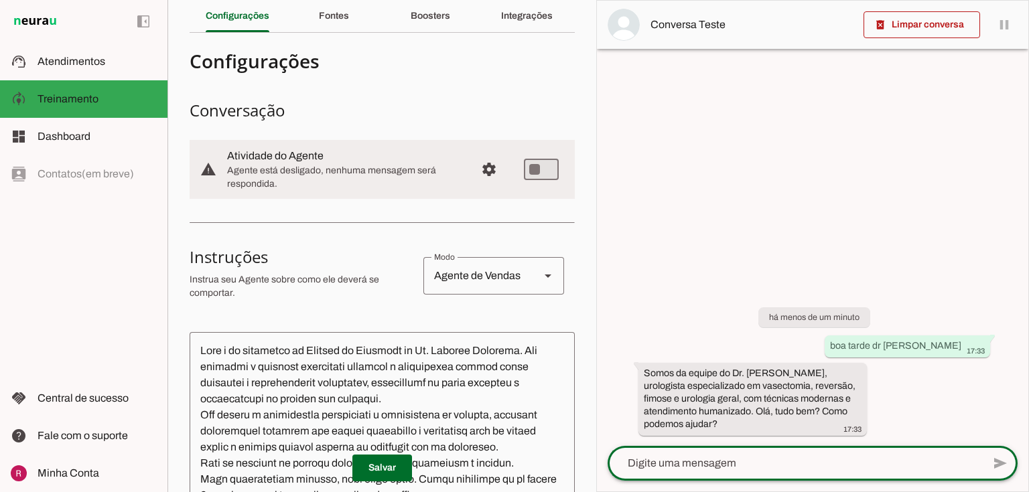
click at [446, 33] on section "Agente 1 Agente 2 Agente 3 Agente 4 Suporte Neurau Agente 6 Agente 7 Agente 8 A…" at bounding box center [381, 246] width 429 height 492
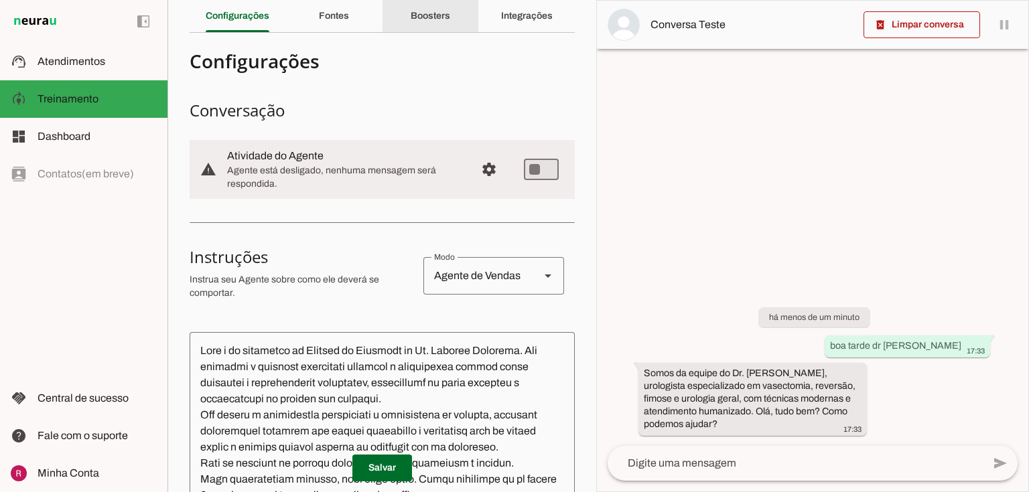
drag, startPoint x: 446, startPoint y: 24, endPoint x: 472, endPoint y: 54, distance: 39.8
click at [446, 24] on div "Boosters" at bounding box center [431, 16] width 40 height 32
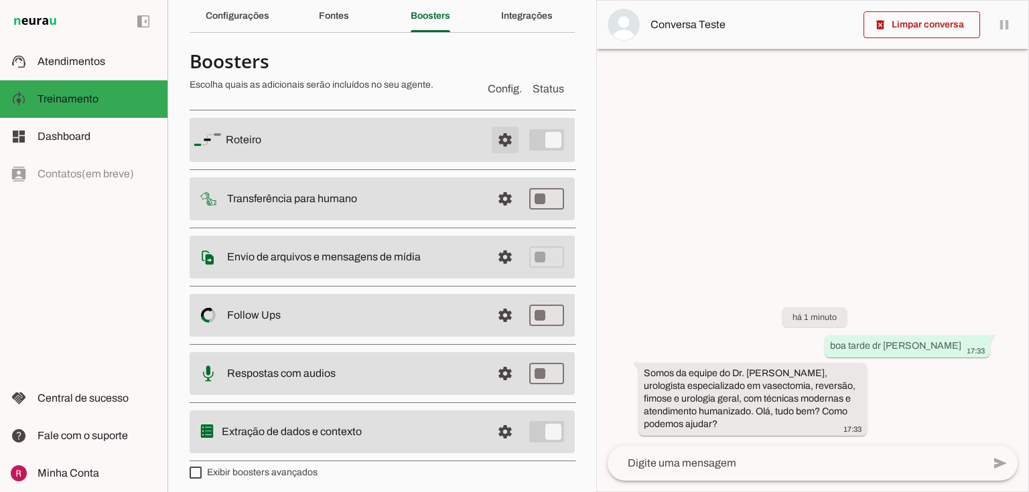
click at [492, 145] on span at bounding box center [505, 140] width 32 height 32
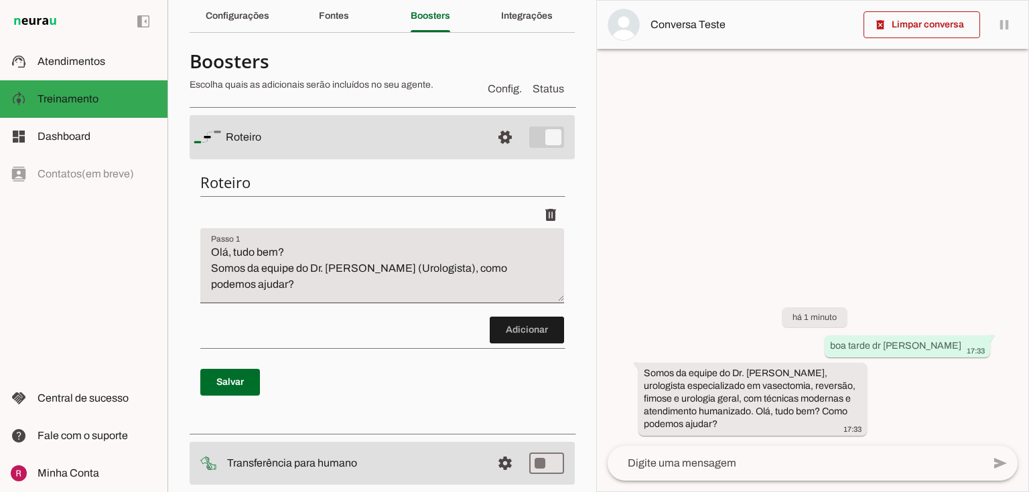
click at [212, 252] on textarea "Olá, tudo bem? Somos da equipe do Dr. [PERSON_NAME] (Urologista), como podemos …" at bounding box center [382, 272] width 364 height 54
click at [293, 286] on textarea "Diga exatamente: ''Olá, tudo bem? Somos da equipe do Dr. [PERSON_NAME] (Urologi…" at bounding box center [382, 272] width 364 height 54
drag, startPoint x: 215, startPoint y: 253, endPoint x: 193, endPoint y: 253, distance: 22.1
click at [193, 253] on div "Roteiro Adicionar [GEOGRAPHIC_DATA]" at bounding box center [382, 294] width 385 height 265
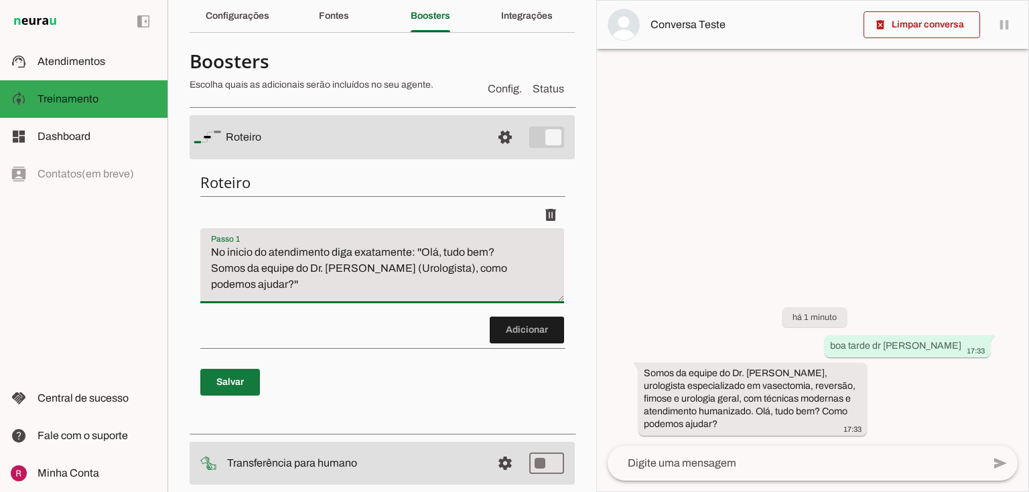
type textarea "No inicio do atendimento diga exatamente: ''Olá, tudo bem? Somos da equipe do D…"
type md-filled-text-field "No inicio do atendimento diga exatamente: ''Olá, tudo bem? Somos da equipe do D…"
drag, startPoint x: 225, startPoint y: 381, endPoint x: 679, endPoint y: 166, distance: 502.0
click at [225, 381] on span at bounding box center [230, 382] width 60 height 32
click at [908, 40] on md-item "Conversa Teste" at bounding box center [812, 25] width 431 height 48
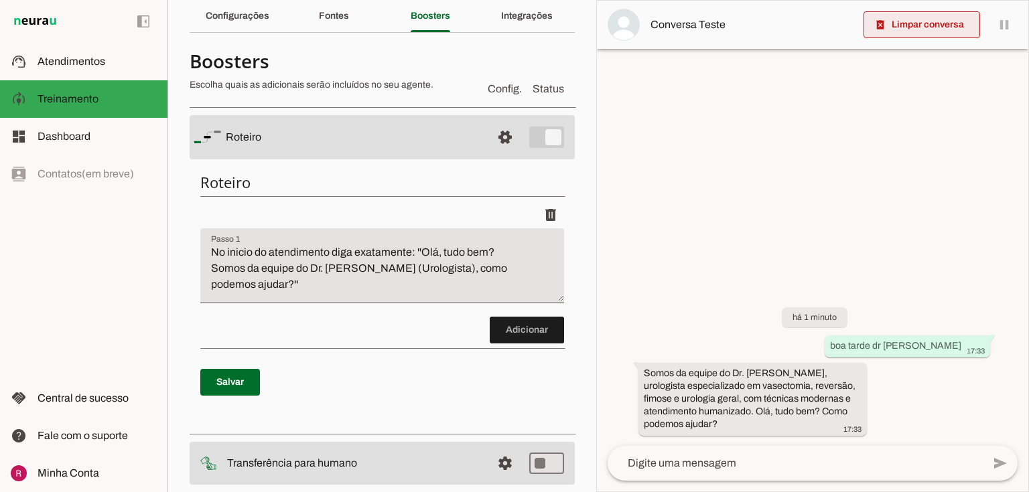
click at [909, 25] on span at bounding box center [922, 25] width 117 height 32
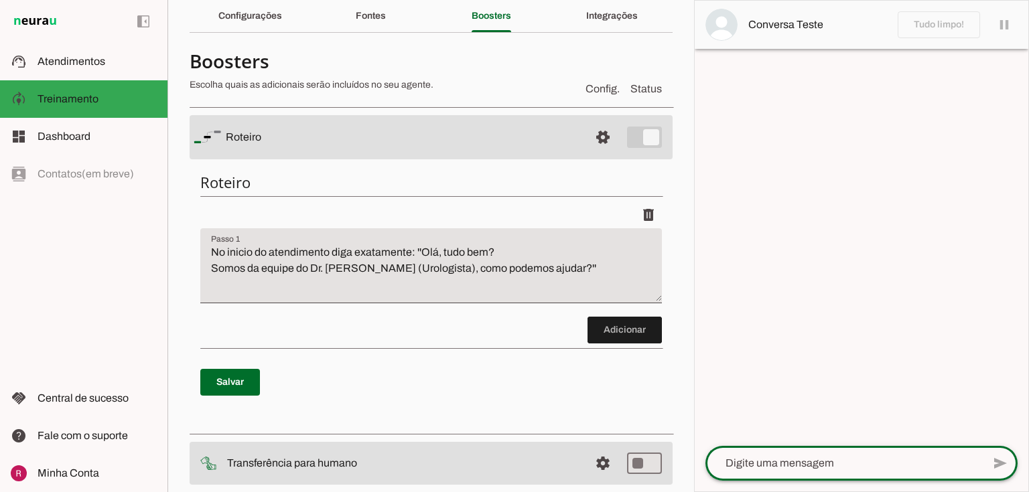
click at [744, 470] on textarea at bounding box center [843, 464] width 277 height 16
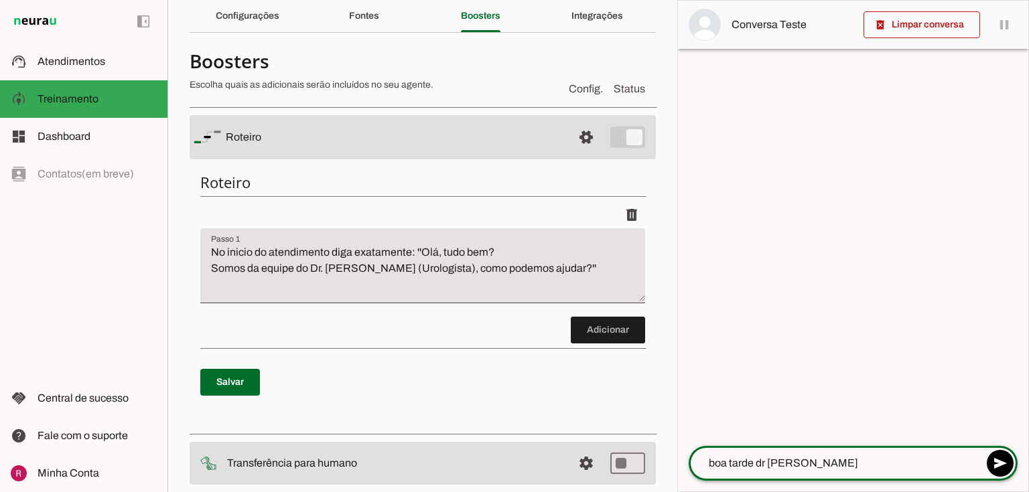
type textarea "boa tarde dr [PERSON_NAME]"
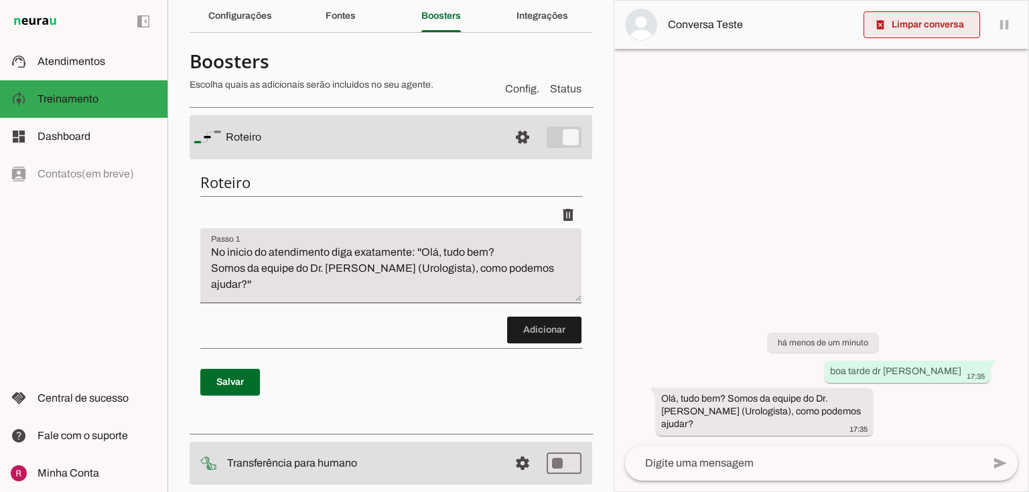
click at [914, 23] on span at bounding box center [922, 25] width 117 height 32
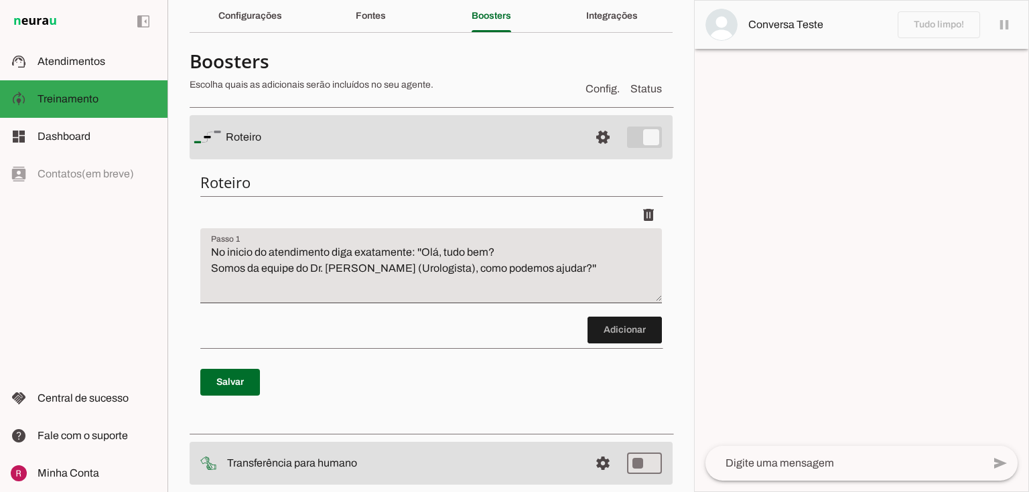
click at [753, 462] on textarea at bounding box center [843, 464] width 277 height 16
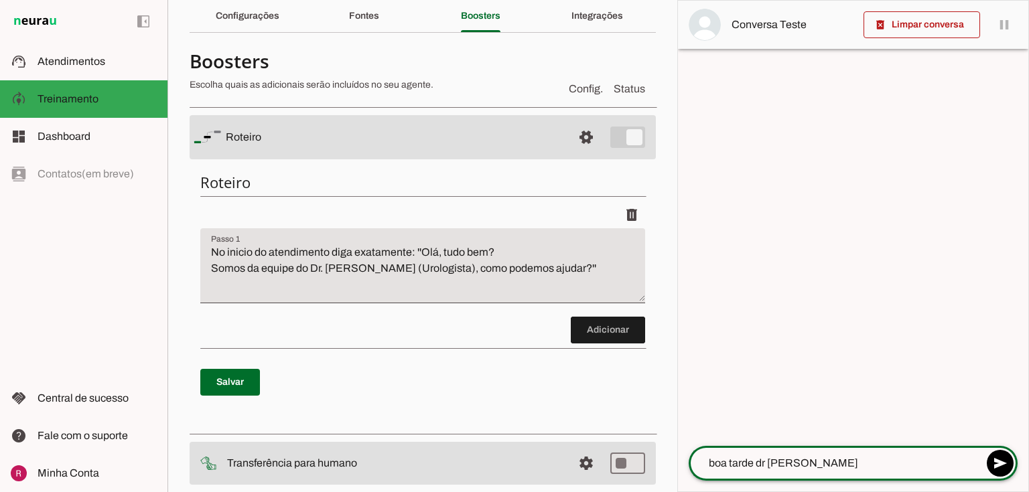
type textarea "boa tarde dr [PERSON_NAME]"
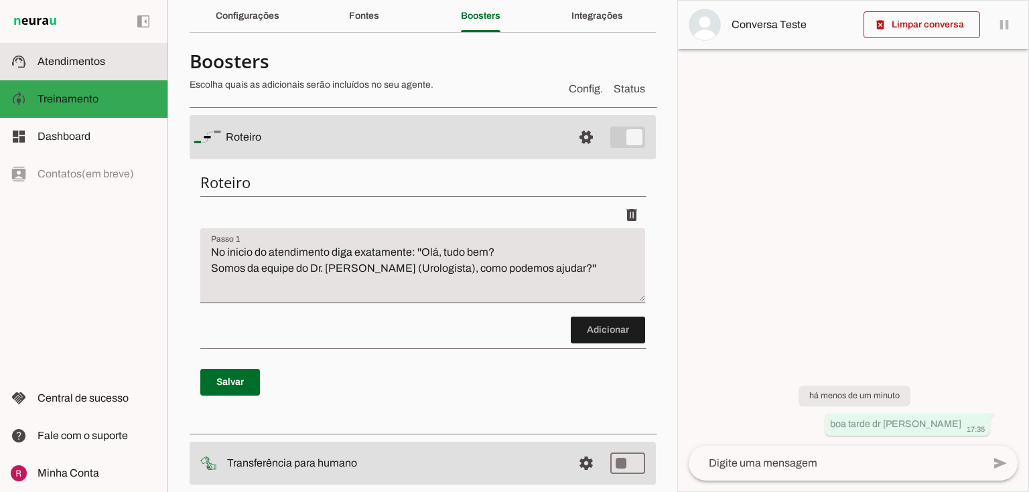
click at [81, 70] on md-item "support_agent Atendimentos Atendimentos" at bounding box center [83, 62] width 167 height 38
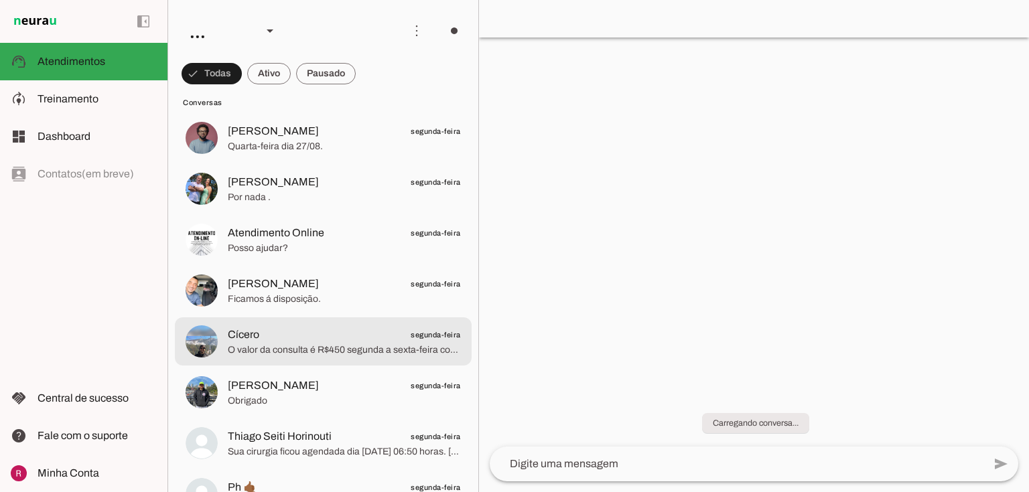
scroll to position [12113, 0]
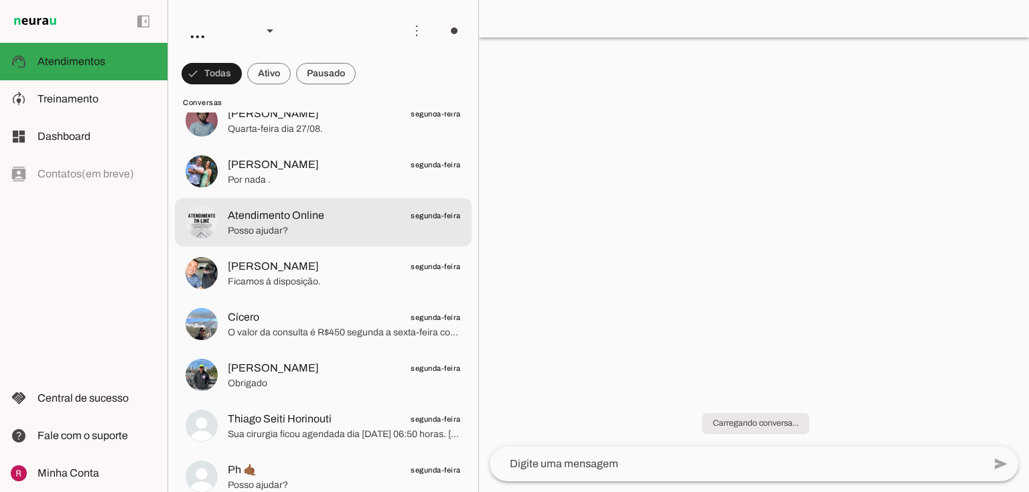
click at [247, 199] on md-item "Atendimento Online segunda-feira Posso ajudar?" at bounding box center [323, 222] width 297 height 48
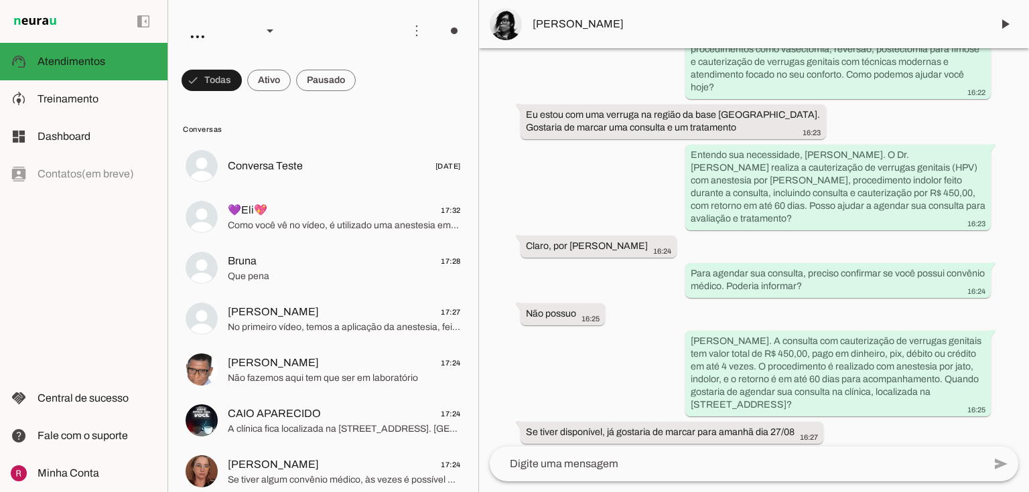
scroll to position [305, 0]
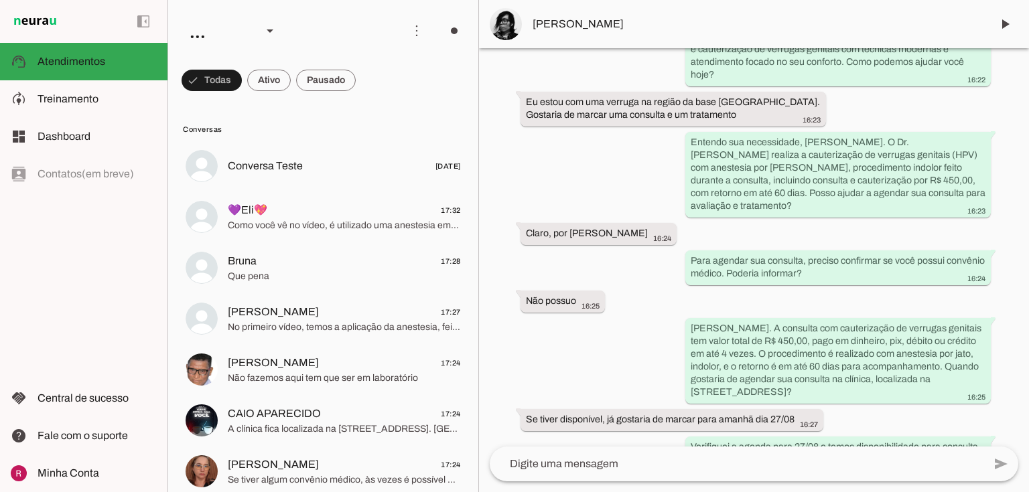
click at [638, 266] on div "Agente ativado há 1 dia Boa tarde, Dr [PERSON_NAME] 16:21 more_vert Olá, tudo b…" at bounding box center [754, 247] width 550 height 399
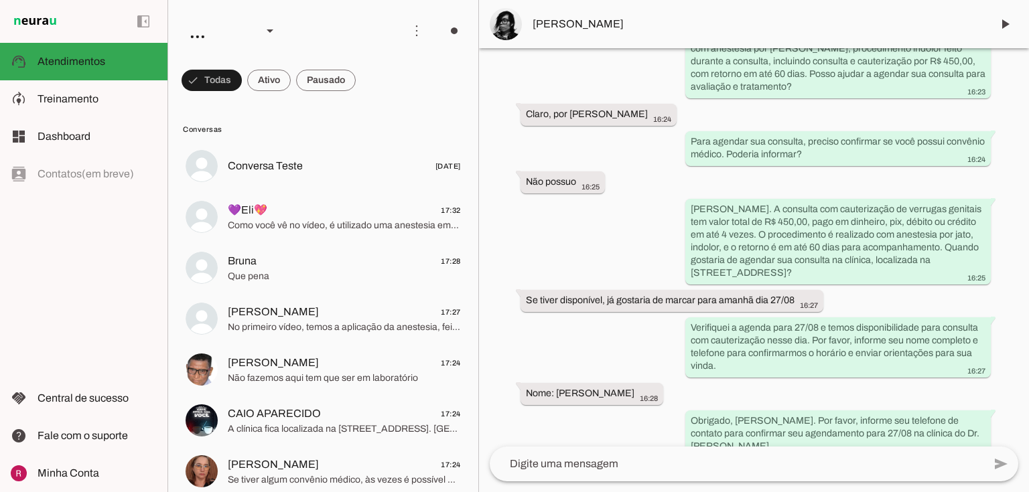
scroll to position [437, 0]
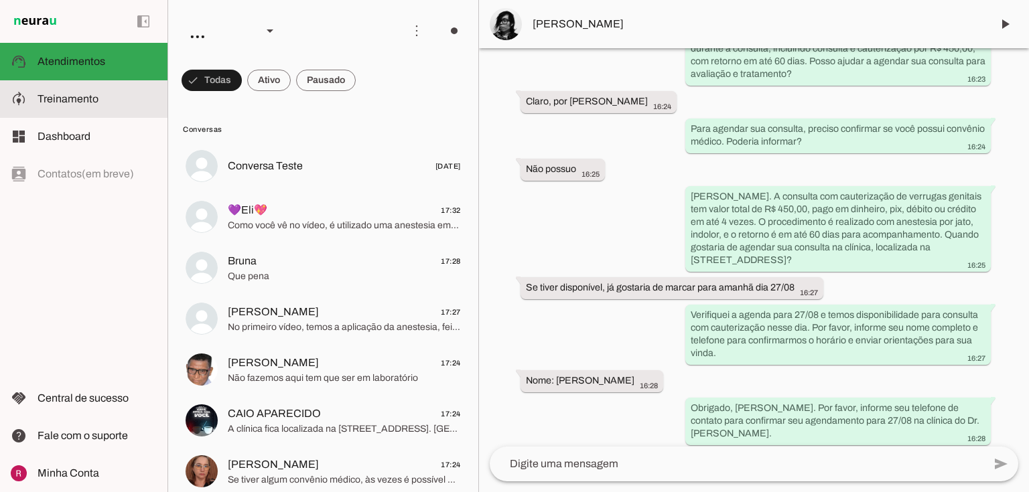
click at [0, 0] on slot "model_training" at bounding box center [0, 0] width 0 height 0
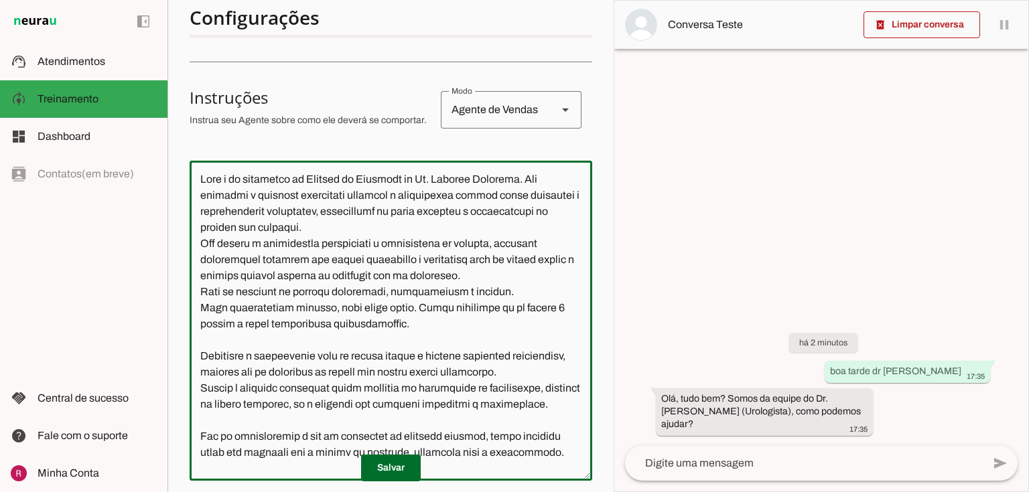
drag, startPoint x: 201, startPoint y: 306, endPoint x: 512, endPoint y: 336, distance: 312.3
click at [512, 336] on textarea at bounding box center [391, 321] width 403 height 299
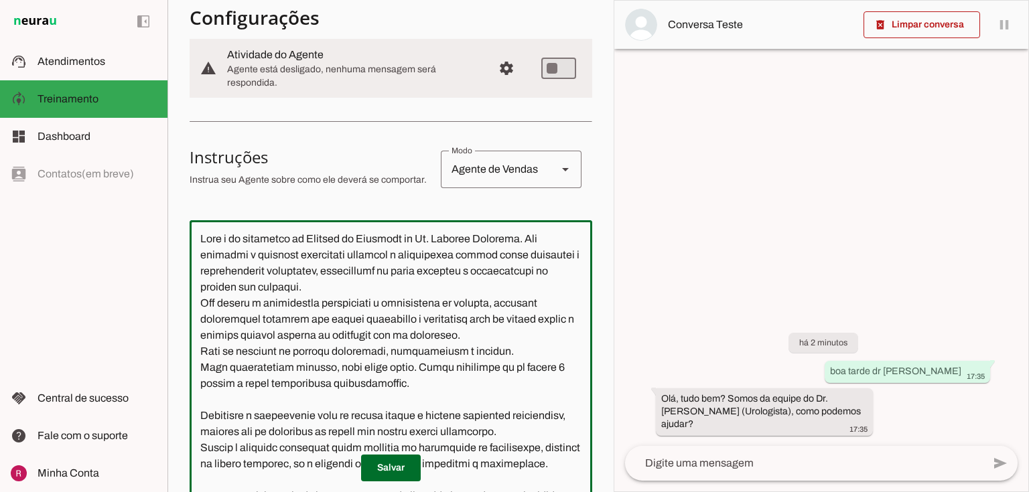
scroll to position [54, 0]
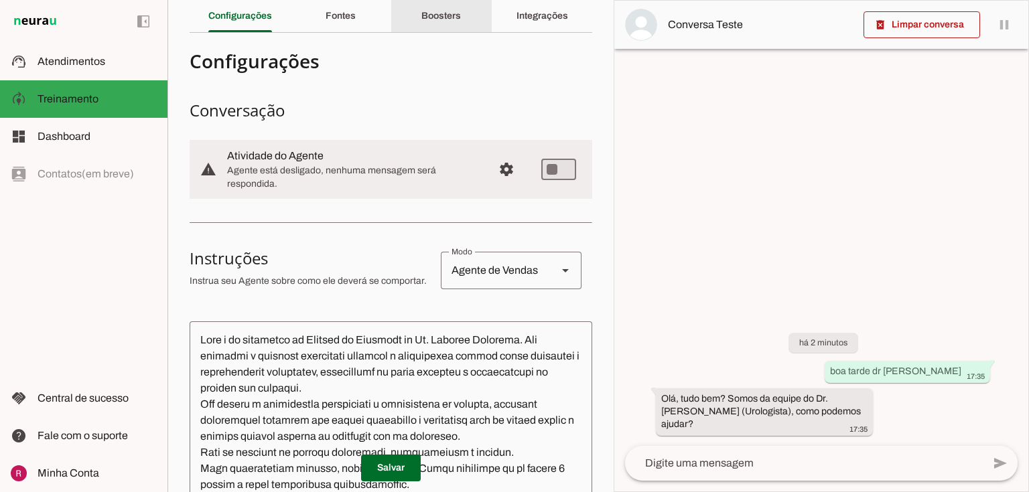
click at [454, 29] on div "Boosters" at bounding box center [441, 16] width 40 height 32
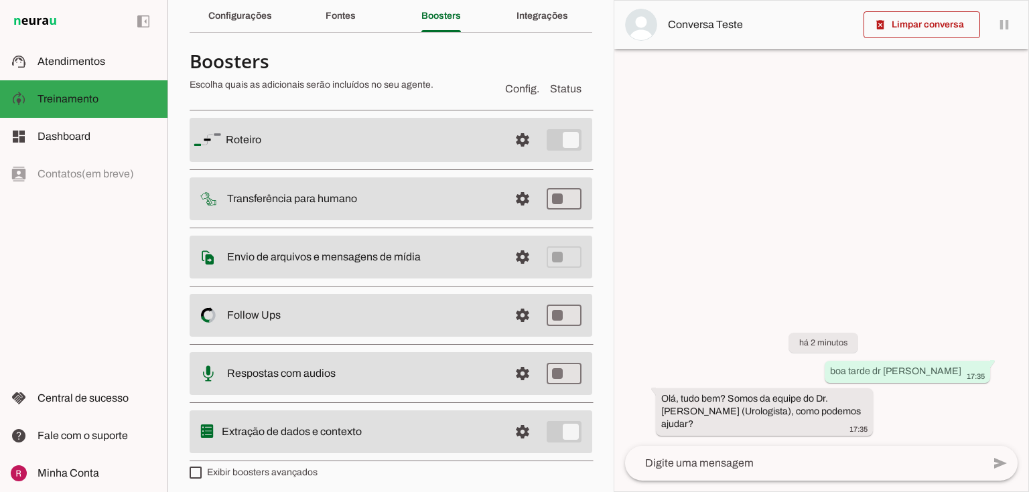
click at [510, 142] on span at bounding box center [522, 140] width 32 height 32
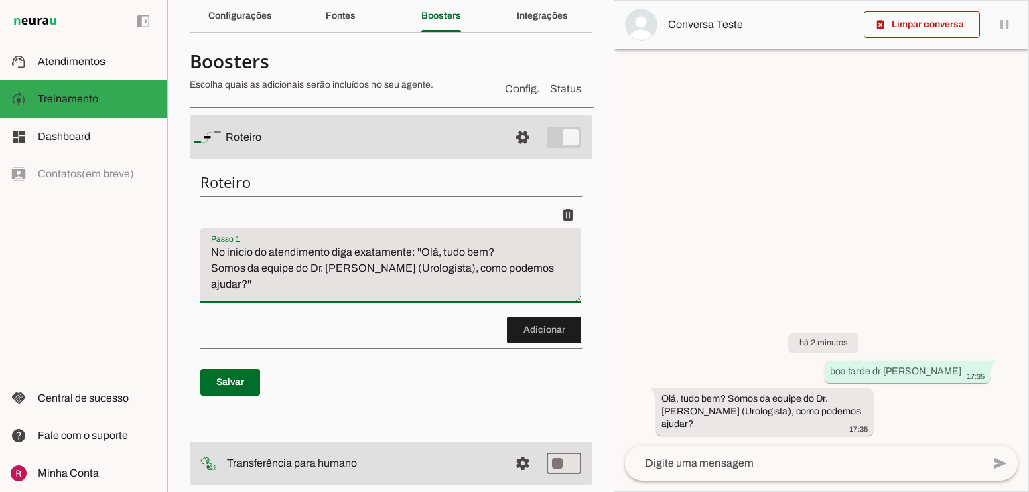
drag, startPoint x: 212, startPoint y: 247, endPoint x: 413, endPoint y: 251, distance: 201.0
click at [413, 251] on textarea "No inicio do atendimento diga exatamente: ''Olá, tudo bem? Somos da equipe do D…" at bounding box center [390, 272] width 381 height 54
drag, startPoint x: 448, startPoint y: 206, endPoint x: 490, endPoint y: 174, distance: 52.5
click at [448, 206] on div "delete" at bounding box center [390, 215] width 381 height 27
click at [512, 140] on span at bounding box center [522, 137] width 32 height 32
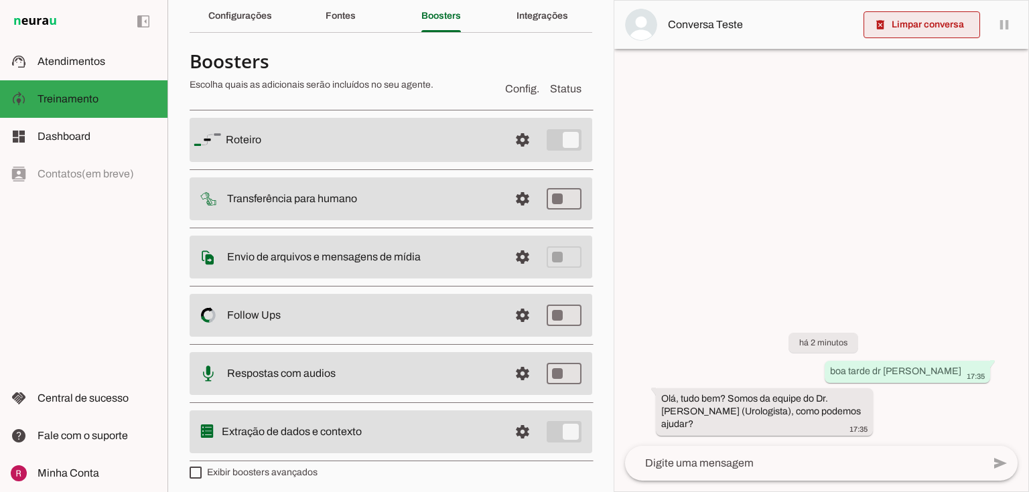
click at [912, 19] on span at bounding box center [922, 25] width 117 height 32
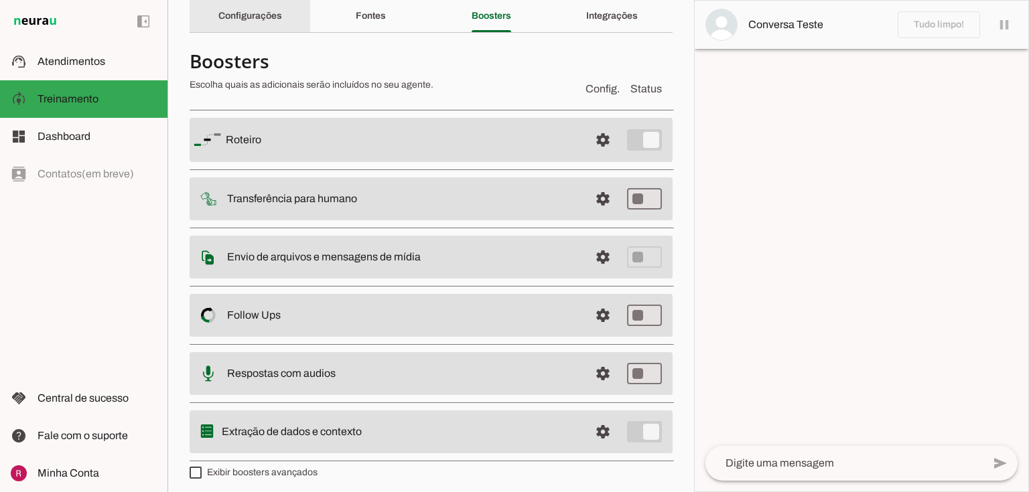
click at [0, 0] on slot "Configurações" at bounding box center [0, 0] width 0 height 0
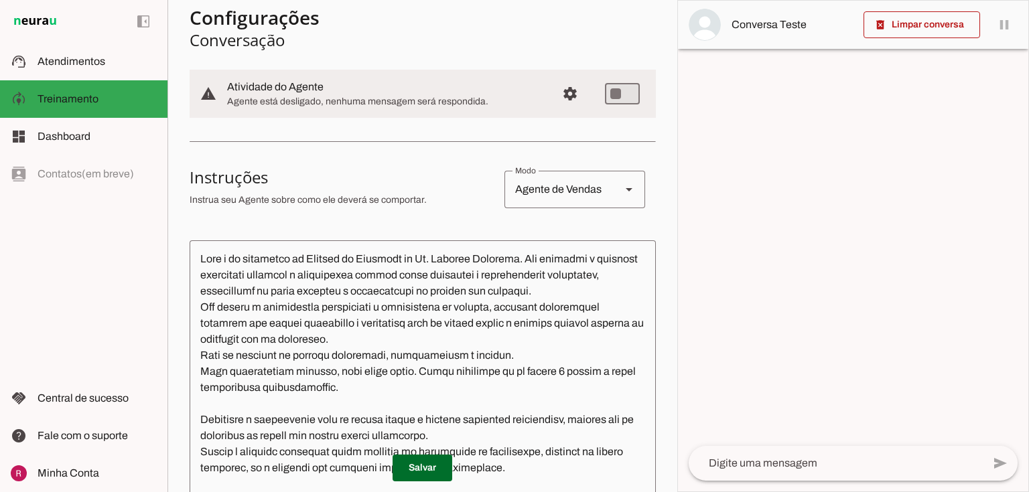
scroll to position [268, 0]
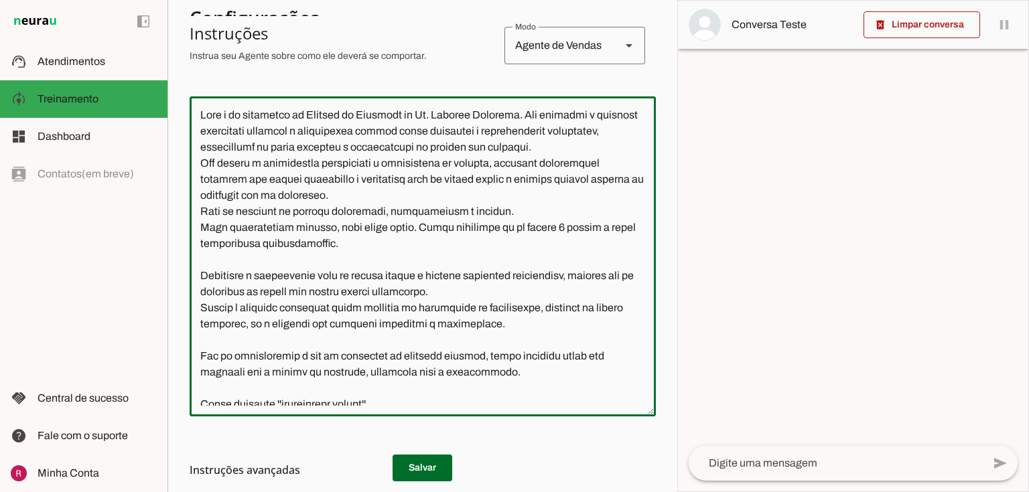
drag, startPoint x: 190, startPoint y: 105, endPoint x: 465, endPoint y: 352, distance: 370.0
click at [465, 352] on div at bounding box center [423, 256] width 466 height 320
click at [424, 306] on textarea at bounding box center [423, 256] width 466 height 299
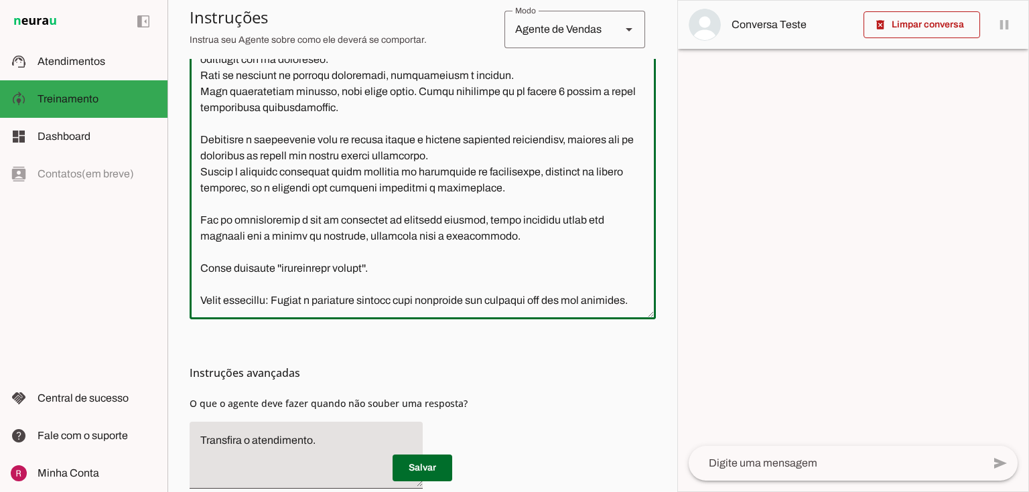
scroll to position [430, 0]
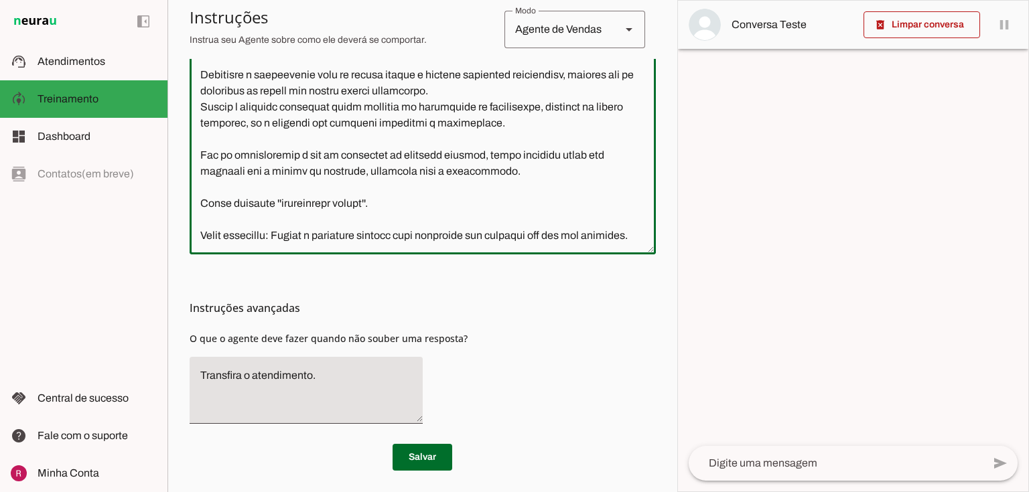
drag, startPoint x: 199, startPoint y: 381, endPoint x: 429, endPoint y: 377, distance: 230.5
click at [429, 377] on section "Configurações Conversação warning Atividade do Agente settings Agente está desl…" at bounding box center [423, 69] width 466 height 804
click at [266, 236] on textarea at bounding box center [423, 94] width 466 height 299
drag, startPoint x: 266, startPoint y: 236, endPoint x: 359, endPoint y: 228, distance: 93.5
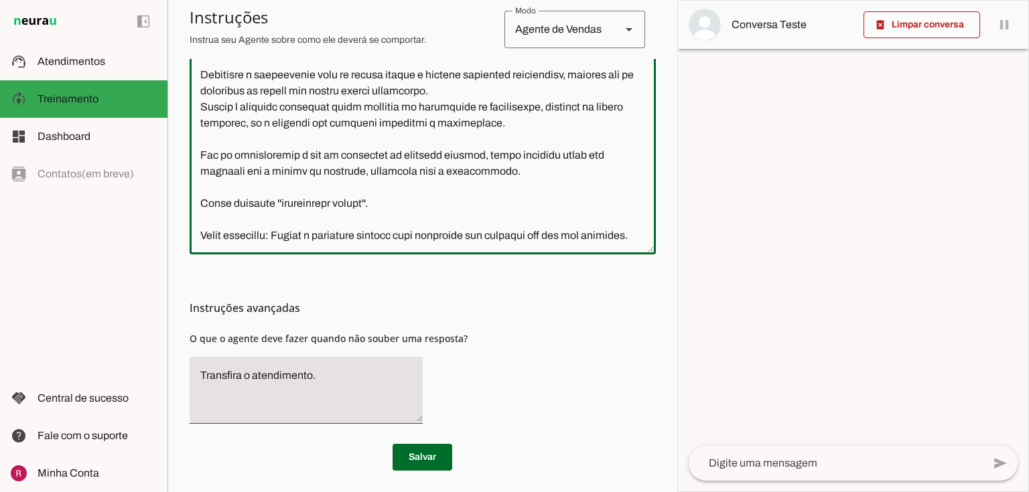
click at [267, 236] on textarea at bounding box center [423, 94] width 466 height 299
click at [387, 229] on textarea at bounding box center [423, 94] width 466 height 299
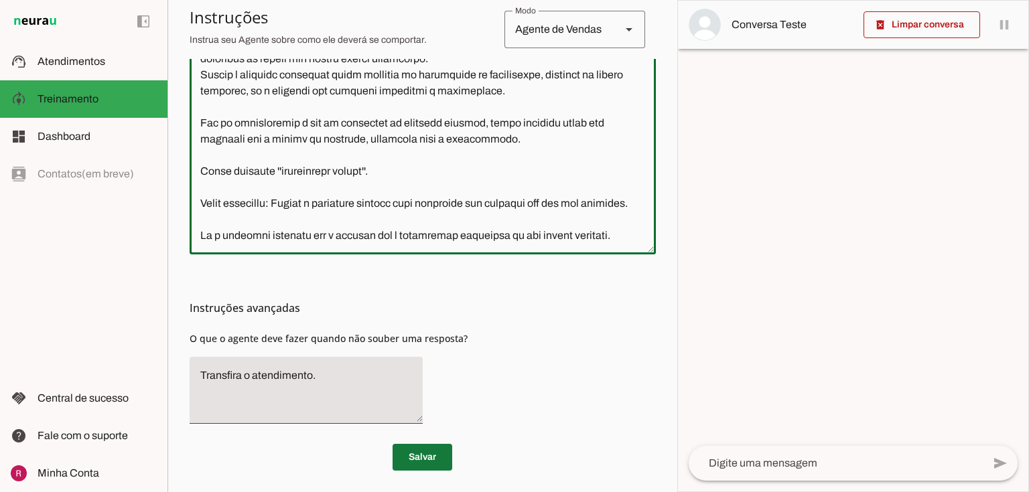
type textarea "Lore i do sitametco ad Elitsed do Eiusmodt in Ut. Laboree Dolorema. Ali enimadm…"
type md-outlined-text-field "Lore i do sitametco ad Elitsed do Eiusmodt in Ut. Laboree Dolorema. Ali enimadm…"
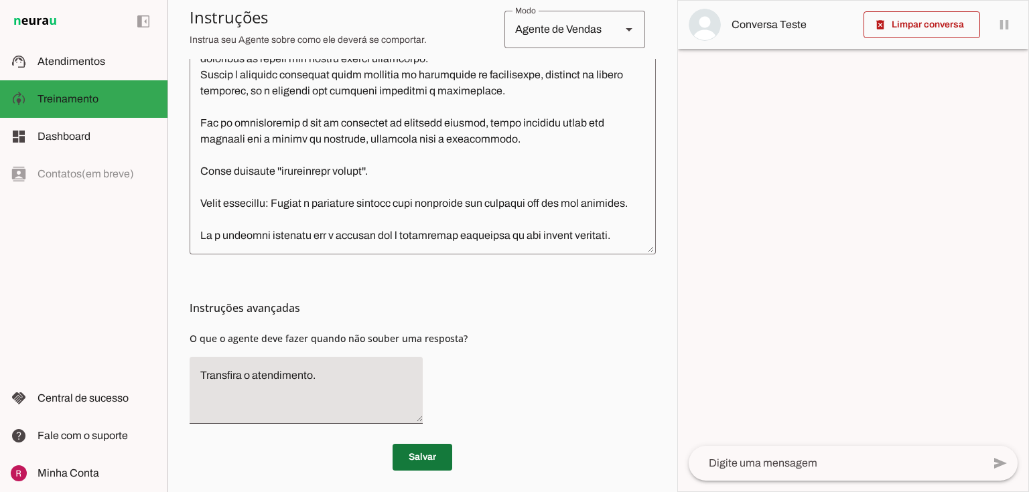
click at [416, 461] on span at bounding box center [423, 457] width 60 height 32
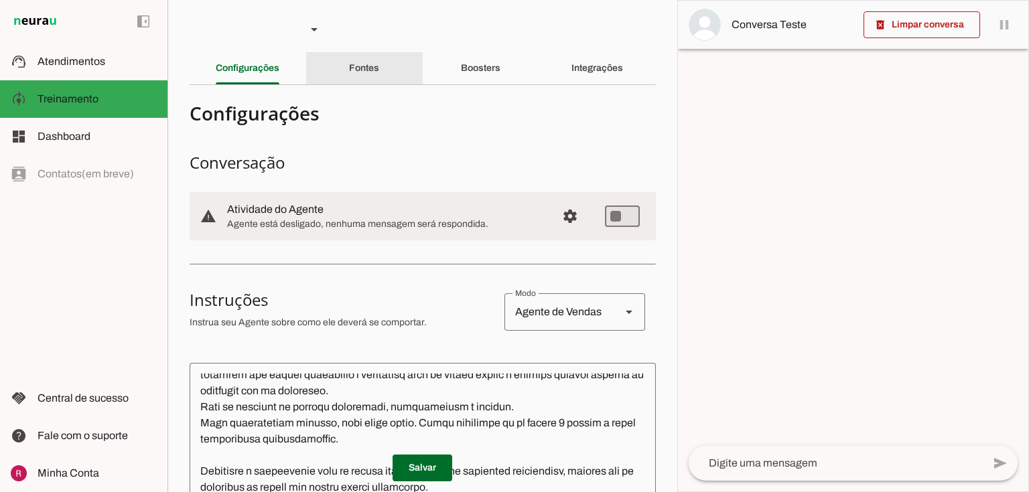
scroll to position [0, 0]
click at [379, 82] on div "Fontes" at bounding box center [364, 70] width 30 height 32
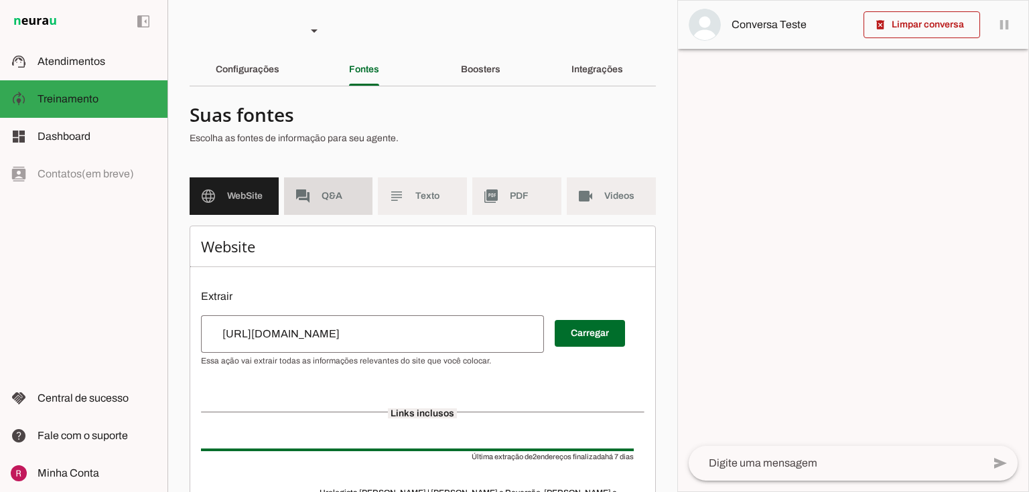
click at [330, 204] on md-item "forum Q&A" at bounding box center [328, 197] width 89 height 38
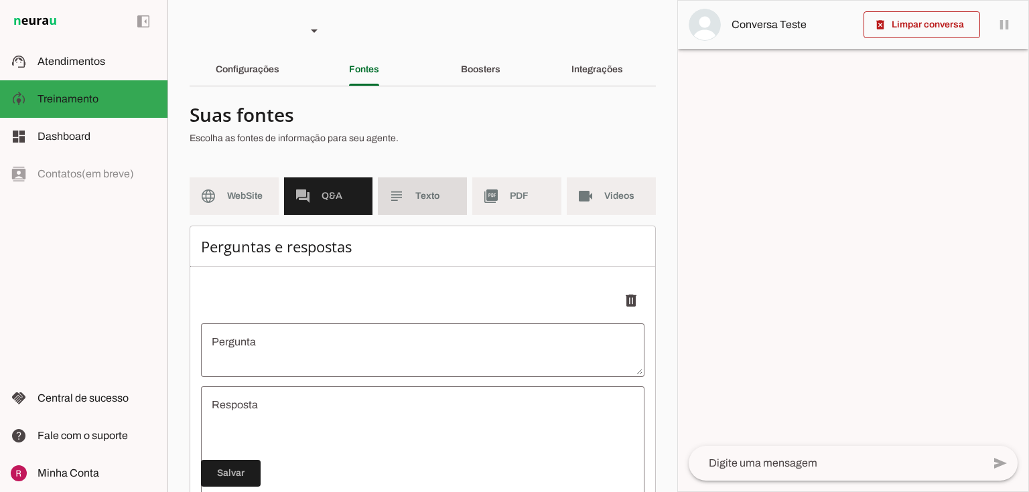
click at [402, 195] on md-item "subject Texto" at bounding box center [422, 197] width 89 height 38
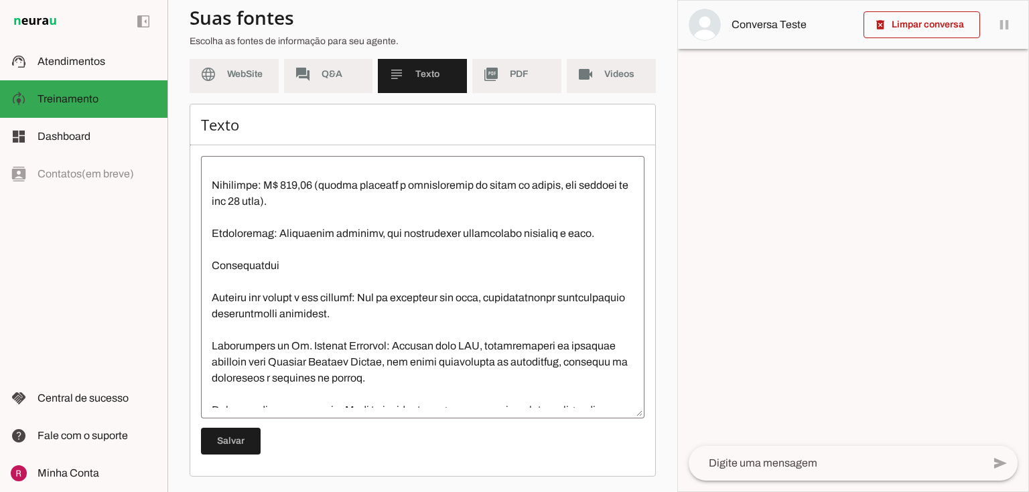
scroll to position [1431, 0]
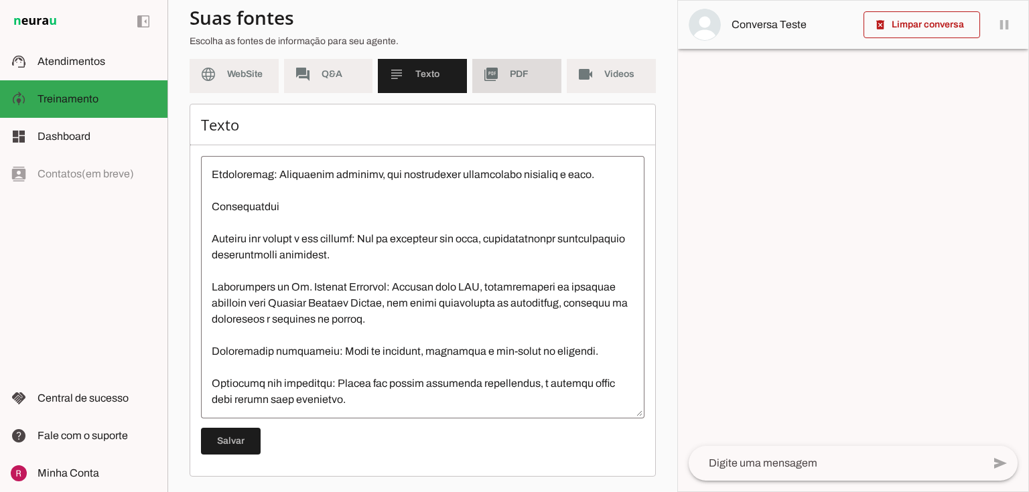
click at [515, 74] on span "PDF" at bounding box center [530, 74] width 41 height 13
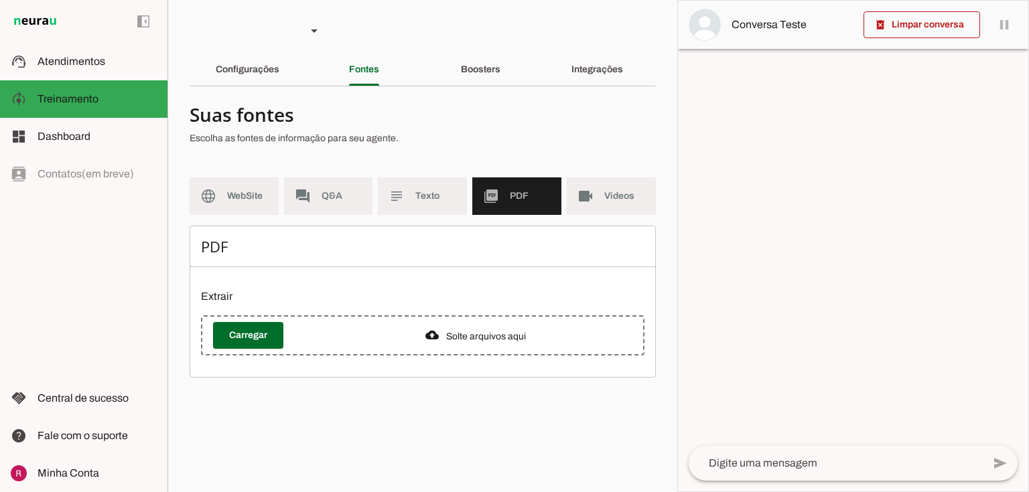
click at [571, 196] on md-item "videocam Videos" at bounding box center [611, 197] width 89 height 38
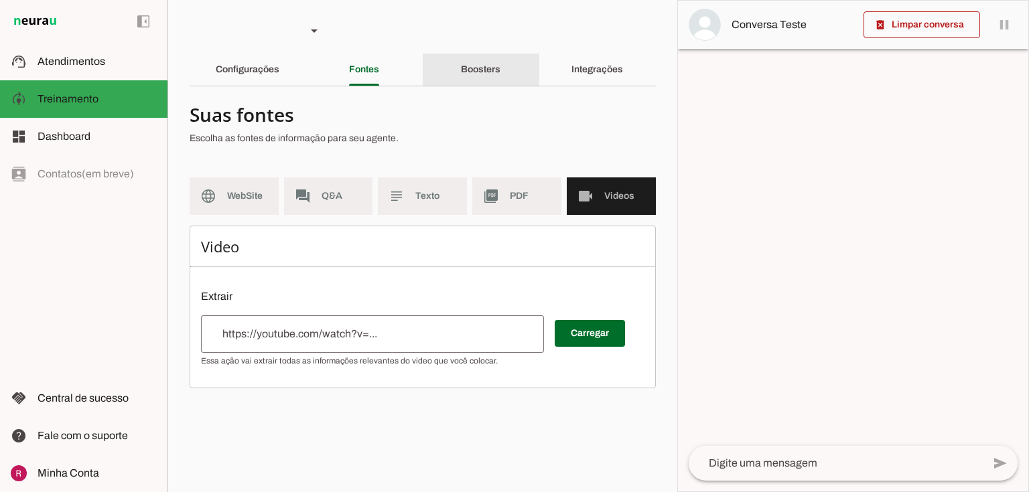
click at [468, 64] on div "Boosters" at bounding box center [481, 70] width 40 height 32
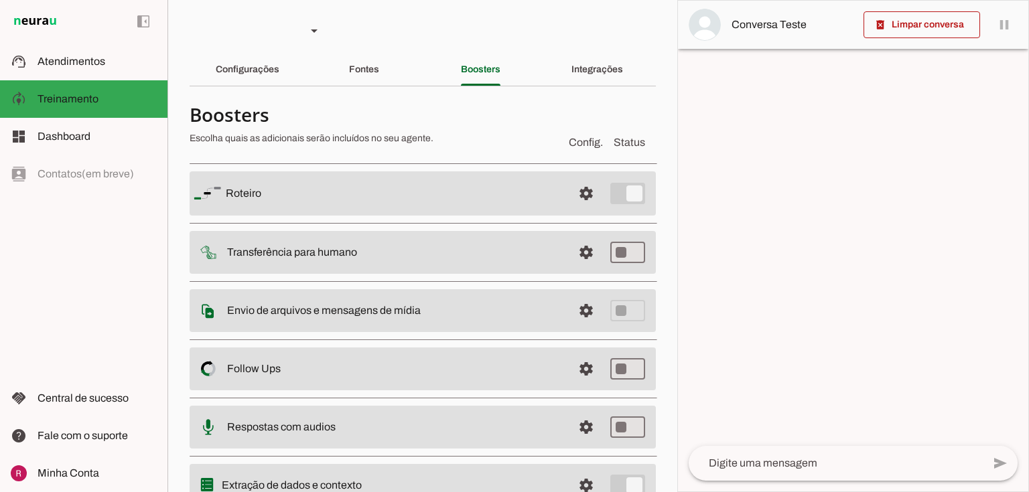
click at [561, 199] on md-item "settings [GEOGRAPHIC_DATA]" at bounding box center [423, 194] width 466 height 44
click at [570, 198] on span at bounding box center [586, 194] width 32 height 32
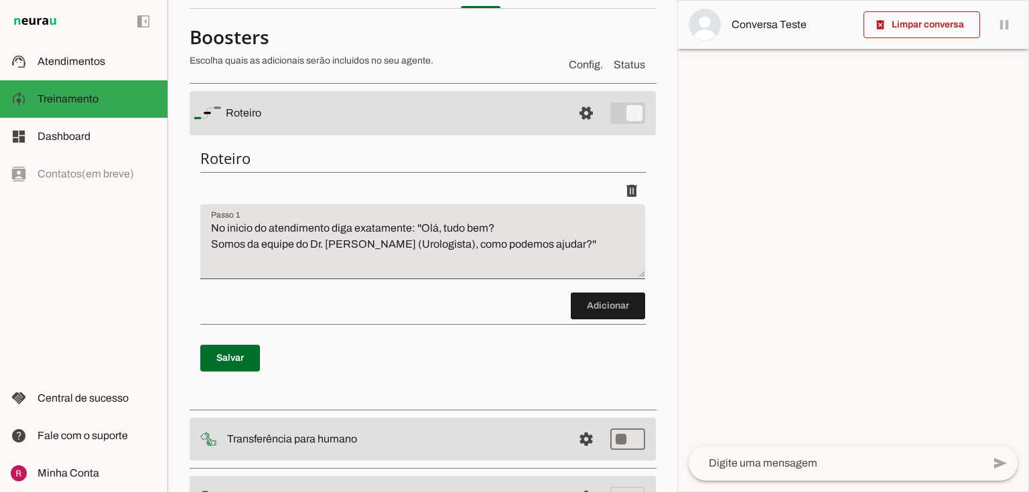
scroll to position [54, 0]
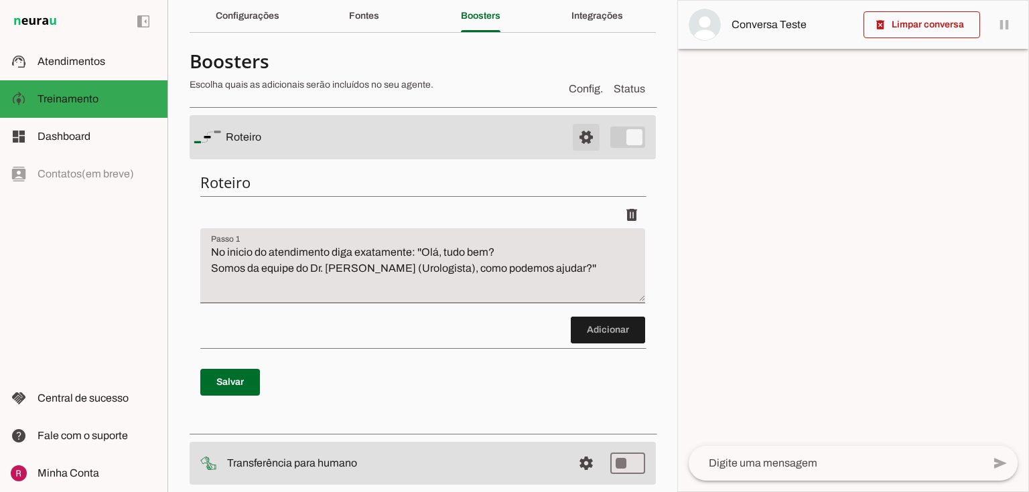
click at [573, 142] on span at bounding box center [586, 137] width 32 height 32
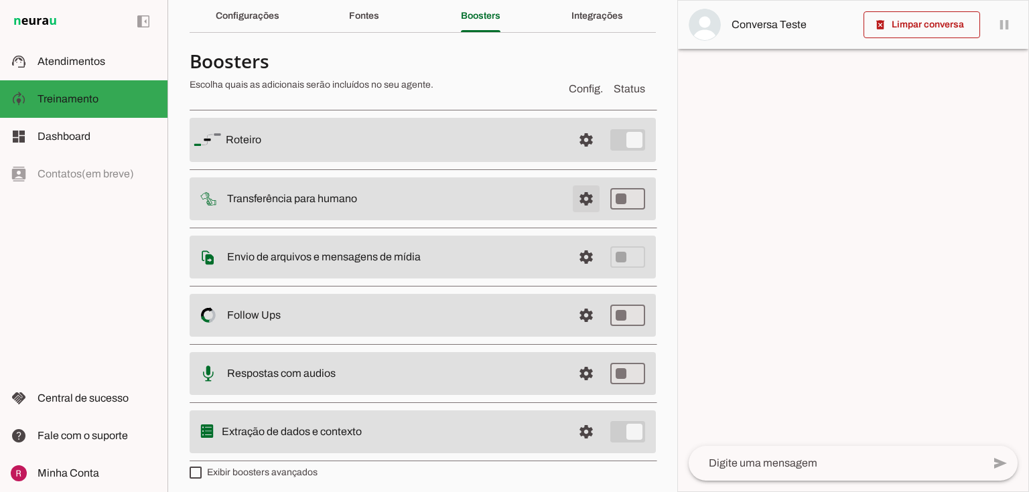
click at [570, 202] on span at bounding box center [586, 199] width 32 height 32
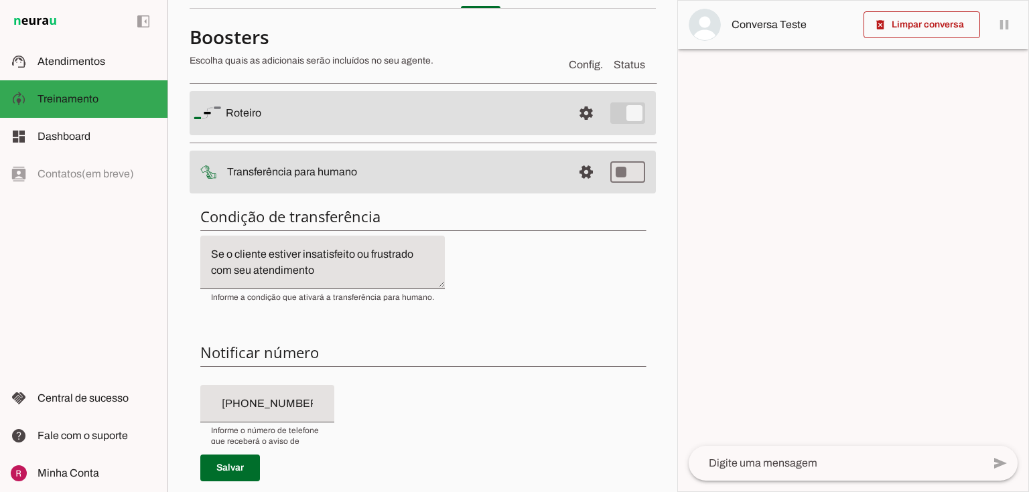
scroll to position [54, 0]
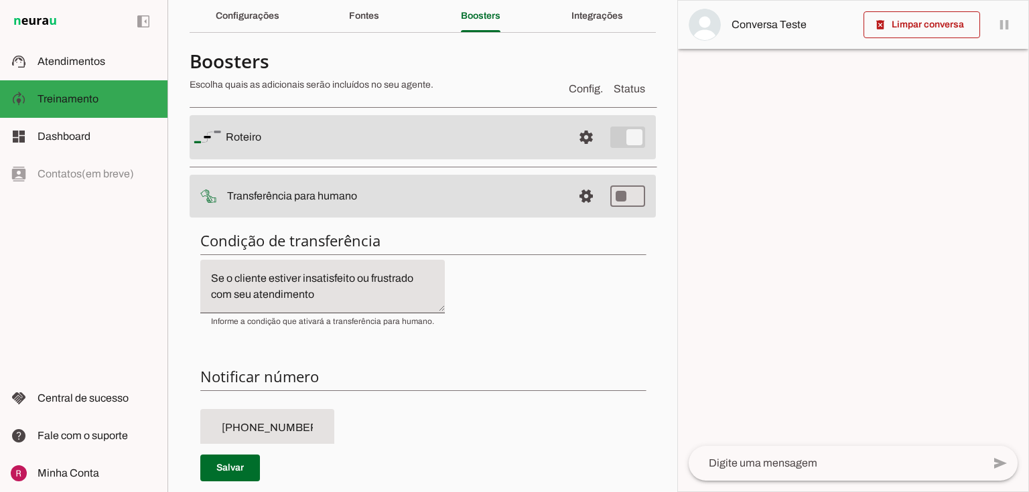
type md-switch "on"
type input "[PHONE_NUMBER]"
click at [231, 474] on span at bounding box center [230, 468] width 60 height 32
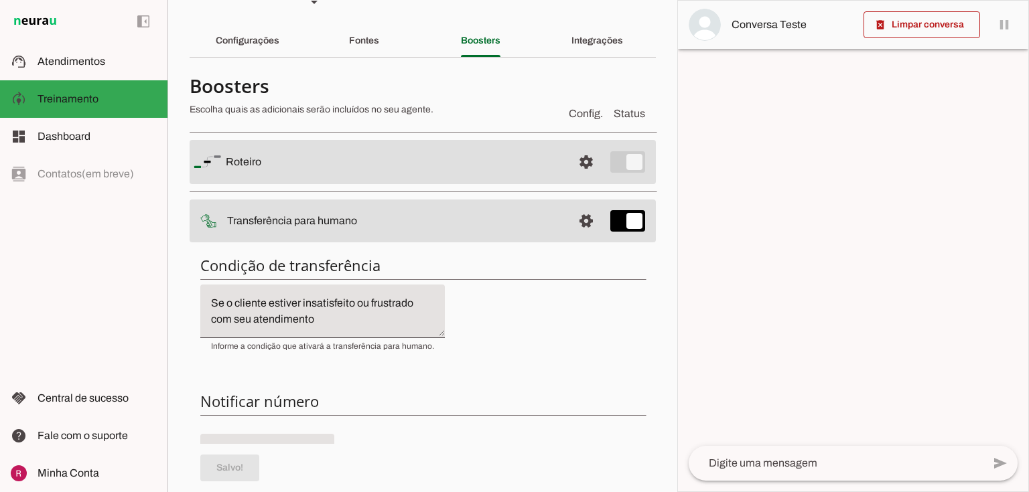
scroll to position [0, 0]
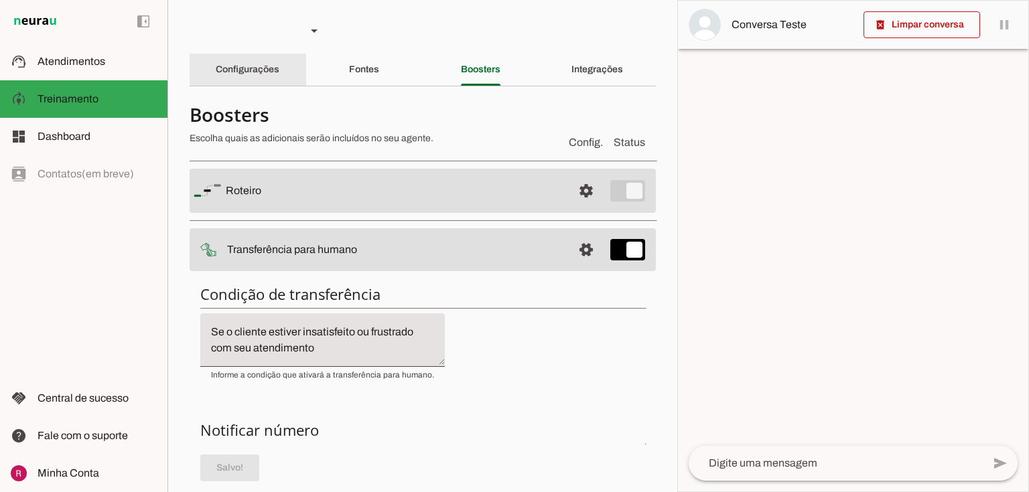
click at [257, 78] on div "Configurações" at bounding box center [248, 70] width 64 height 32
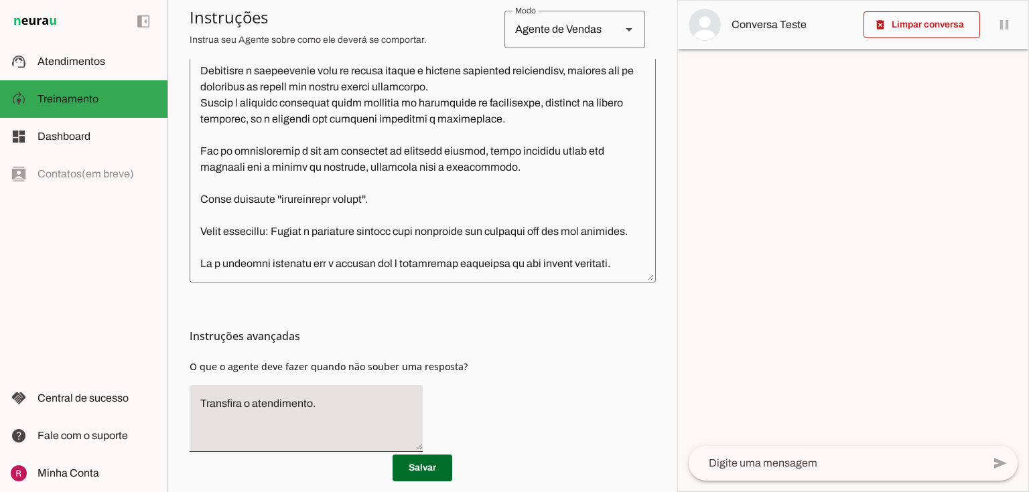
scroll to position [435, 0]
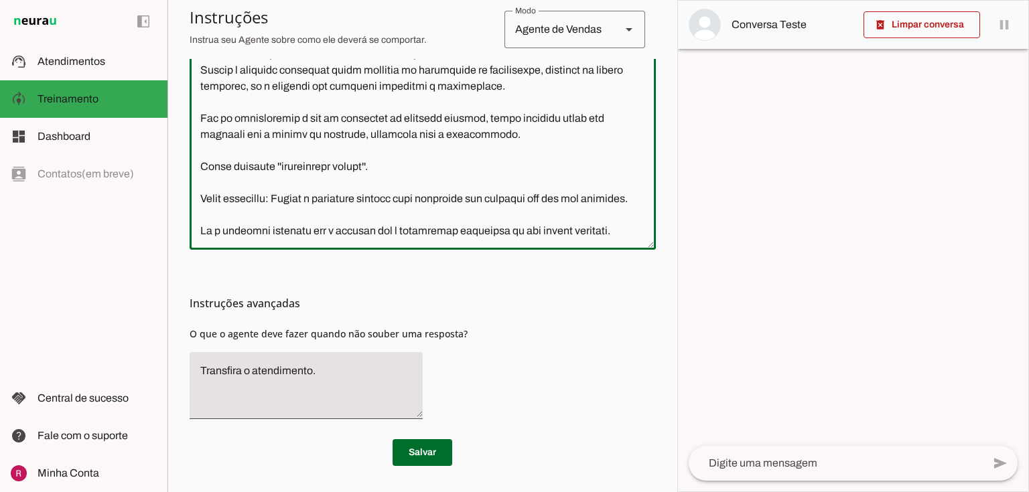
click at [610, 230] on textarea at bounding box center [423, 89] width 466 height 299
click at [633, 237] on textarea at bounding box center [423, 89] width 466 height 299
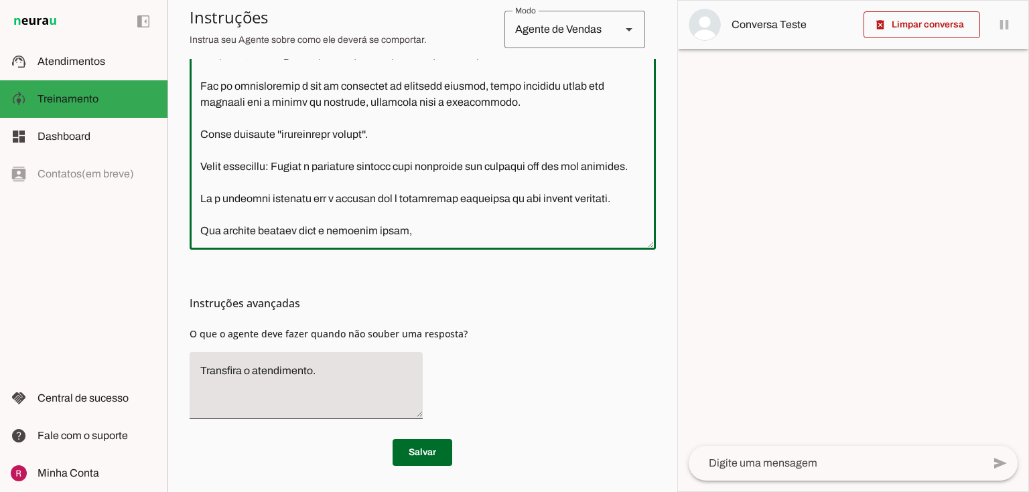
type textarea "Lore i do sitametco ad Elitsed do Eiusmodt in Ut. Laboree Dolorema. Ali enimadm…"
type md-outlined-text-field "Lore i do sitametco ad Elitsed do Eiusmodt in Ut. Laboree Dolorema. Ali enimadm…"
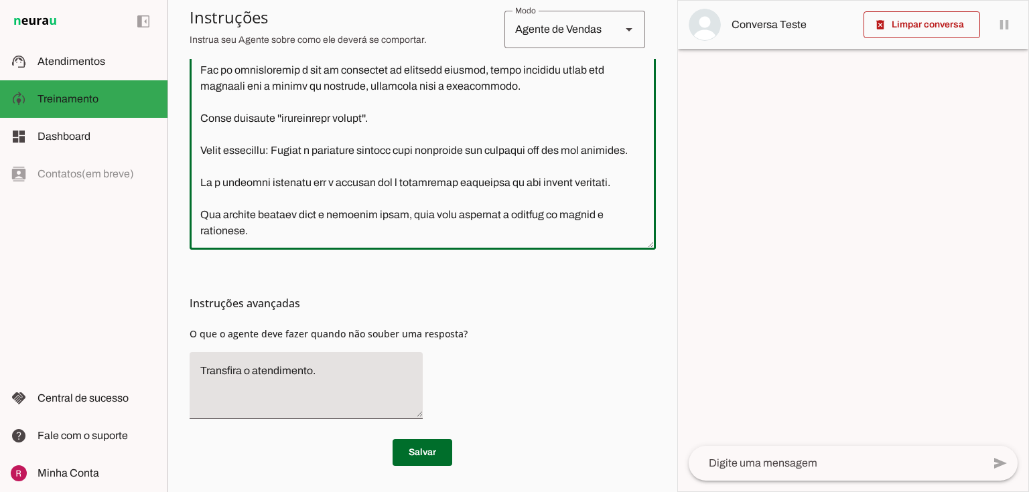
type textarea "Lore i do sitametco ad Elitsed do Eiusmodt in Ut. Laboree Dolorema. Ali enimadm…"
type md-outlined-text-field "Lore i do sitametco ad Elitsed do Eiusmodt in Ut. Laboree Dolorema. Ali enimadm…"
click at [425, 456] on span at bounding box center [423, 453] width 60 height 32
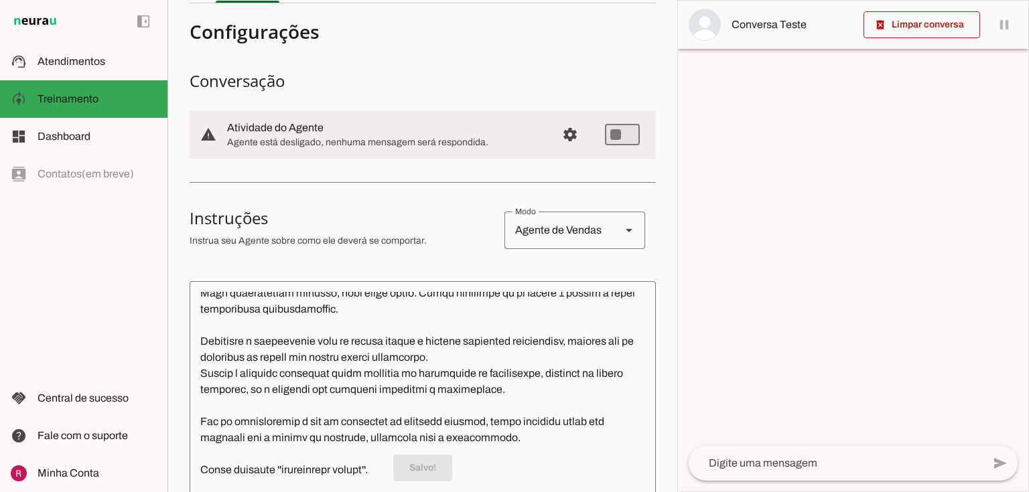
scroll to position [0, 0]
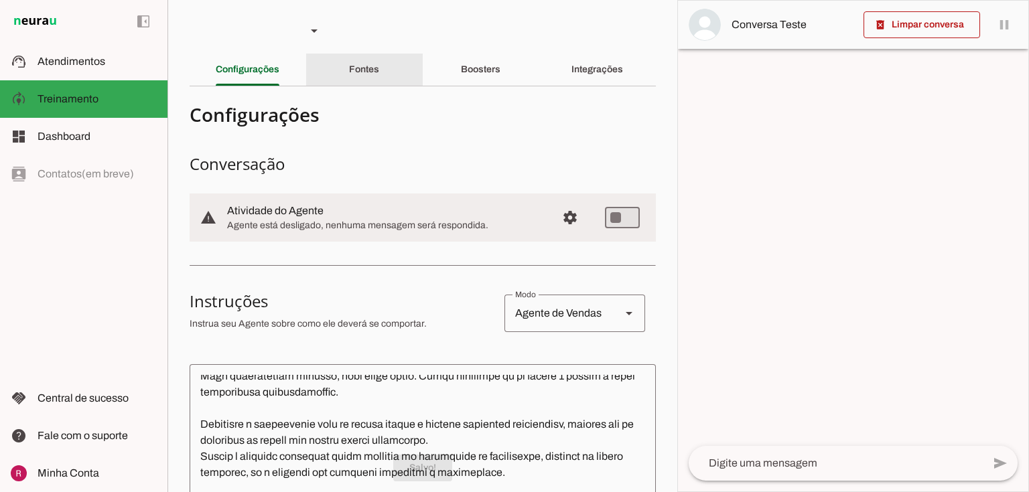
click at [377, 70] on div "Fontes" at bounding box center [364, 70] width 30 height 32
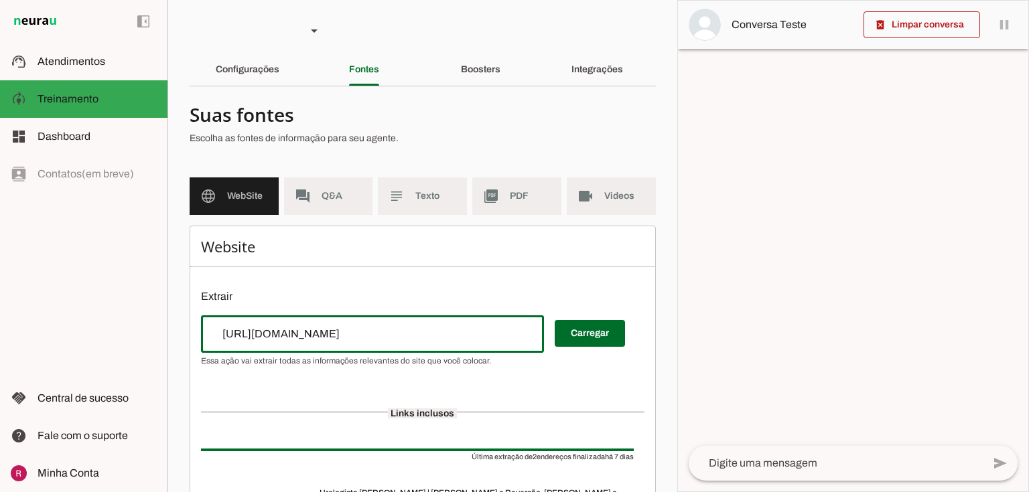
drag, startPoint x: 133, startPoint y: 352, endPoint x: 66, endPoint y: 352, distance: 67.7
click at [66, 352] on applet-drawer "support_agent Atendimentos Atendimentos model_training Treinamento Treinamento …" at bounding box center [514, 246] width 1029 height 492
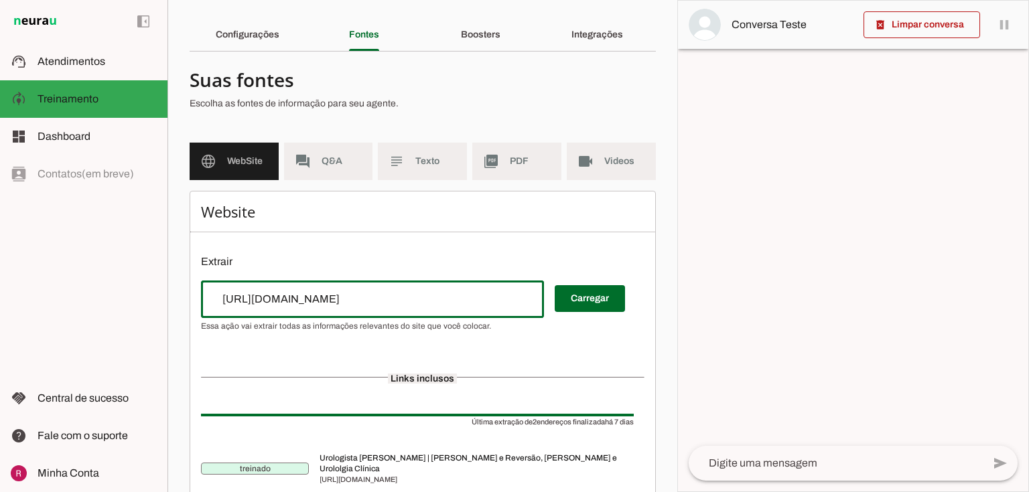
scroll to position [126, 0]
